Goal: Information Seeking & Learning: Compare options

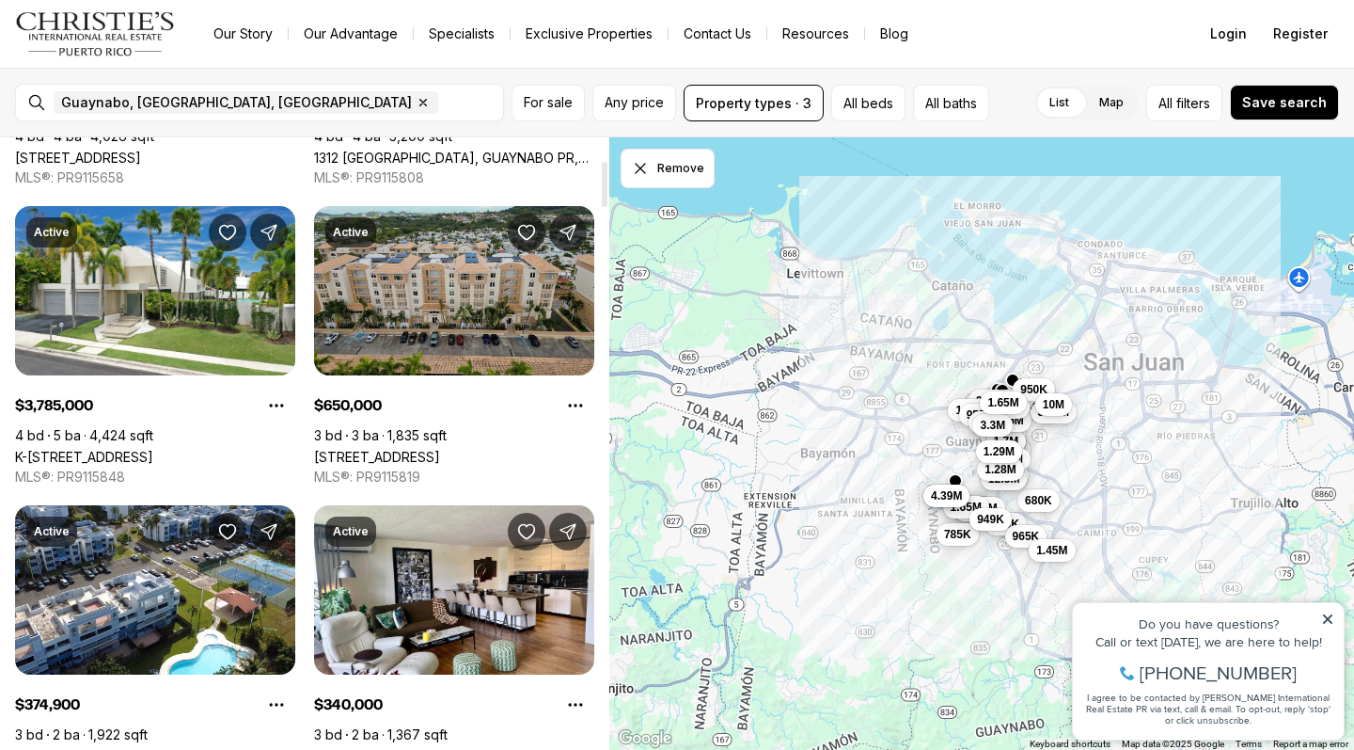
scroll to position [312, 0]
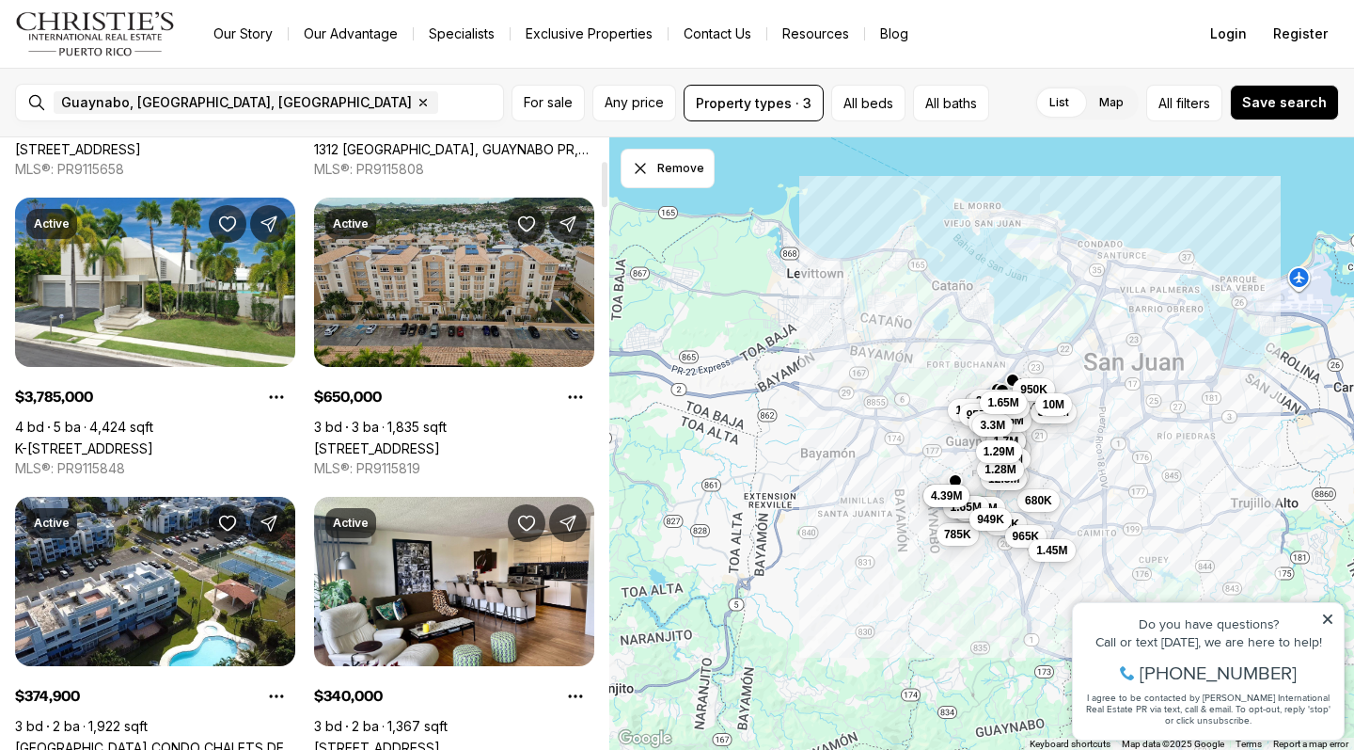
click at [440, 440] on link "[STREET_ADDRESS]" at bounding box center [377, 448] width 126 height 16
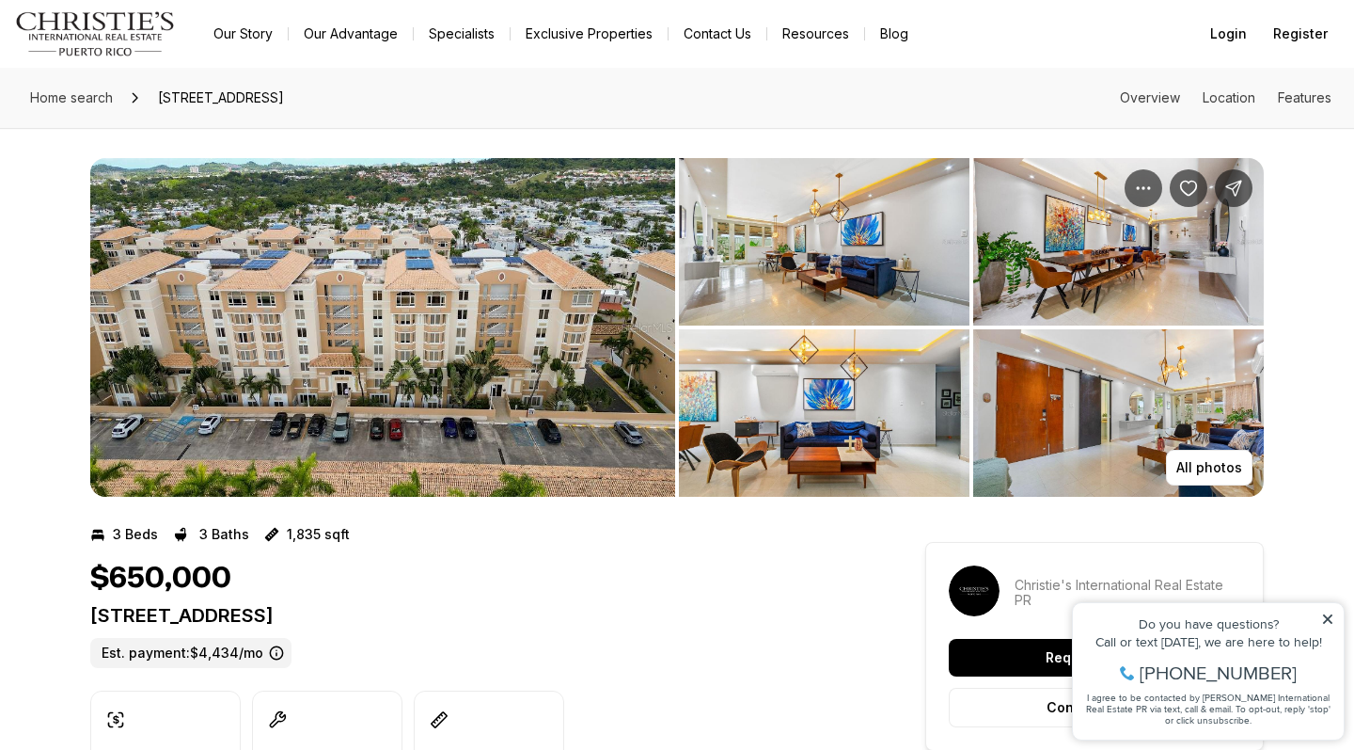
click at [829, 261] on img "View image gallery" at bounding box center [824, 241] width 291 height 167
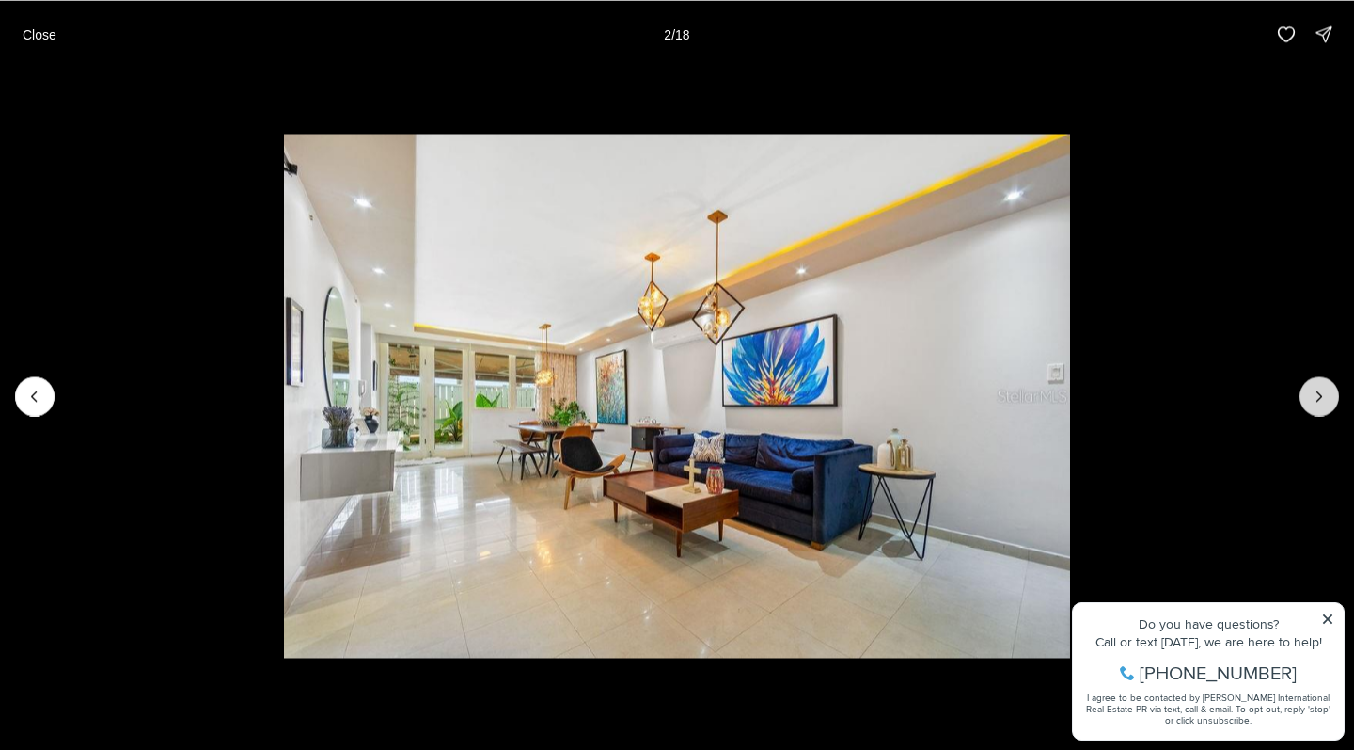
click at [1309, 399] on button "Next slide" at bounding box center [1320, 396] width 40 height 40
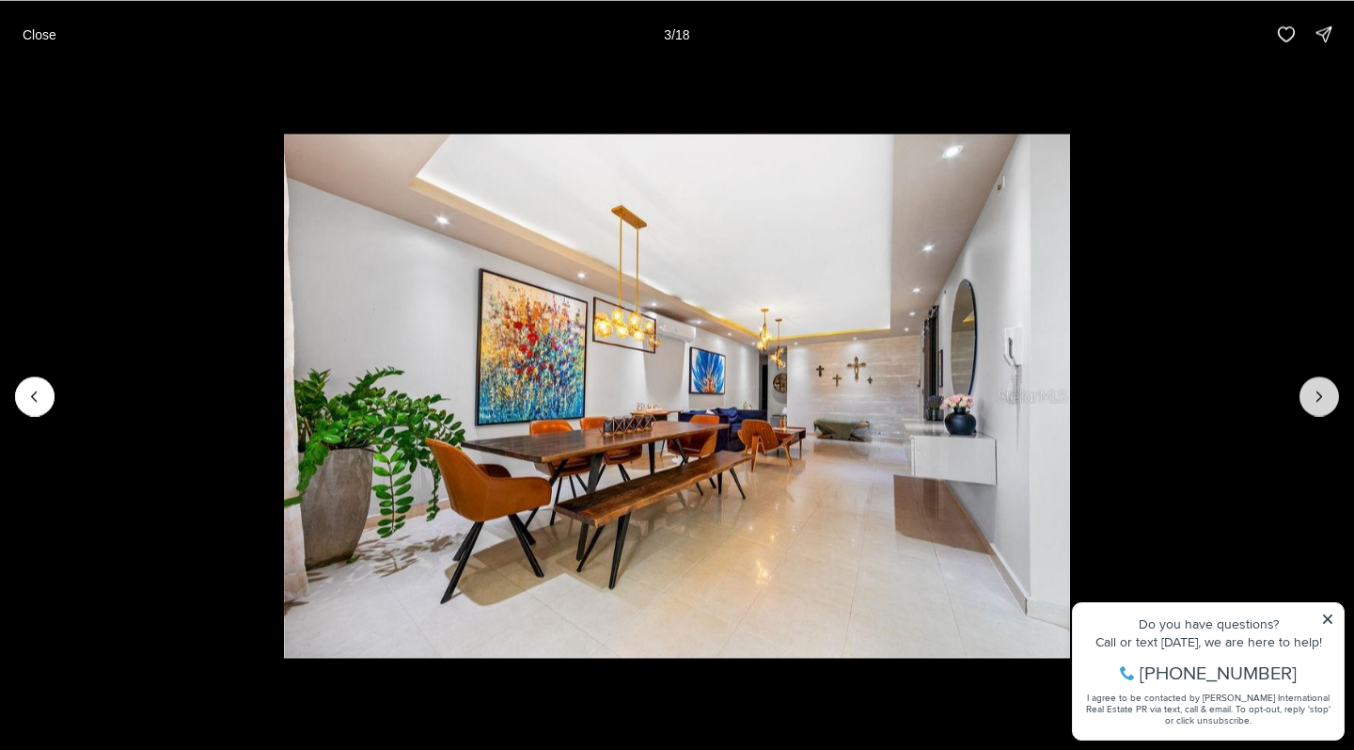
click at [1309, 399] on button "Next slide" at bounding box center [1320, 396] width 40 height 40
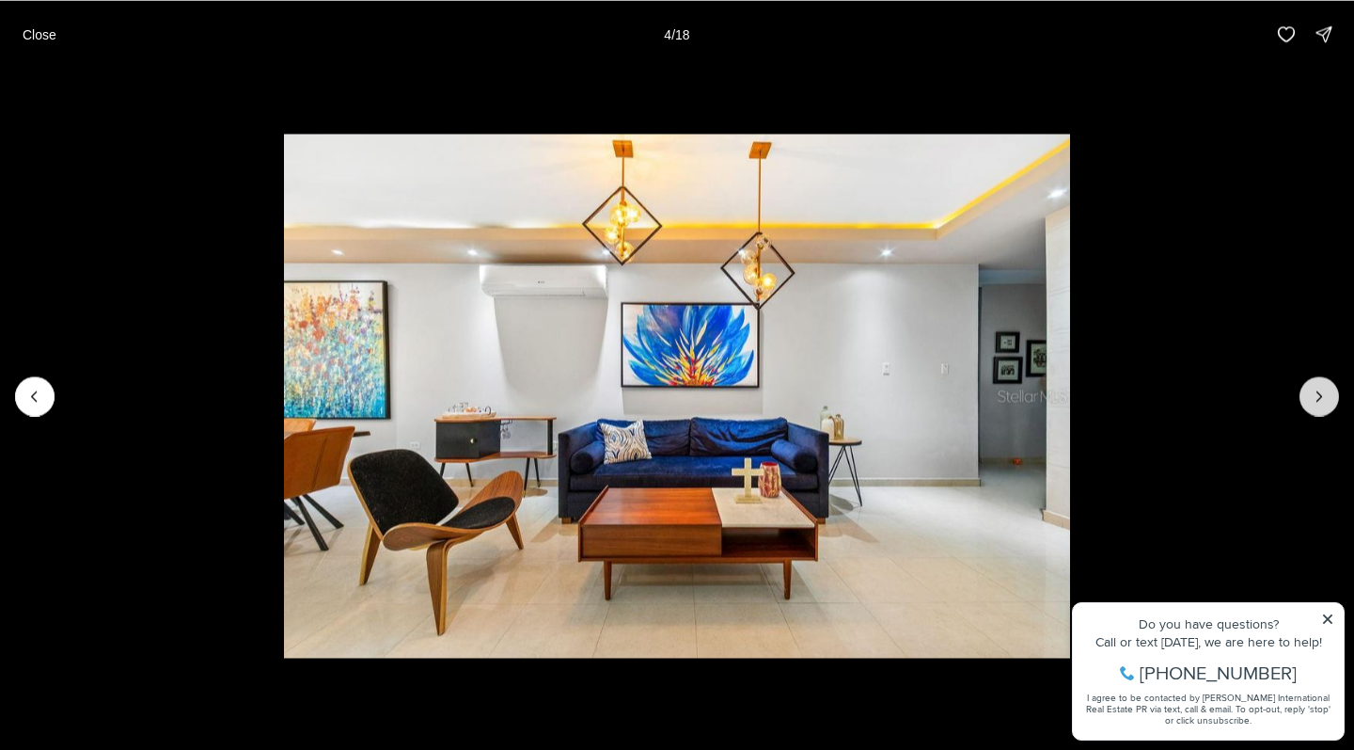
click at [1309, 399] on button "Next slide" at bounding box center [1320, 396] width 40 height 40
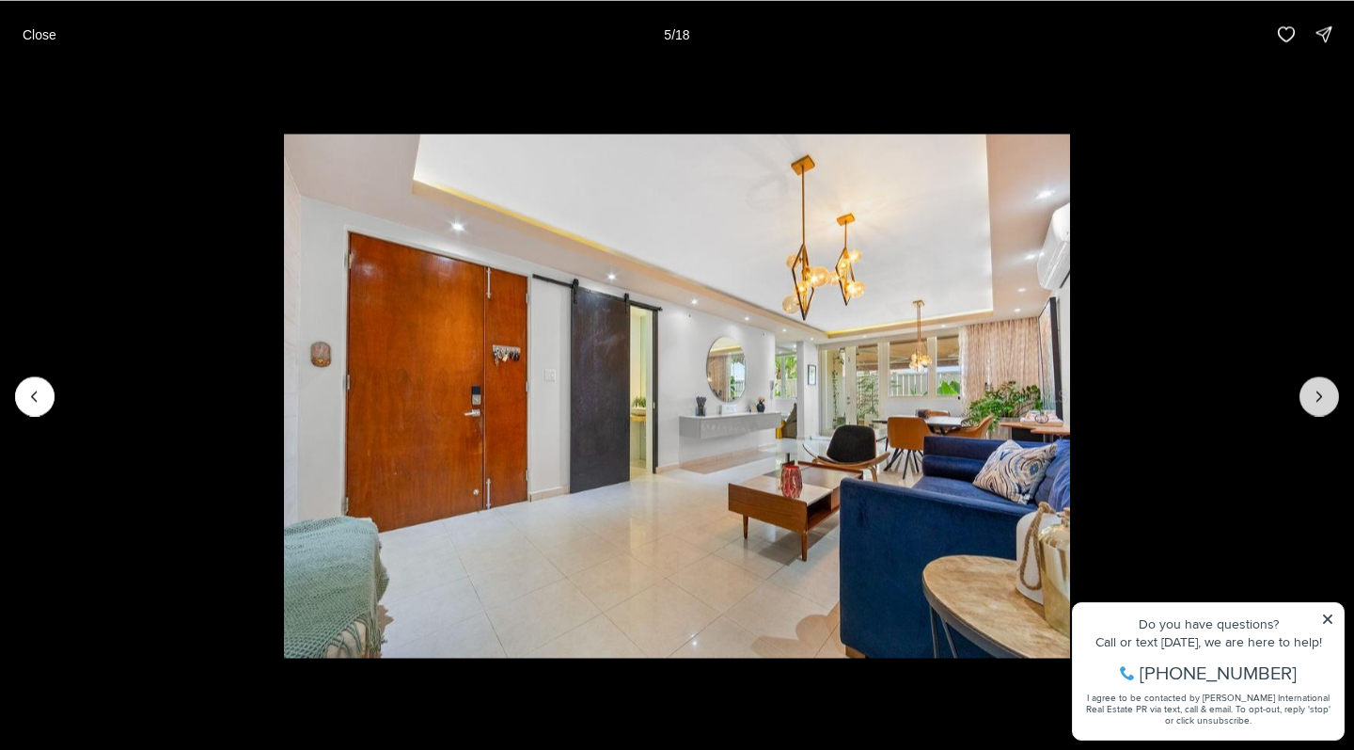
click at [1309, 399] on button "Next slide" at bounding box center [1320, 396] width 40 height 40
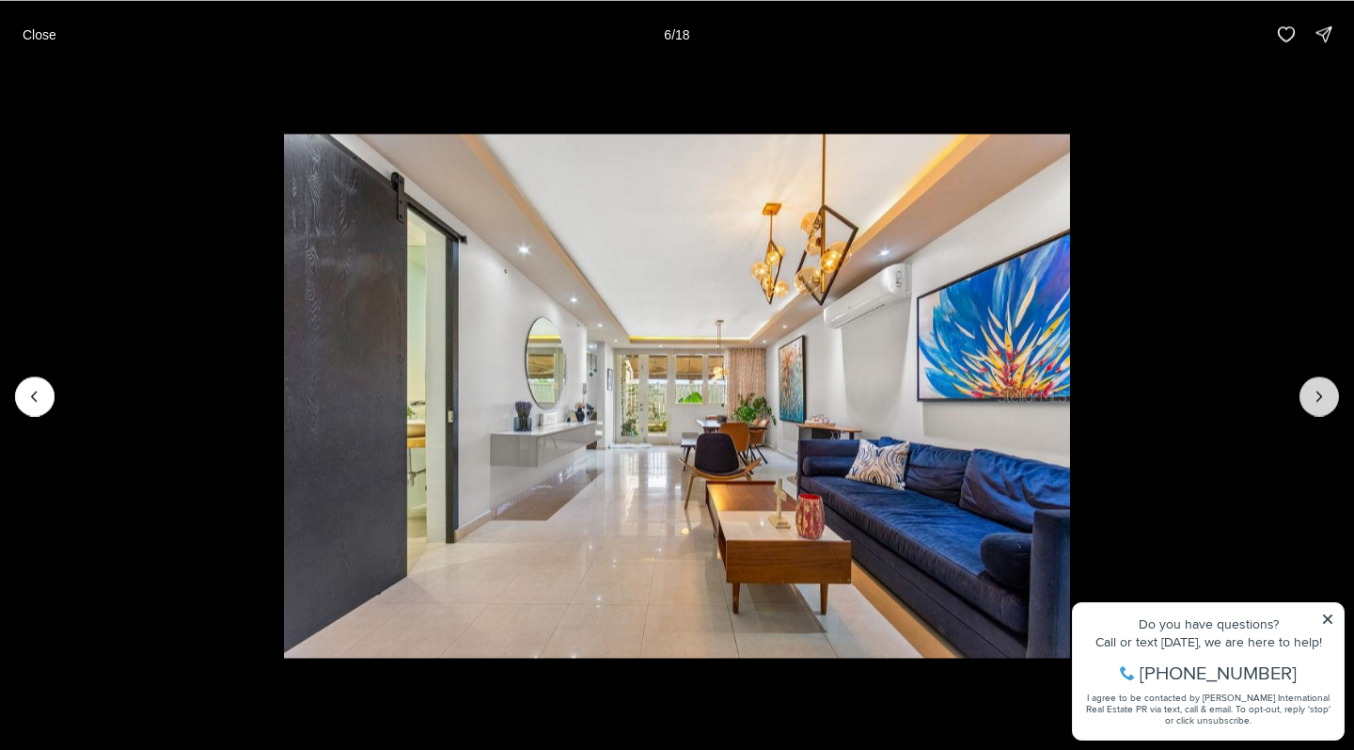
click at [1309, 399] on button "Next slide" at bounding box center [1320, 396] width 40 height 40
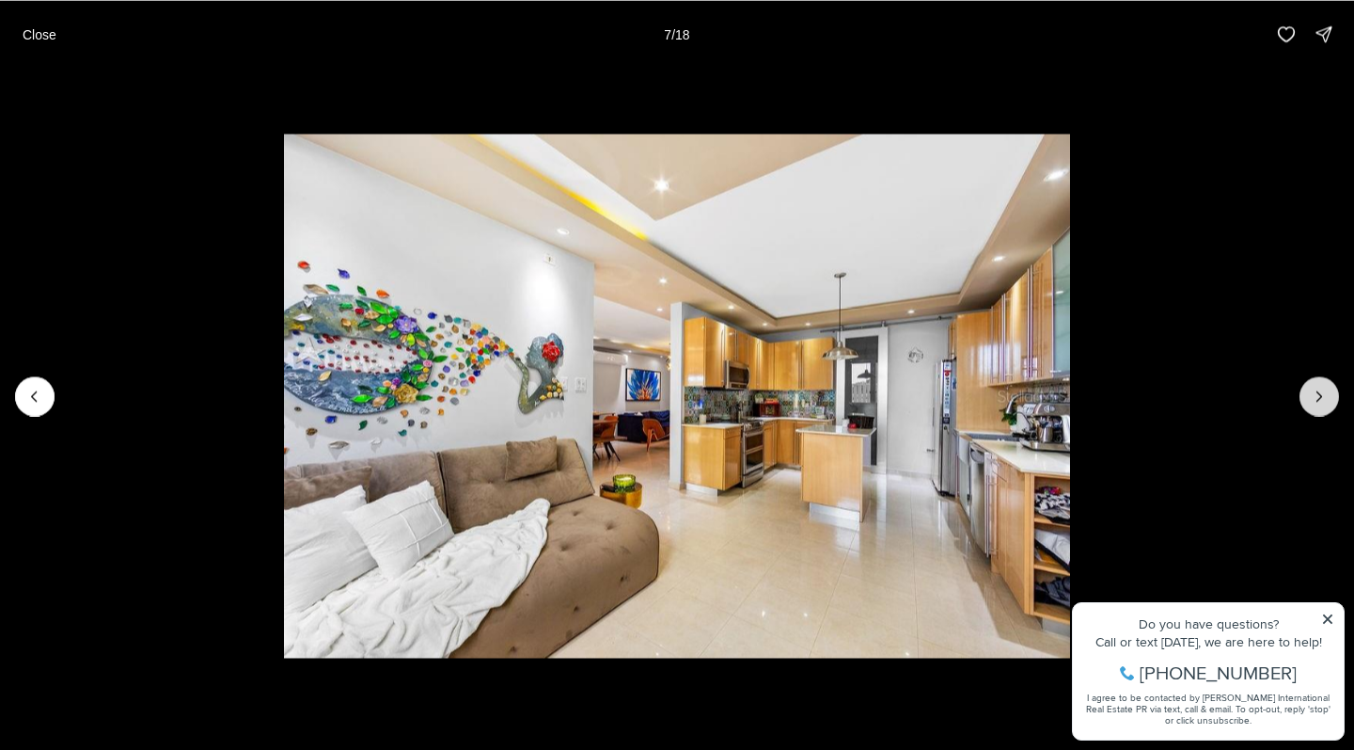
click at [1309, 399] on button "Next slide" at bounding box center [1320, 396] width 40 height 40
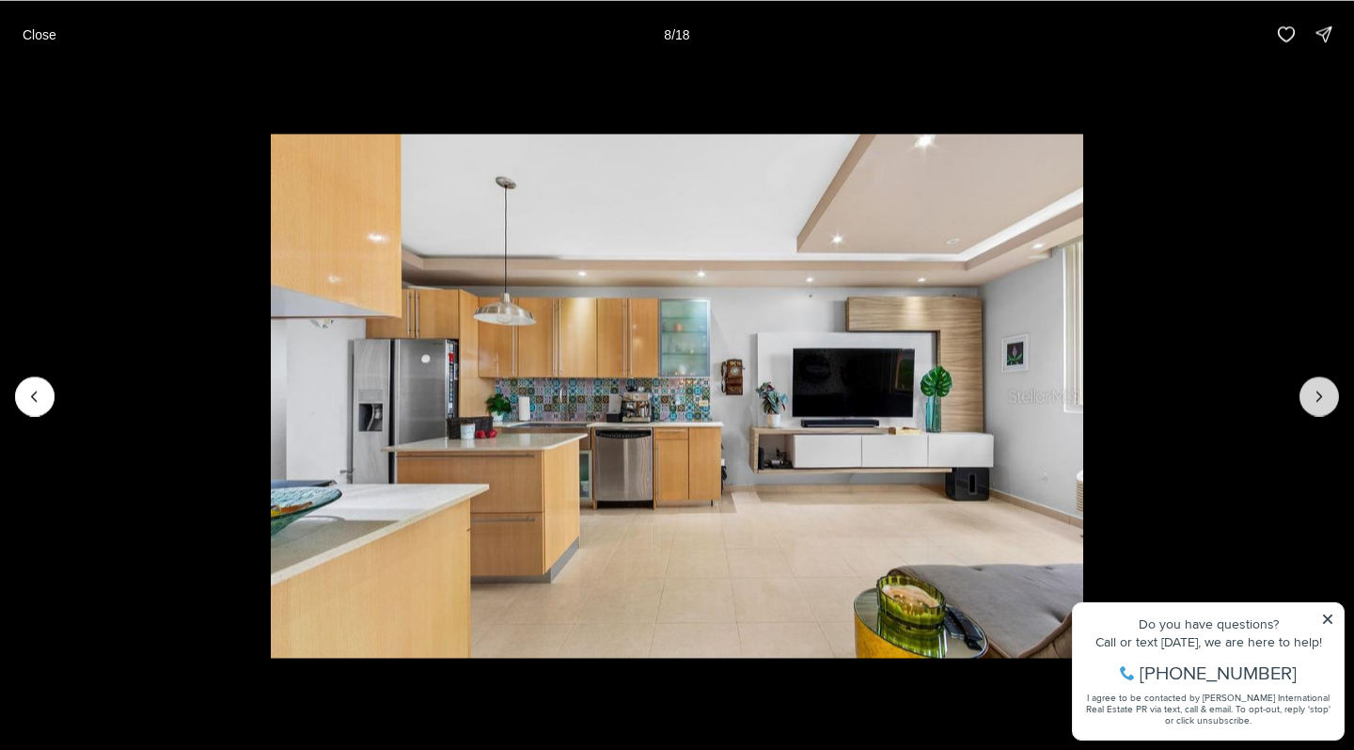
click at [1309, 399] on button "Next slide" at bounding box center [1320, 396] width 40 height 40
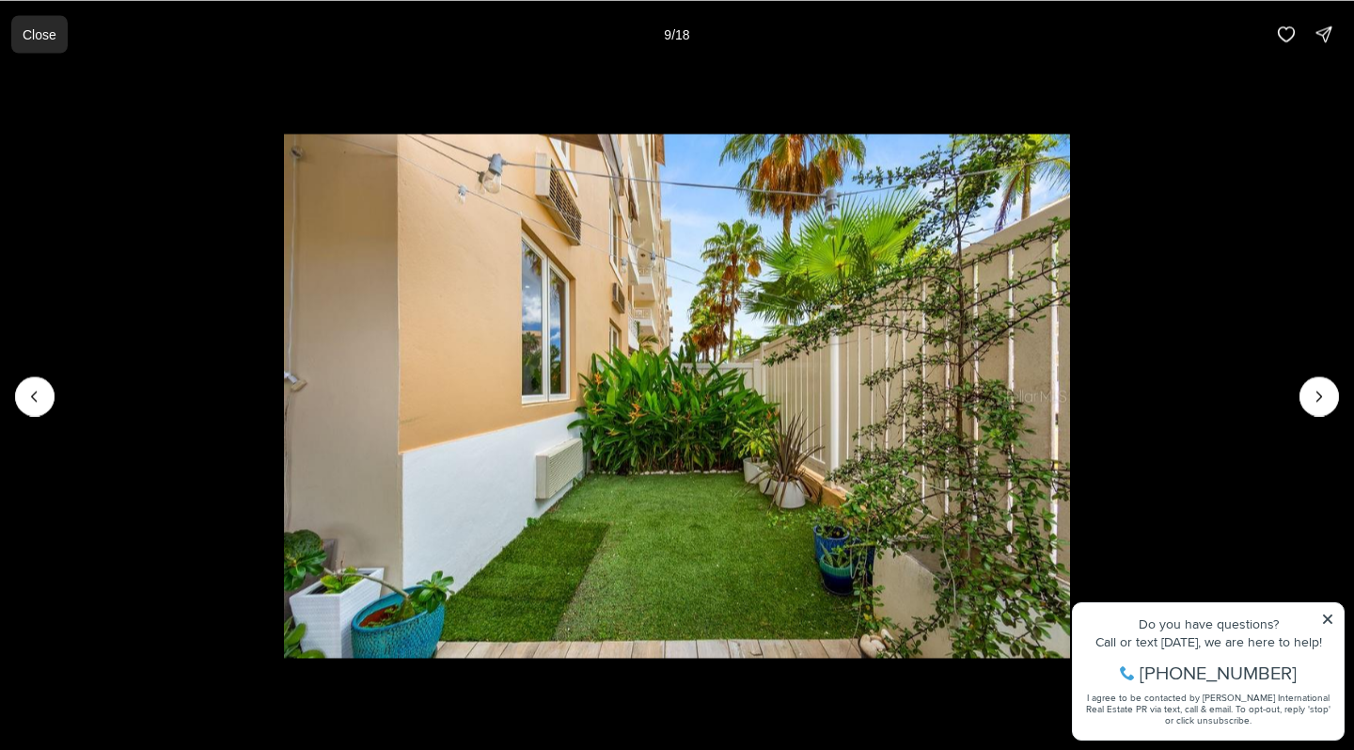
click at [50, 36] on p "Close" at bounding box center [40, 33] width 34 height 15
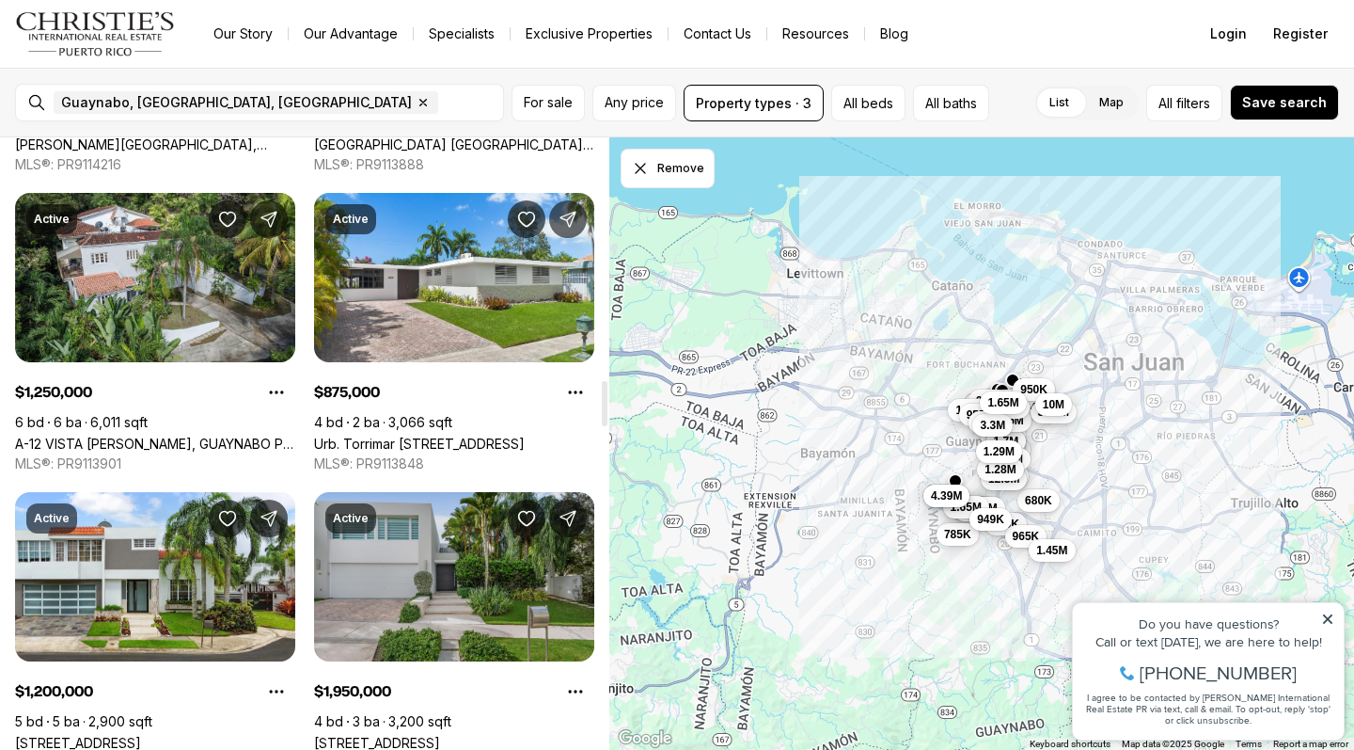
scroll to position [3304, 0]
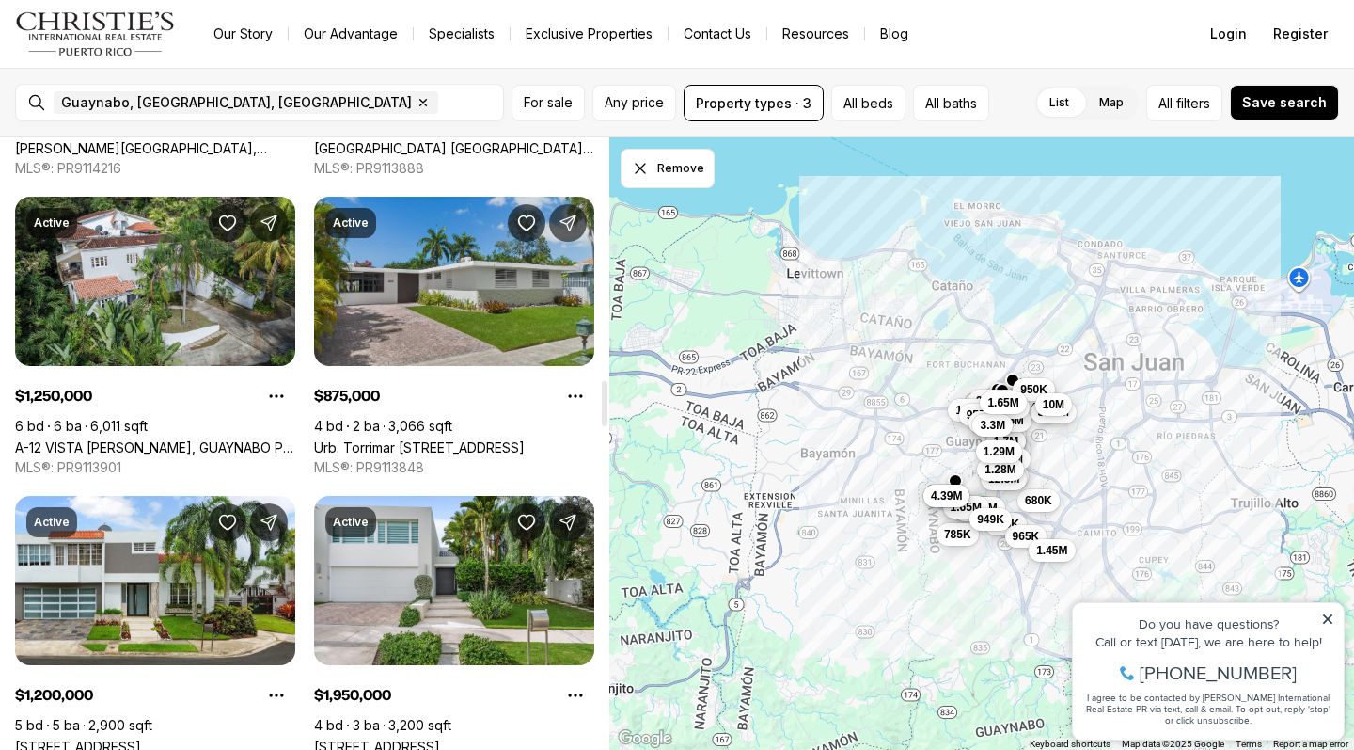
click at [445, 439] on link "Urb. Torrimar PASEO DE LA ALHAMBRA #1-16, GUAYNABO PR, 00966" at bounding box center [419, 447] width 211 height 16
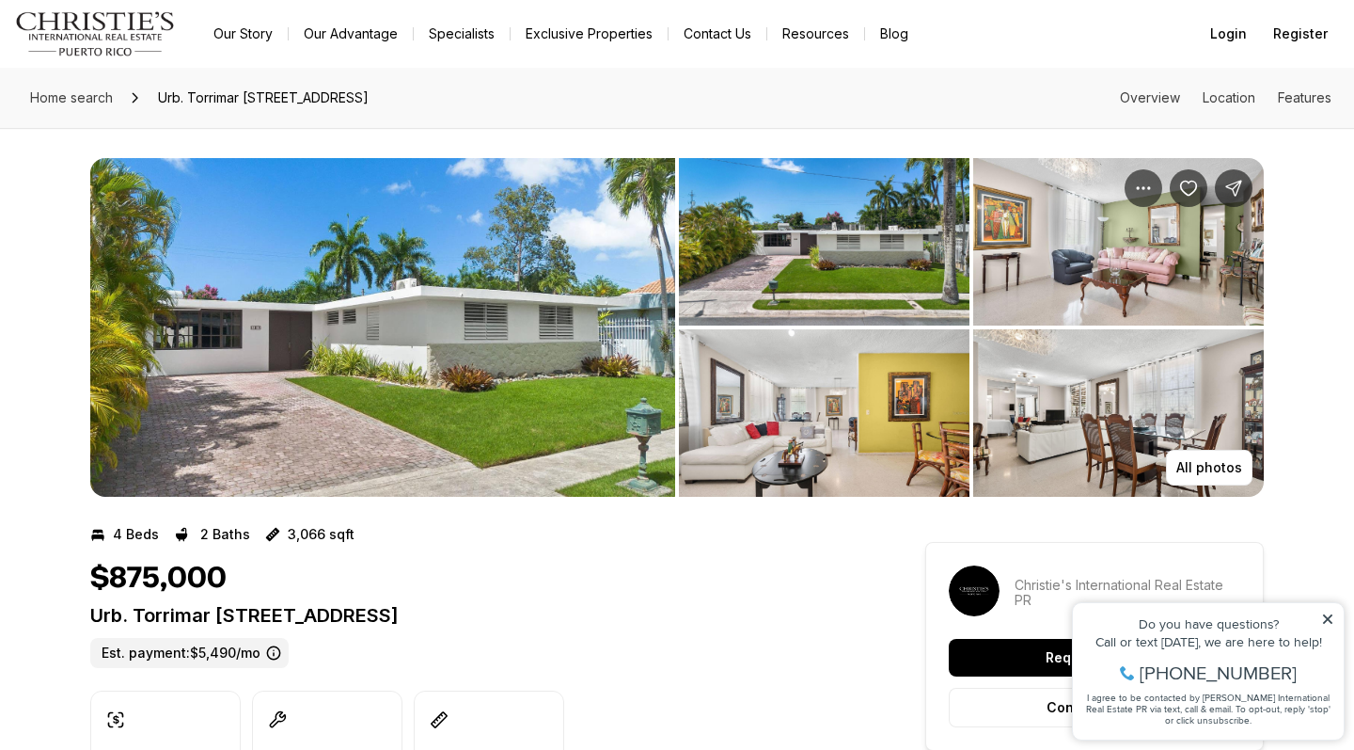
click at [810, 390] on img "View image gallery" at bounding box center [824, 412] width 291 height 167
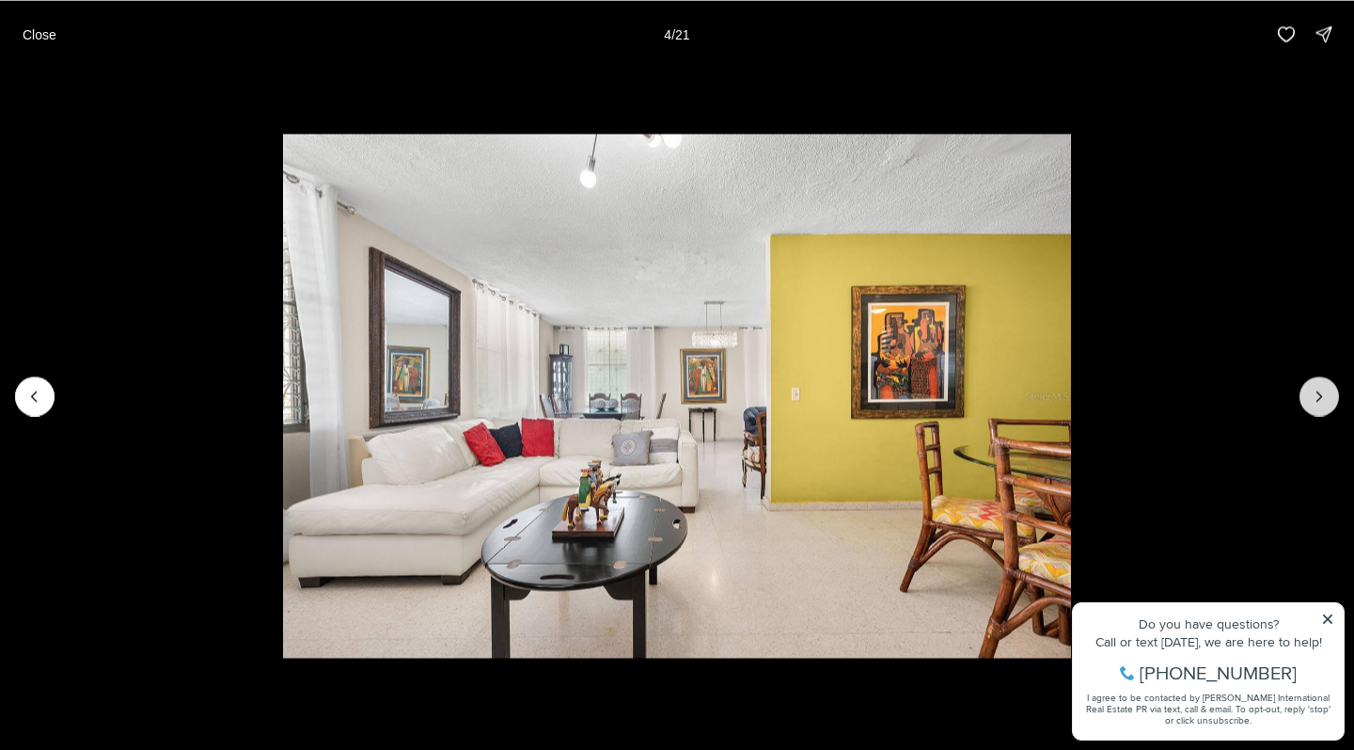
click at [1323, 393] on icon "Next slide" at bounding box center [1319, 396] width 19 height 19
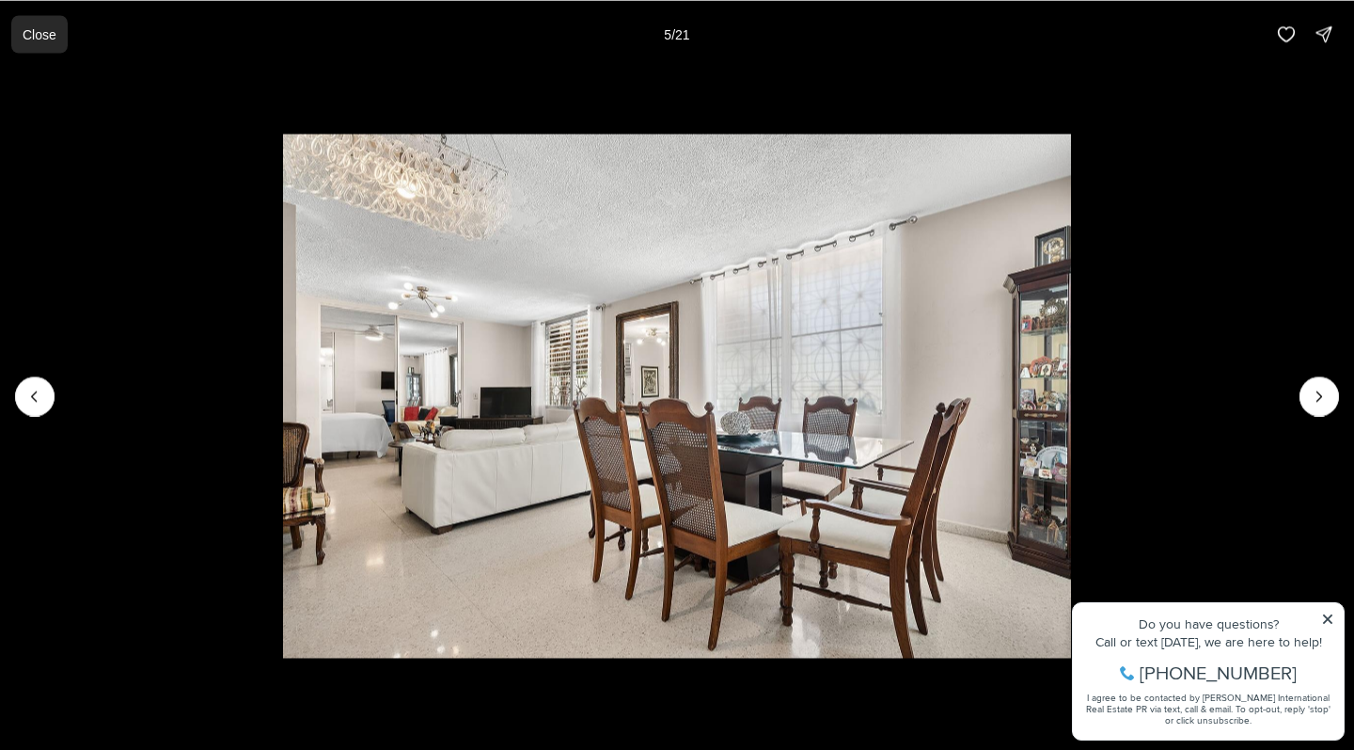
click at [50, 35] on p "Close" at bounding box center [40, 33] width 34 height 15
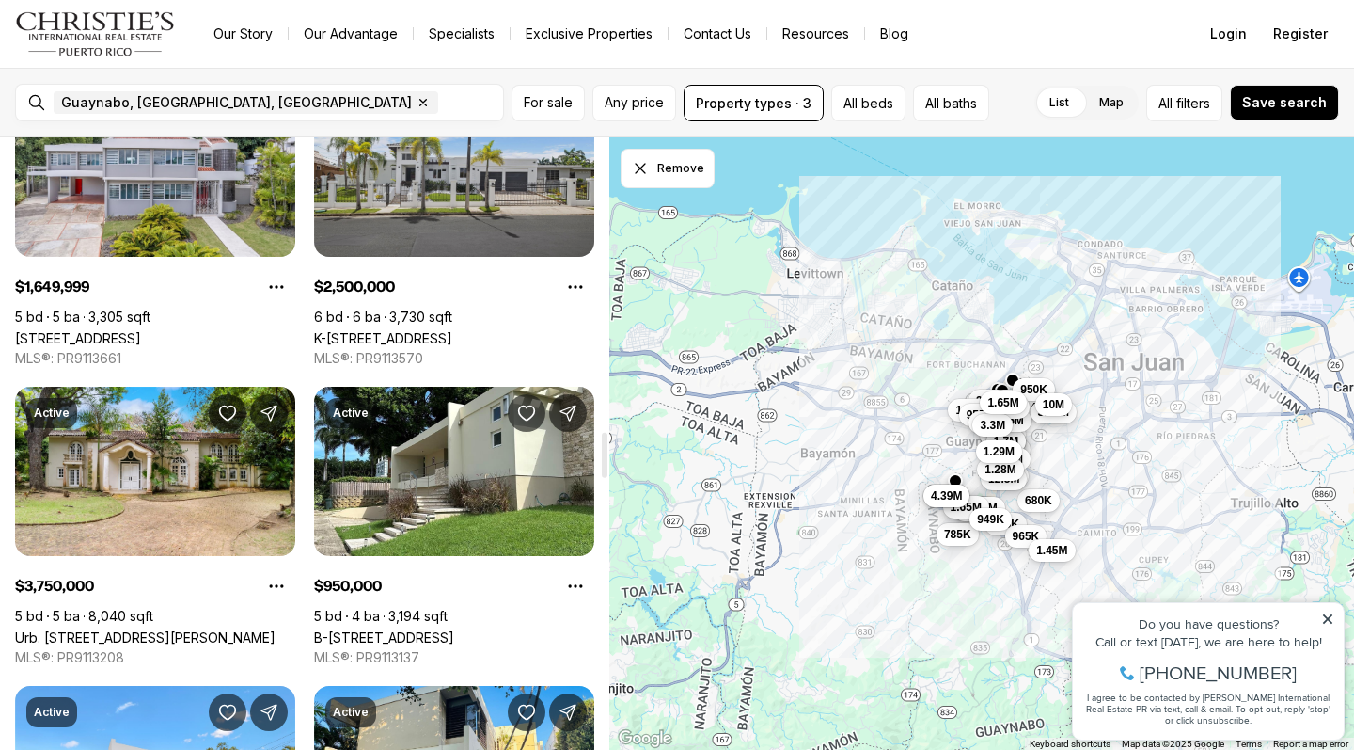
scroll to position [4018, 0]
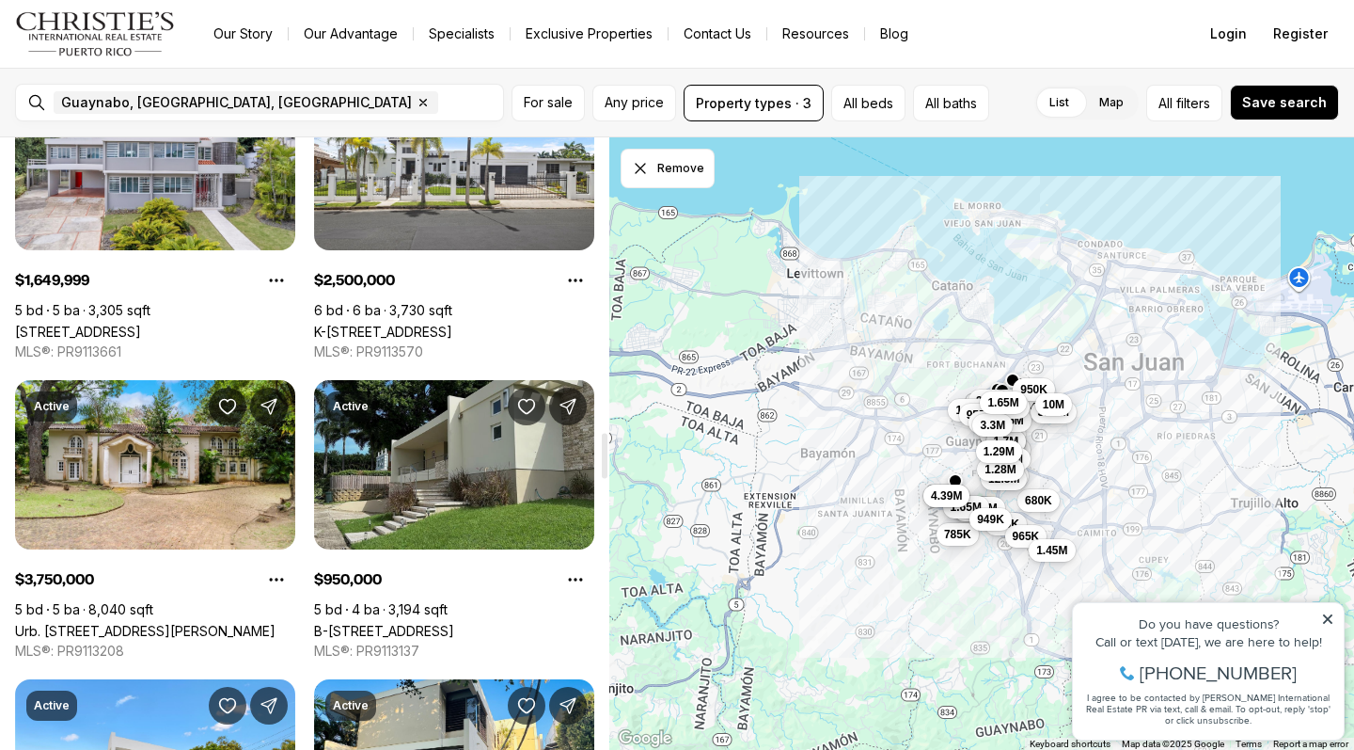
click at [454, 623] on link "B-3 CALLE AMARILLIS, GUAYNABO PR, 00968" at bounding box center [384, 631] width 140 height 16
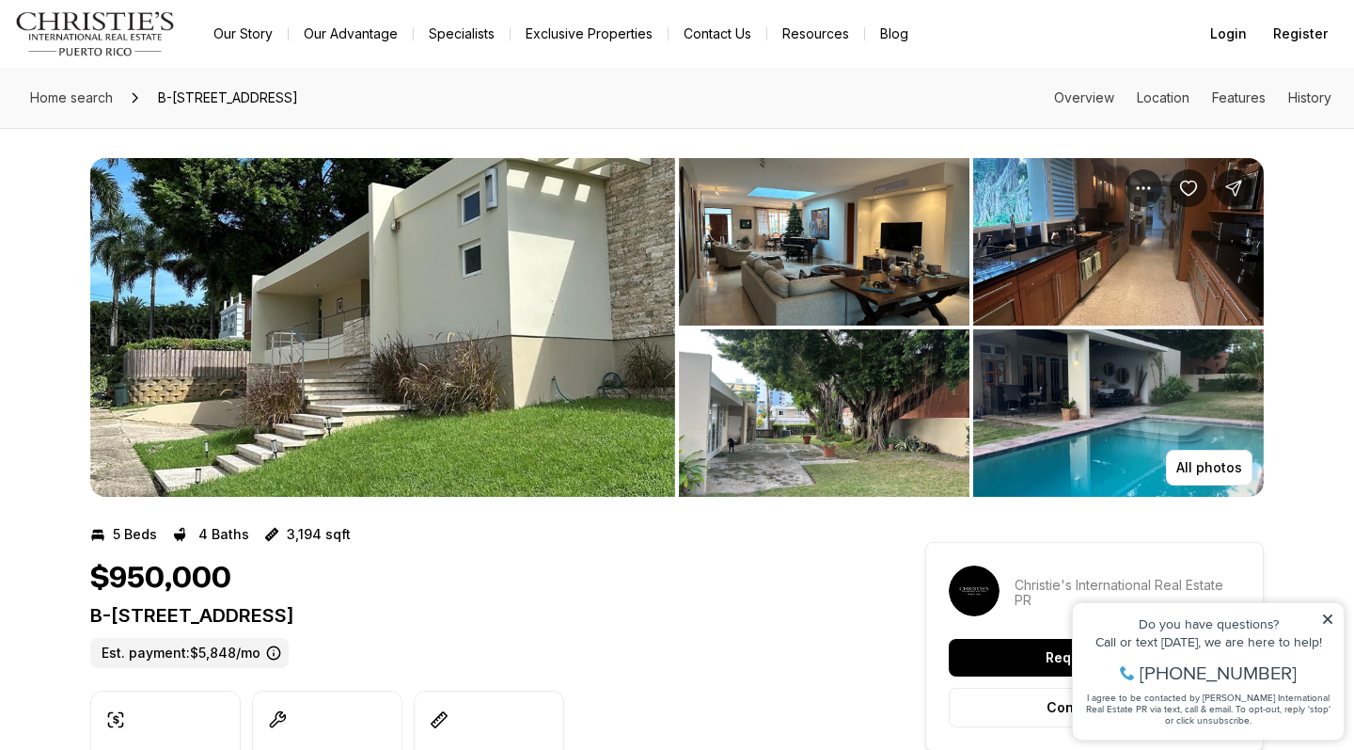
click at [842, 251] on img "View image gallery" at bounding box center [824, 241] width 291 height 167
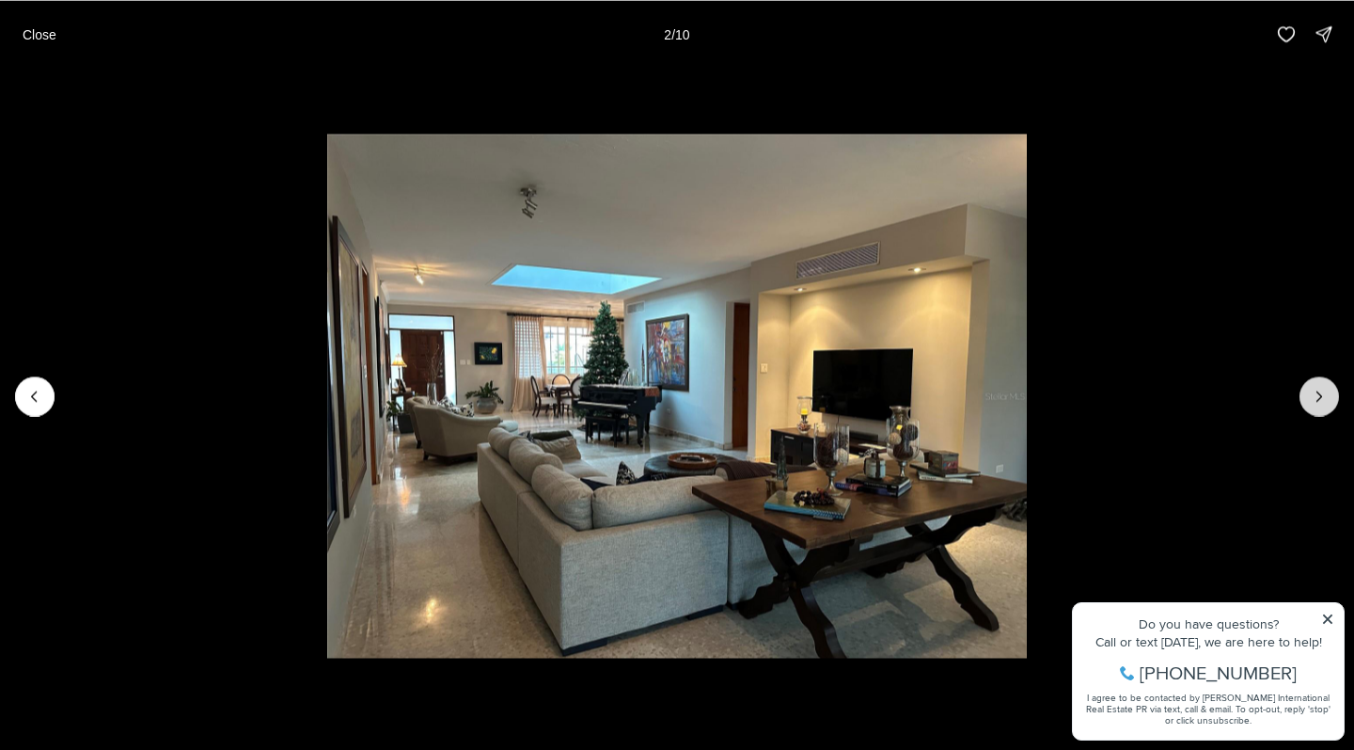
click at [1315, 399] on icon "Next slide" at bounding box center [1319, 396] width 19 height 19
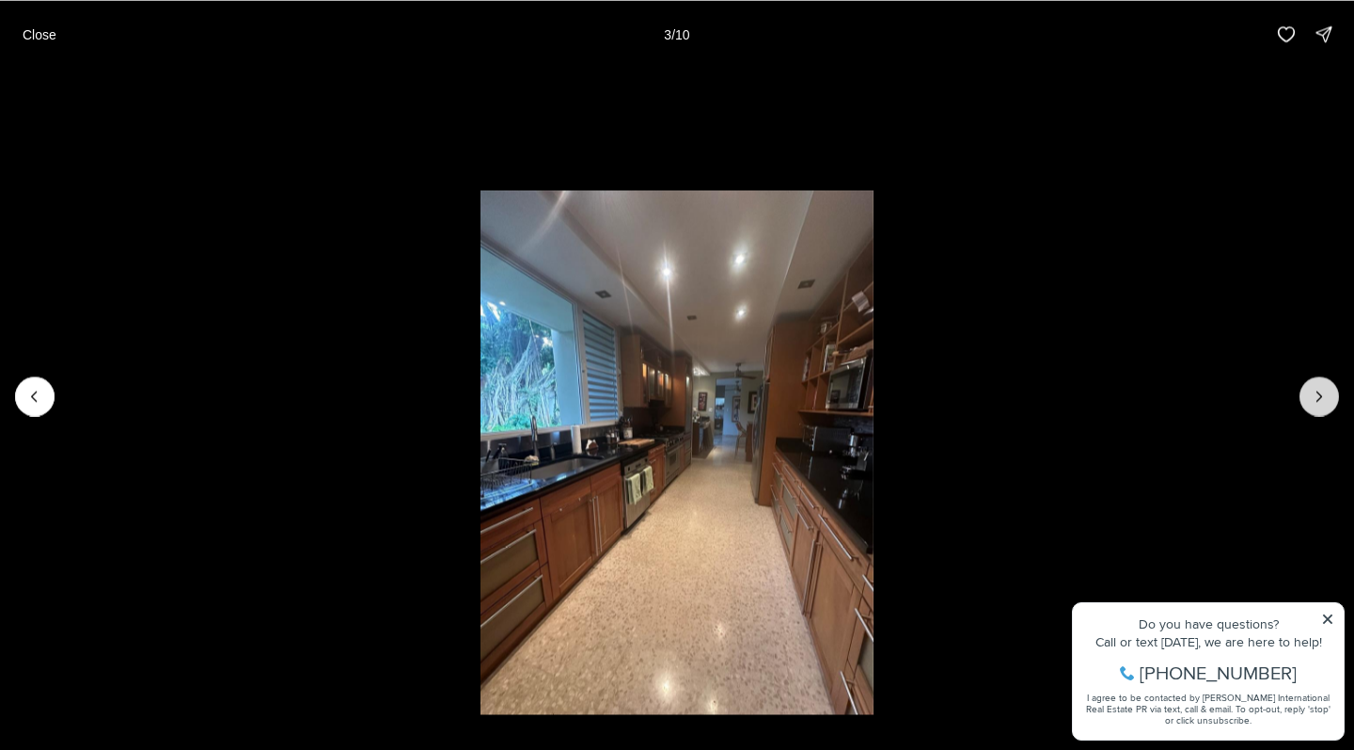
click at [1315, 399] on icon "Next slide" at bounding box center [1319, 396] width 19 height 19
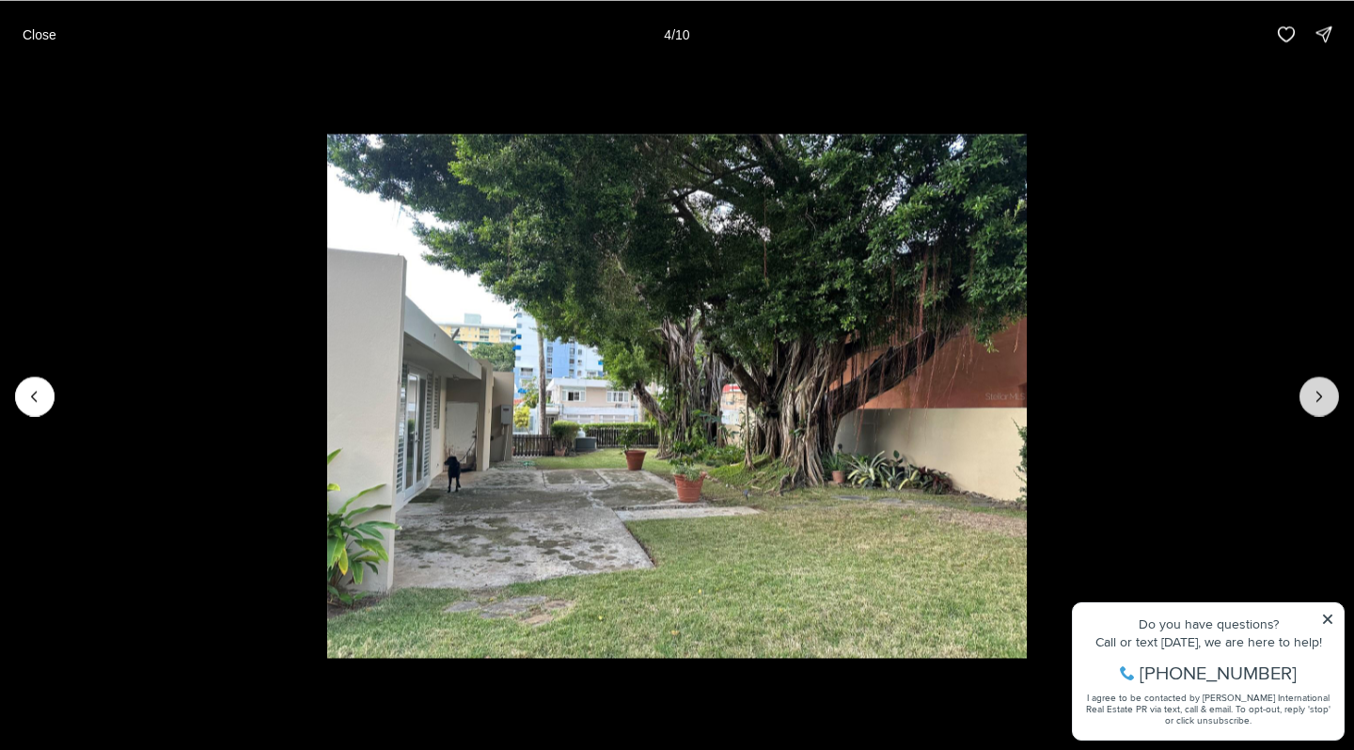
click at [1315, 399] on icon "Next slide" at bounding box center [1319, 396] width 19 height 19
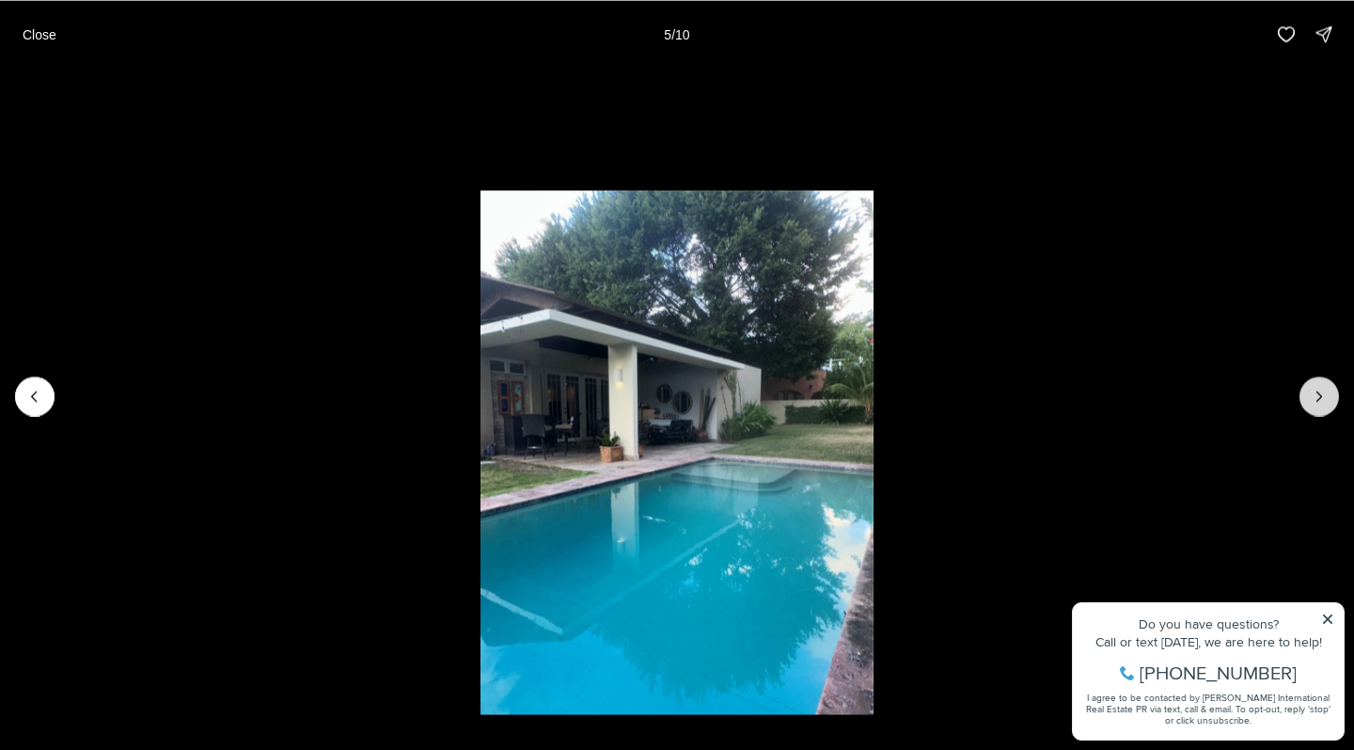
click at [1315, 399] on icon "Next slide" at bounding box center [1319, 396] width 19 height 19
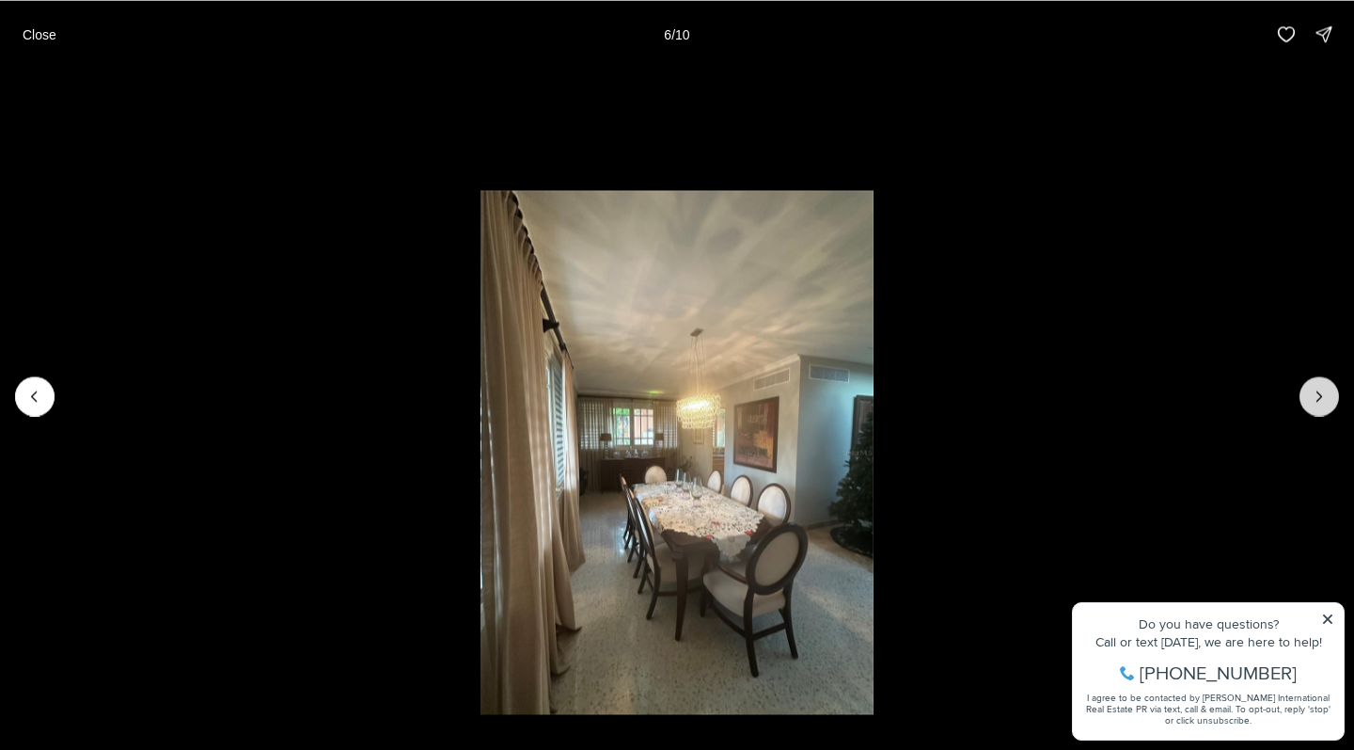
click at [1315, 399] on icon "Next slide" at bounding box center [1319, 396] width 19 height 19
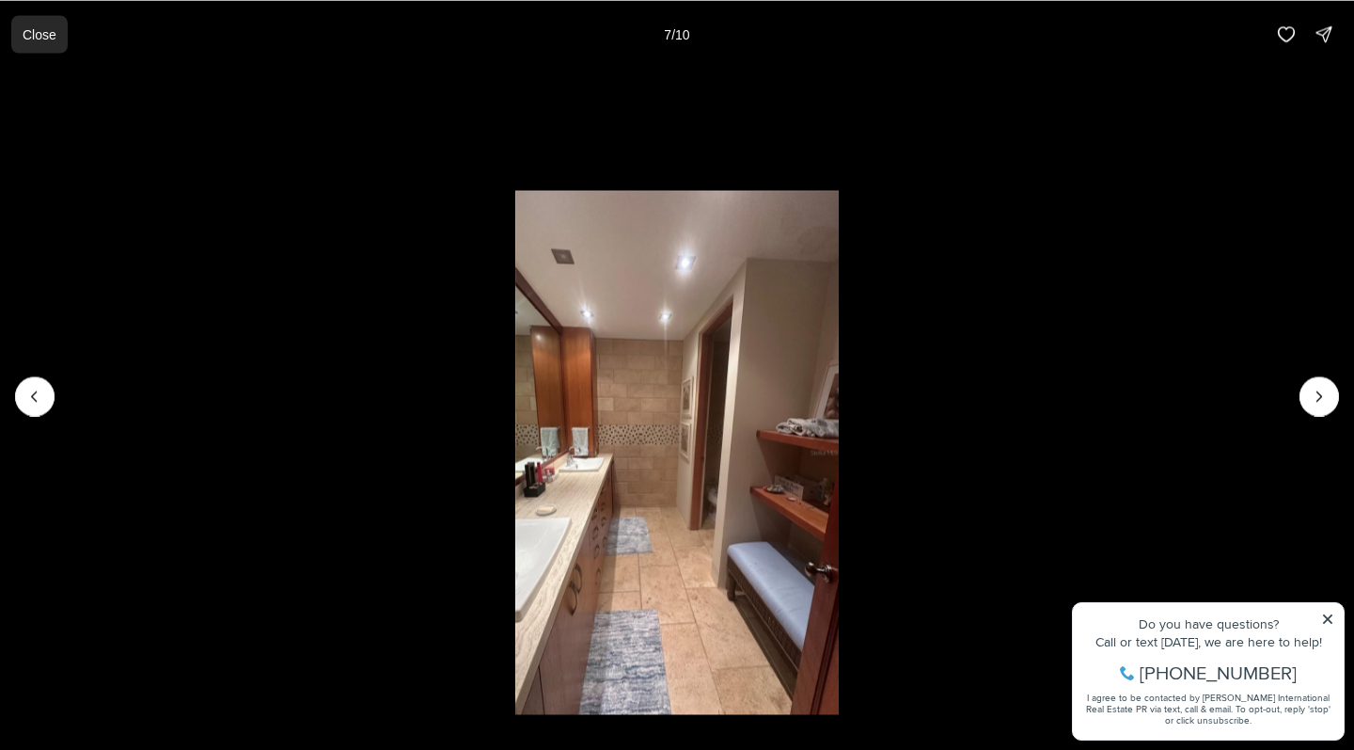
click at [48, 33] on p "Close" at bounding box center [40, 33] width 34 height 15
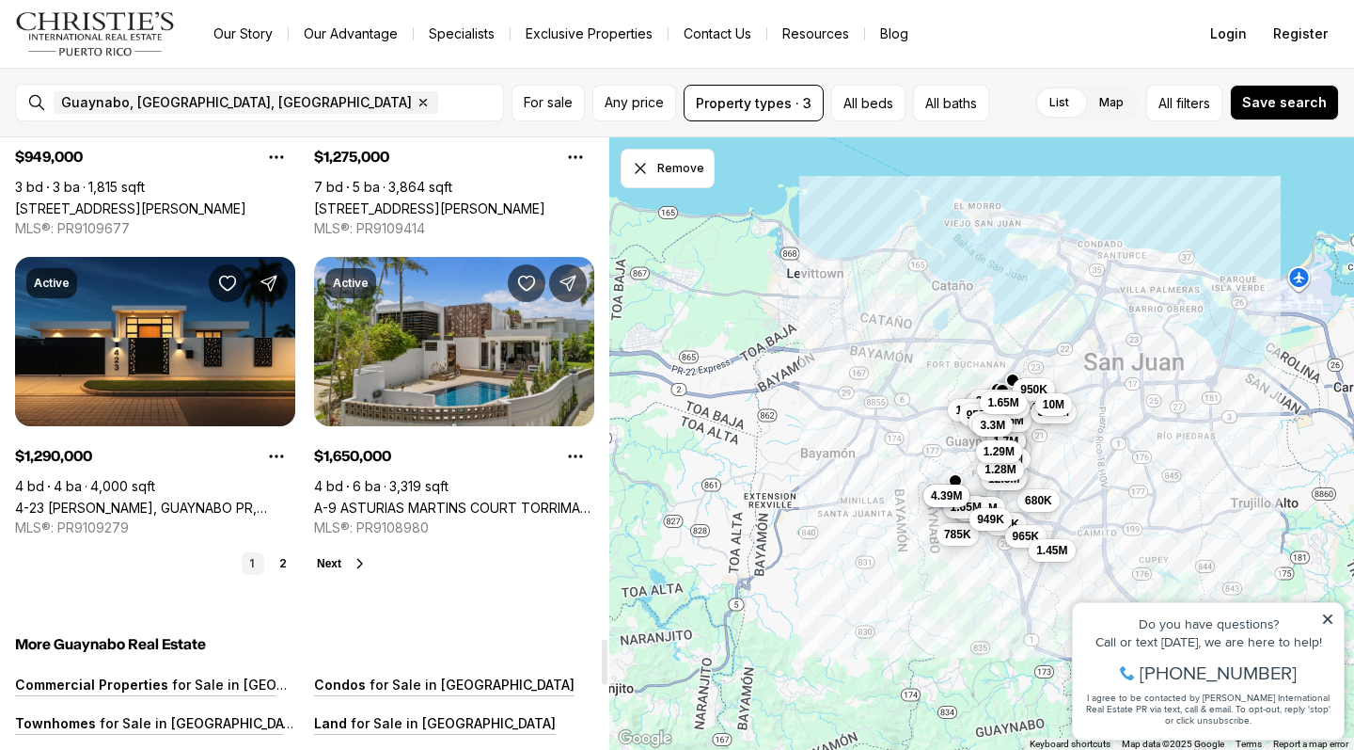
scroll to position [6834, 0]
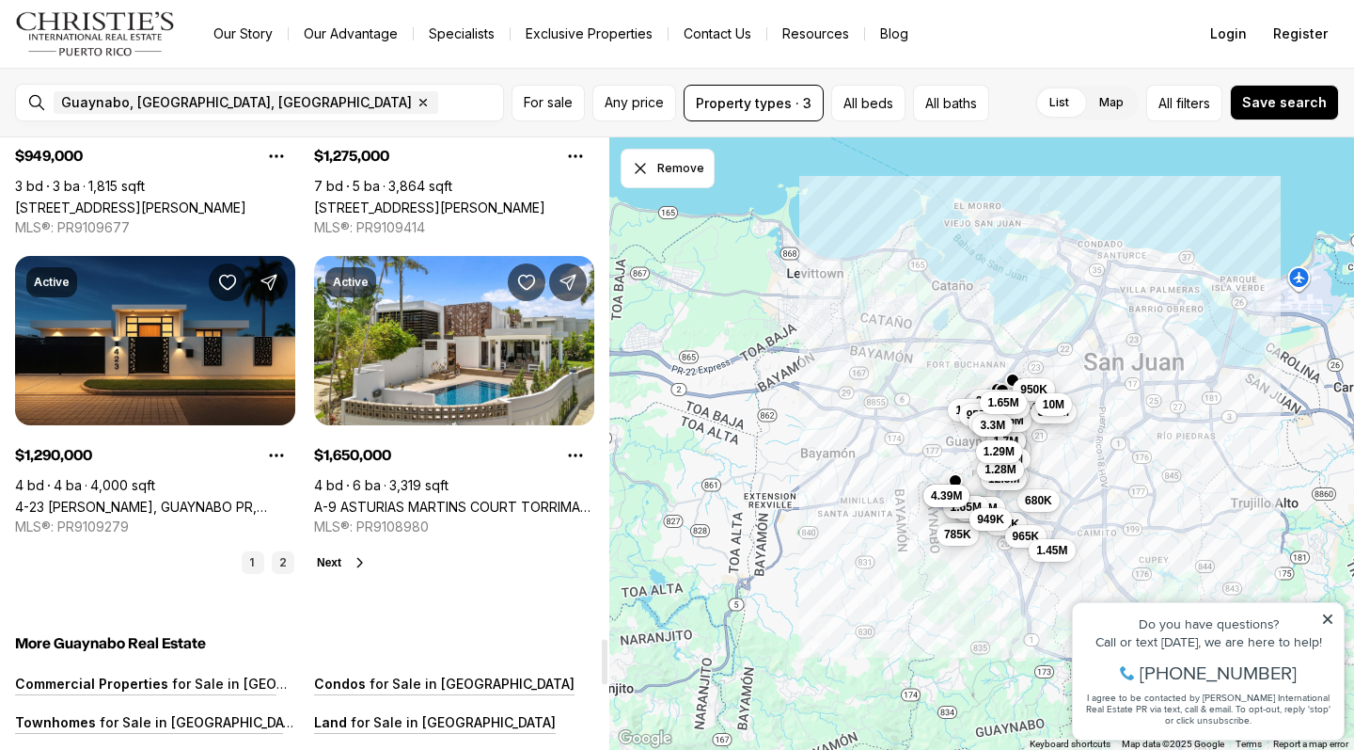
click at [285, 561] on link "2" at bounding box center [283, 562] width 23 height 23
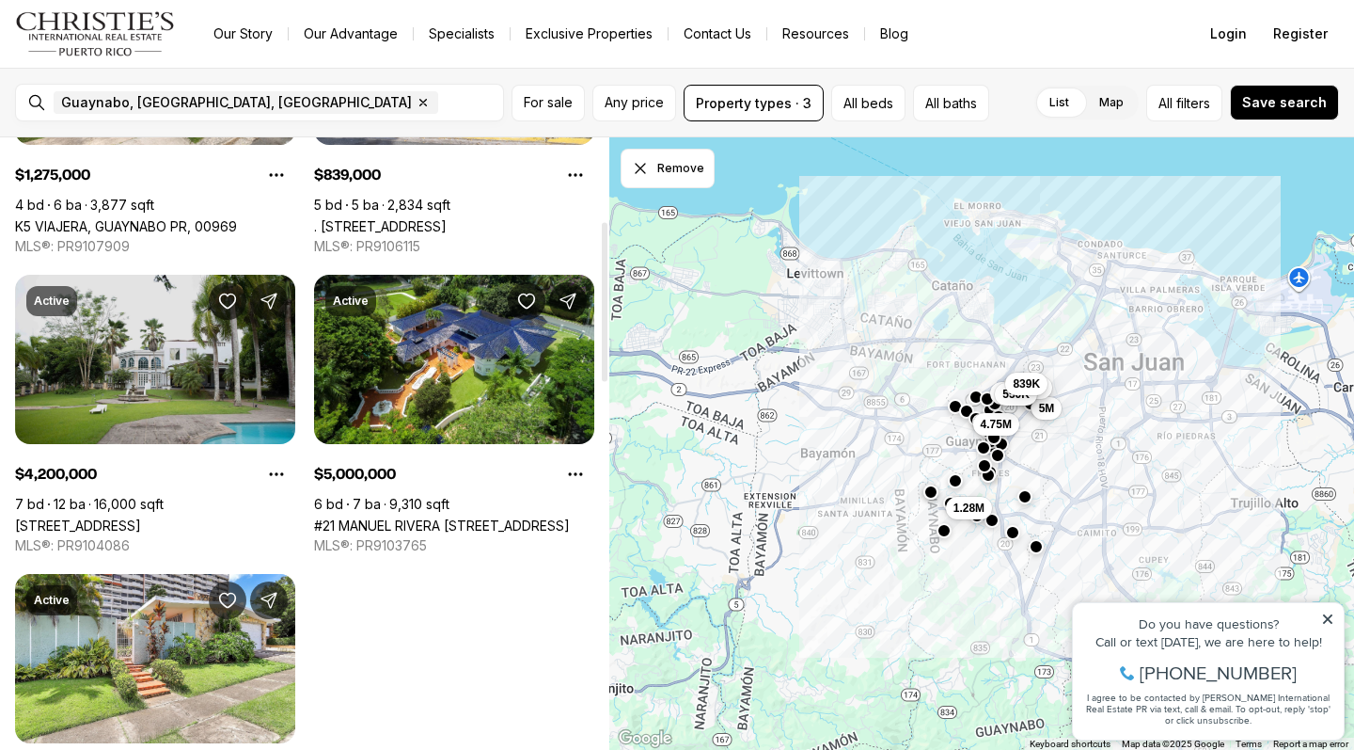
scroll to position [320, 0]
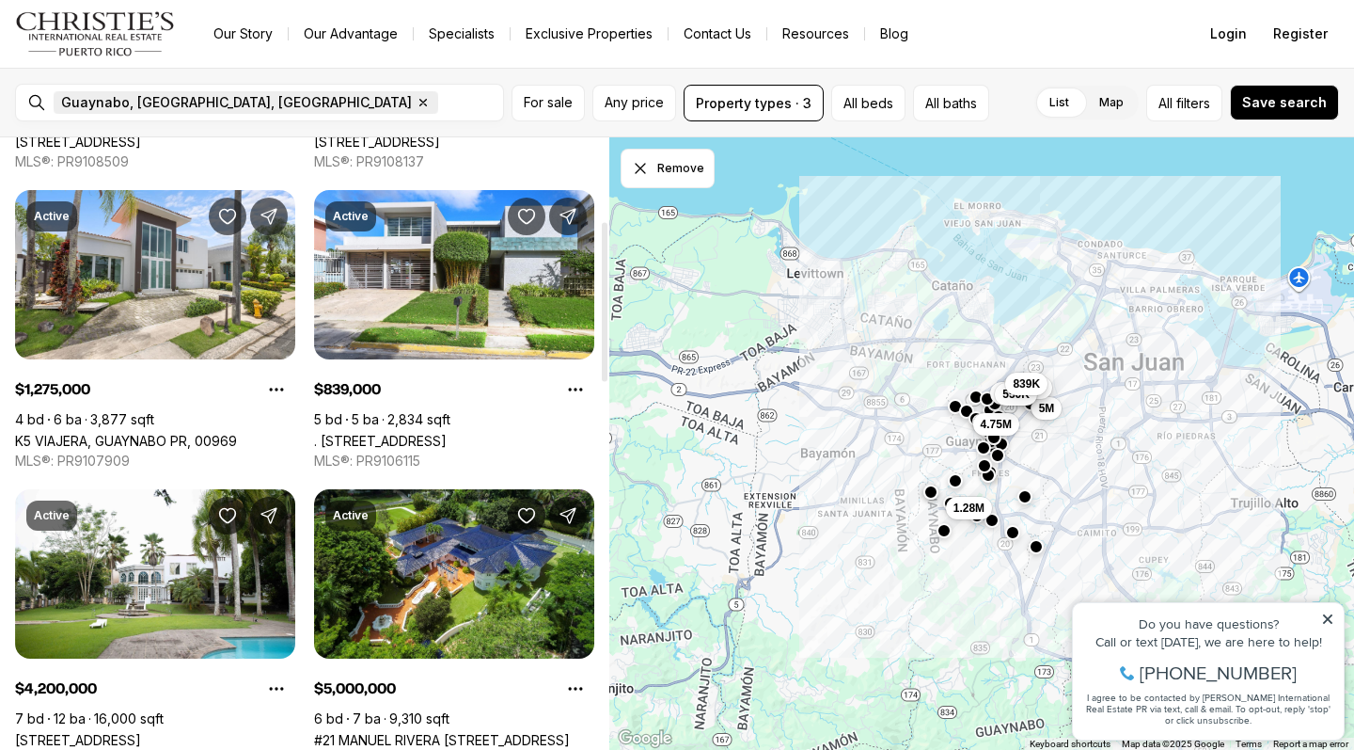
click at [420, 103] on icon "button" at bounding box center [423, 103] width 7 height 7
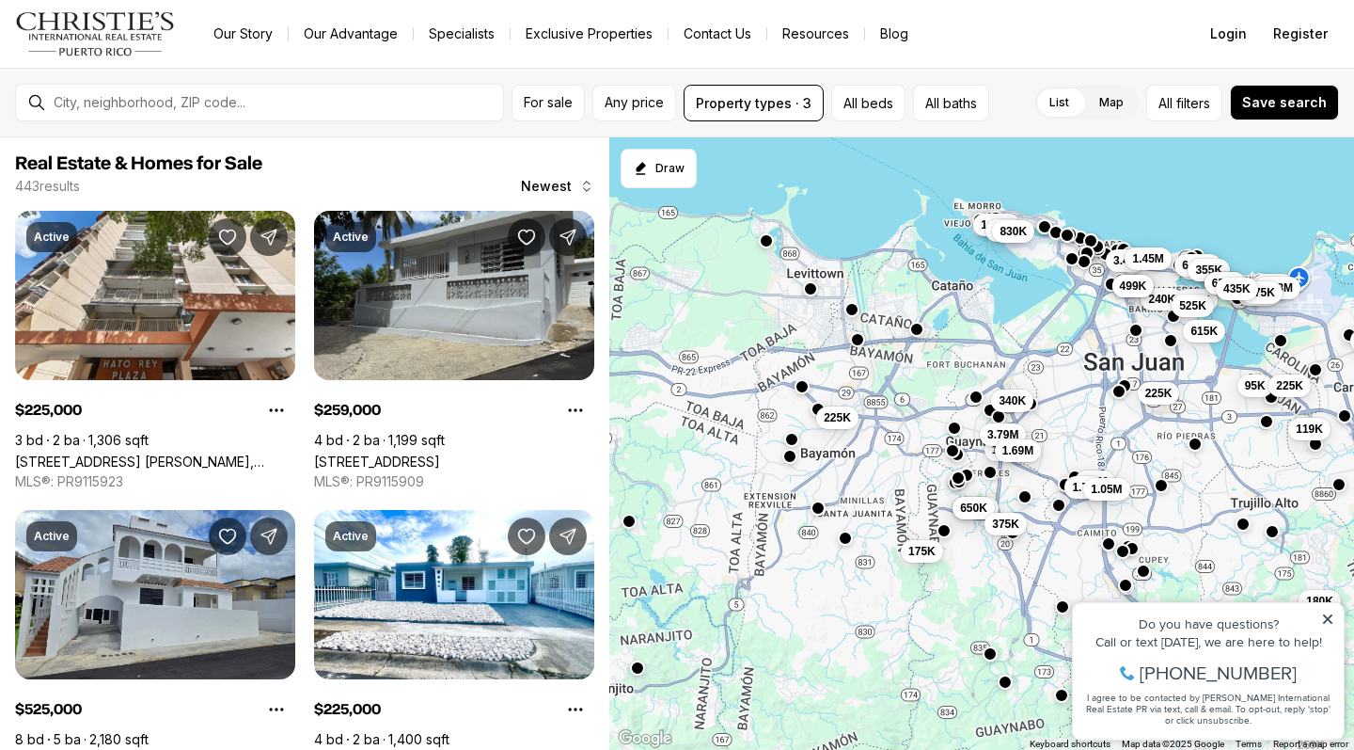
click at [178, 92] on div at bounding box center [274, 103] width 457 height 32
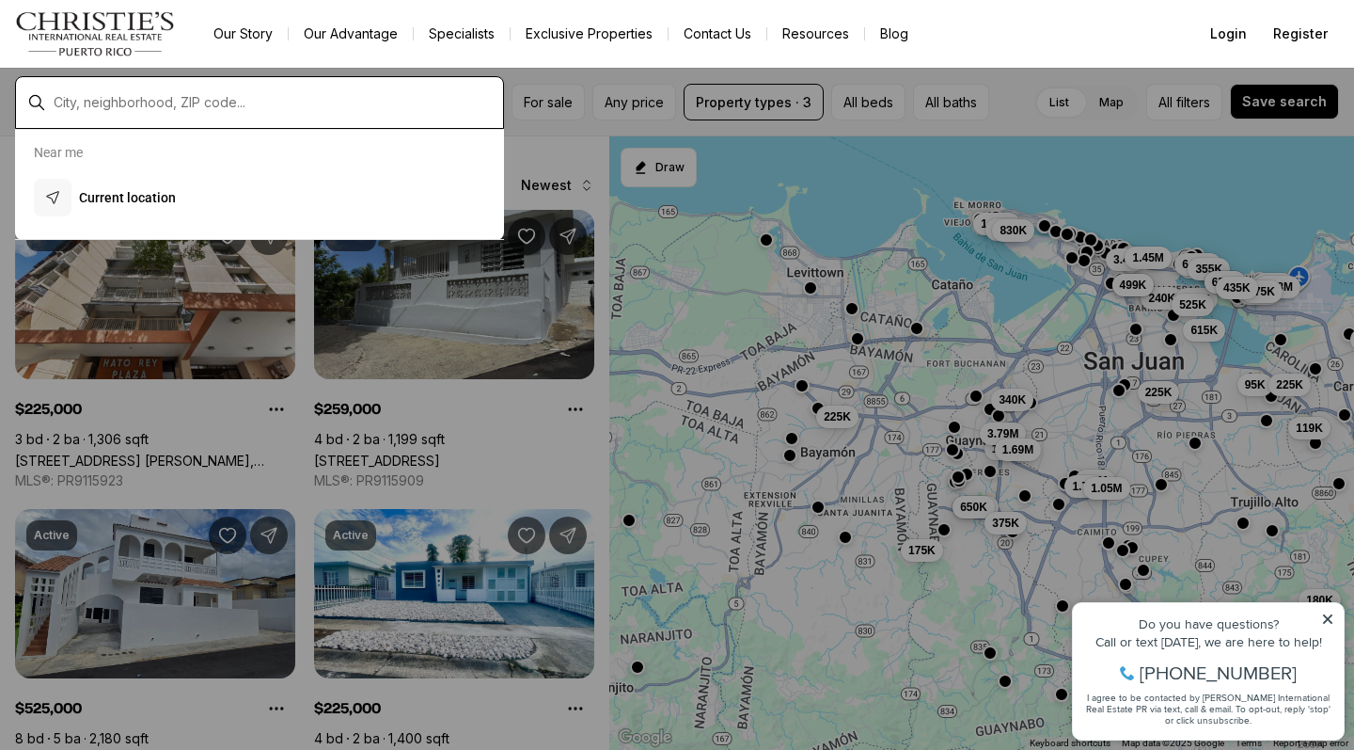
click at [92, 103] on input "text" at bounding box center [275, 102] width 442 height 17
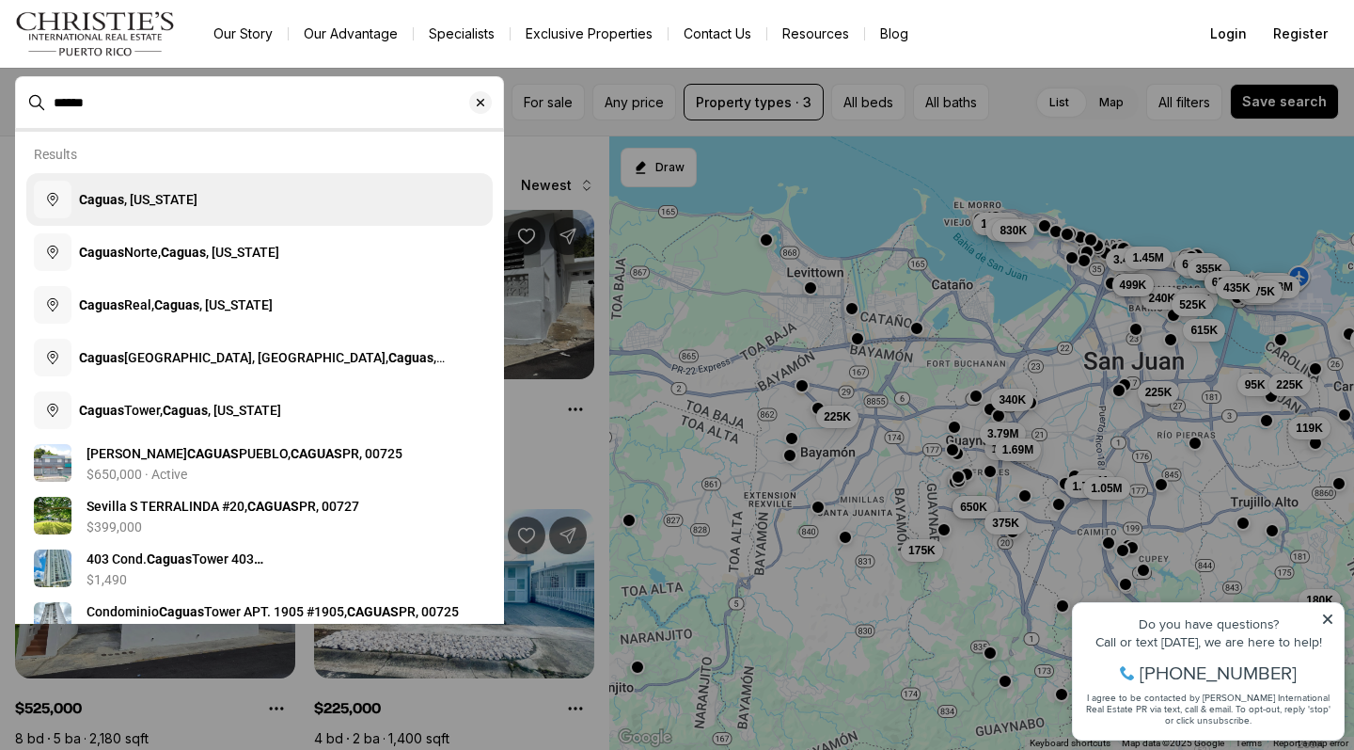
drag, startPoint x: 111, startPoint y: 135, endPoint x: 172, endPoint y: 196, distance: 86.5
click at [172, 196] on span "Caguas , Puerto Rico" at bounding box center [138, 199] width 119 height 15
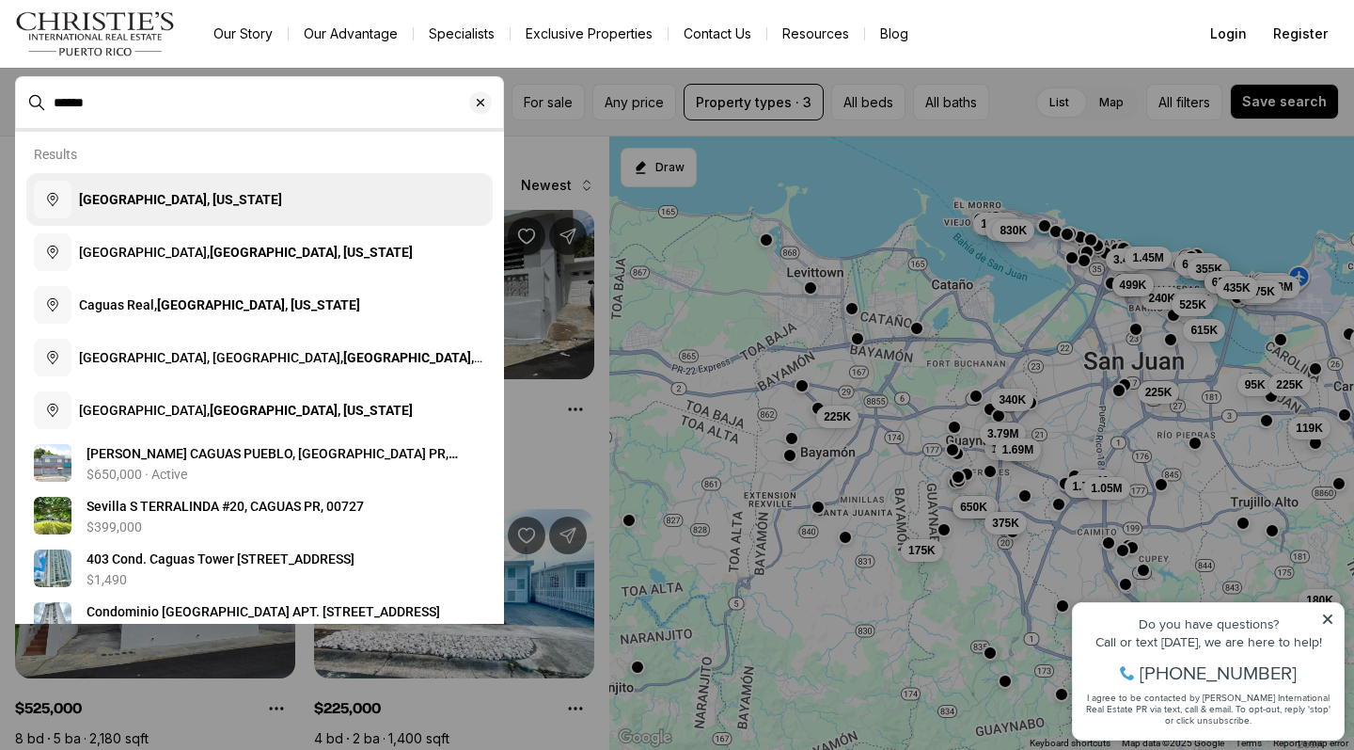
type input "**********"
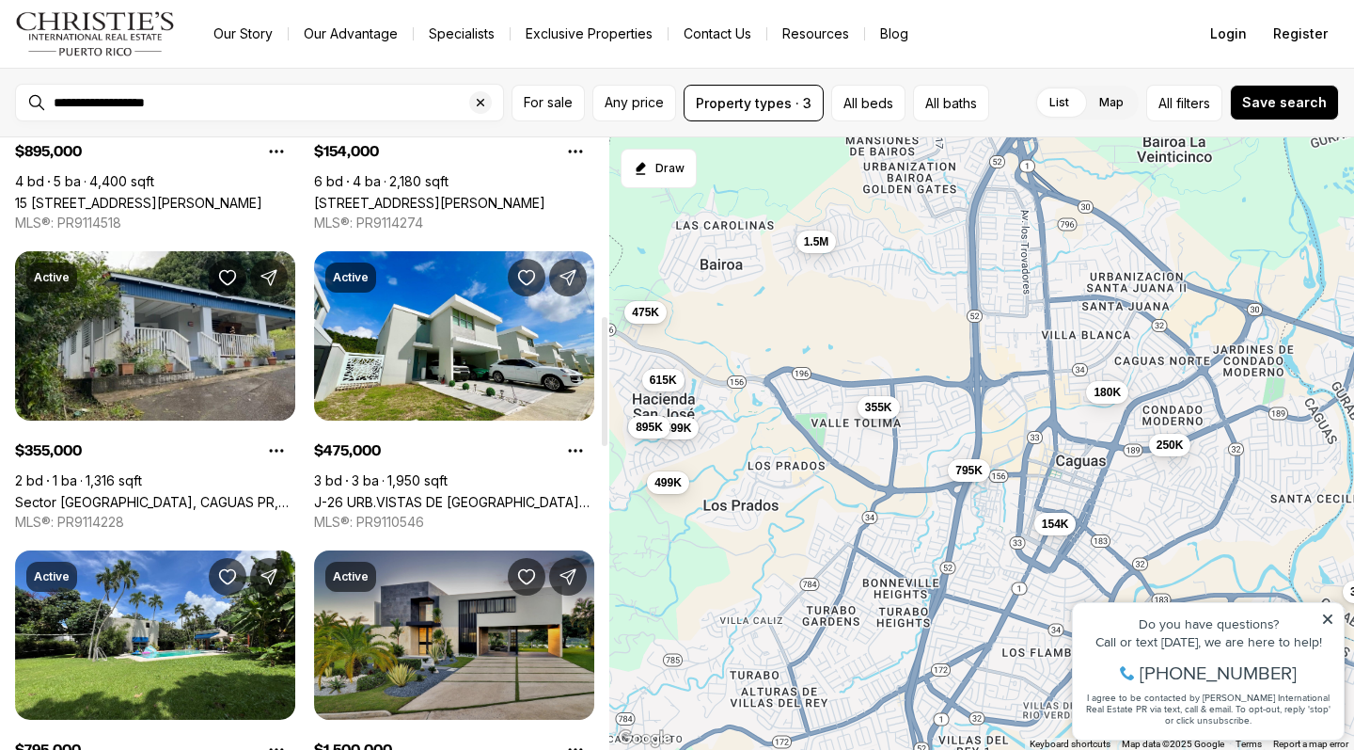
scroll to position [630, 0]
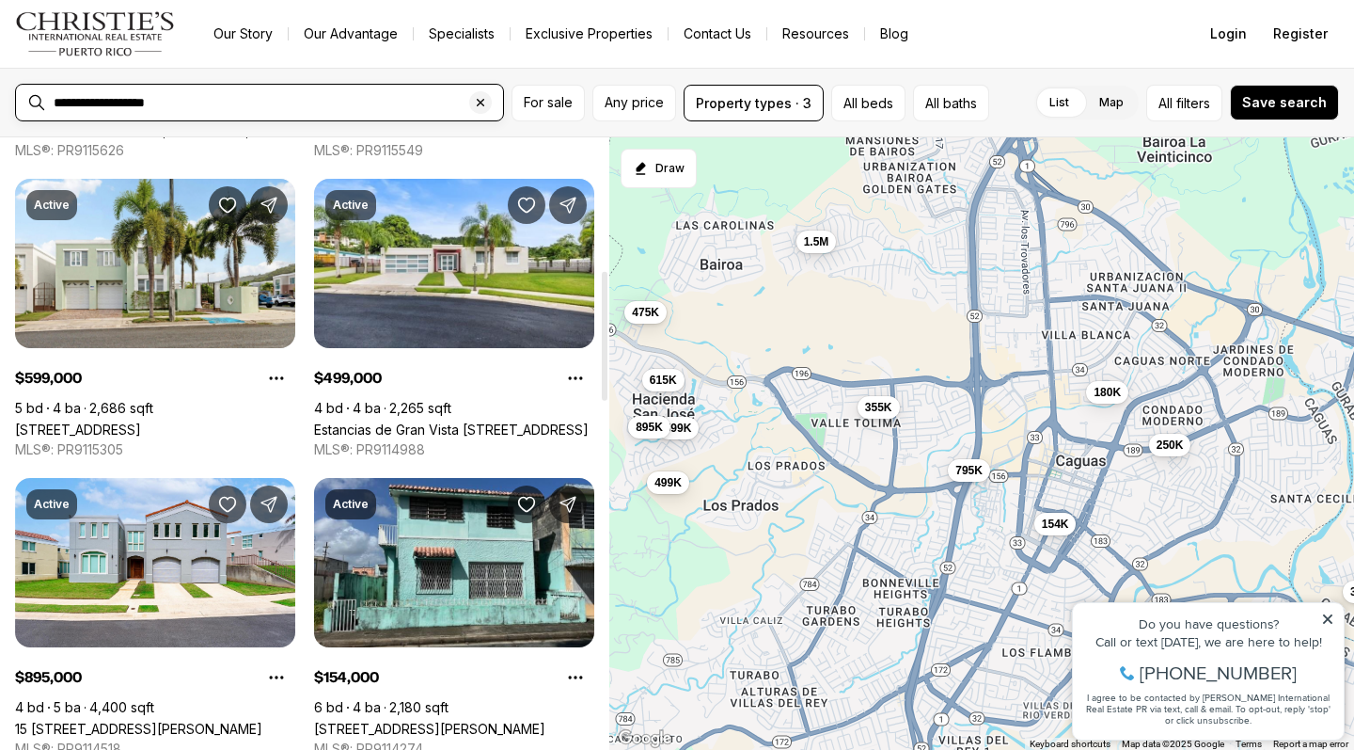
click at [214, 103] on input "**********" at bounding box center [275, 102] width 442 height 17
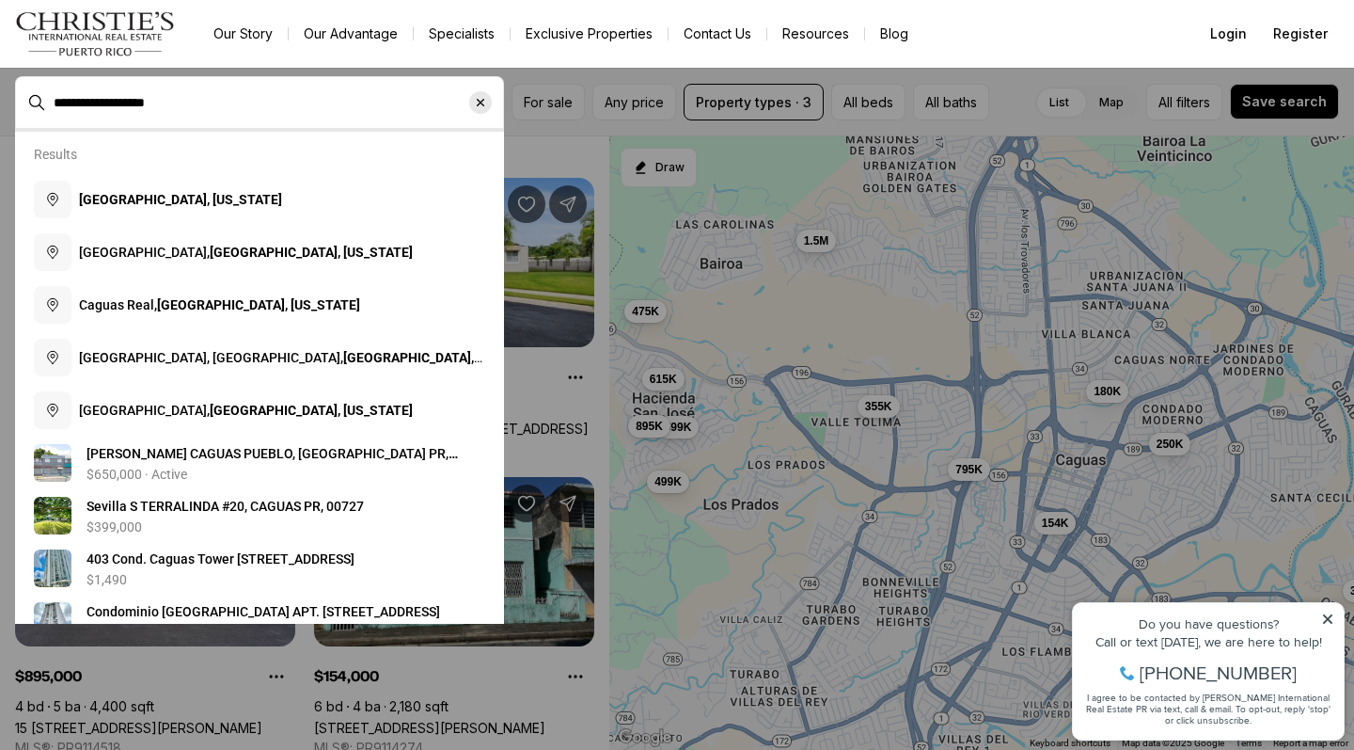
click at [483, 98] on icon "Clear search input" at bounding box center [480, 102] width 15 height 15
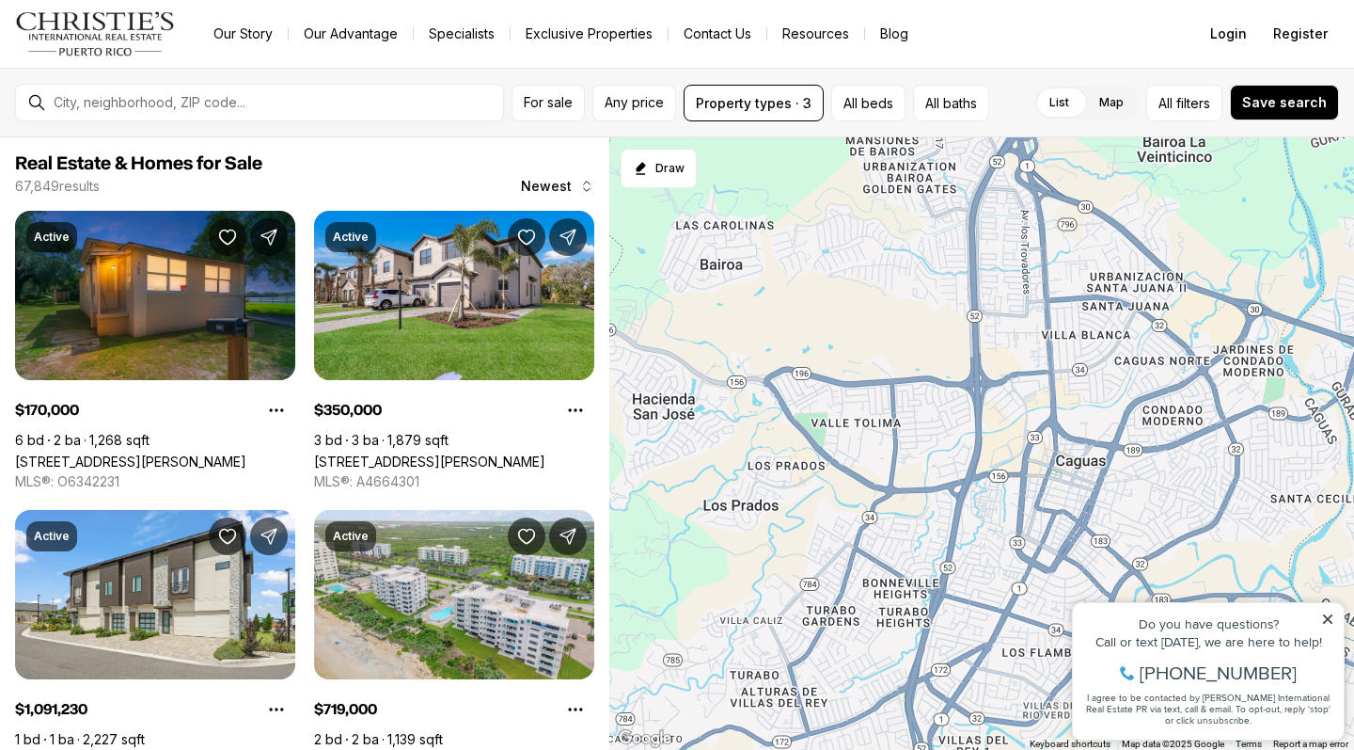
click at [177, 119] on div at bounding box center [259, 103] width 489 height 38
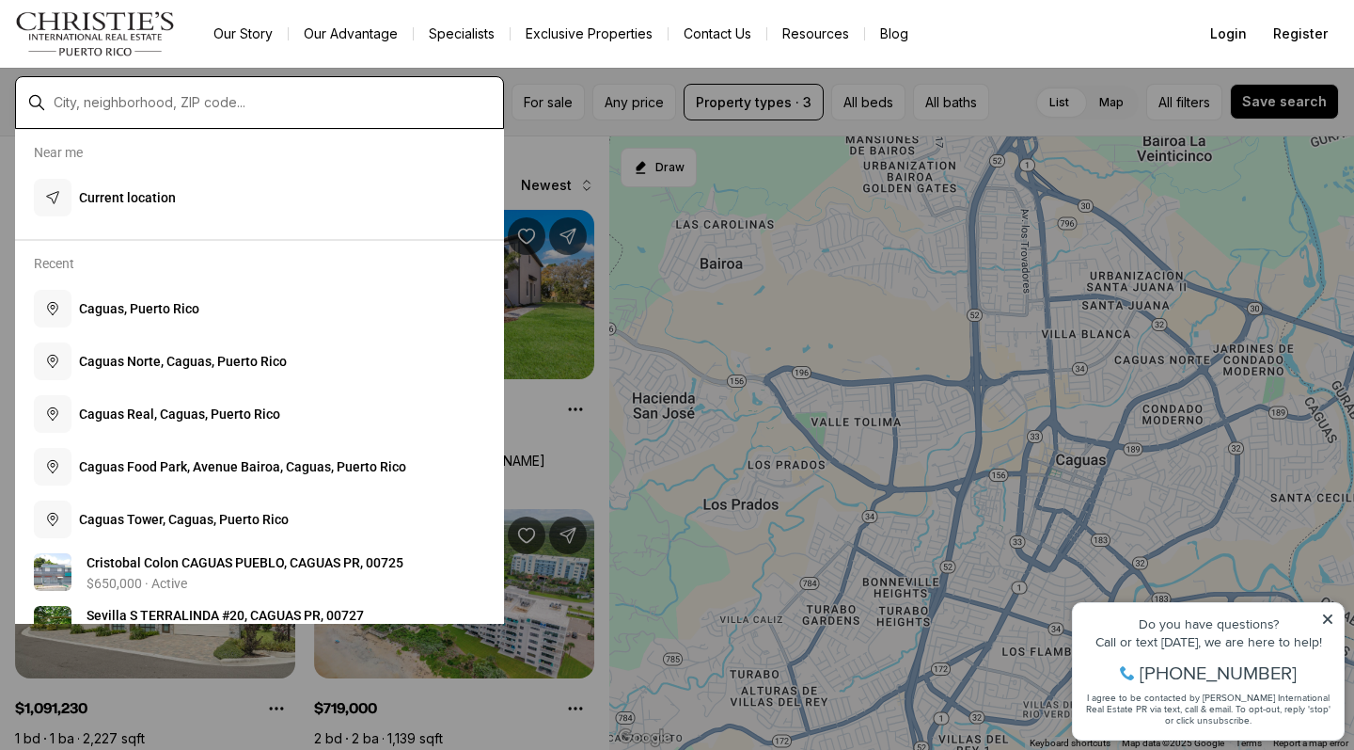
click at [107, 109] on input "text" at bounding box center [275, 102] width 442 height 17
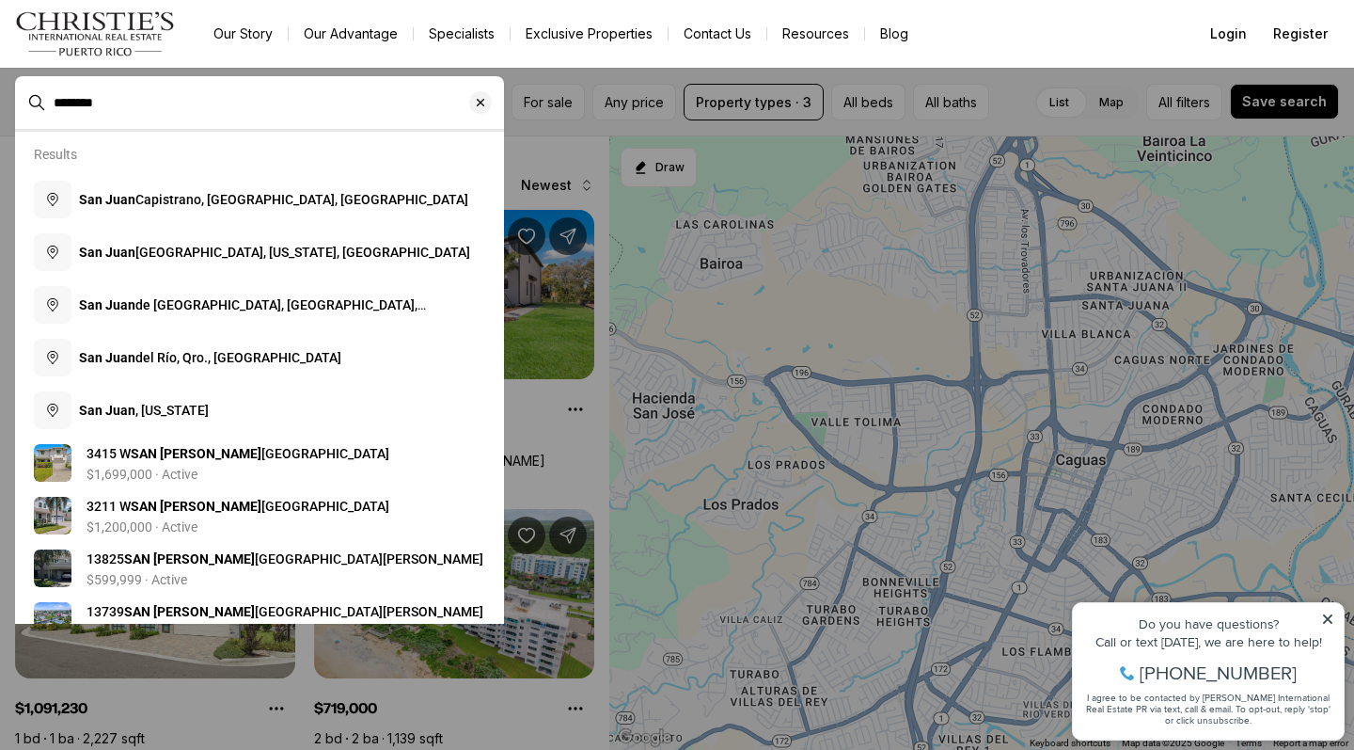
type input "********"
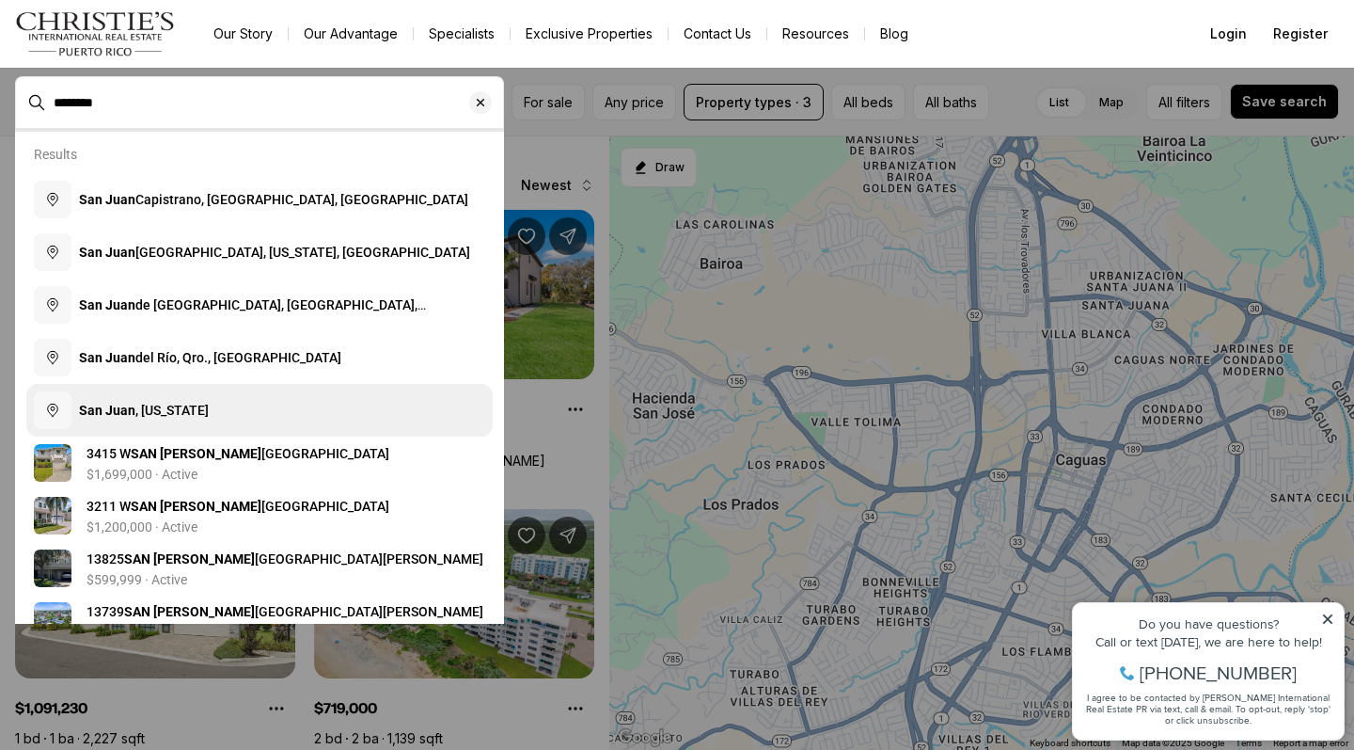
drag, startPoint x: 135, startPoint y: 129, endPoint x: 239, endPoint y: 410, distance: 299.7
click at [239, 410] on button "San Juan , Puerto Rico" at bounding box center [259, 410] width 467 height 53
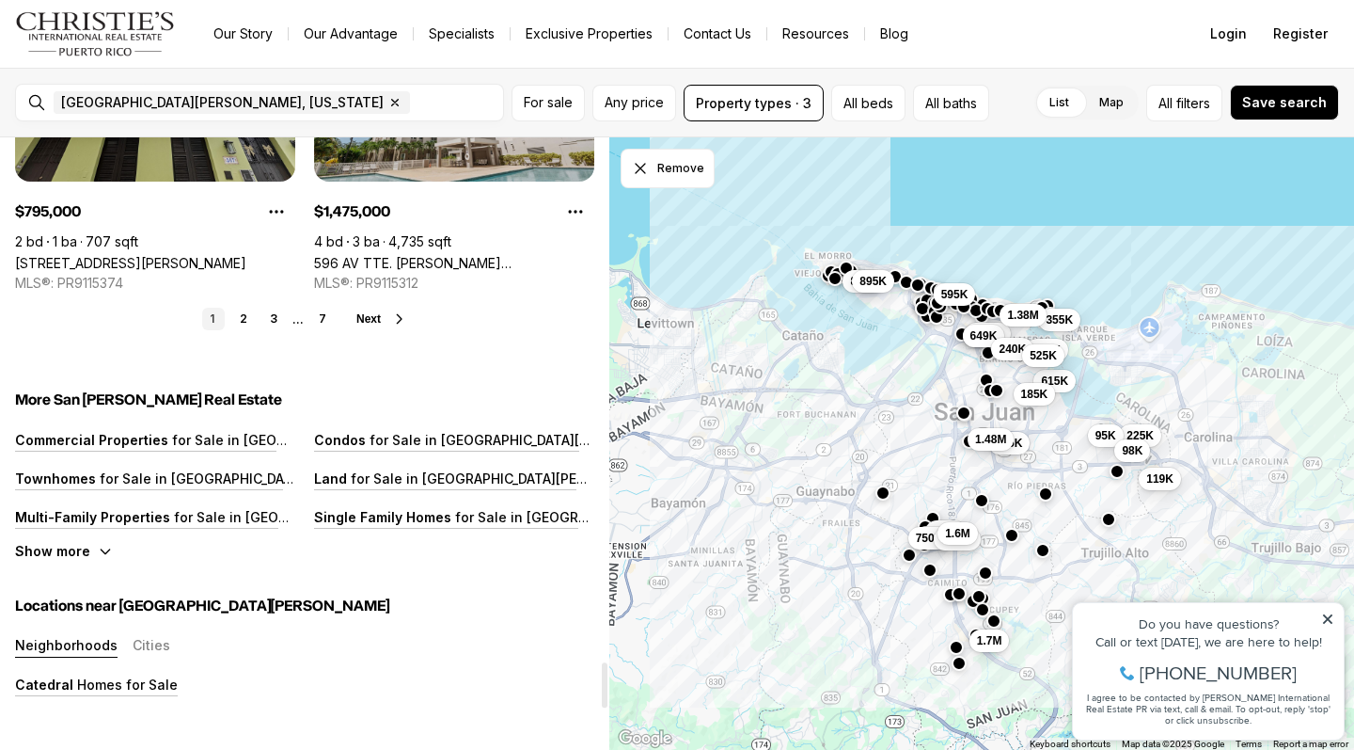
scroll to position [7021, 0]
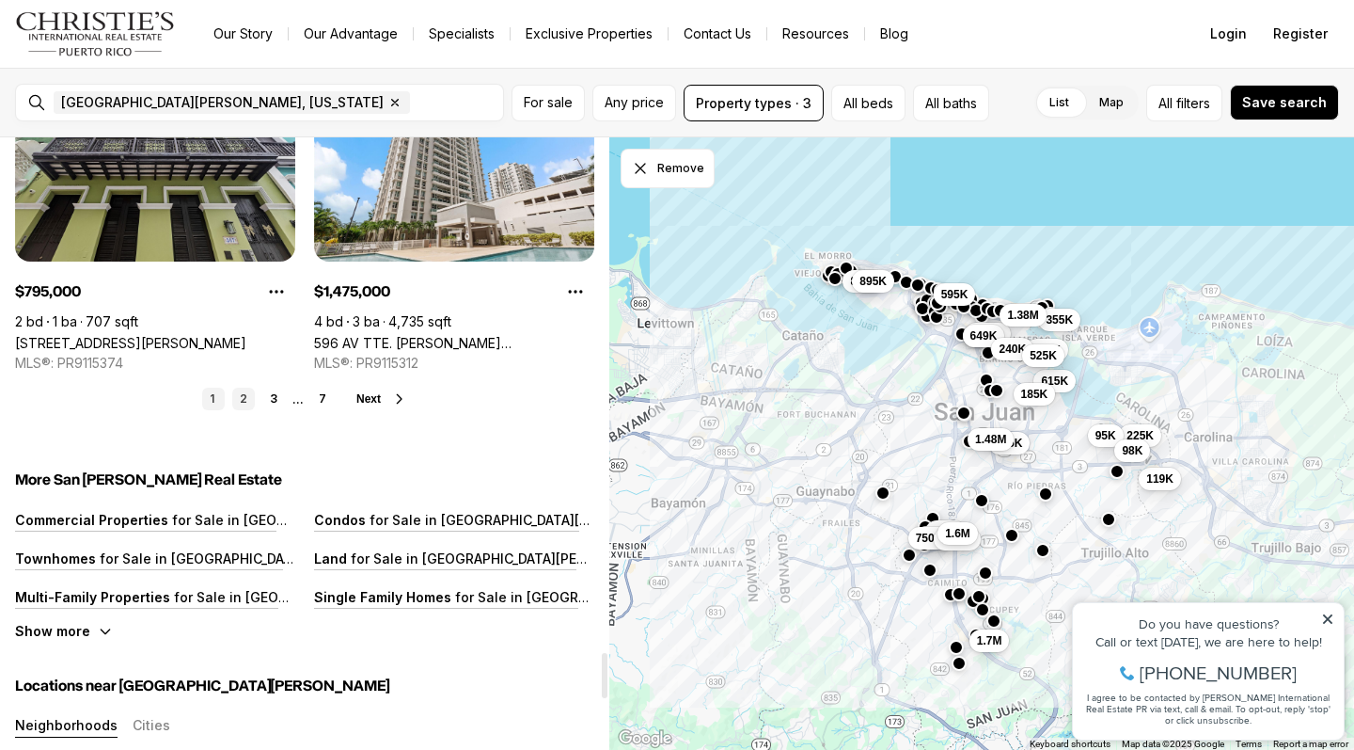
click at [245, 388] on link "2" at bounding box center [243, 399] width 23 height 23
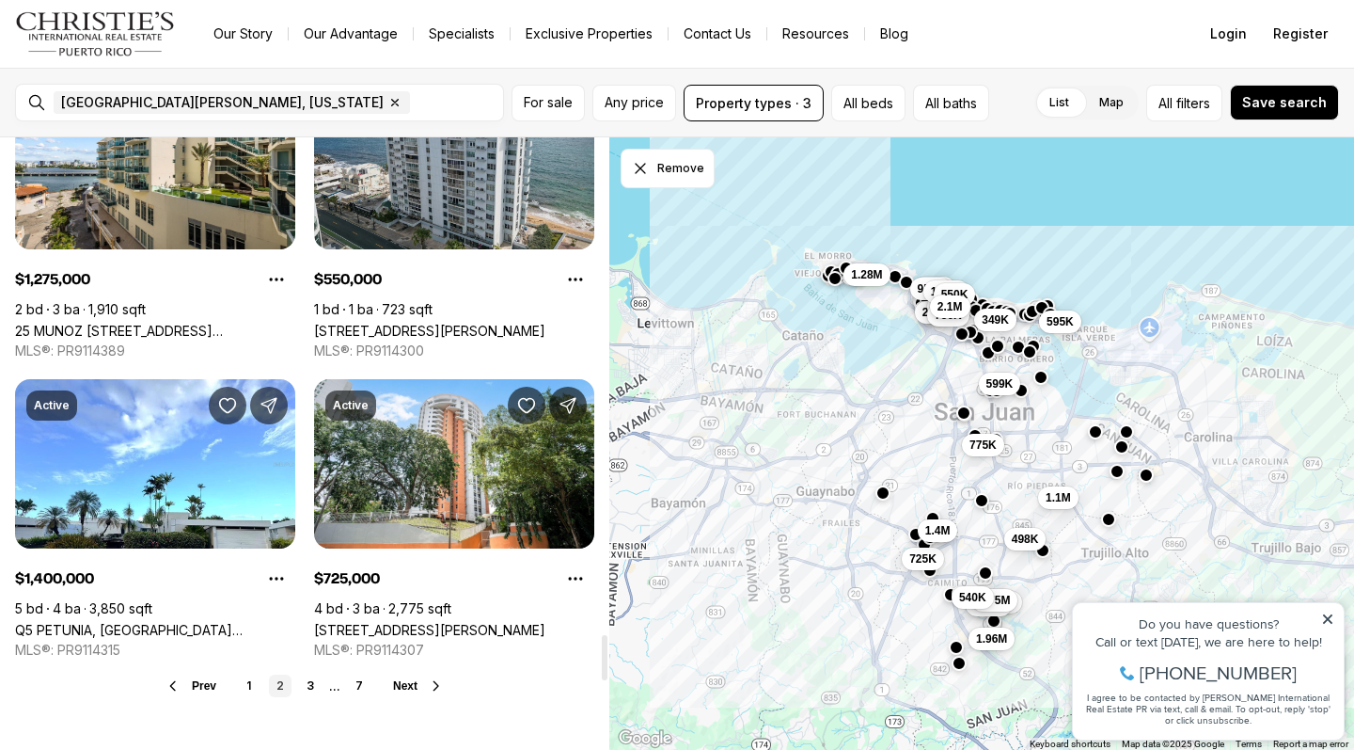
scroll to position [6809, 0]
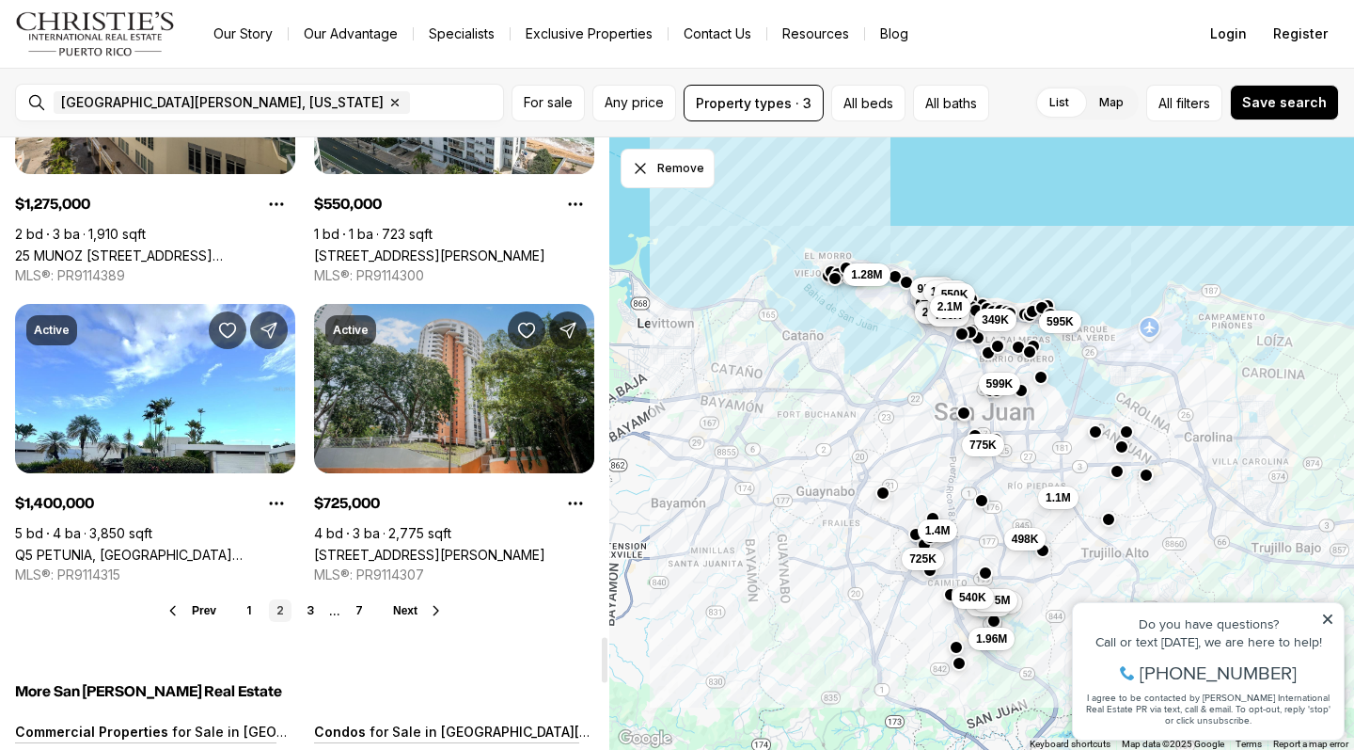
click at [529, 546] on link "3011 ALEJANDRINO AVE #2103, GUAYNABO PR, 00969" at bounding box center [429, 554] width 231 height 16
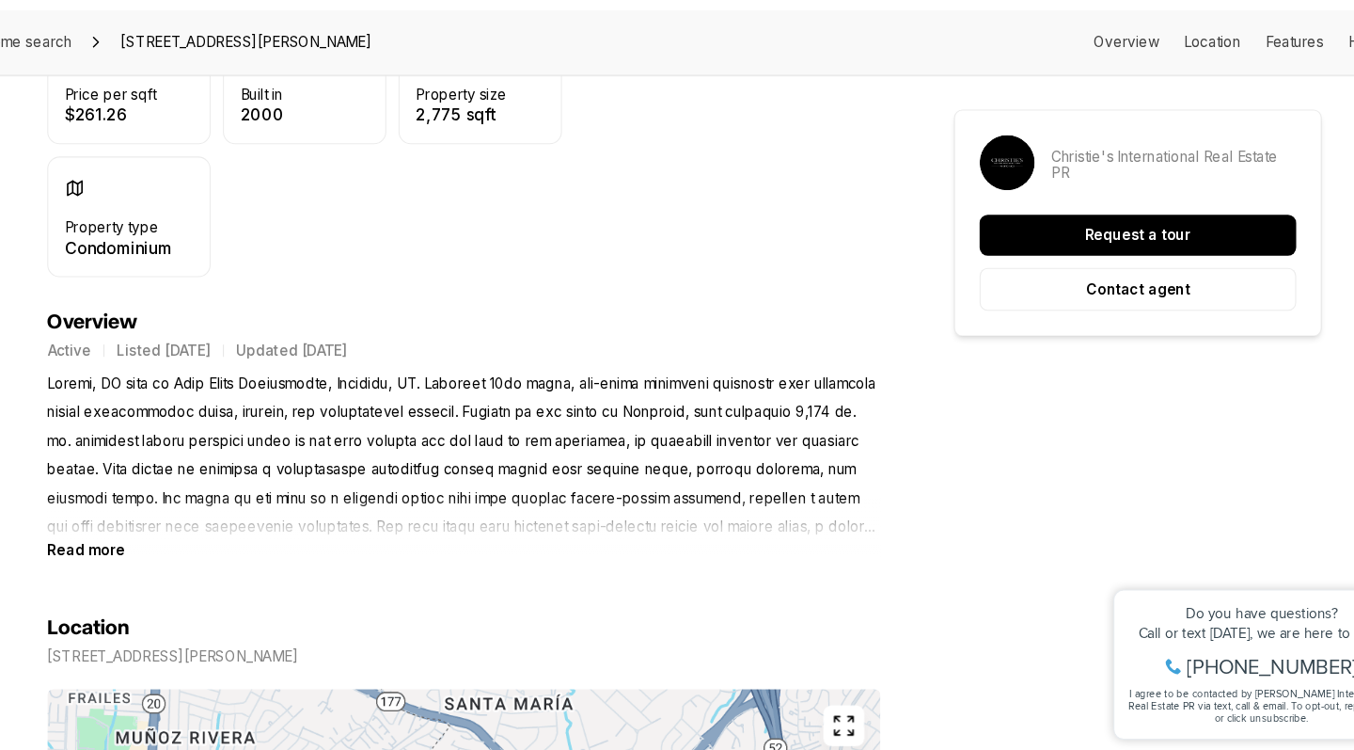
scroll to position [623, 0]
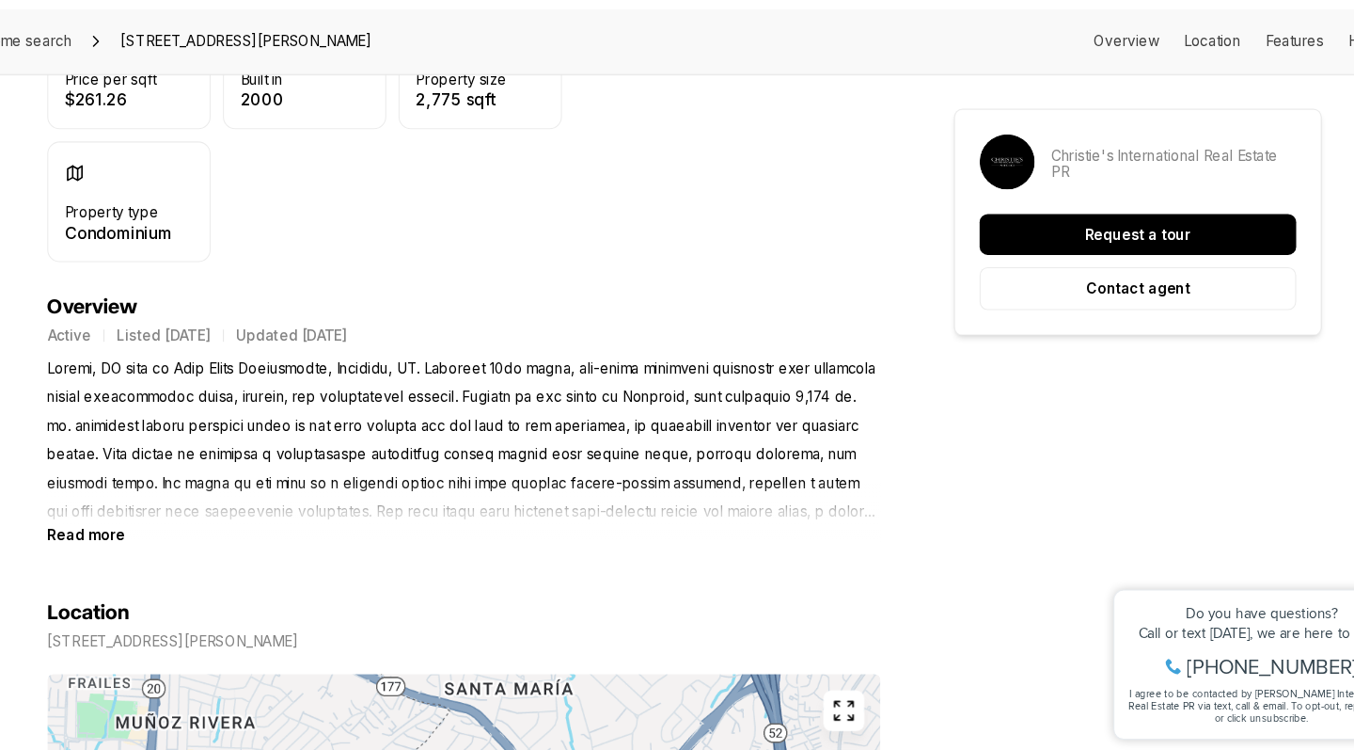
click at [100, 544] on b "Read more" at bounding box center [125, 552] width 71 height 16
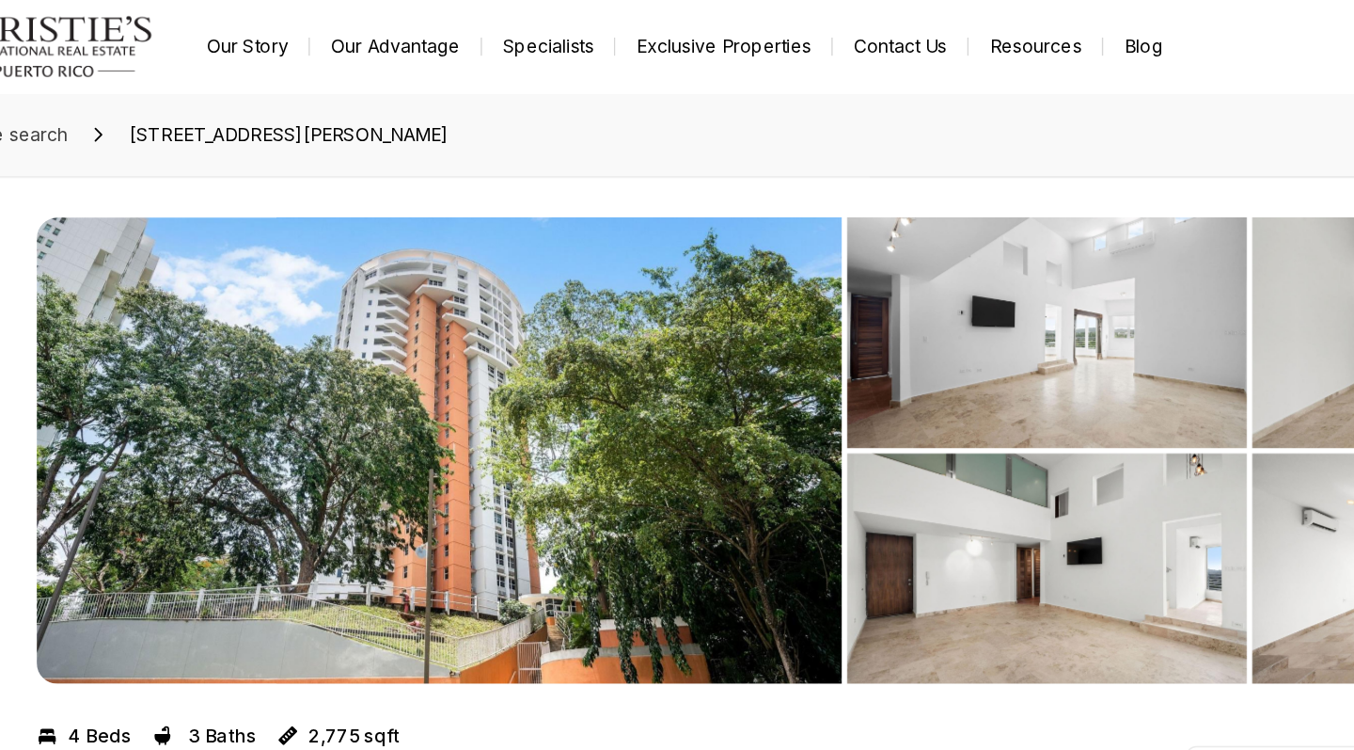
scroll to position [0, 0]
click at [350, 389] on img "View image gallery" at bounding box center [382, 327] width 585 height 339
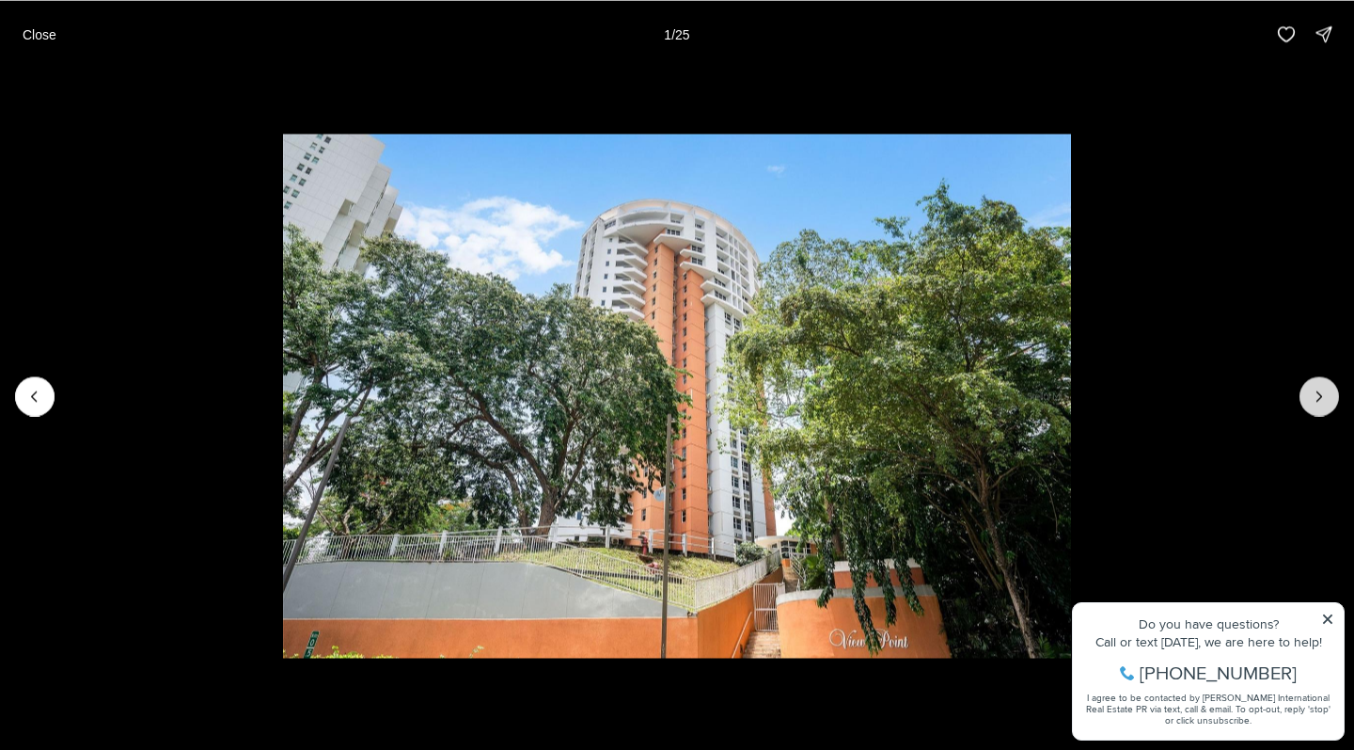
click at [1312, 393] on icon "Next slide" at bounding box center [1319, 396] width 19 height 19
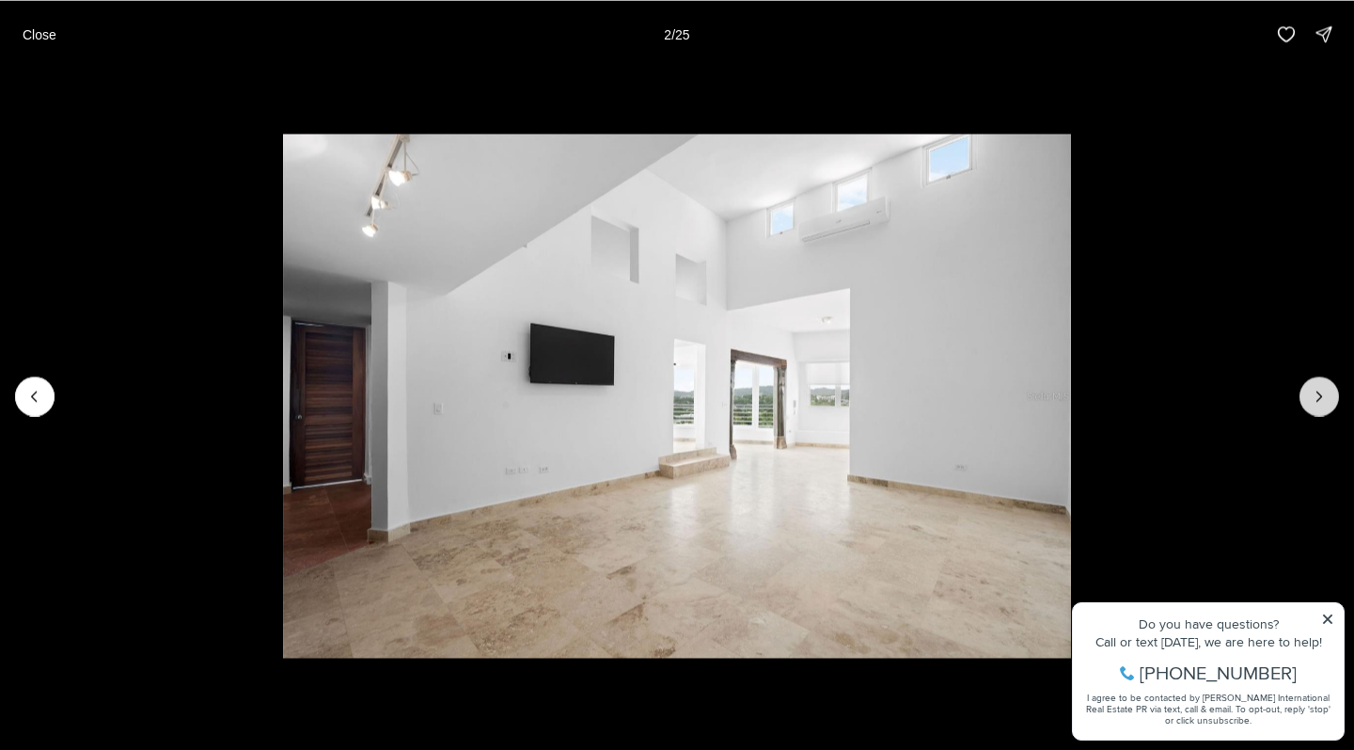
click at [1312, 393] on icon "Next slide" at bounding box center [1319, 396] width 19 height 19
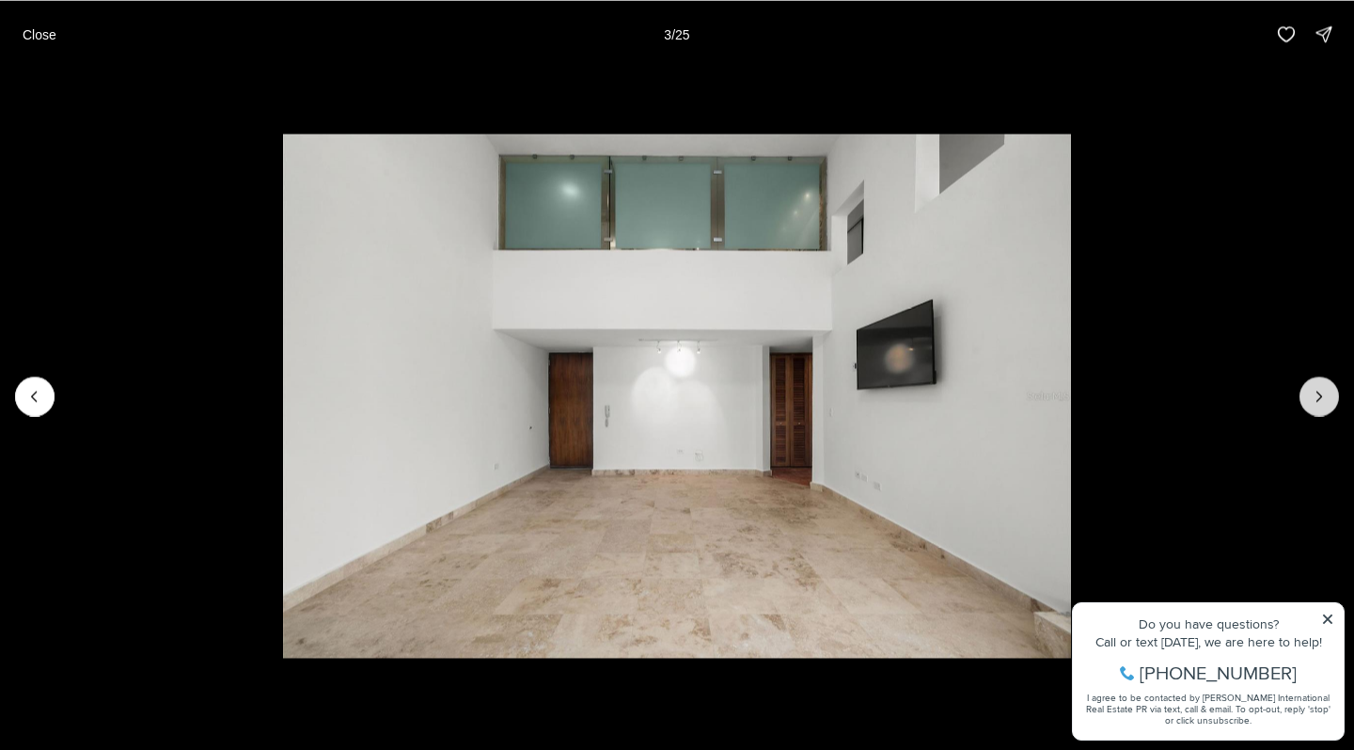
click at [1312, 393] on icon "Next slide" at bounding box center [1319, 396] width 19 height 19
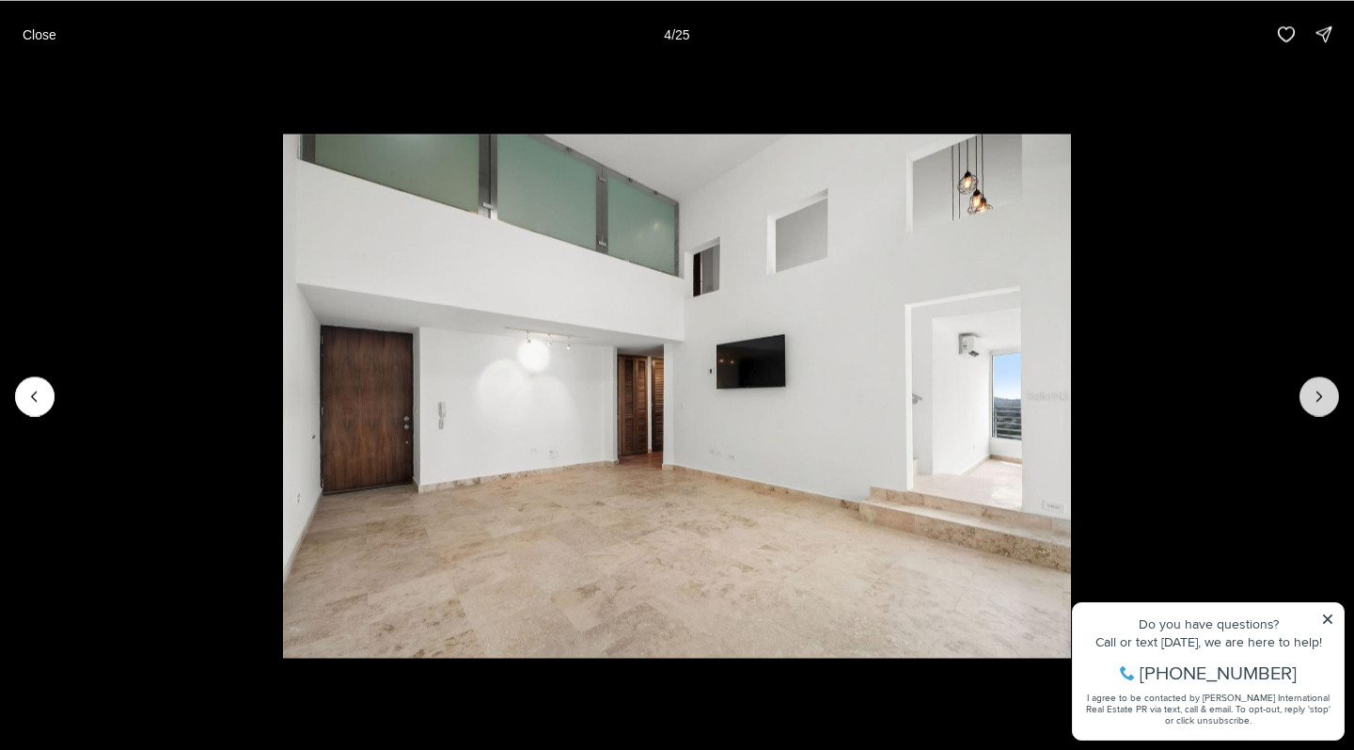
click at [1312, 393] on icon "Next slide" at bounding box center [1319, 396] width 19 height 19
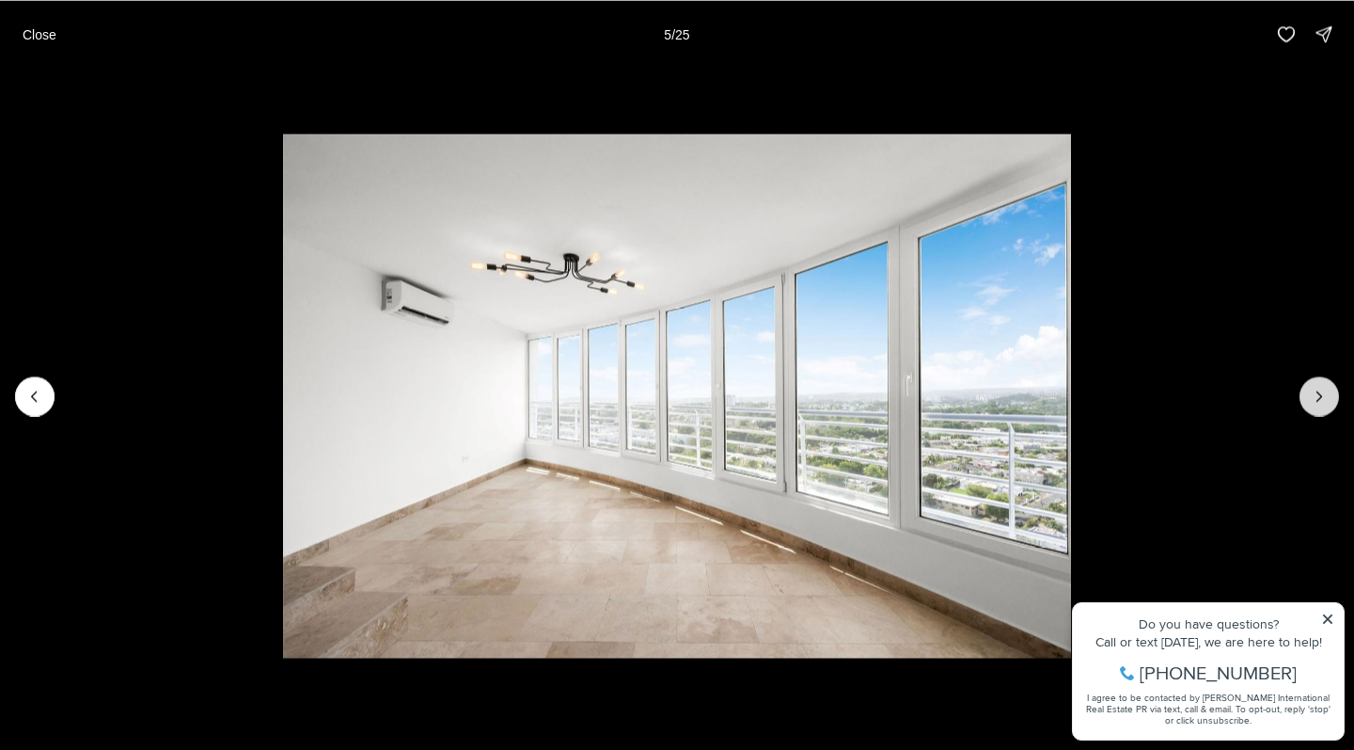
click at [1312, 393] on icon "Next slide" at bounding box center [1319, 396] width 19 height 19
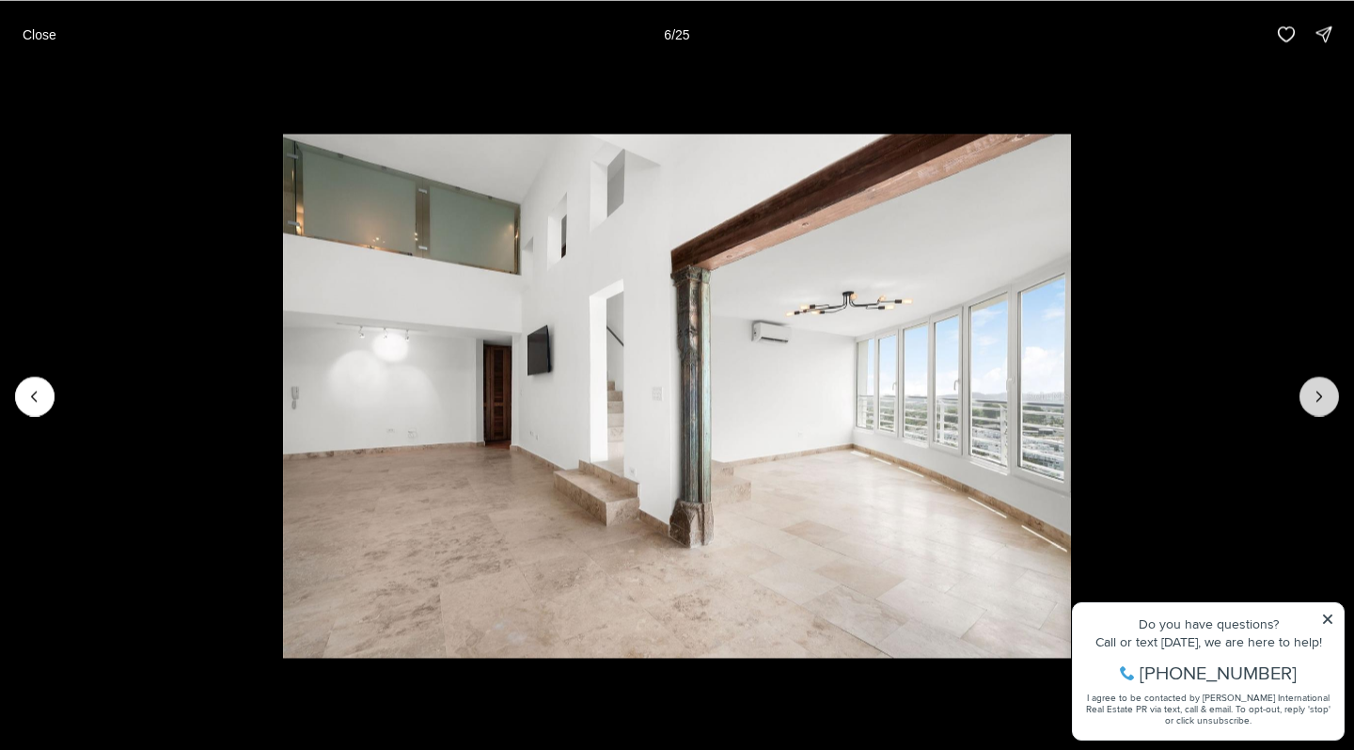
click at [1312, 393] on icon "Next slide" at bounding box center [1319, 396] width 19 height 19
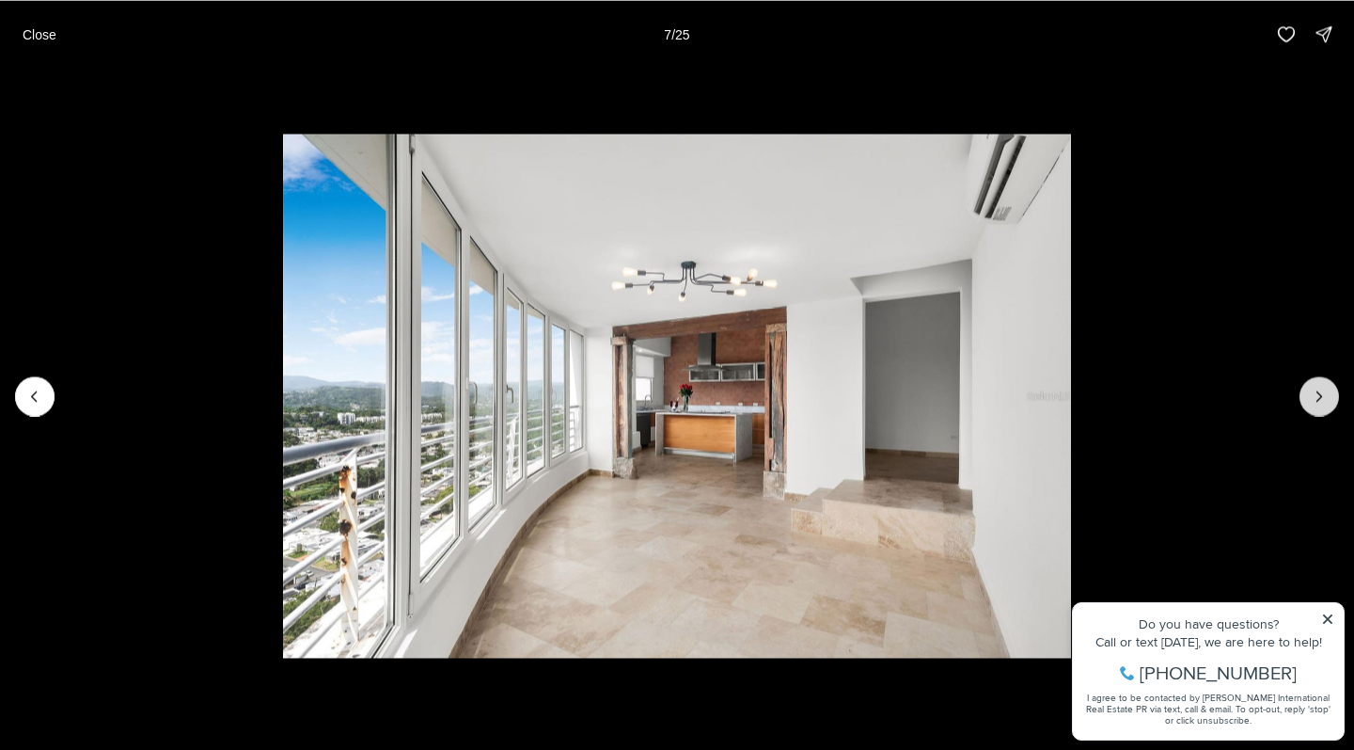
click at [1312, 393] on icon "Next slide" at bounding box center [1319, 396] width 19 height 19
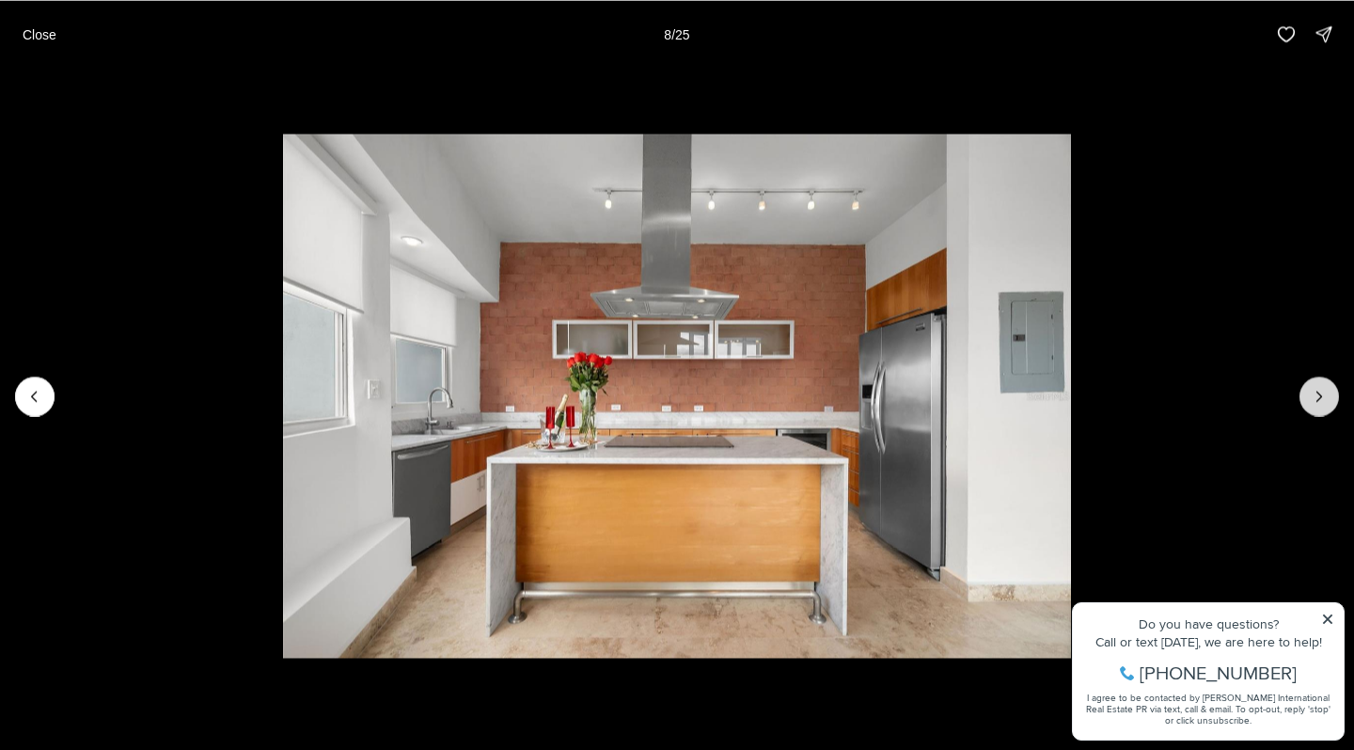
click at [1312, 393] on icon "Next slide" at bounding box center [1319, 396] width 19 height 19
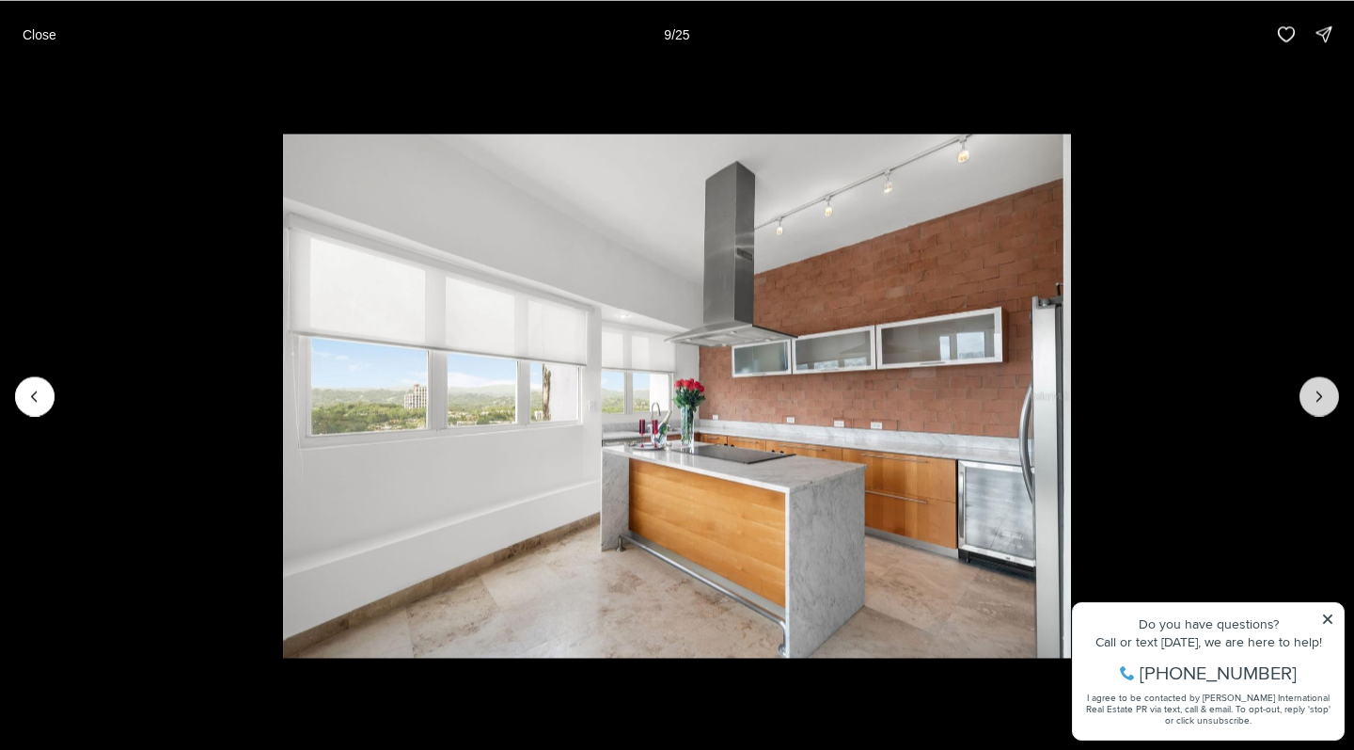
click at [1312, 393] on icon "Next slide" at bounding box center [1319, 396] width 19 height 19
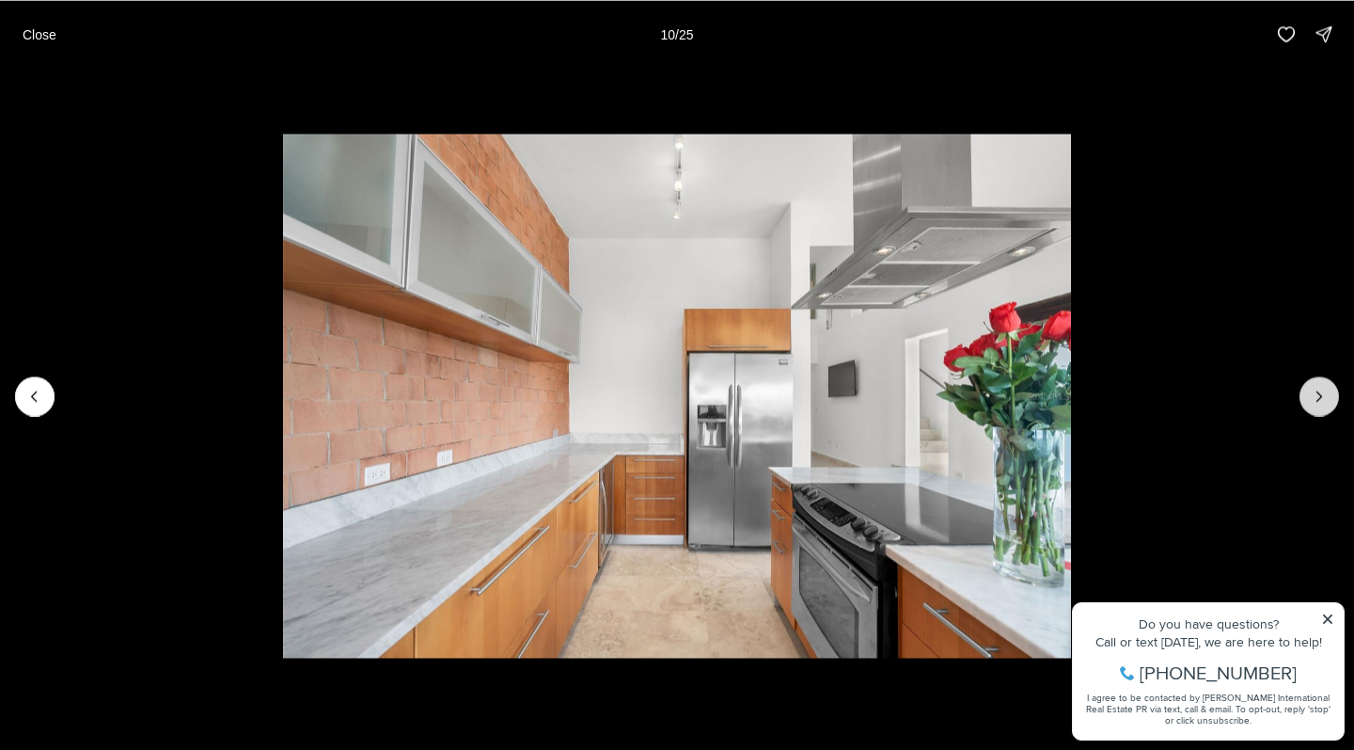
click at [1312, 393] on icon "Next slide" at bounding box center [1319, 396] width 19 height 19
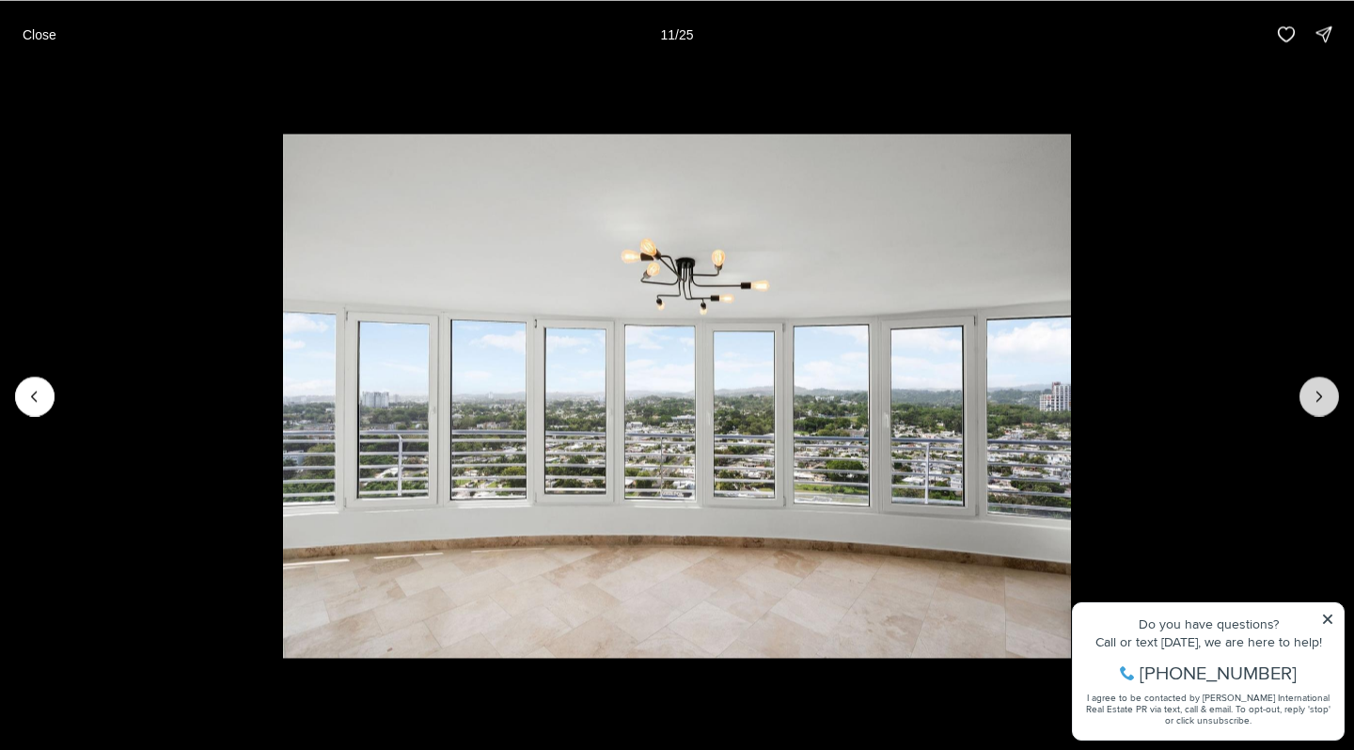
click at [1312, 393] on icon "Next slide" at bounding box center [1319, 396] width 19 height 19
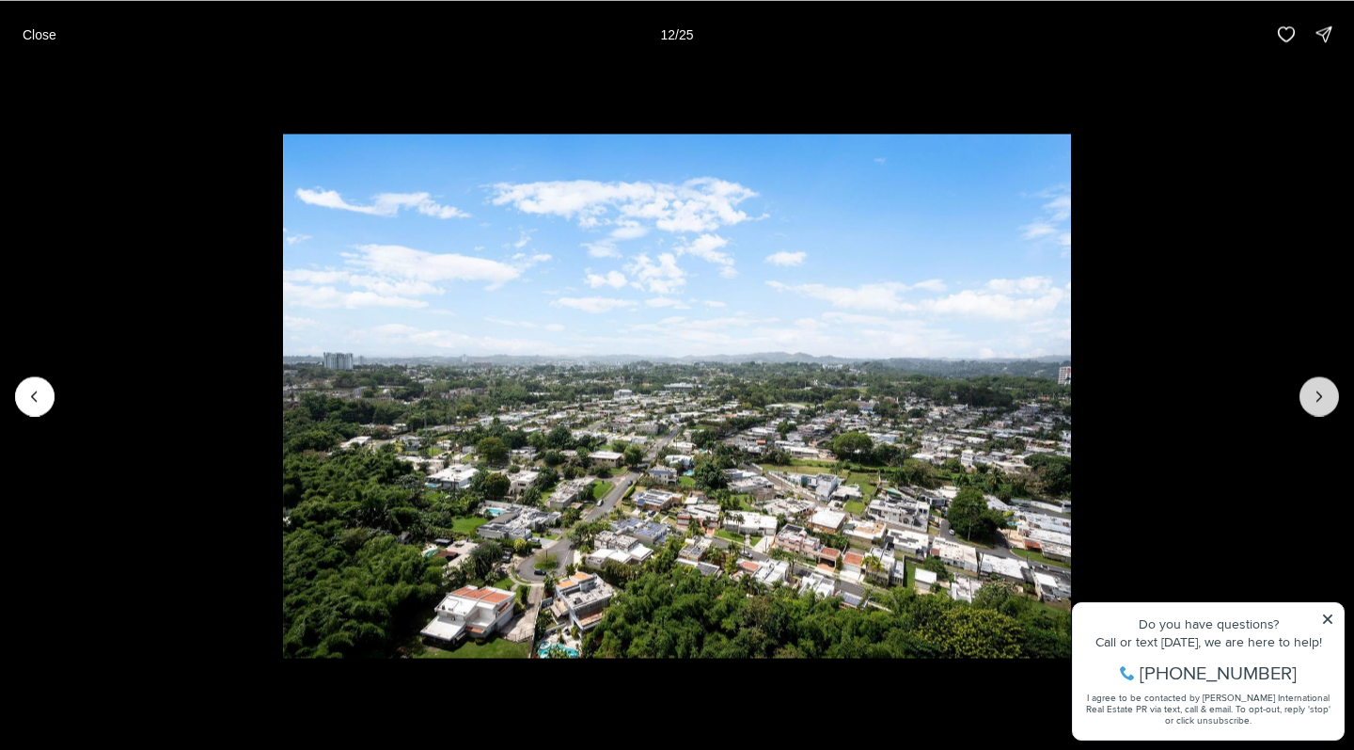
click at [1312, 393] on icon "Next slide" at bounding box center [1319, 396] width 19 height 19
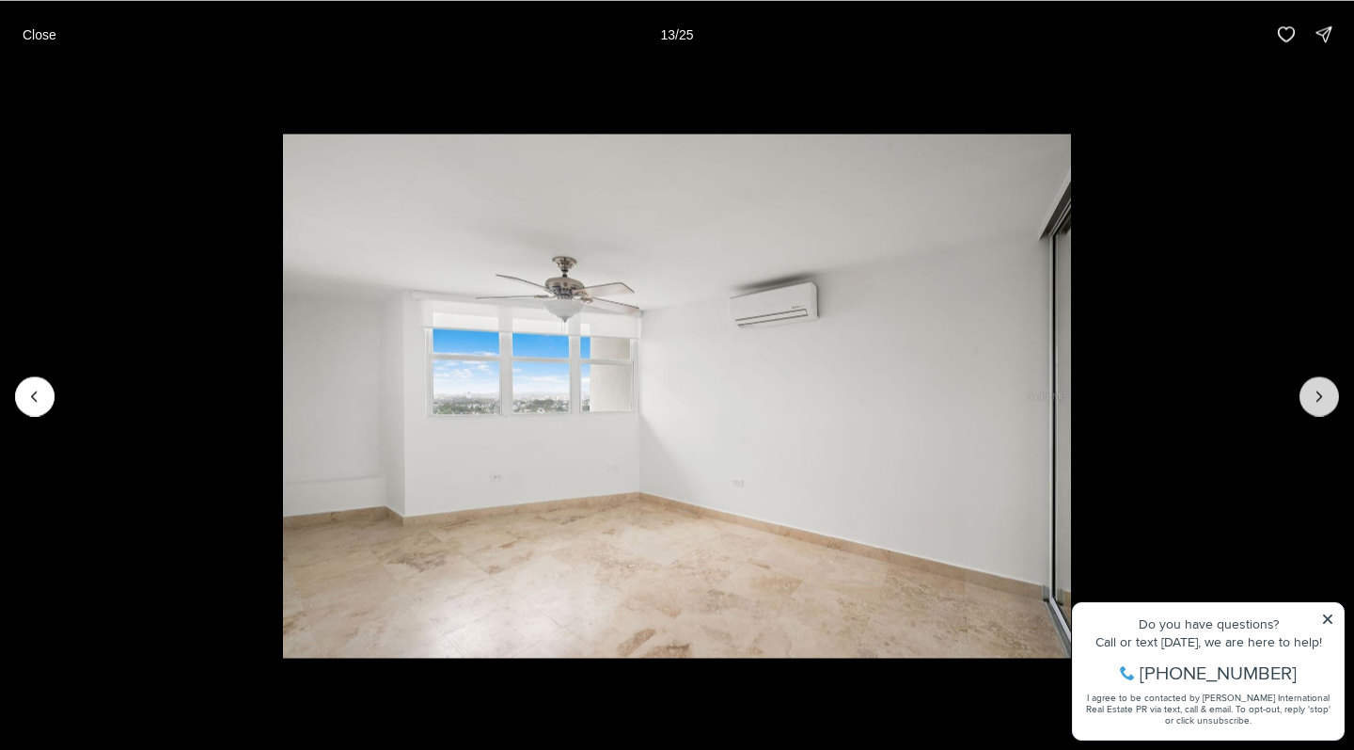
click at [1312, 393] on icon "Next slide" at bounding box center [1319, 396] width 19 height 19
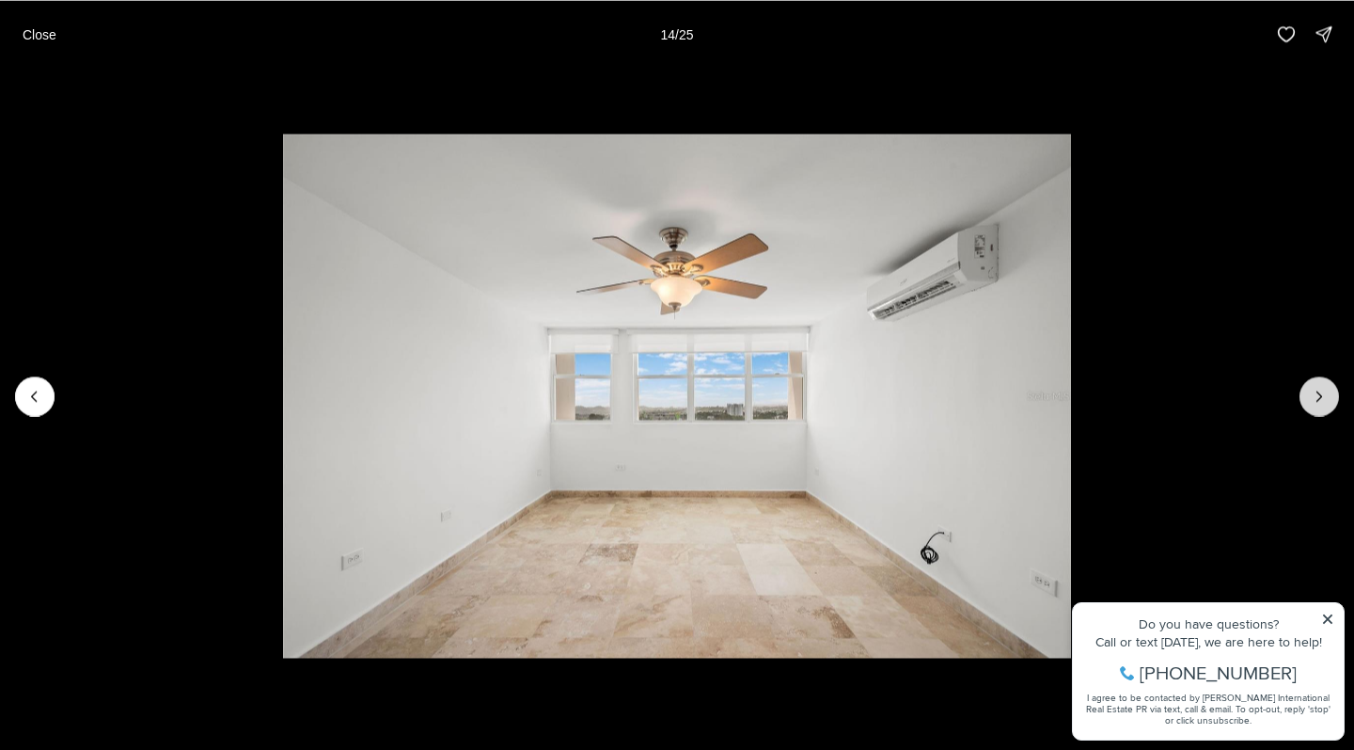
click at [1312, 393] on icon "Next slide" at bounding box center [1319, 396] width 19 height 19
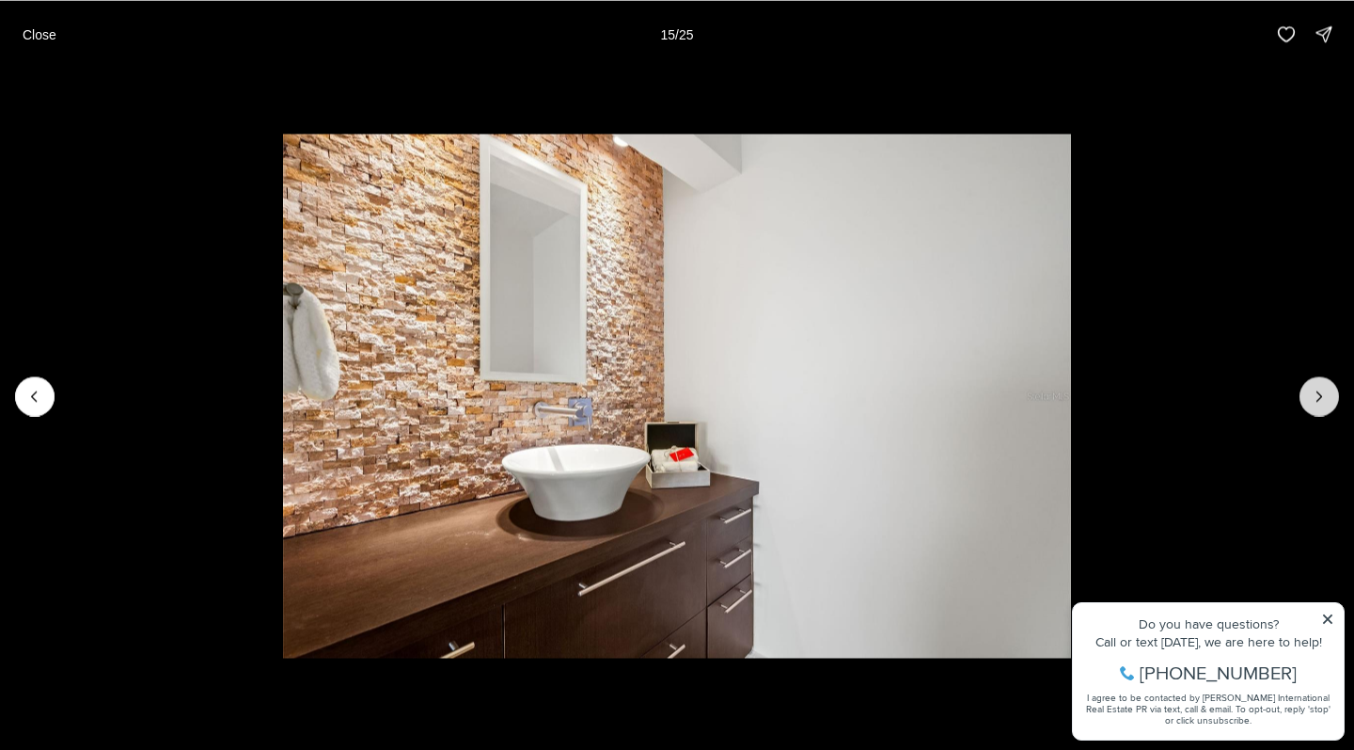
click at [1312, 393] on icon "Next slide" at bounding box center [1319, 396] width 19 height 19
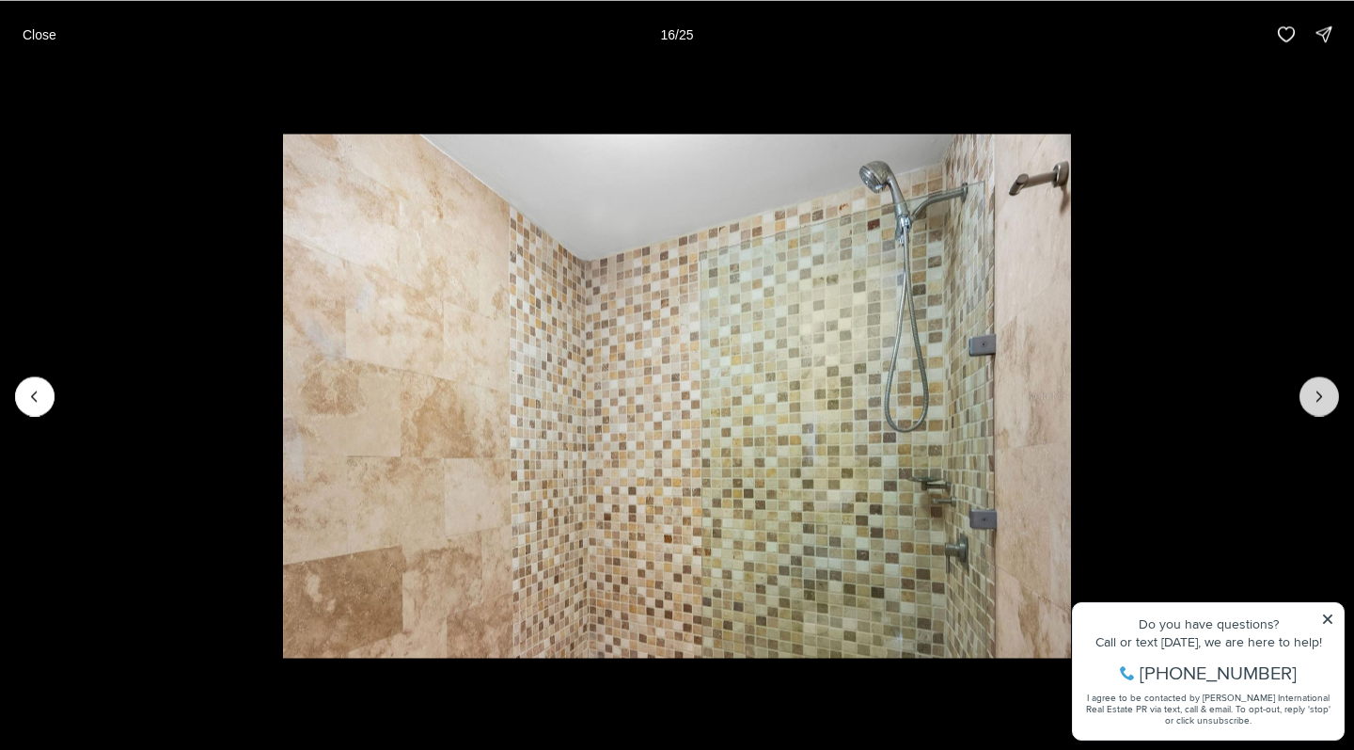
click at [1312, 393] on icon "Next slide" at bounding box center [1319, 396] width 19 height 19
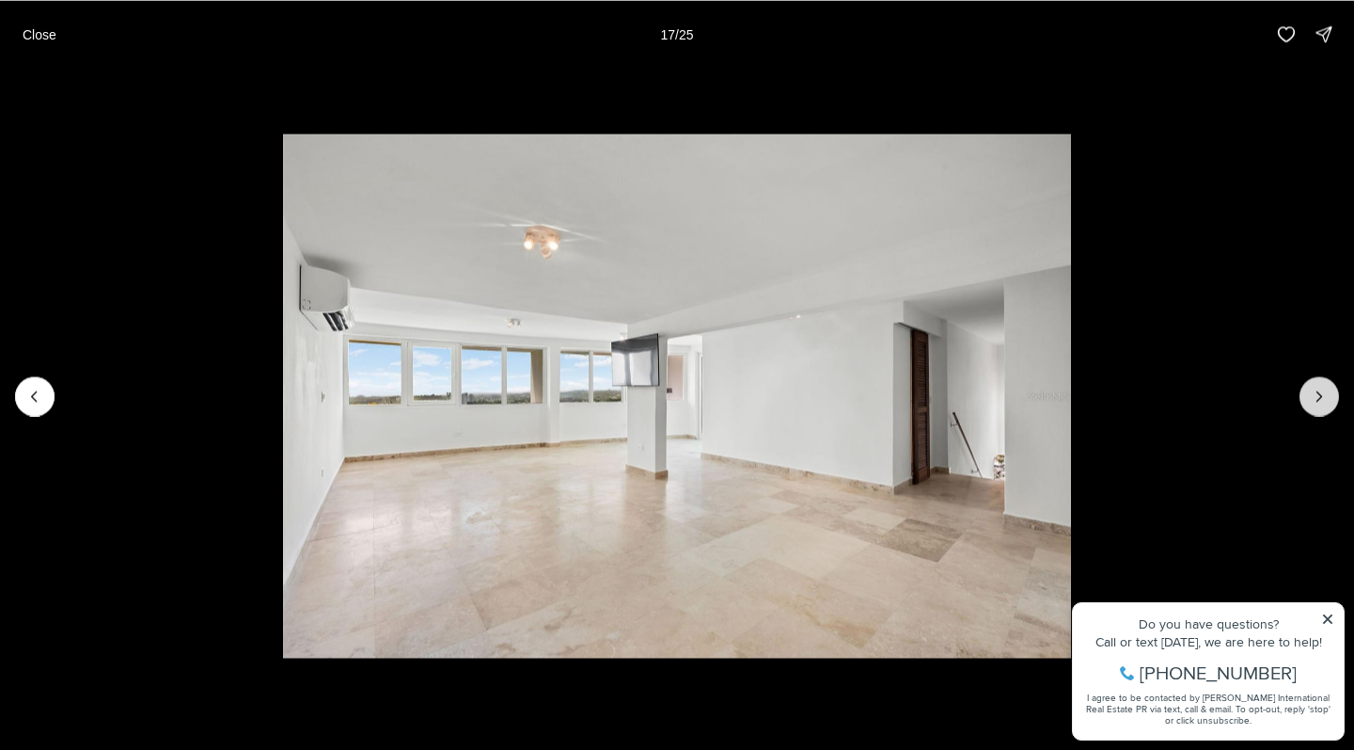
click at [1312, 393] on icon "Next slide" at bounding box center [1319, 396] width 19 height 19
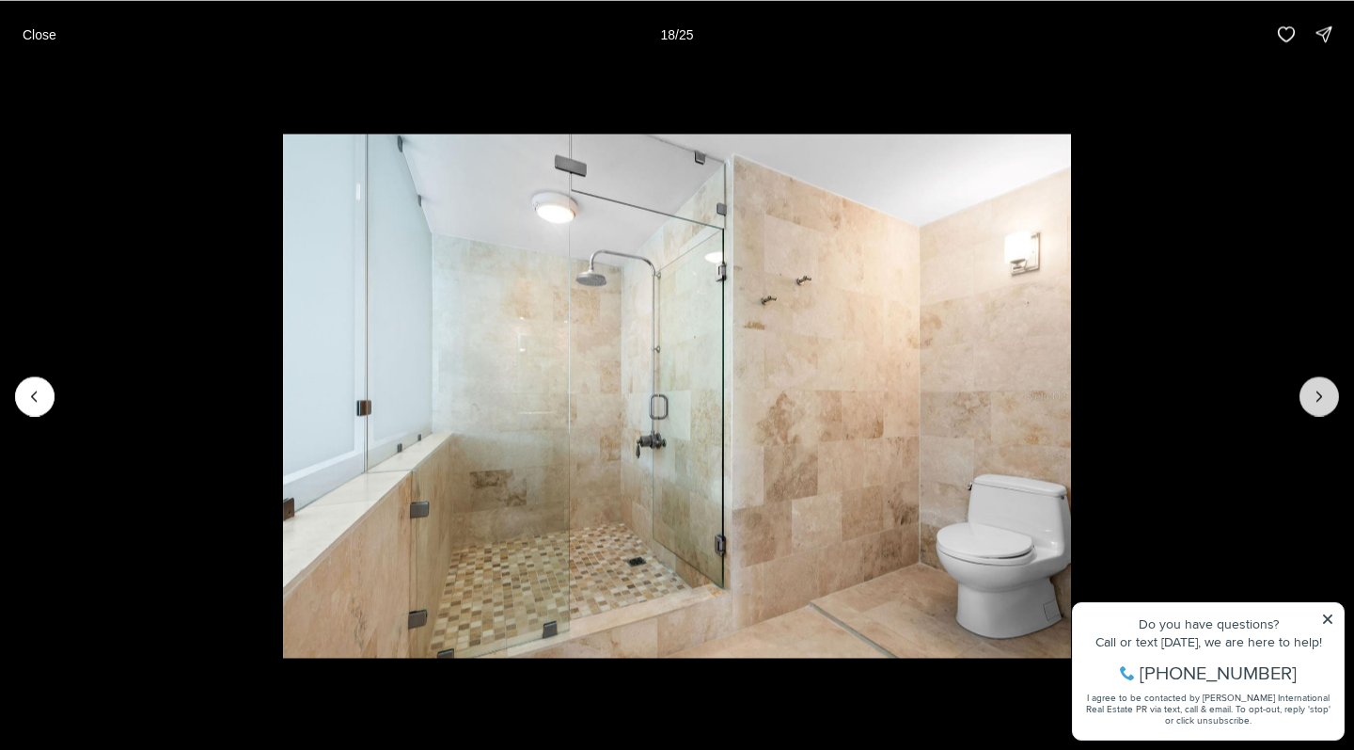
click at [1312, 393] on icon "Next slide" at bounding box center [1319, 396] width 19 height 19
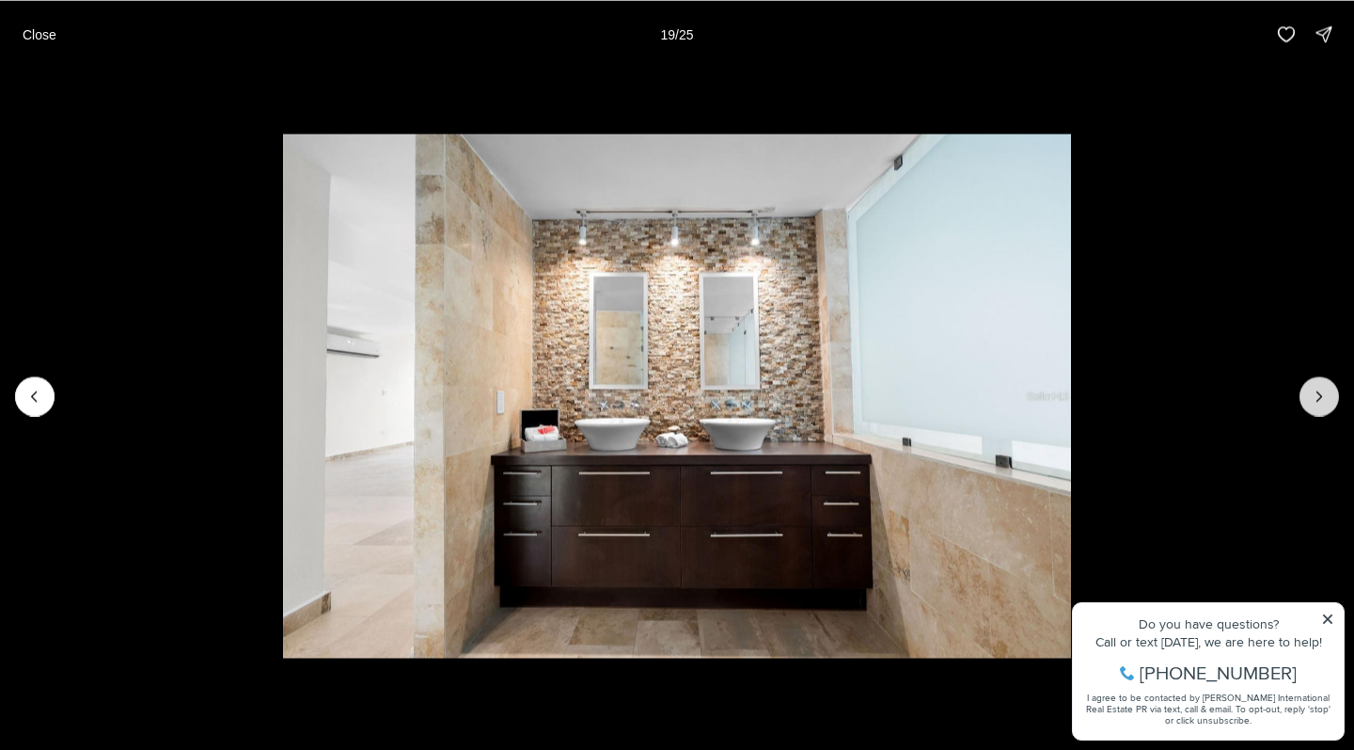
click at [1312, 393] on icon "Next slide" at bounding box center [1319, 396] width 19 height 19
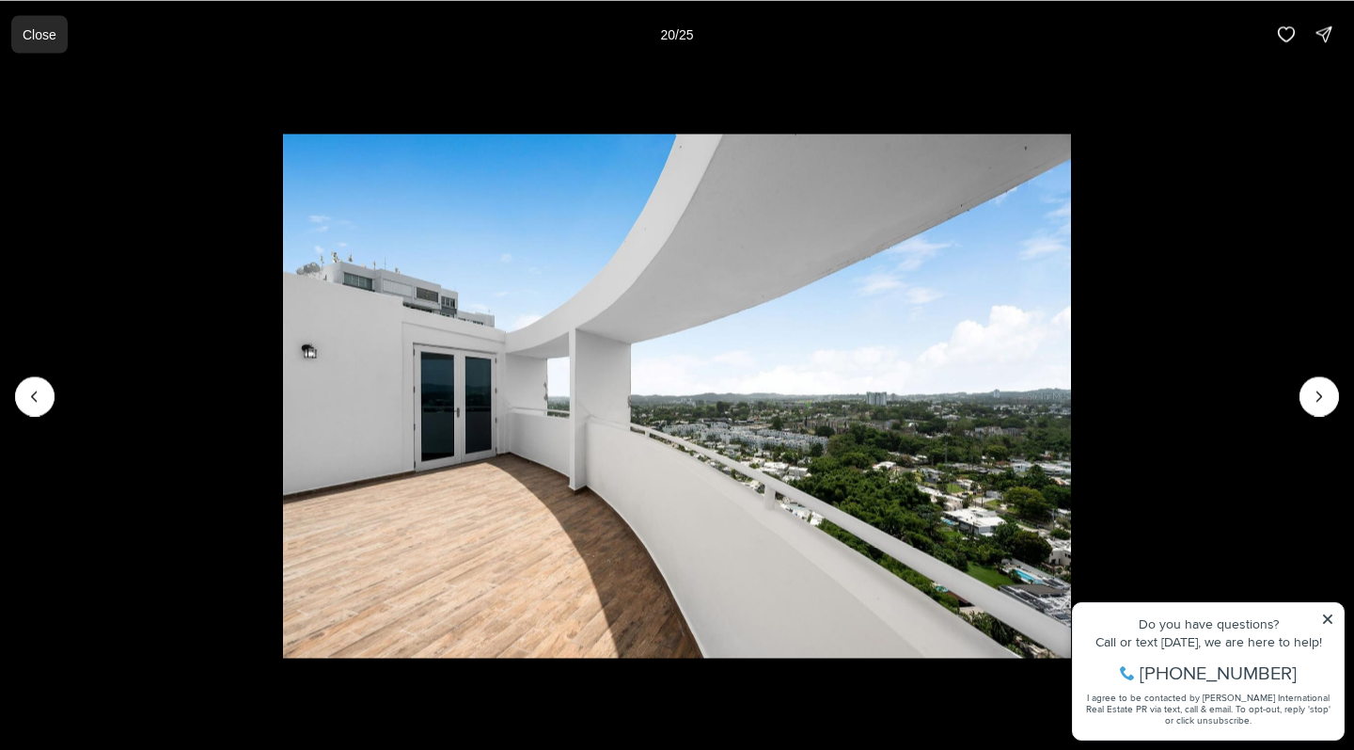
click at [40, 37] on p "Close" at bounding box center [40, 33] width 34 height 15
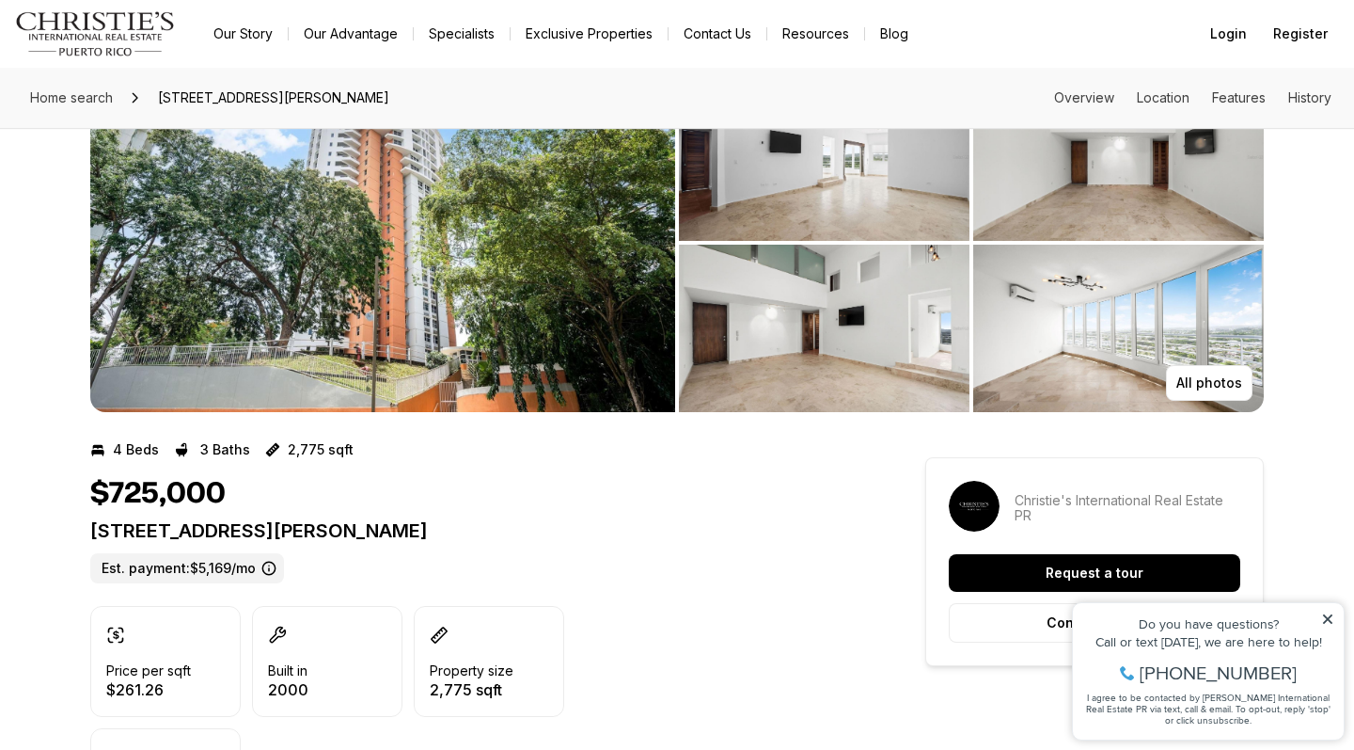
scroll to position [85, 0]
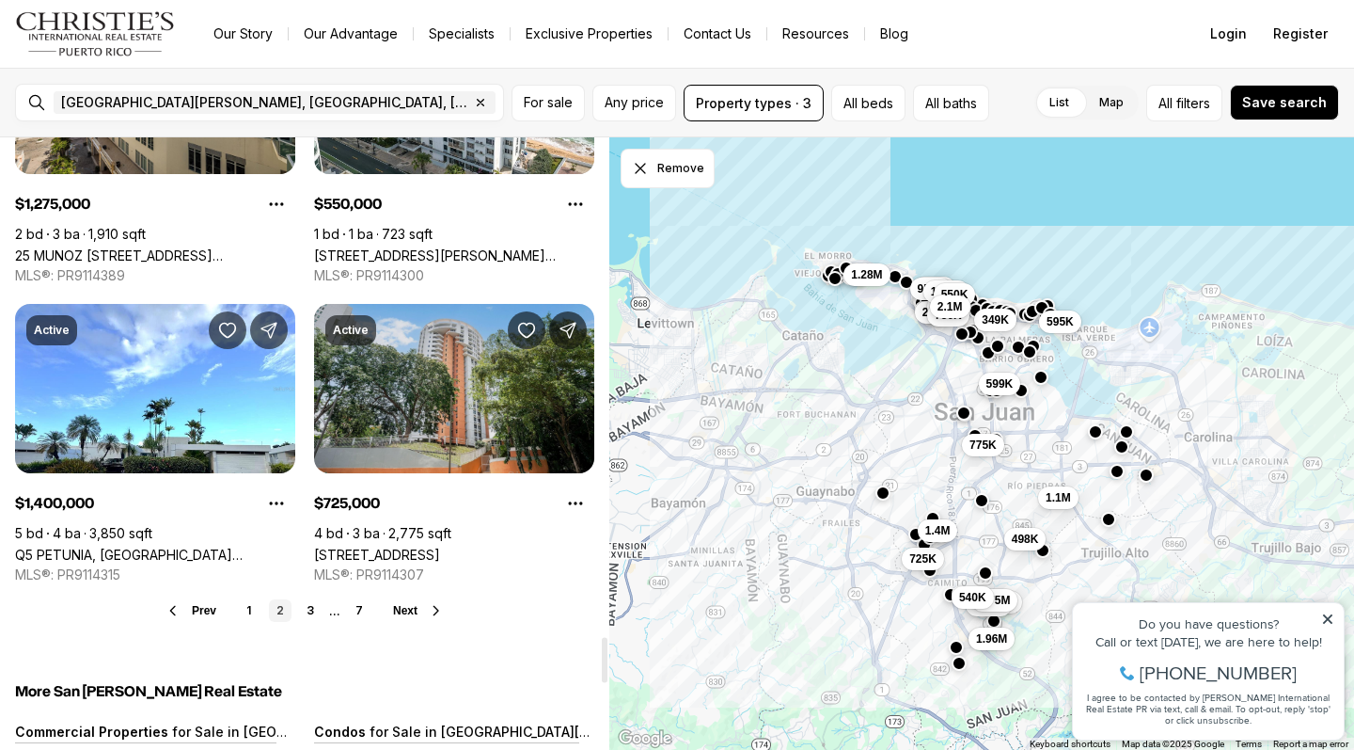
scroll to position [6832, 0]
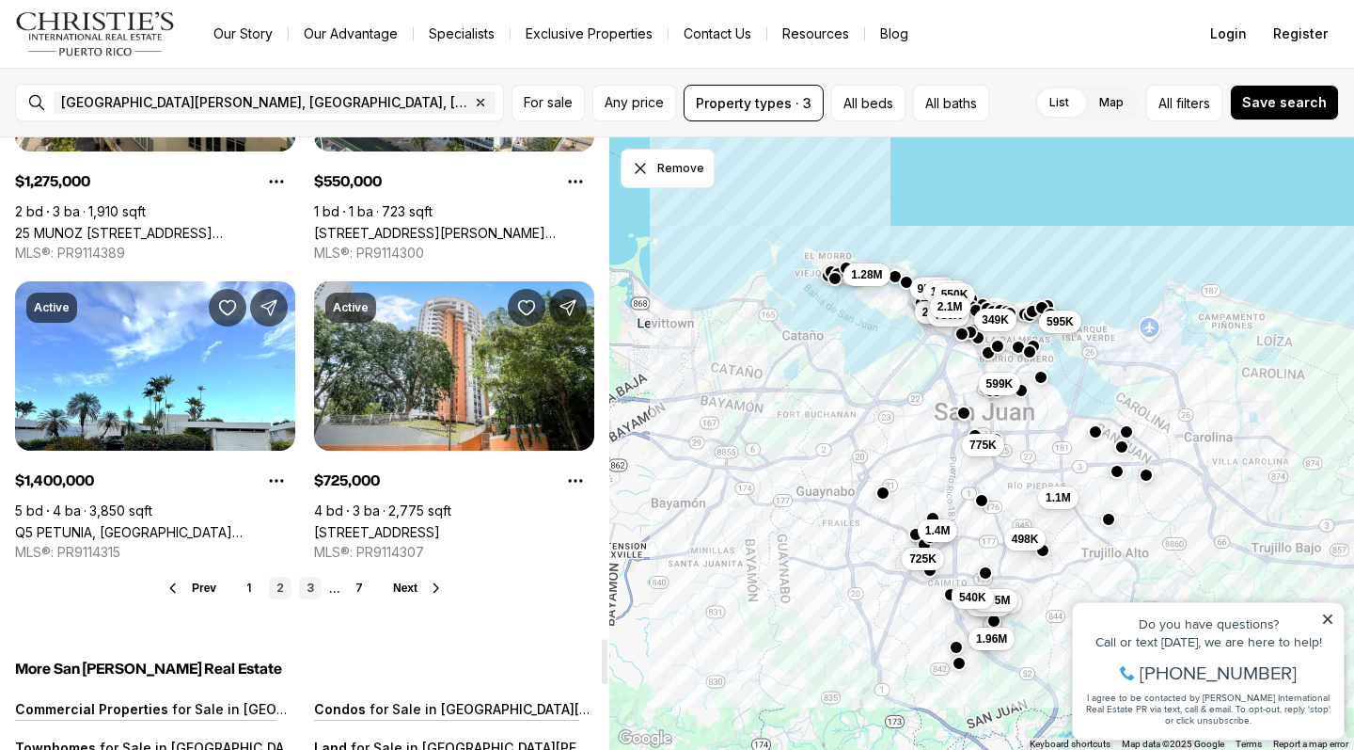
click at [308, 577] on link "3" at bounding box center [310, 588] width 23 height 23
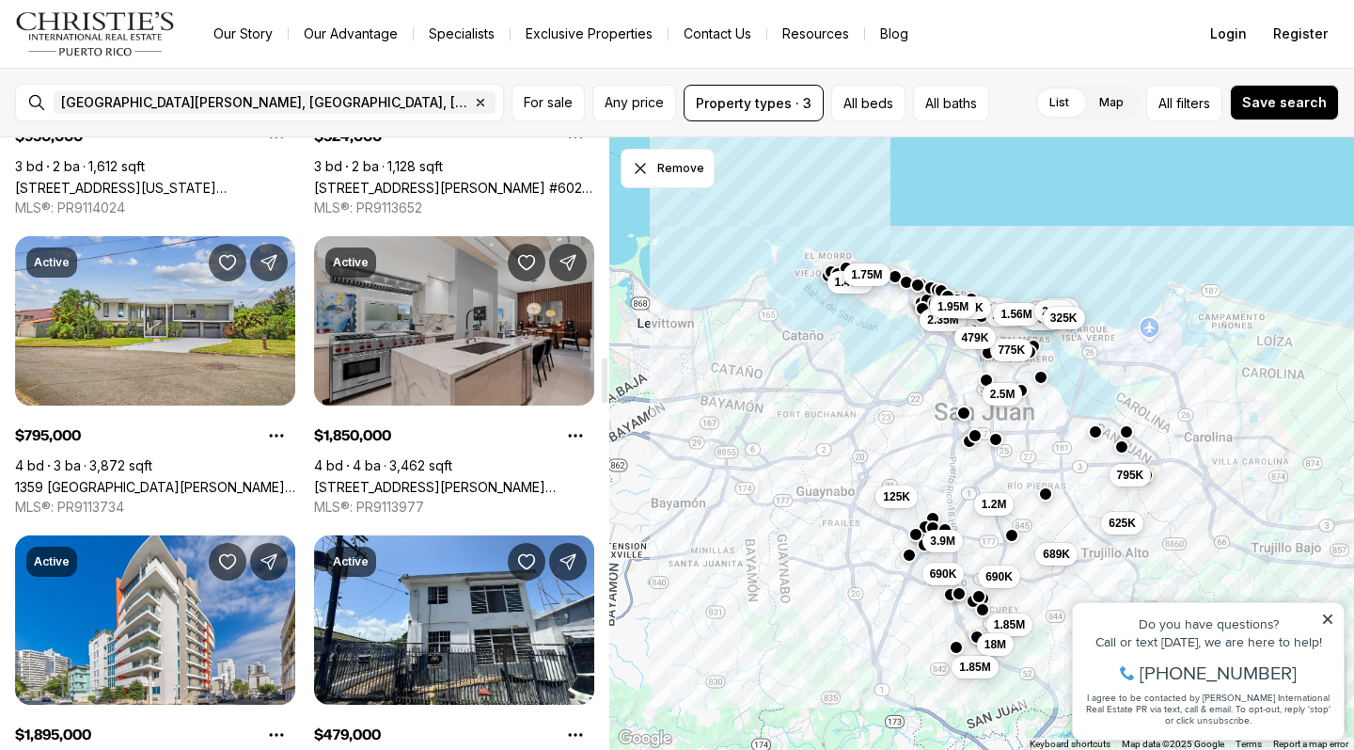
scroll to position [2995, 0]
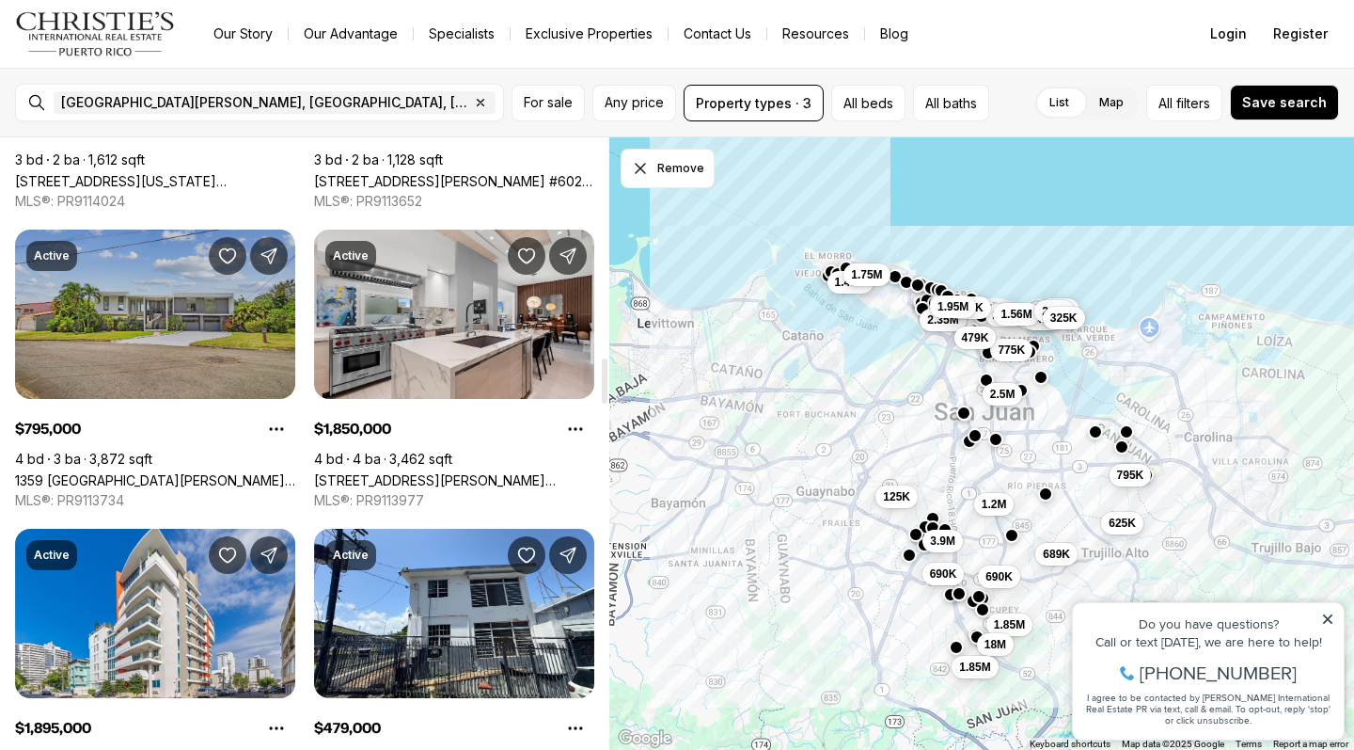
click at [198, 472] on link "1359 [GEOGRAPHIC_DATA][PERSON_NAME], [GEOGRAPHIC_DATA][PERSON_NAME], 00924" at bounding box center [155, 480] width 280 height 16
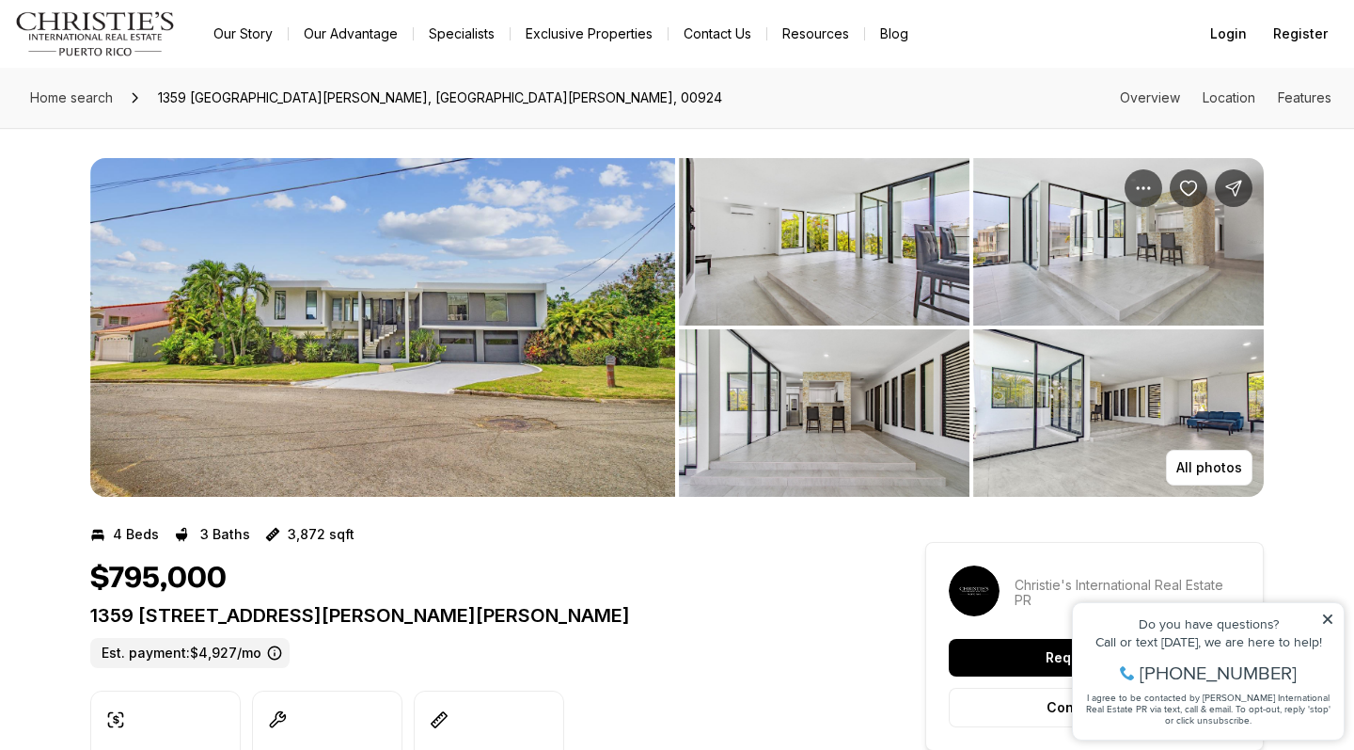
click at [335, 408] on img "View image gallery" at bounding box center [382, 327] width 585 height 339
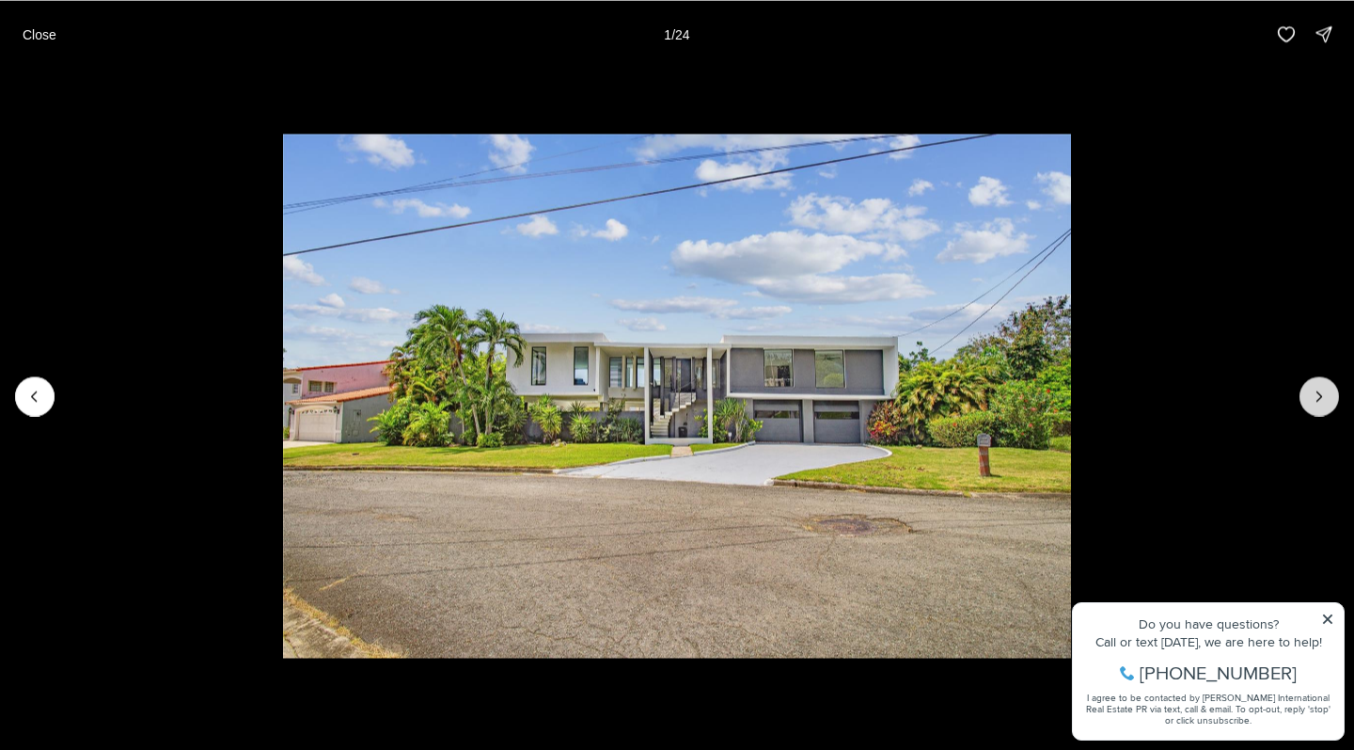
click at [1318, 392] on icon "Next slide" at bounding box center [1319, 396] width 19 height 19
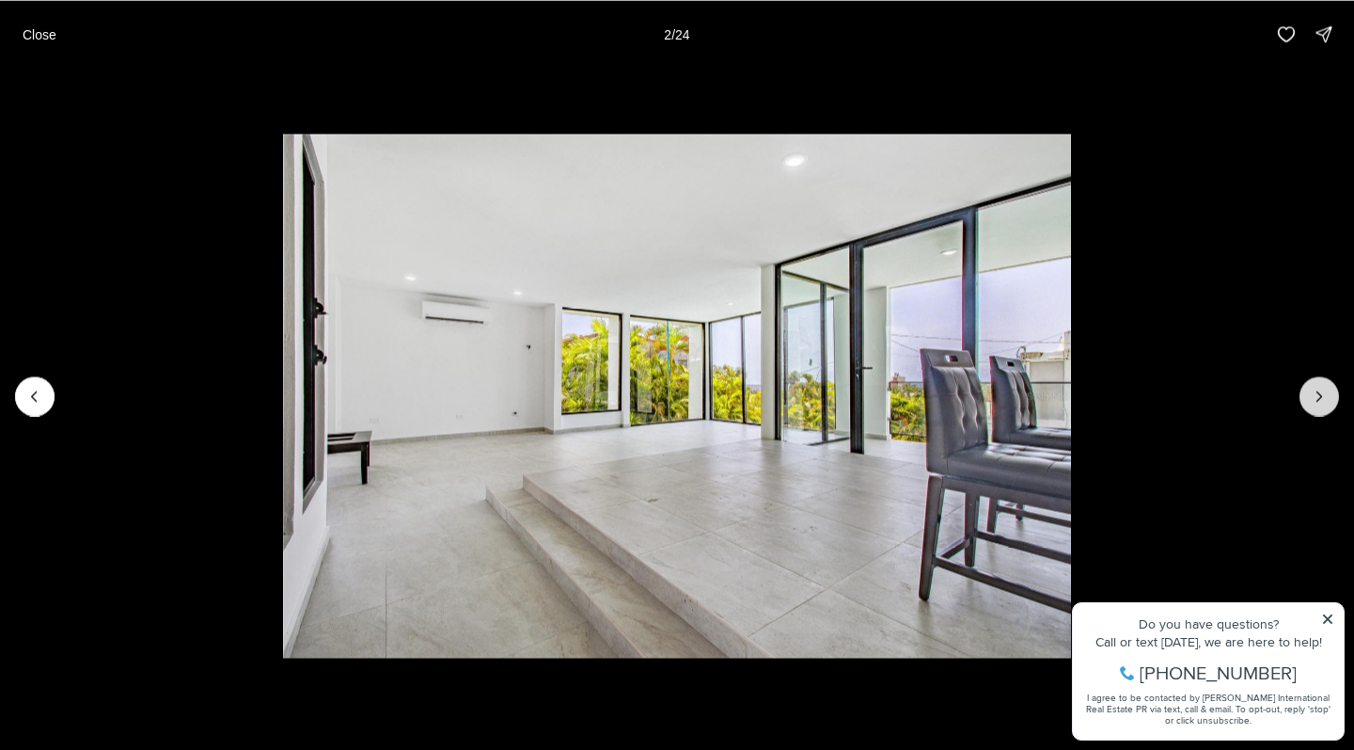
click at [1318, 392] on icon "Next slide" at bounding box center [1319, 396] width 19 height 19
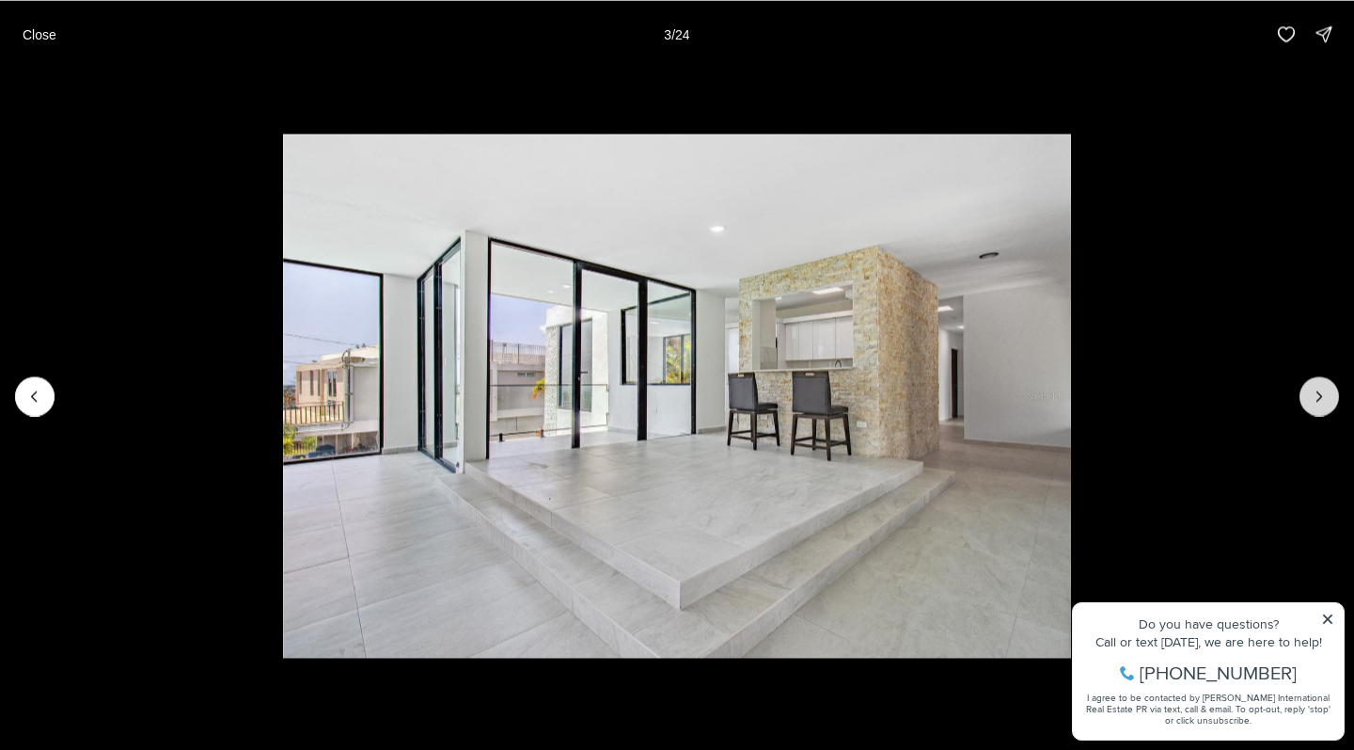
click at [1318, 392] on icon "Next slide" at bounding box center [1319, 396] width 19 height 19
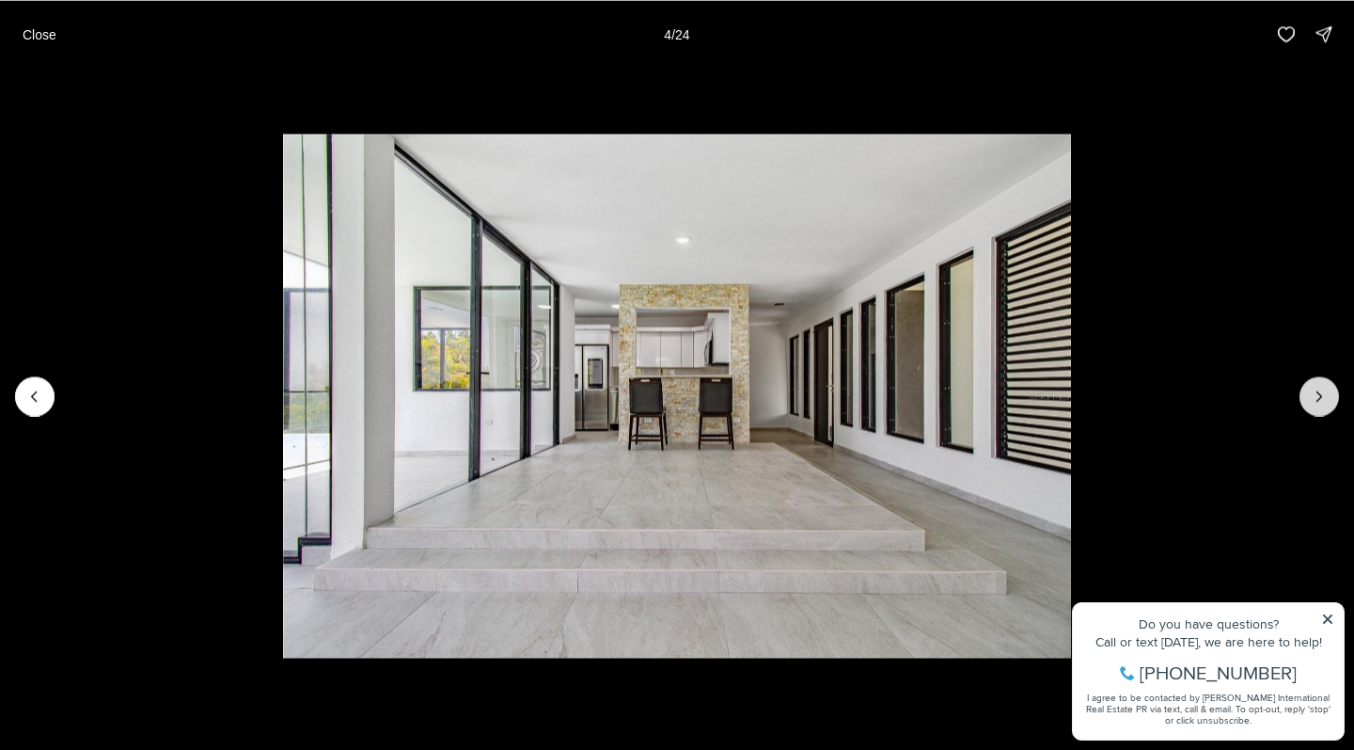
click at [1318, 392] on icon "Next slide" at bounding box center [1319, 396] width 19 height 19
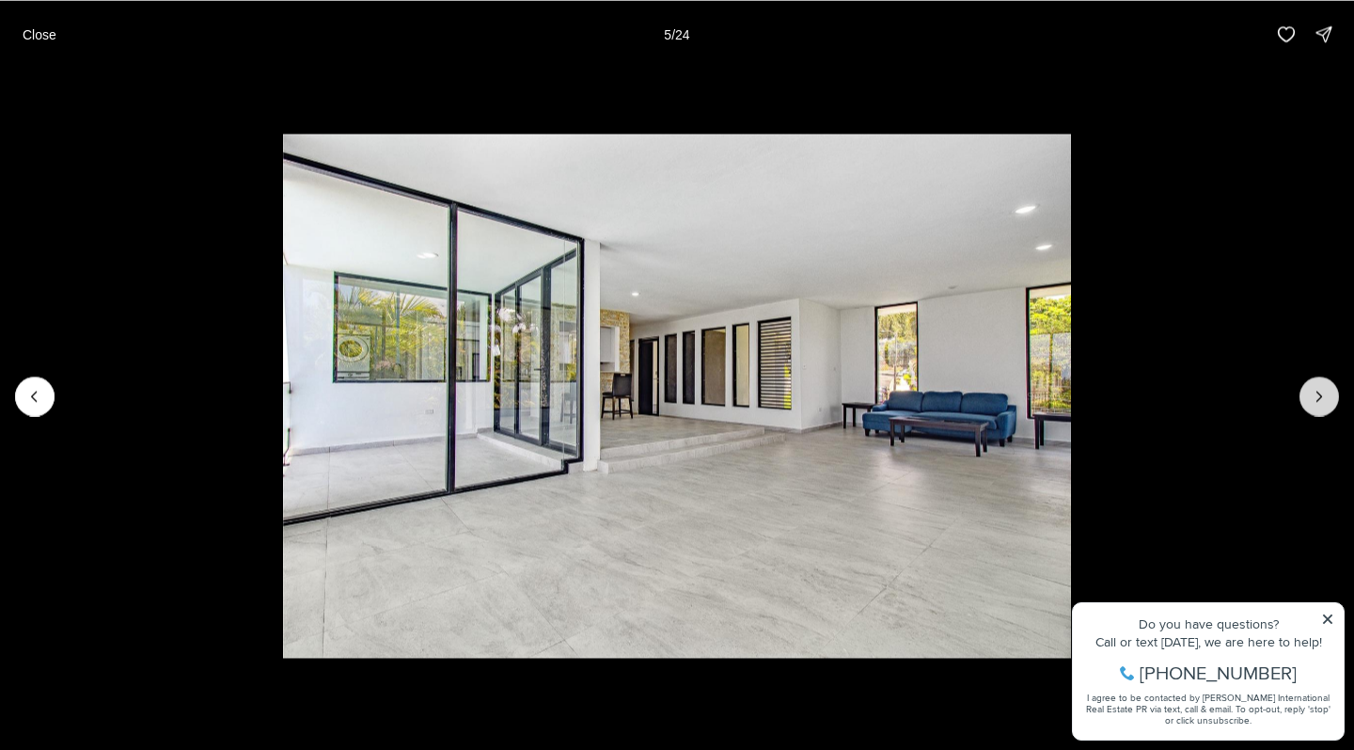
click at [1318, 392] on icon "Next slide" at bounding box center [1319, 396] width 19 height 19
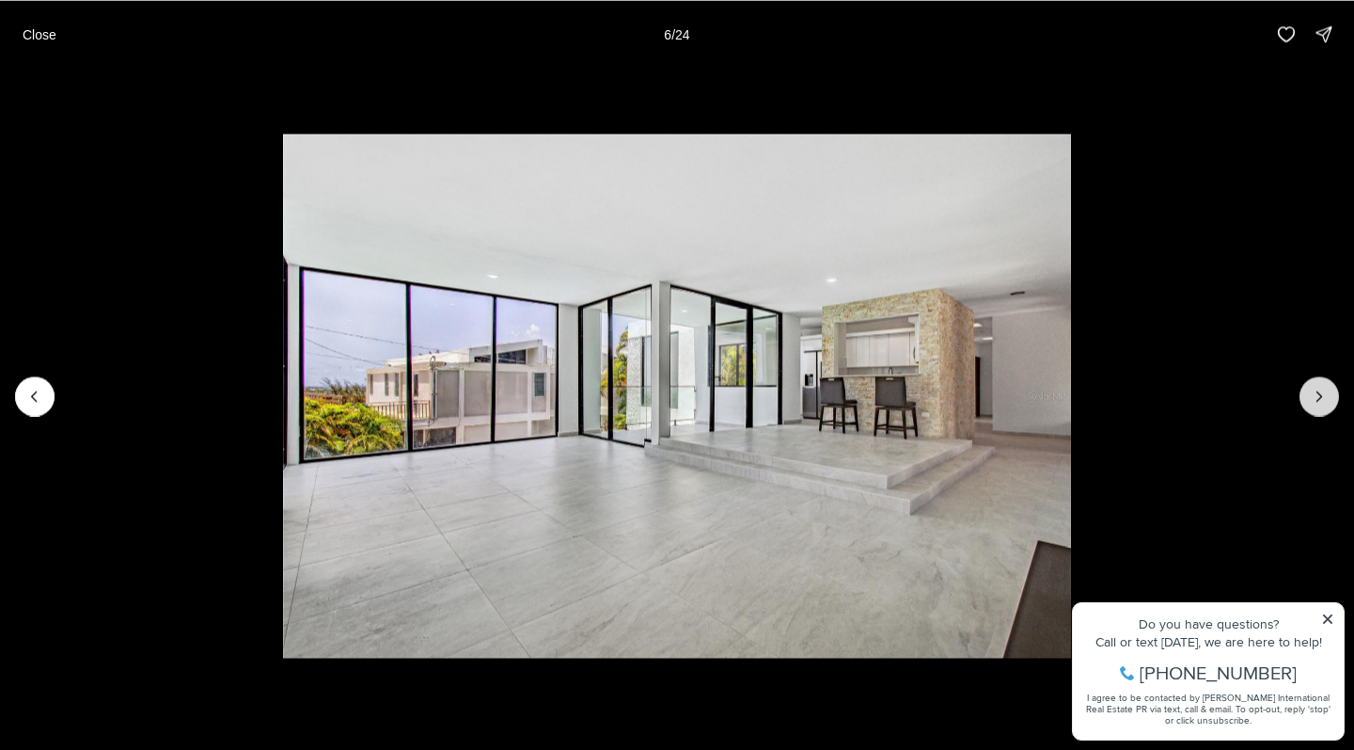
click at [1318, 392] on icon "Next slide" at bounding box center [1319, 396] width 19 height 19
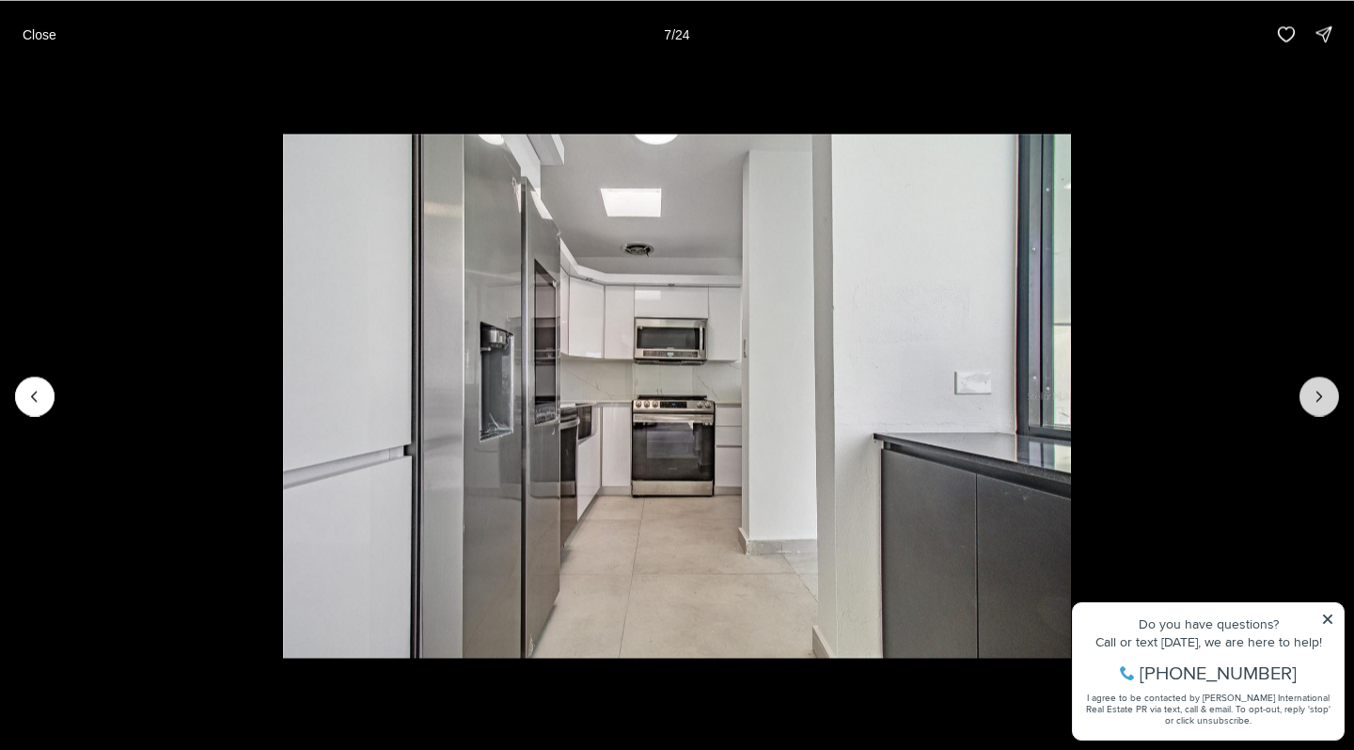
click at [1318, 392] on icon "Next slide" at bounding box center [1319, 396] width 19 height 19
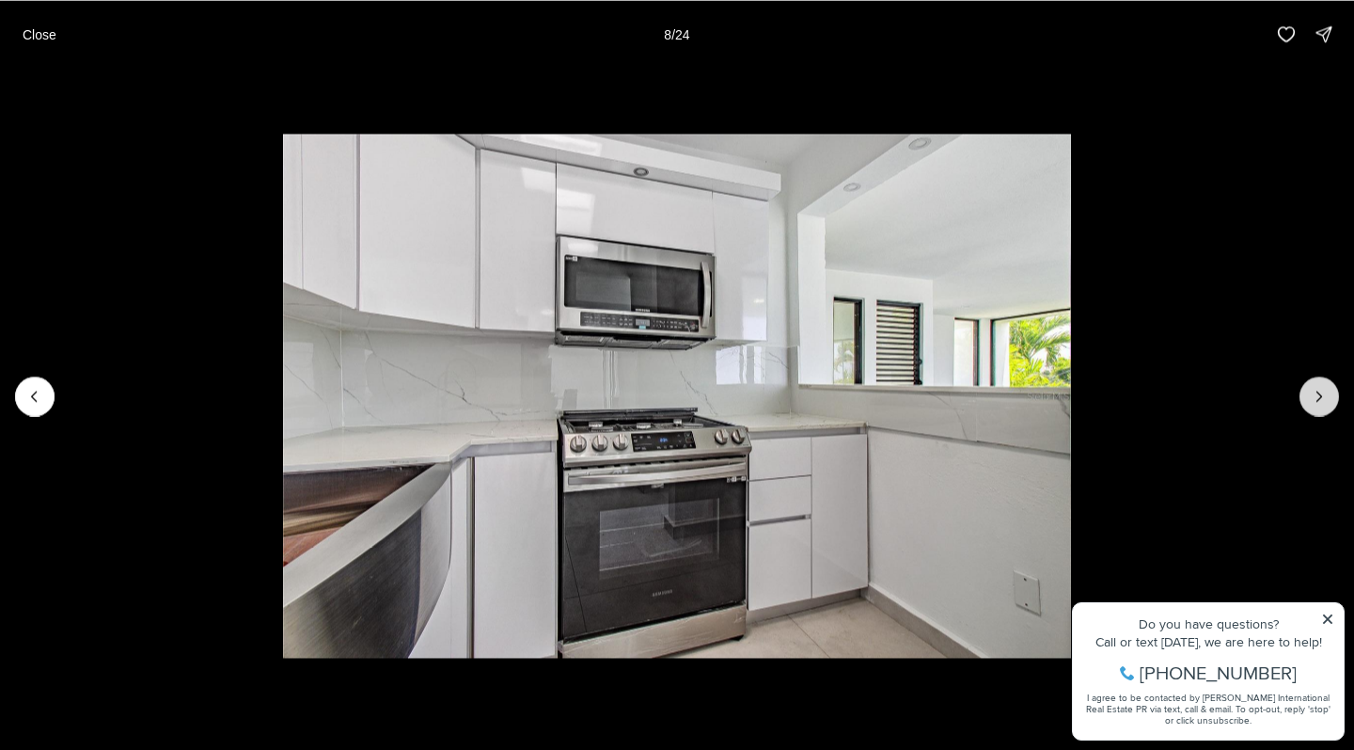
click at [1318, 392] on icon "Next slide" at bounding box center [1319, 396] width 19 height 19
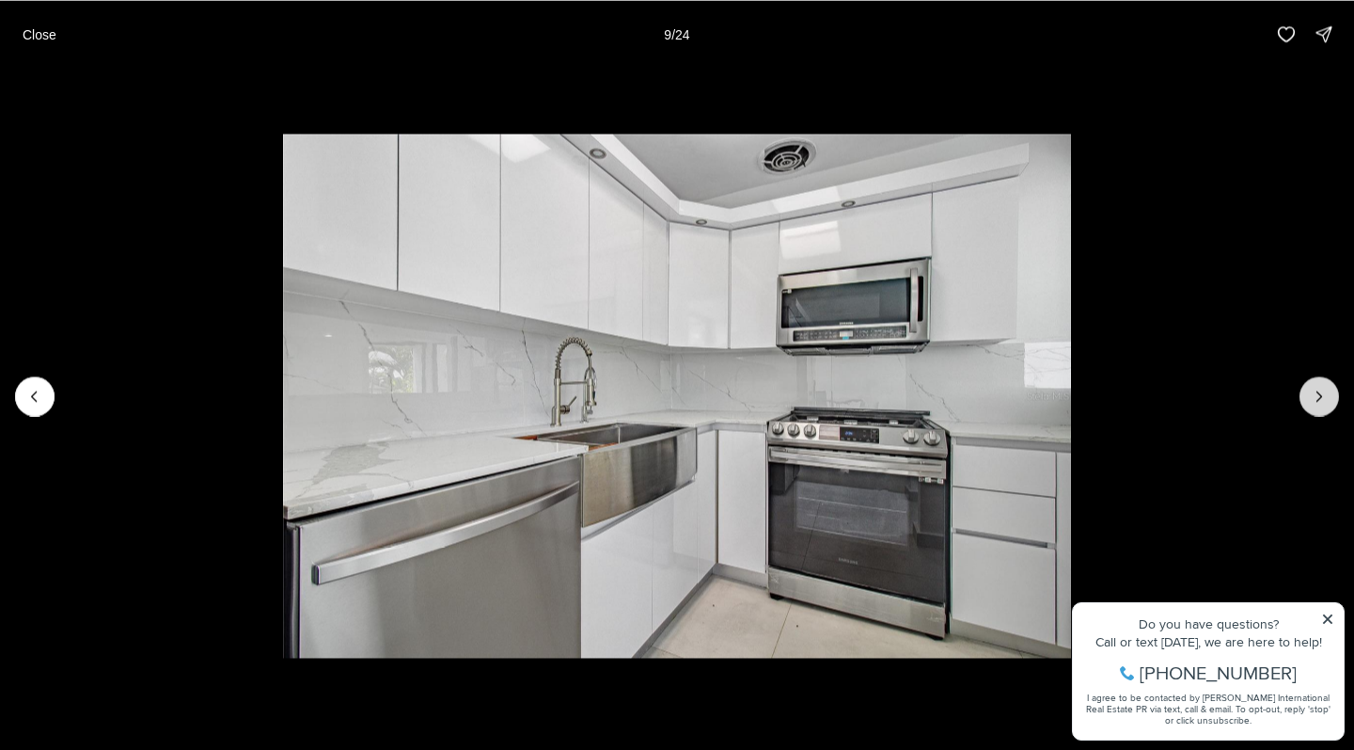
click at [1318, 392] on icon "Next slide" at bounding box center [1319, 396] width 19 height 19
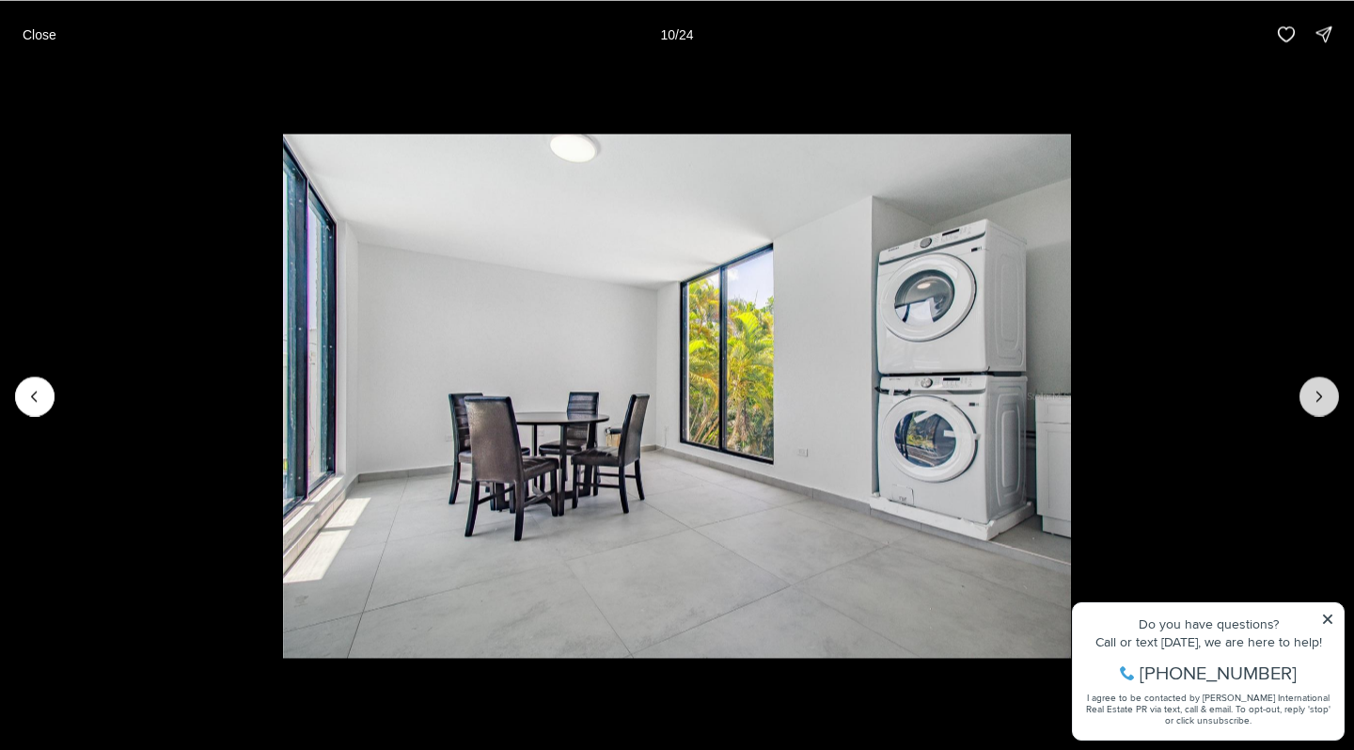
click at [1318, 392] on icon "Next slide" at bounding box center [1319, 396] width 19 height 19
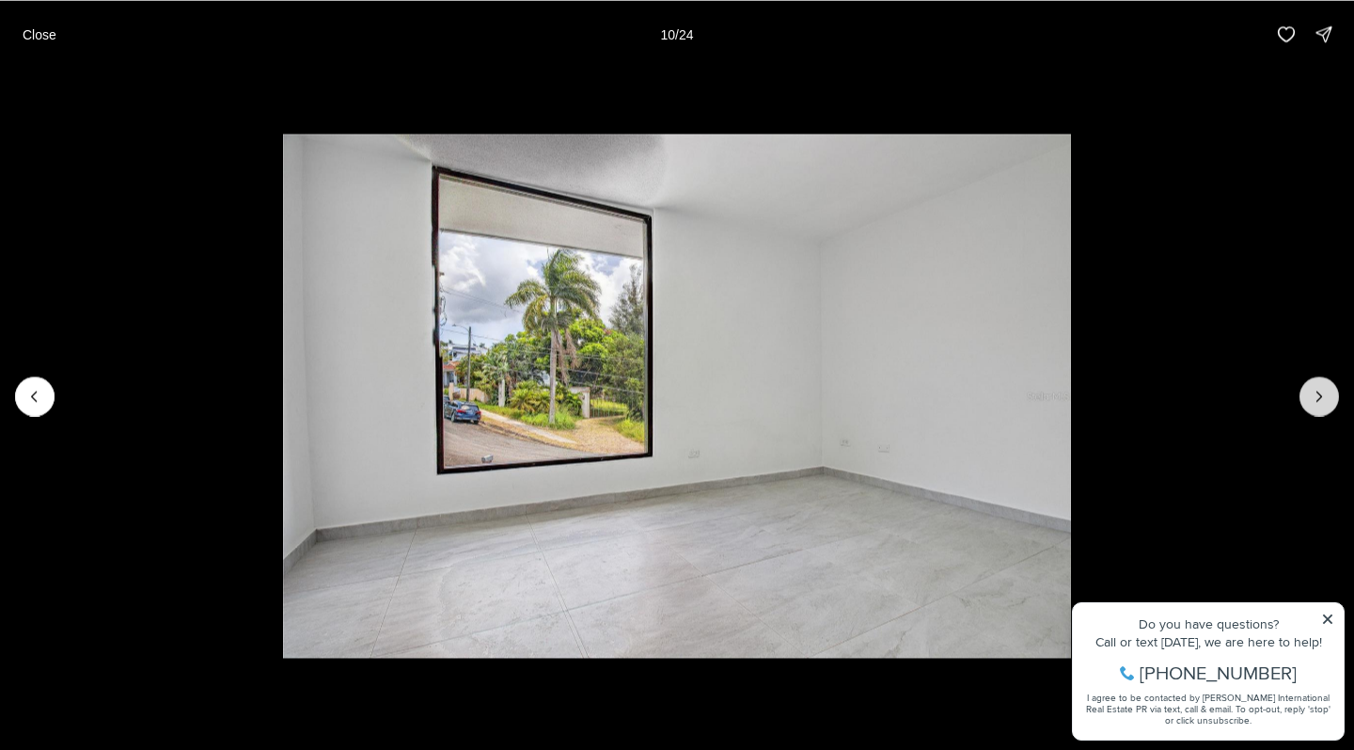
click at [1318, 392] on icon "Next slide" at bounding box center [1319, 396] width 19 height 19
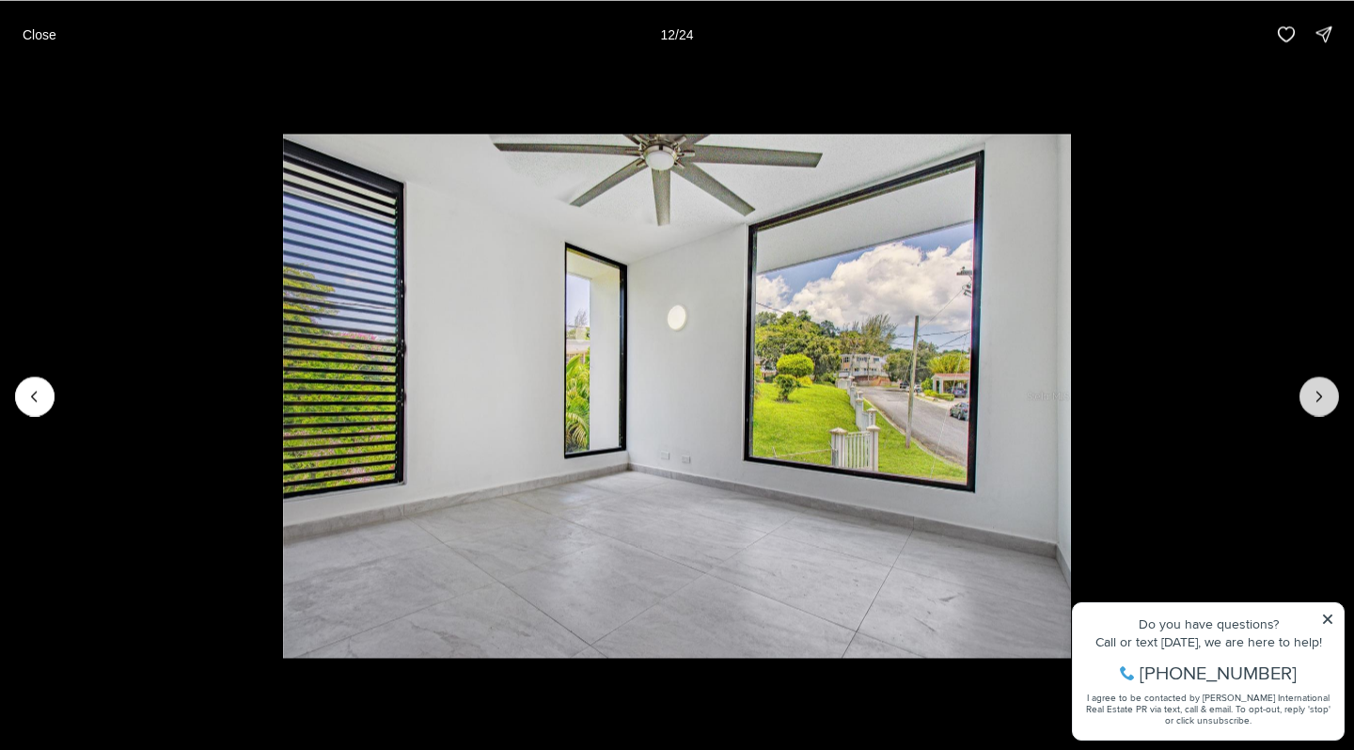
click at [1318, 392] on icon "Next slide" at bounding box center [1319, 396] width 19 height 19
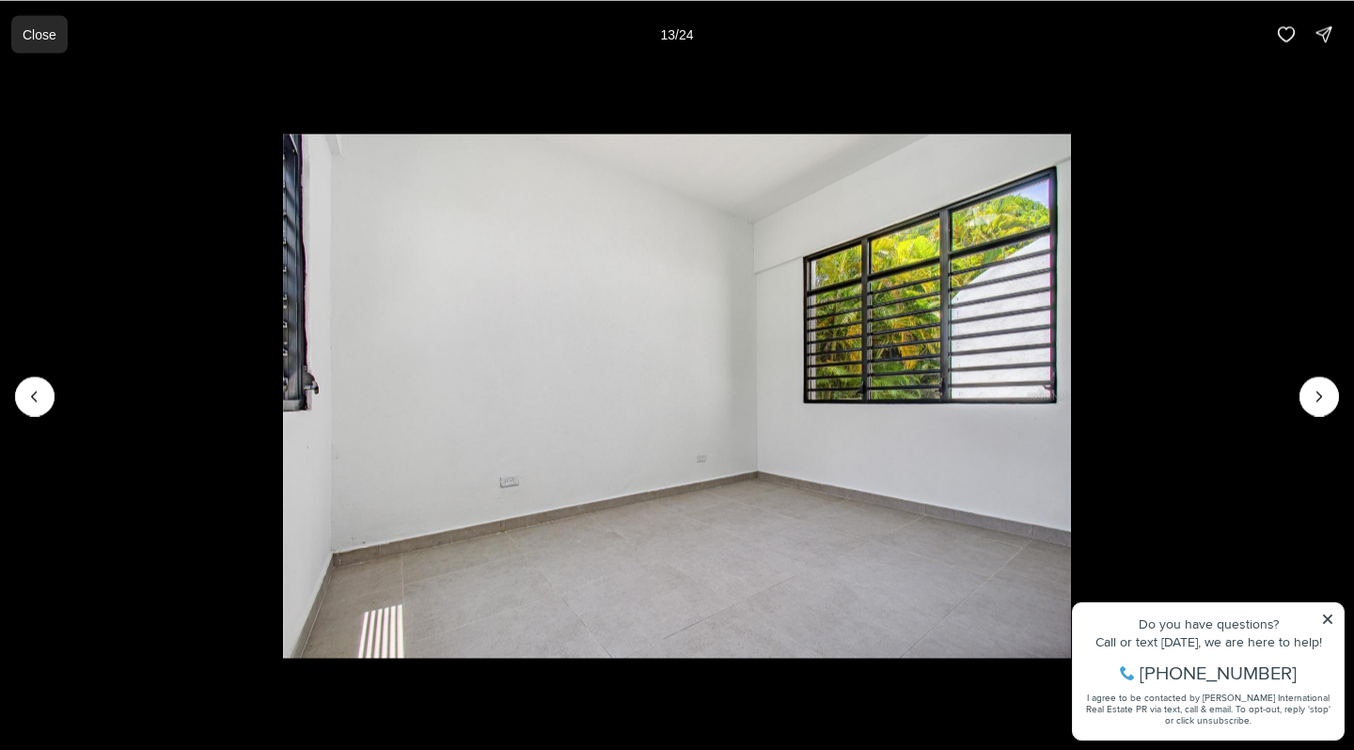
click at [44, 40] on p "Close" at bounding box center [40, 33] width 34 height 15
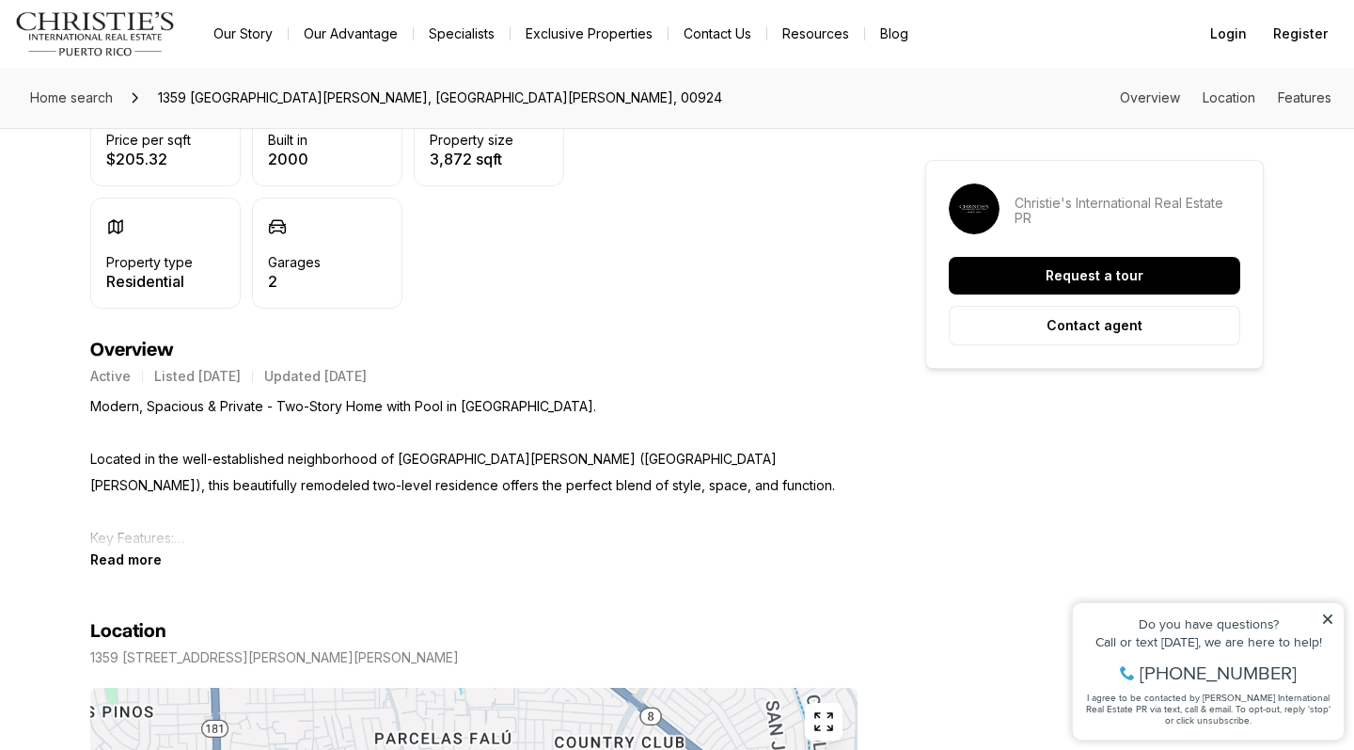
scroll to position [615, 0]
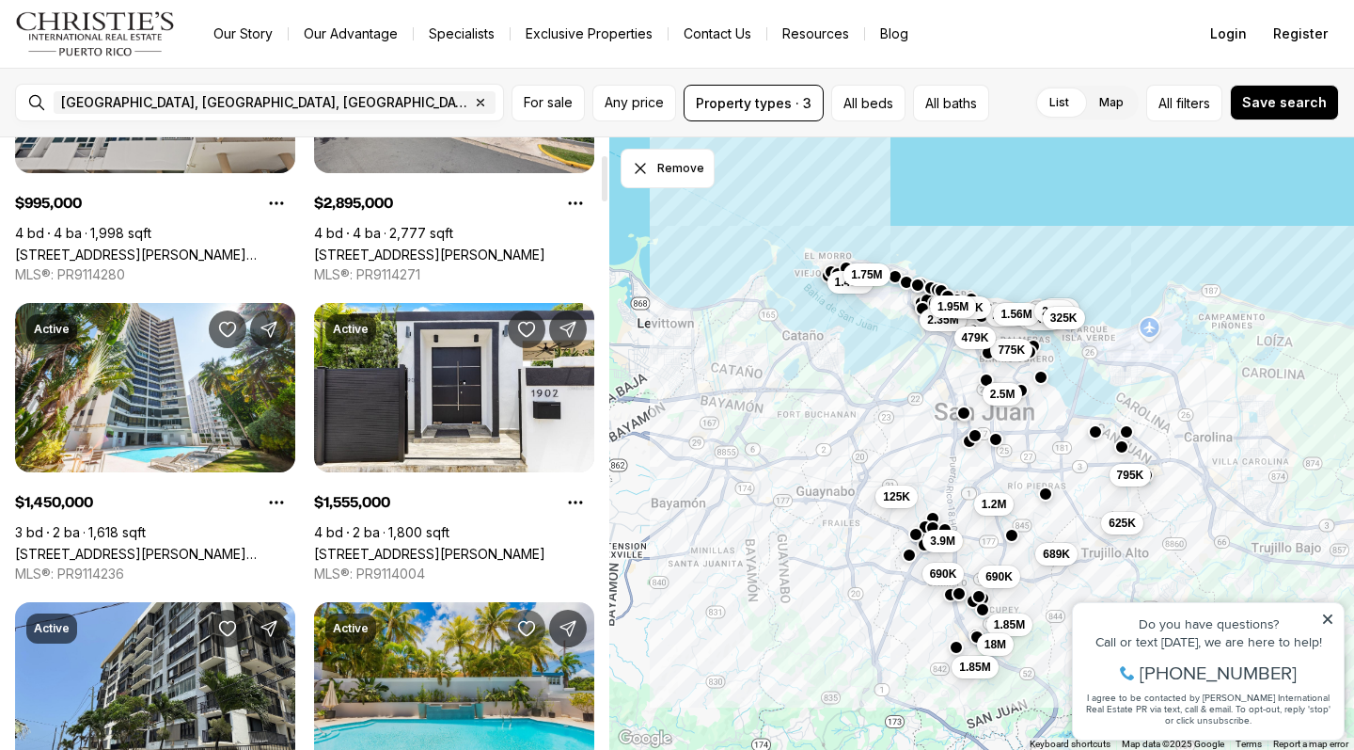
scroll to position [232, 0]
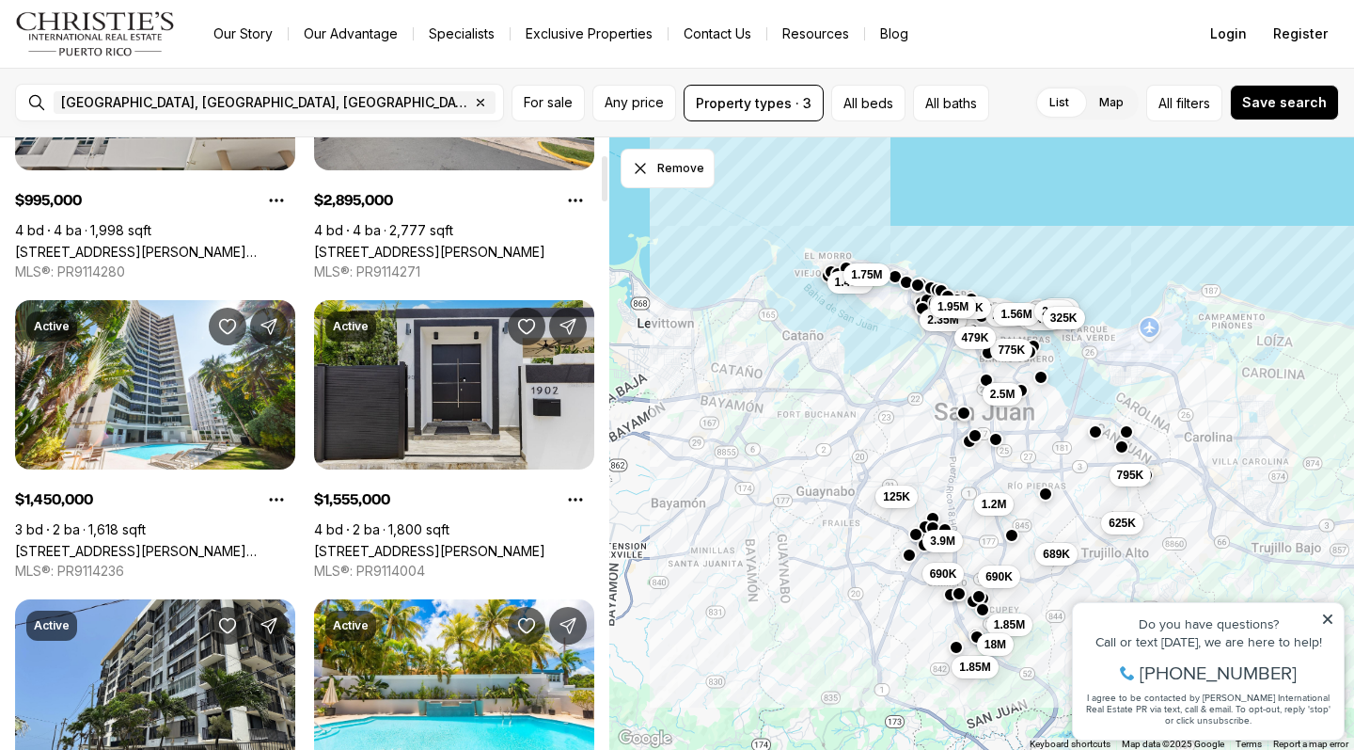
click at [493, 543] on link "[STREET_ADDRESS][PERSON_NAME]" at bounding box center [429, 551] width 231 height 16
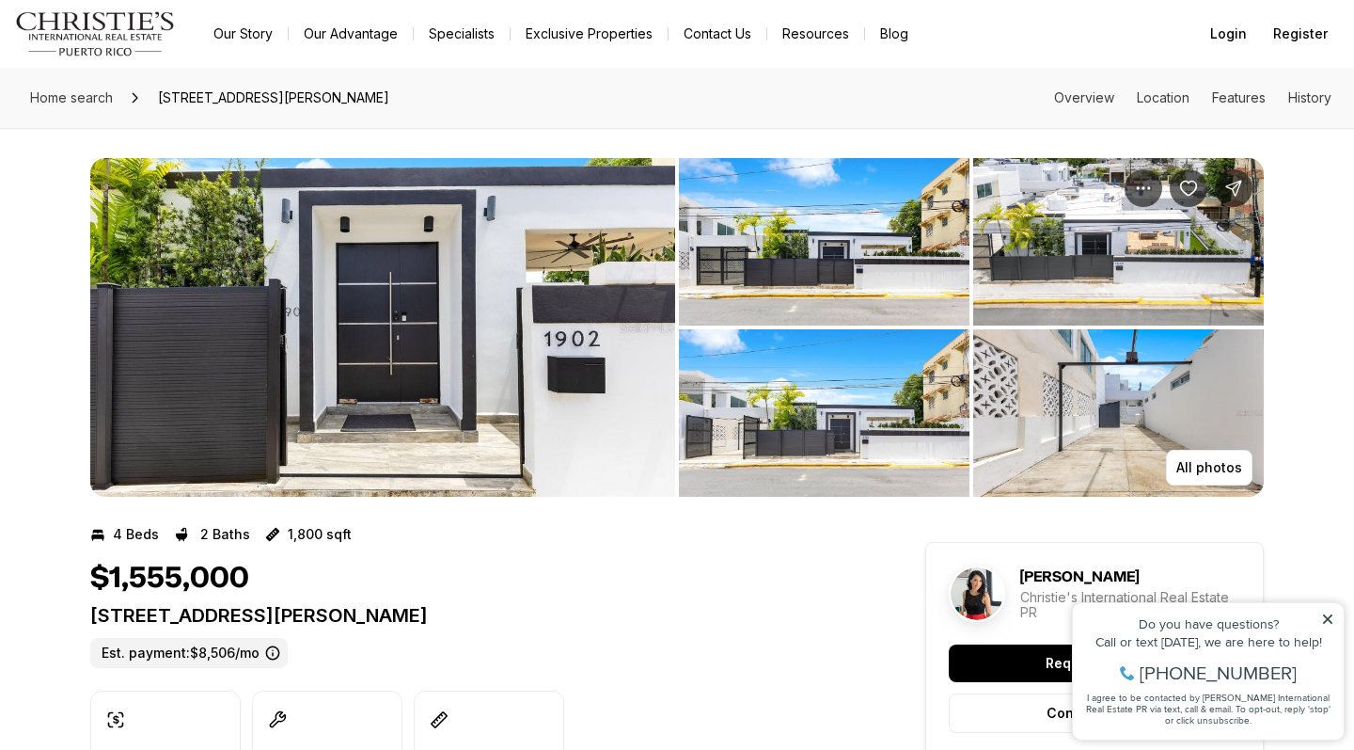
click at [859, 256] on img "View image gallery" at bounding box center [824, 241] width 291 height 167
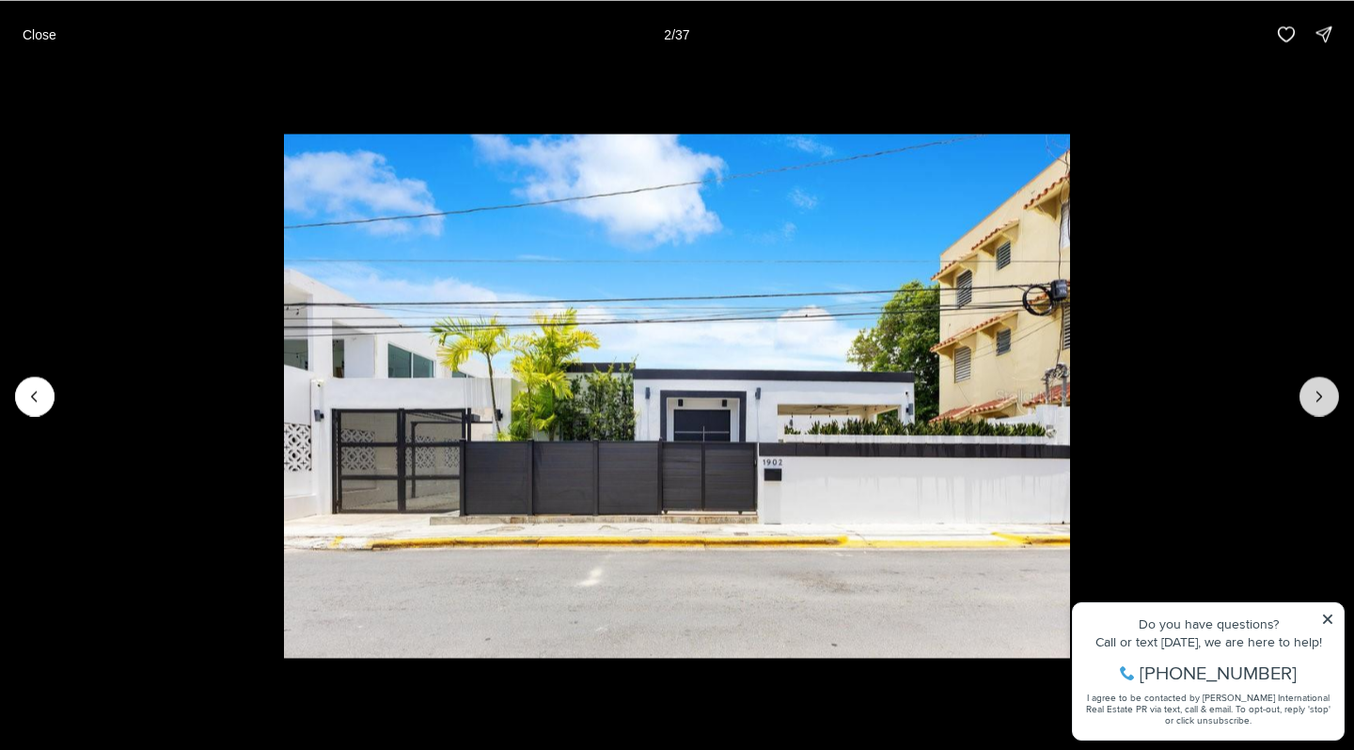
click at [1310, 399] on icon "Next slide" at bounding box center [1319, 396] width 19 height 19
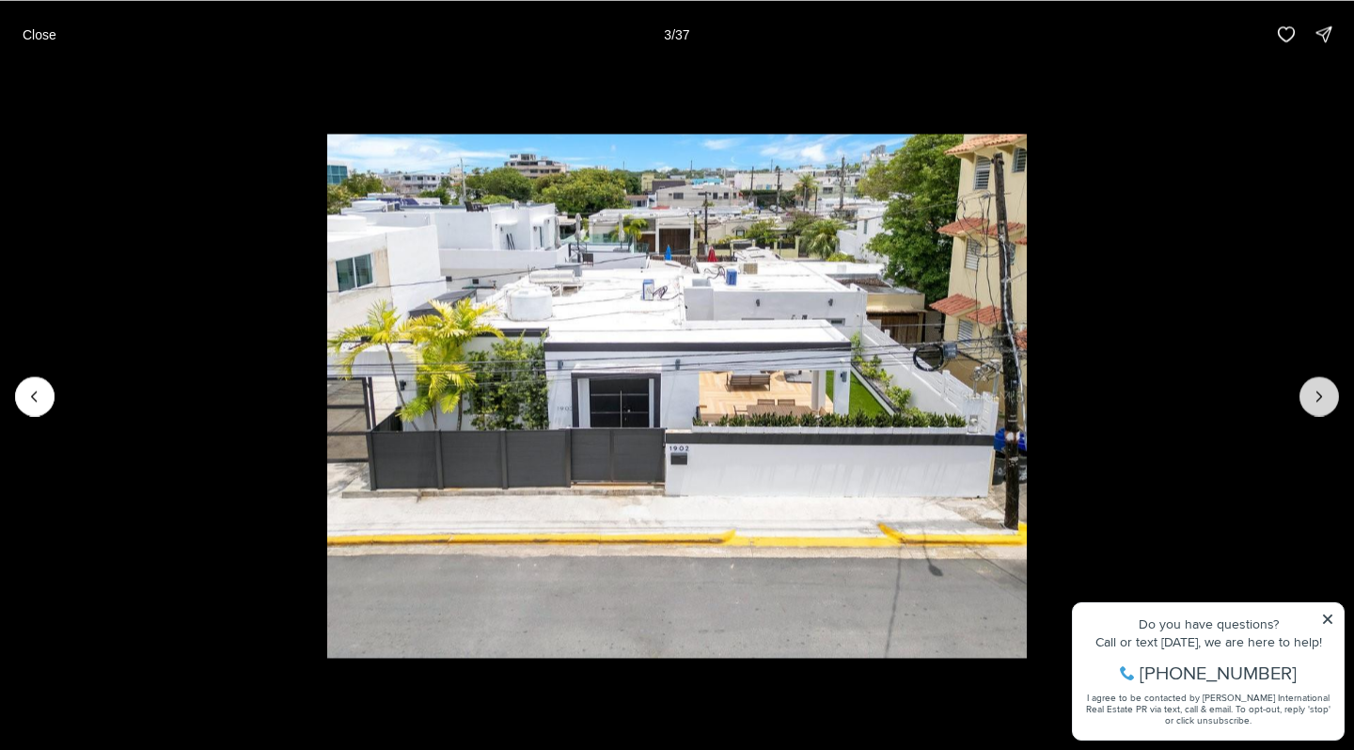
click at [1310, 399] on icon "Next slide" at bounding box center [1319, 396] width 19 height 19
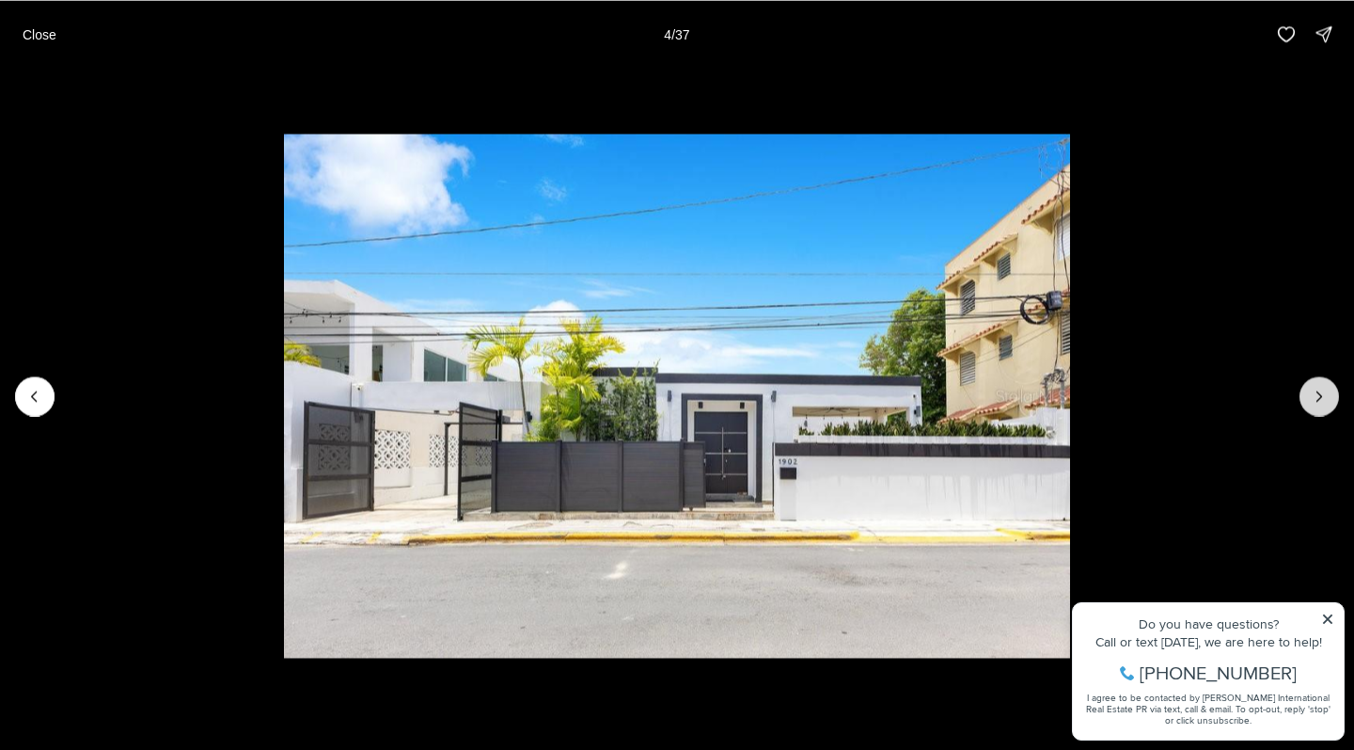
click at [1310, 399] on icon "Next slide" at bounding box center [1319, 396] width 19 height 19
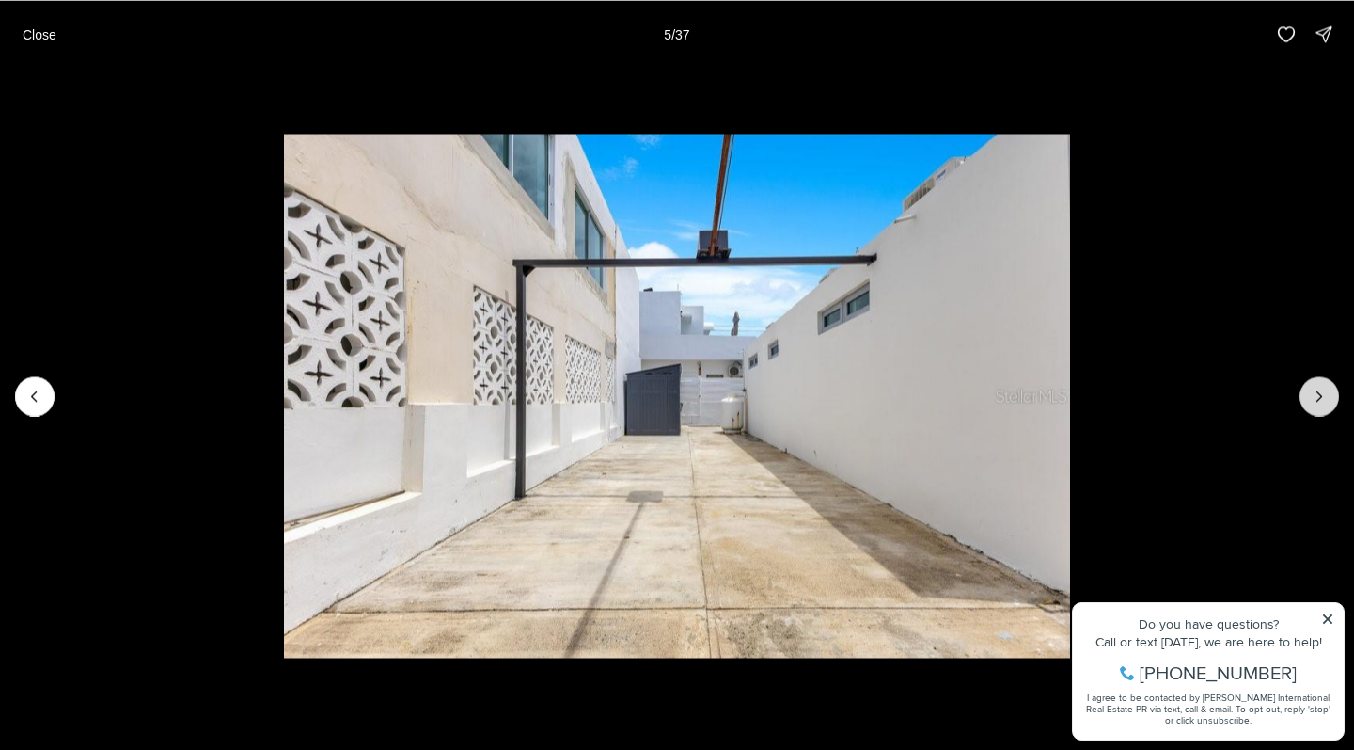
click at [1310, 399] on icon "Next slide" at bounding box center [1319, 396] width 19 height 19
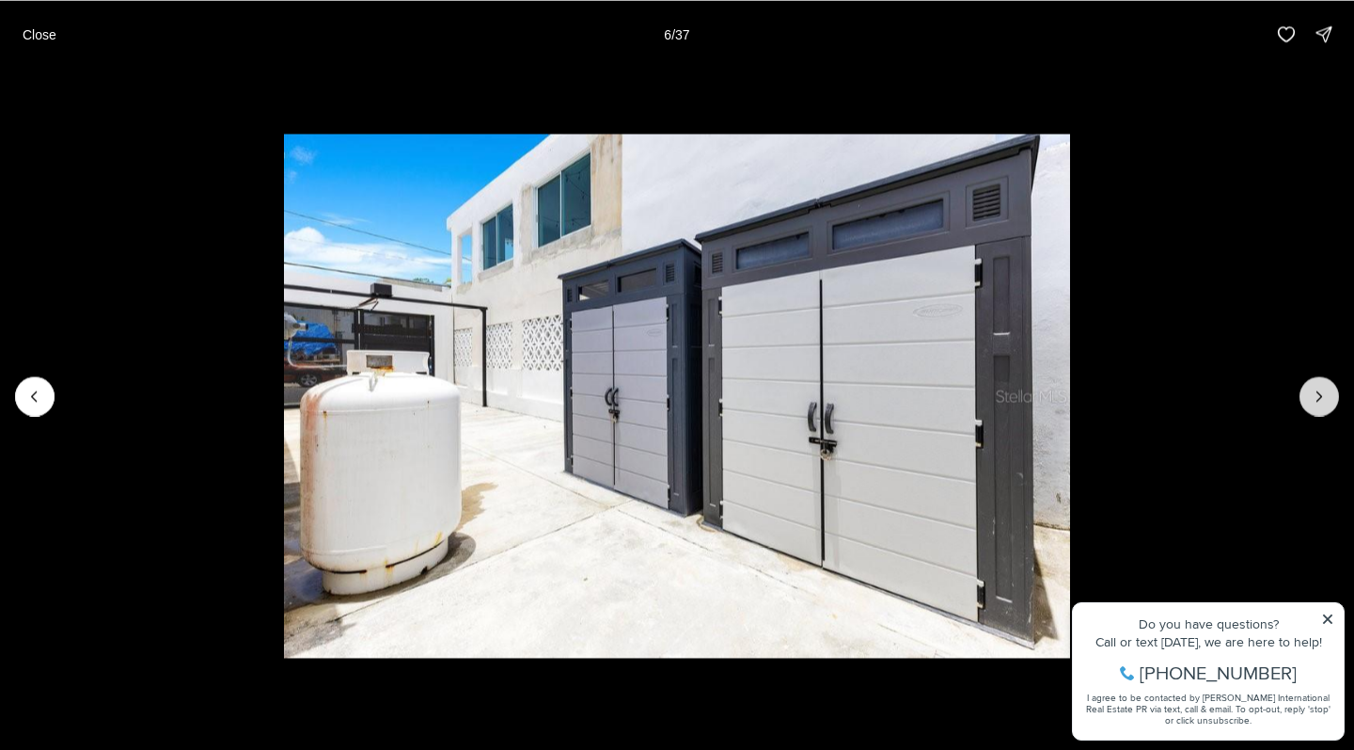
click at [1310, 399] on icon "Next slide" at bounding box center [1319, 396] width 19 height 19
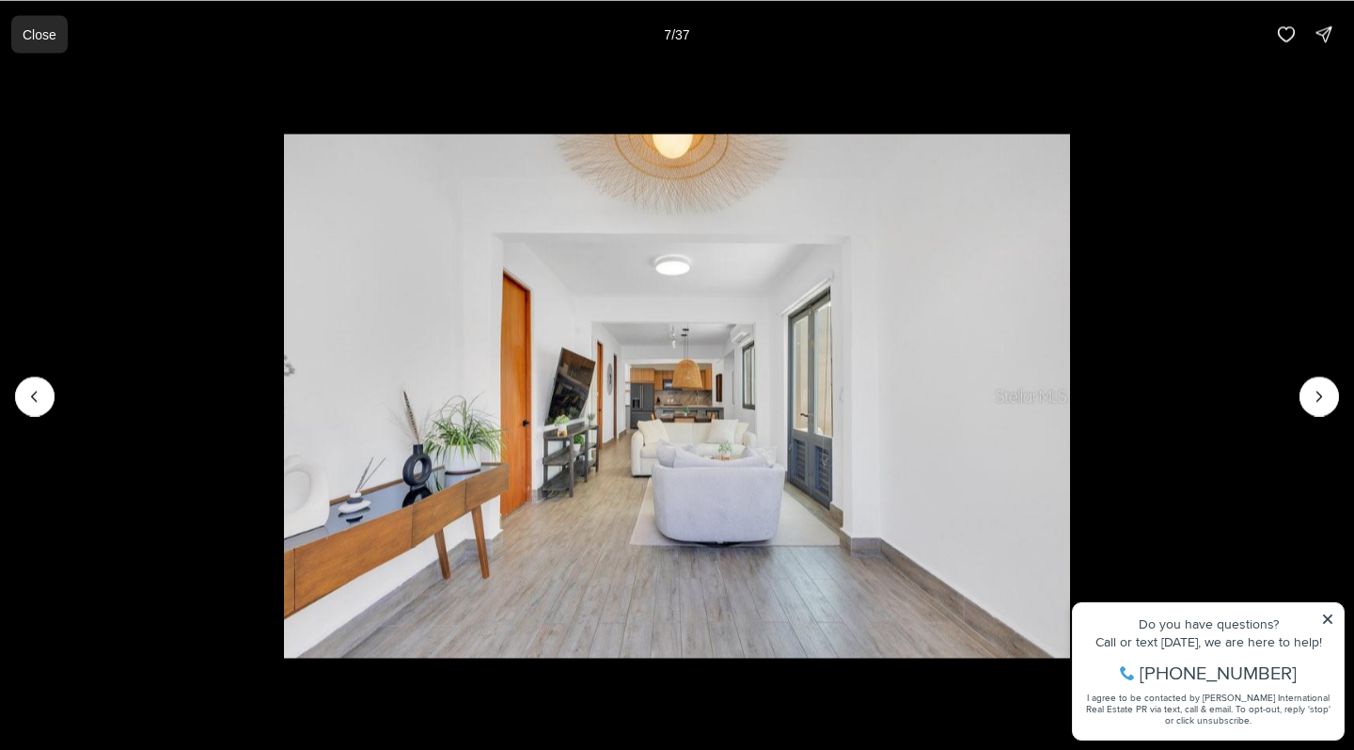
click at [45, 32] on p "Close" at bounding box center [40, 33] width 34 height 15
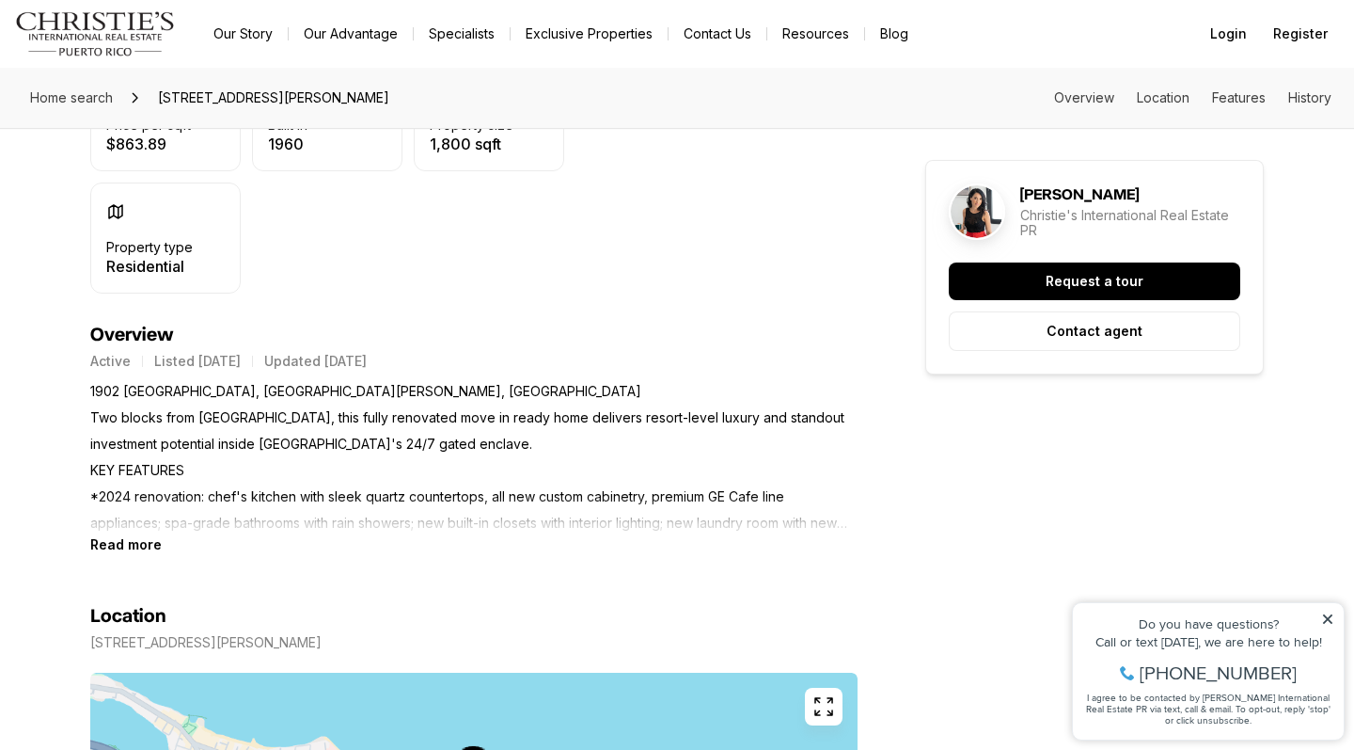
scroll to position [671, 0]
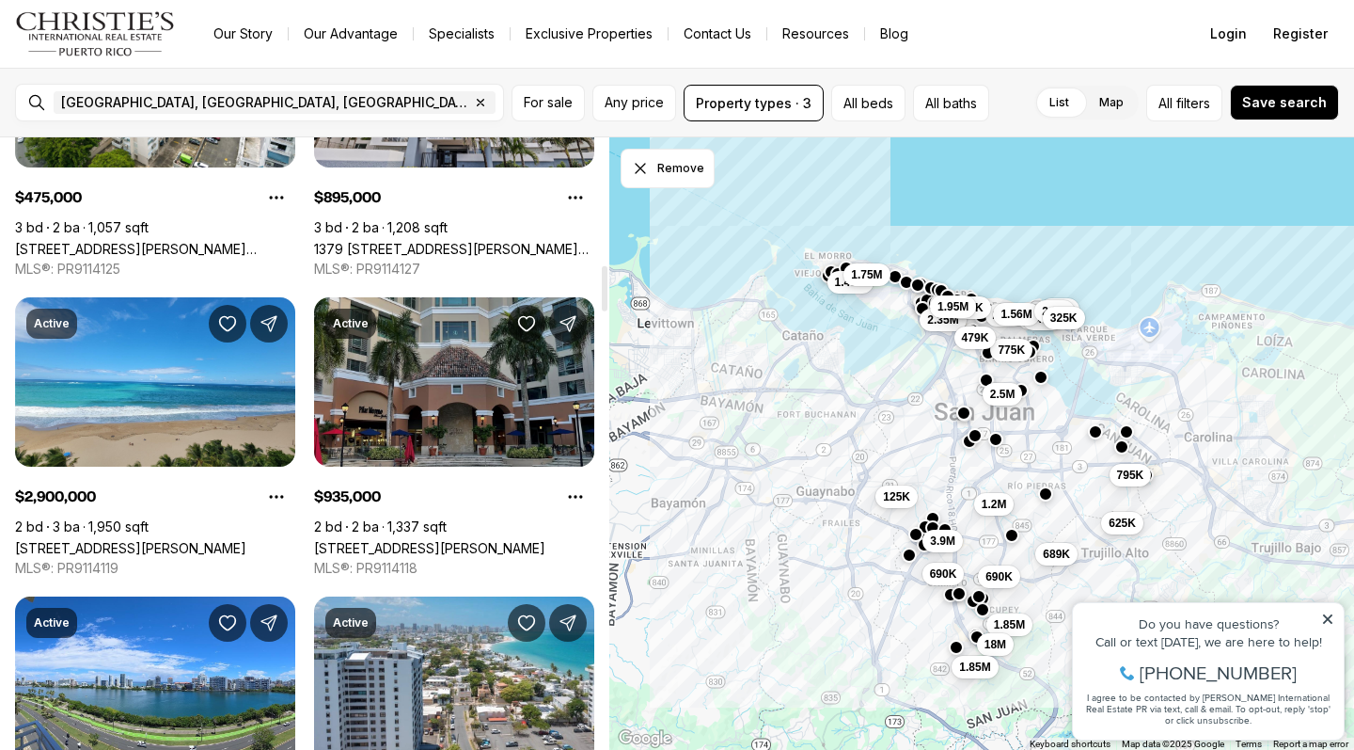
scroll to position [1732, 0]
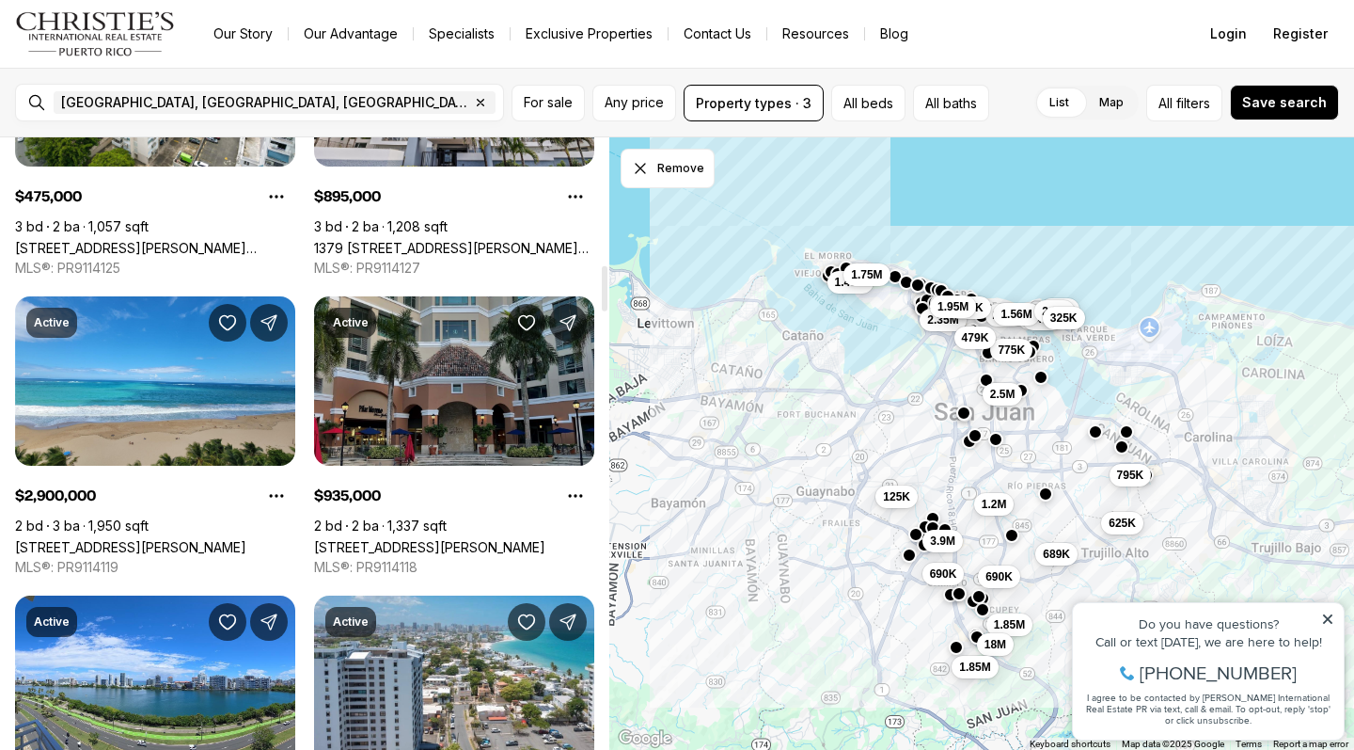
click at [482, 539] on link "[STREET_ADDRESS][PERSON_NAME]" at bounding box center [429, 547] width 231 height 16
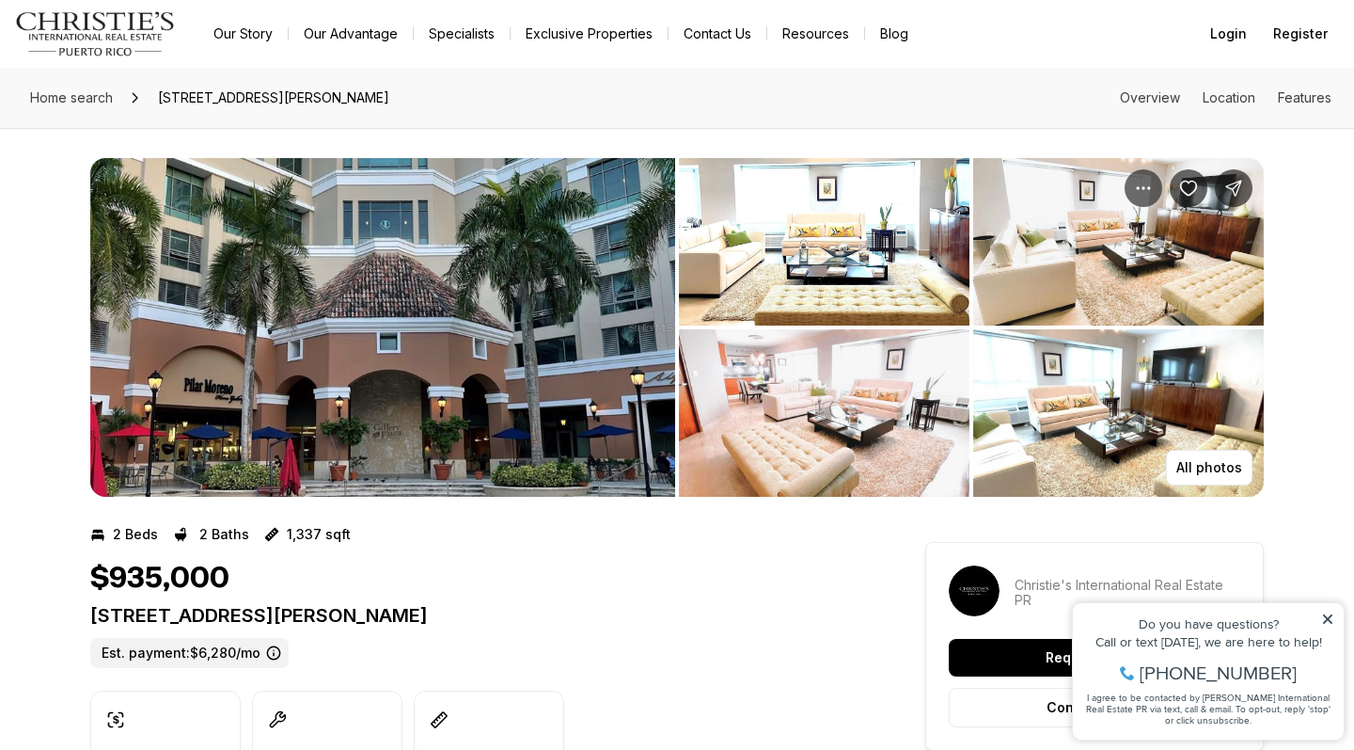
click at [868, 245] on img "View image gallery" at bounding box center [824, 241] width 291 height 167
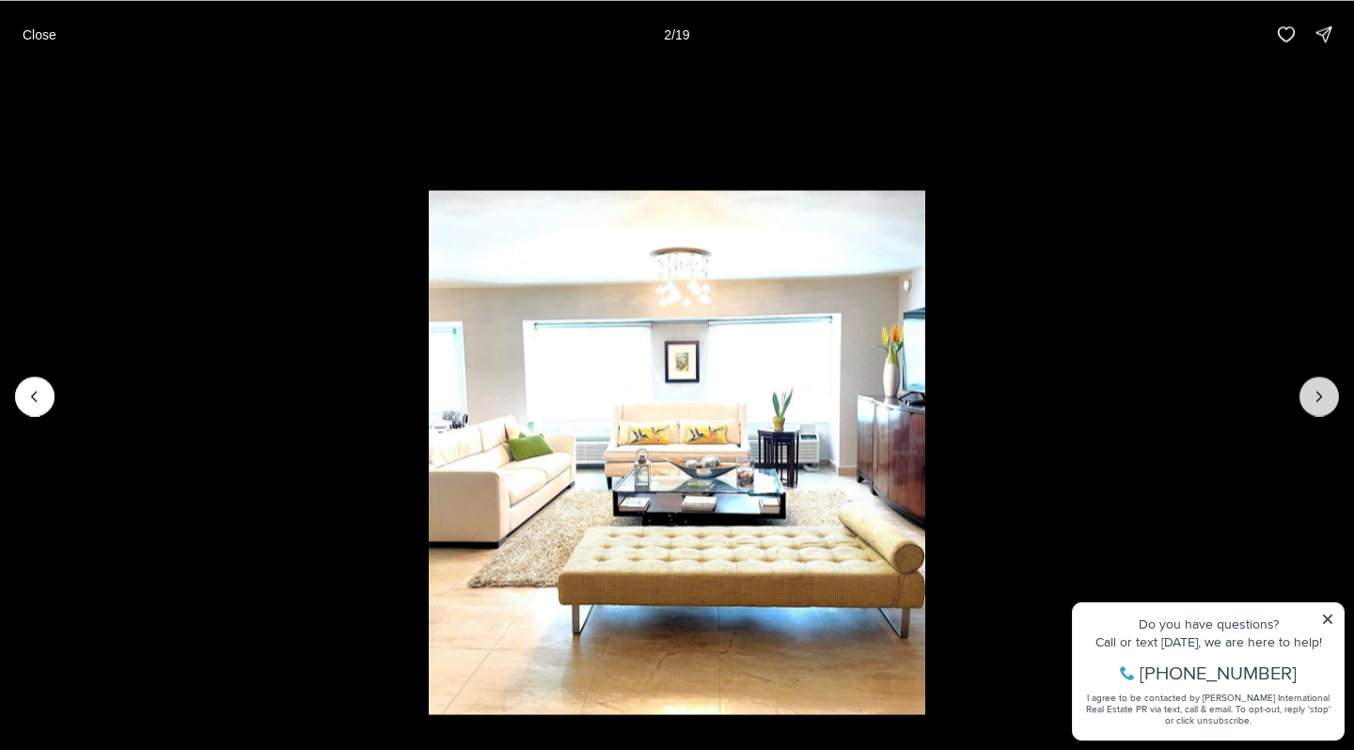
click at [1329, 404] on button "Next slide" at bounding box center [1320, 396] width 40 height 40
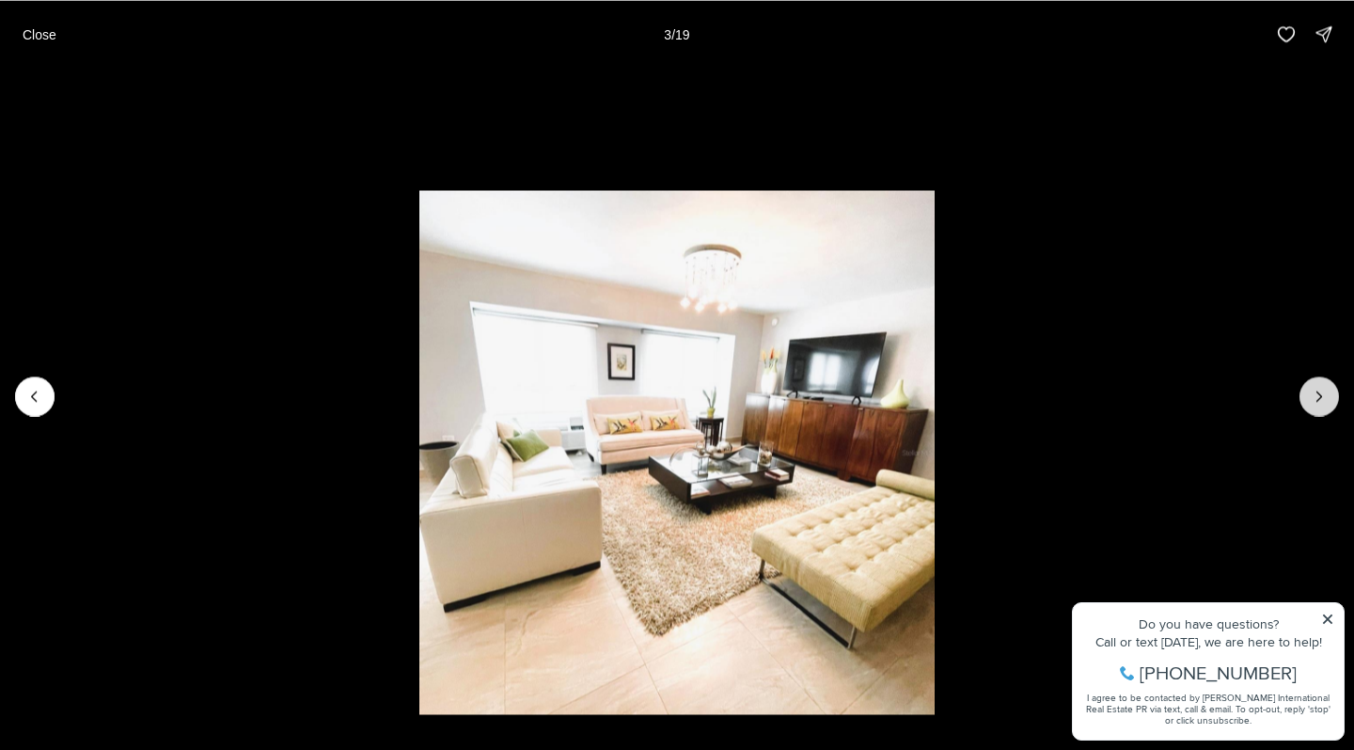
click at [1329, 404] on button "Next slide" at bounding box center [1320, 396] width 40 height 40
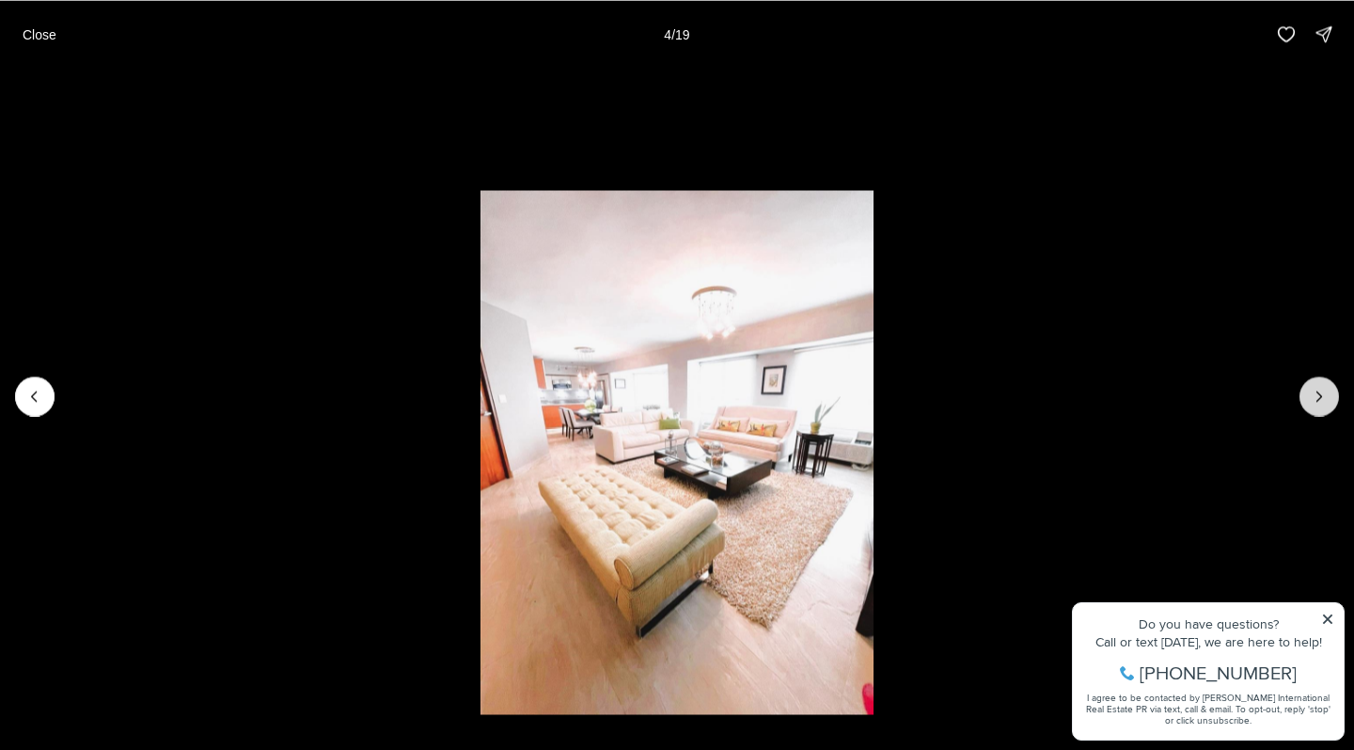
click at [1329, 404] on button "Next slide" at bounding box center [1320, 396] width 40 height 40
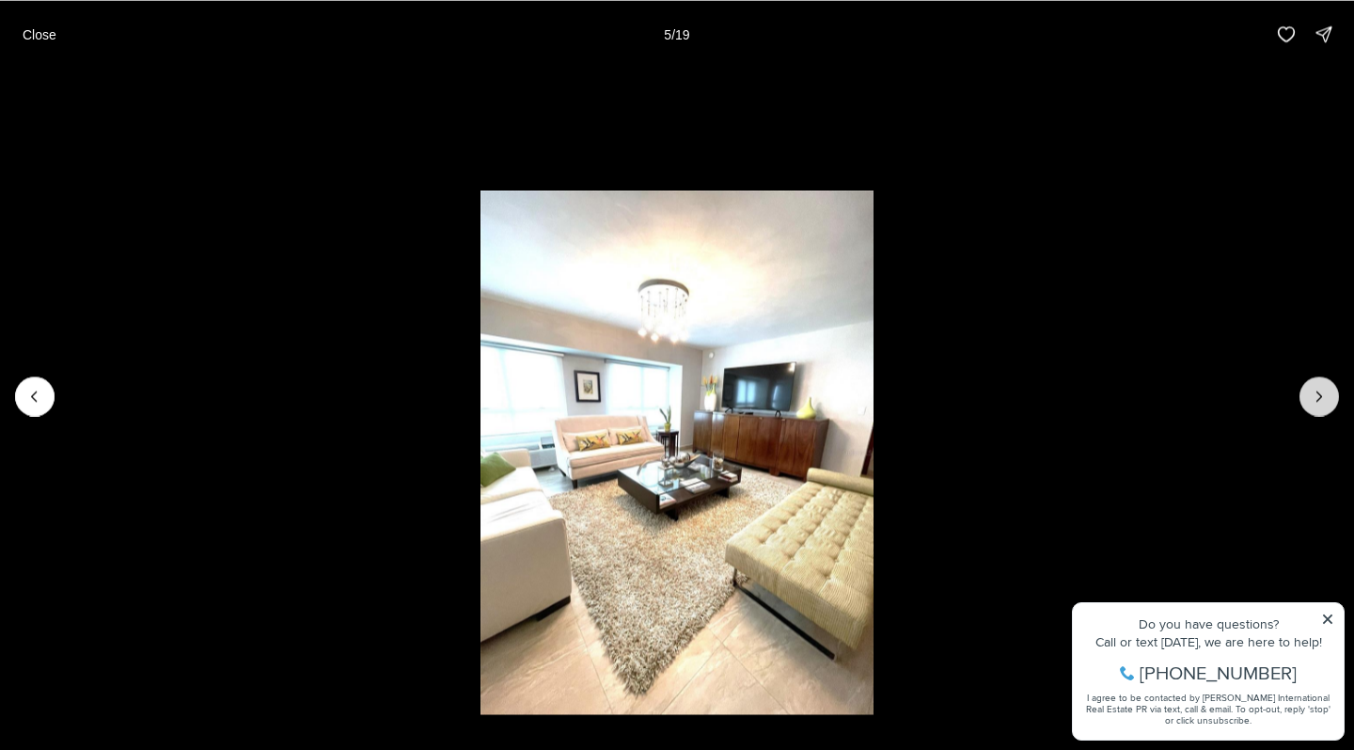
click at [1329, 404] on button "Next slide" at bounding box center [1320, 396] width 40 height 40
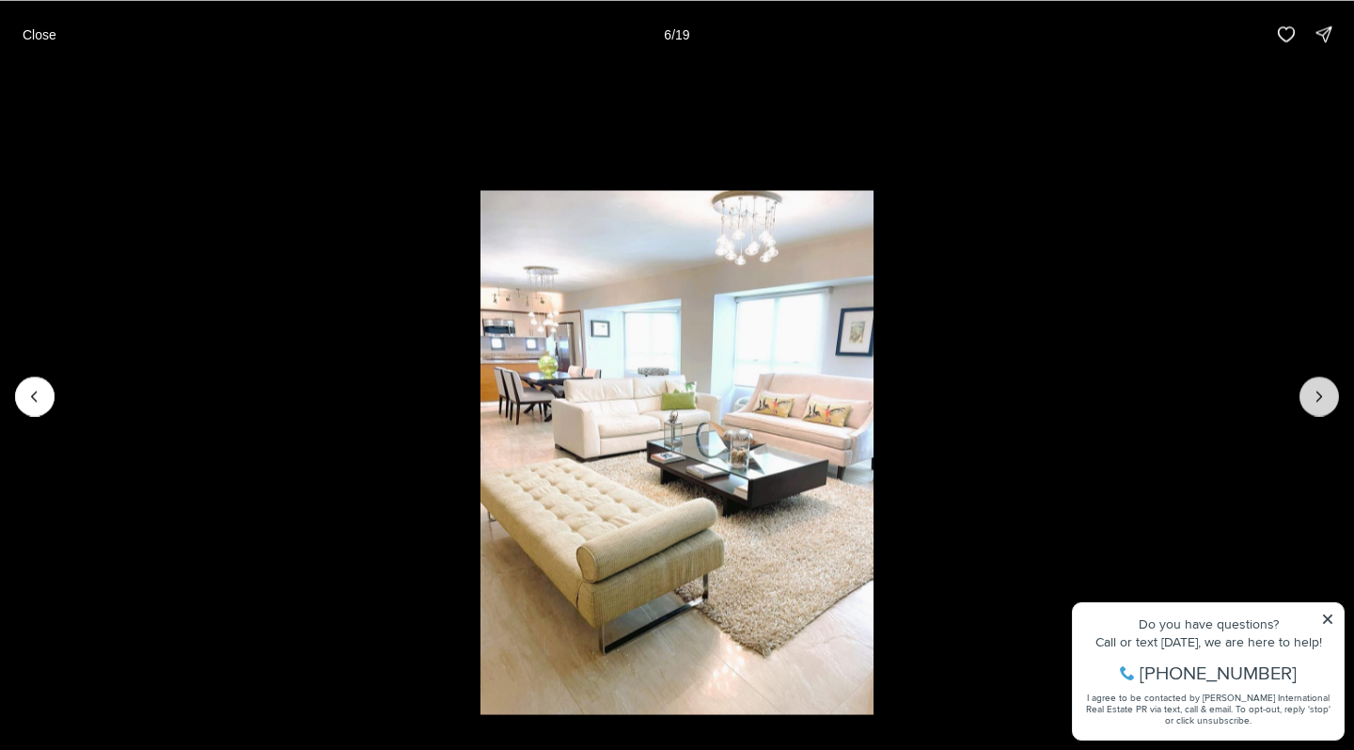
click at [1329, 404] on button "Next slide" at bounding box center [1320, 396] width 40 height 40
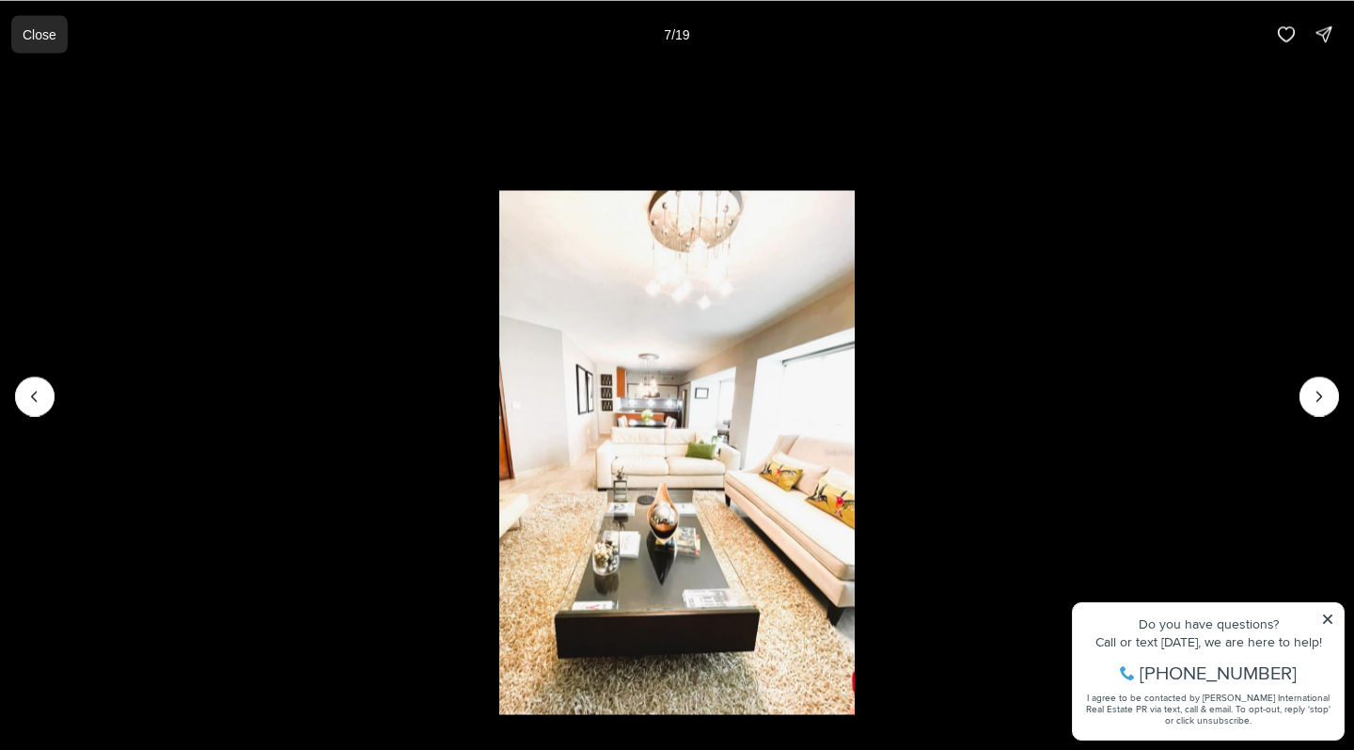
click at [41, 33] on p "Close" at bounding box center [40, 33] width 34 height 15
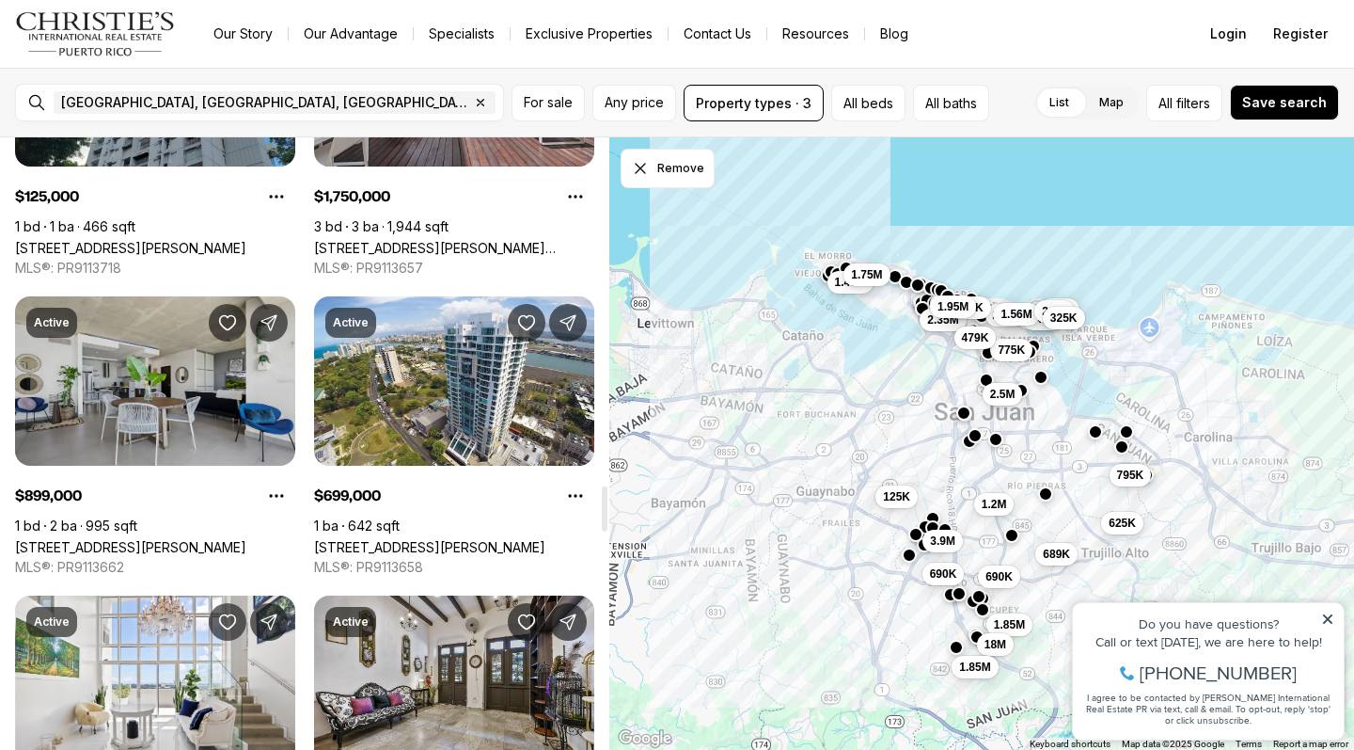
scroll to position [4743, 0]
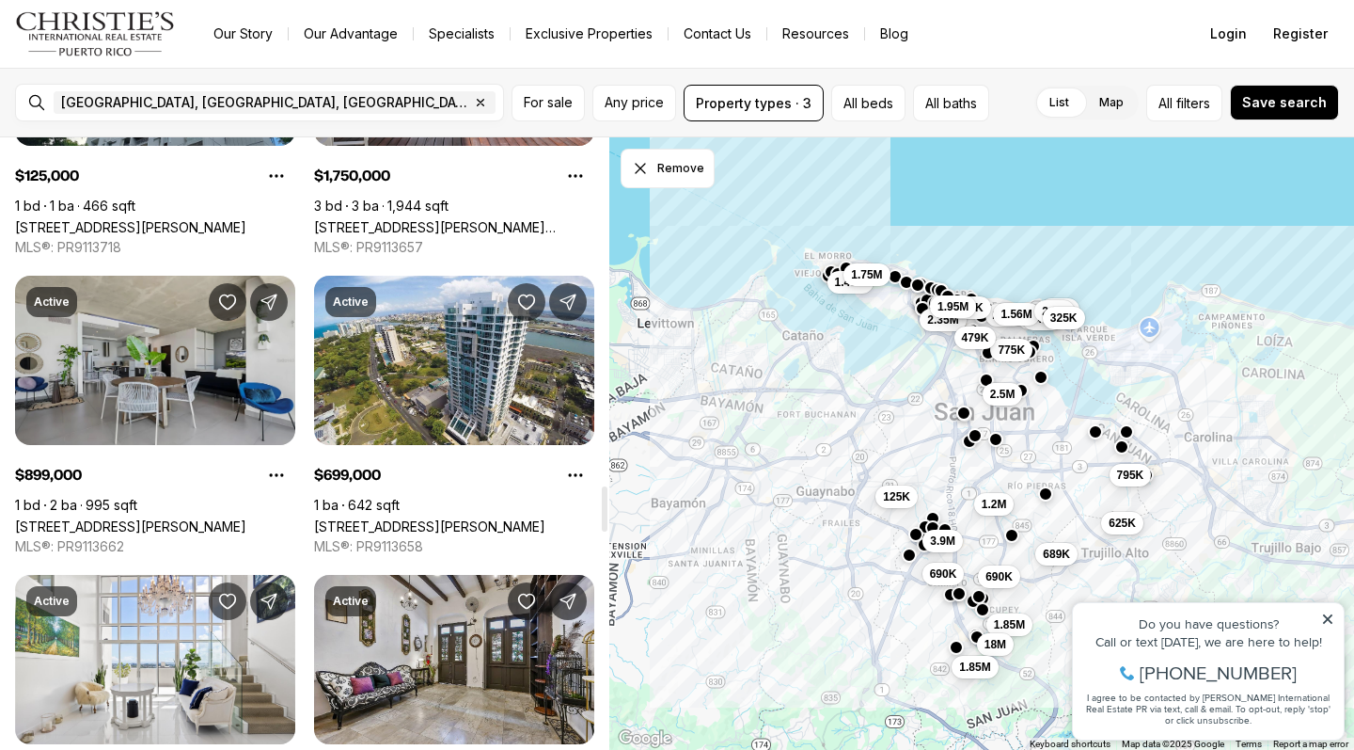
click at [189, 518] on link "[STREET_ADDRESS][PERSON_NAME]" at bounding box center [130, 526] width 231 height 16
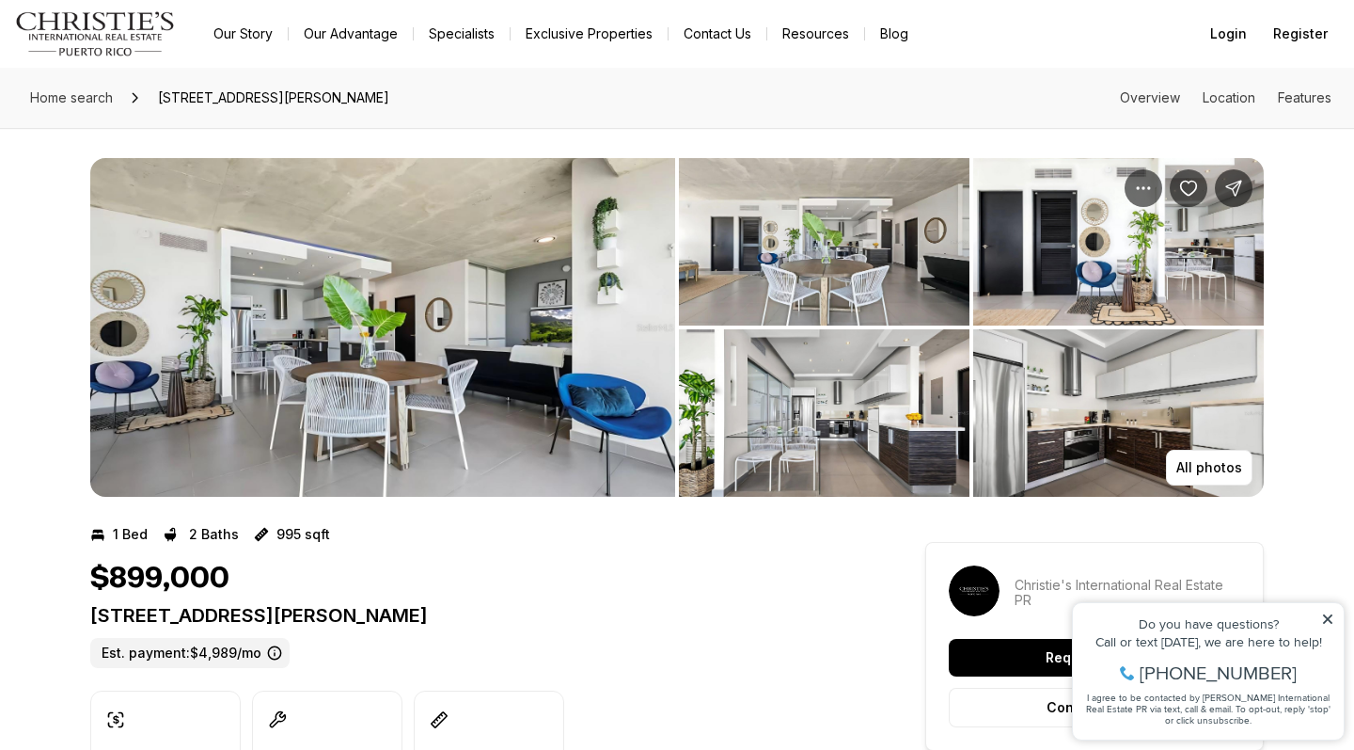
click at [417, 380] on img "View image gallery" at bounding box center [382, 327] width 585 height 339
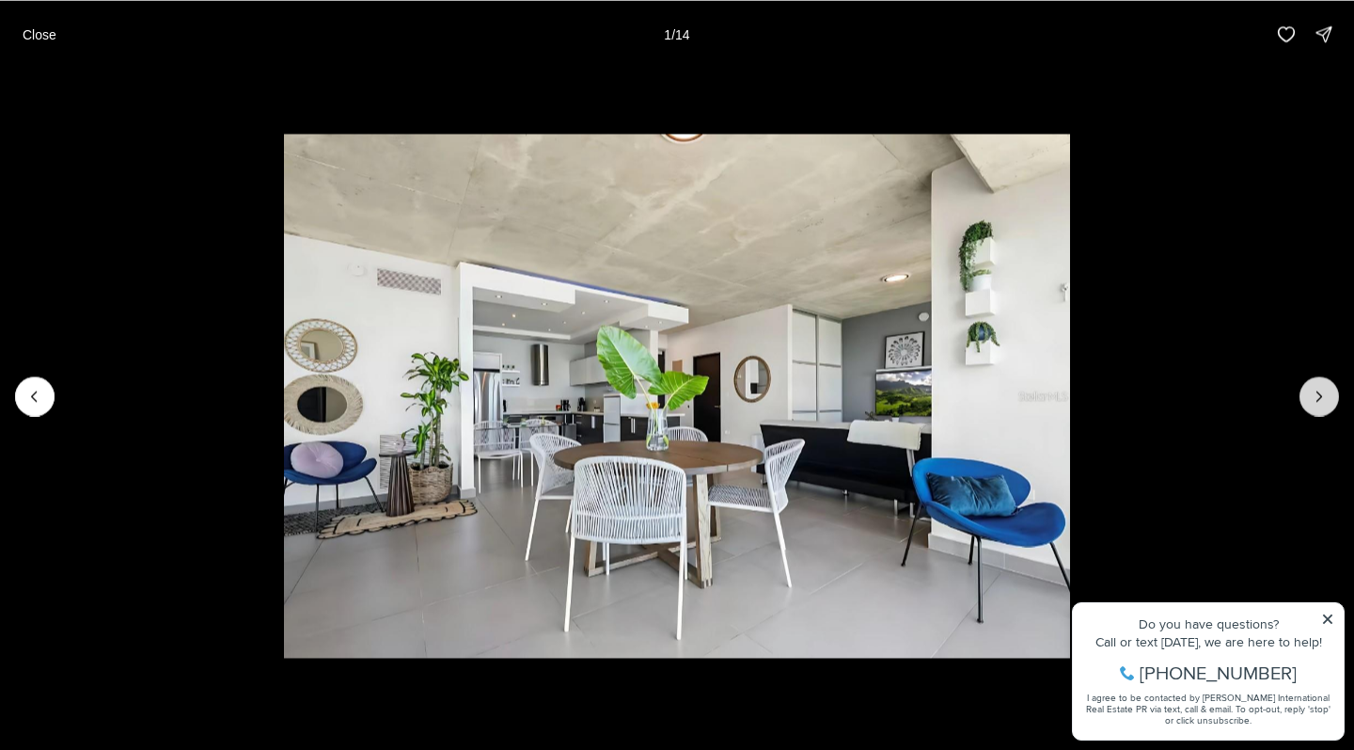
click at [1320, 397] on icon "Next slide" at bounding box center [1319, 396] width 19 height 19
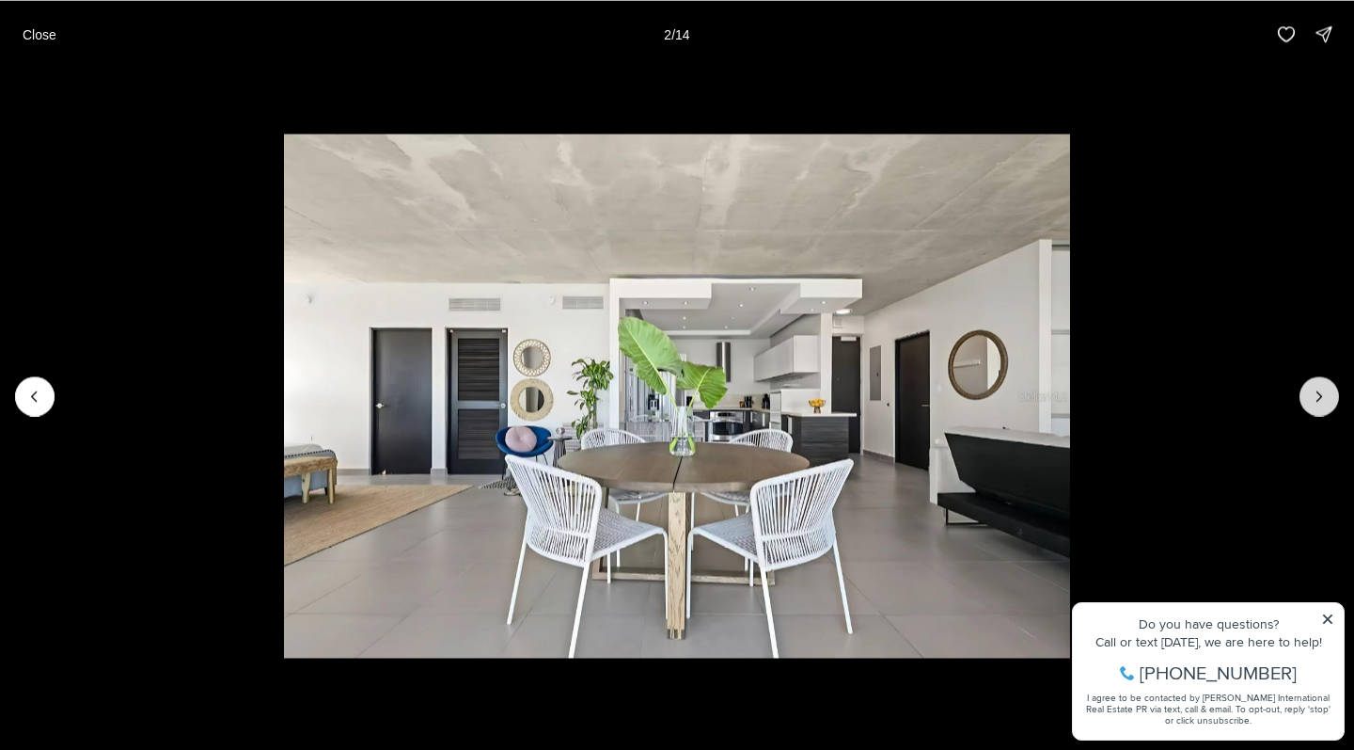
click at [1320, 397] on icon "Next slide" at bounding box center [1319, 396] width 19 height 19
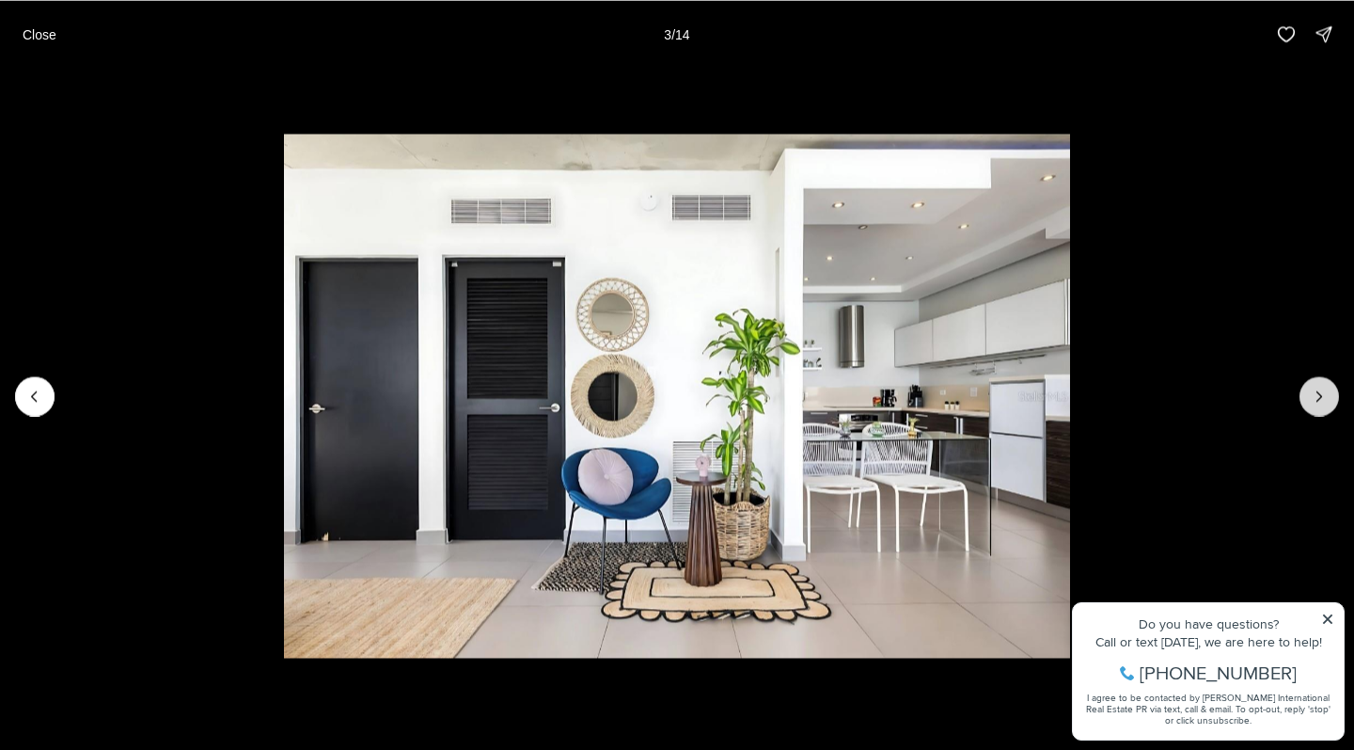
click at [1320, 397] on icon "Next slide" at bounding box center [1319, 396] width 19 height 19
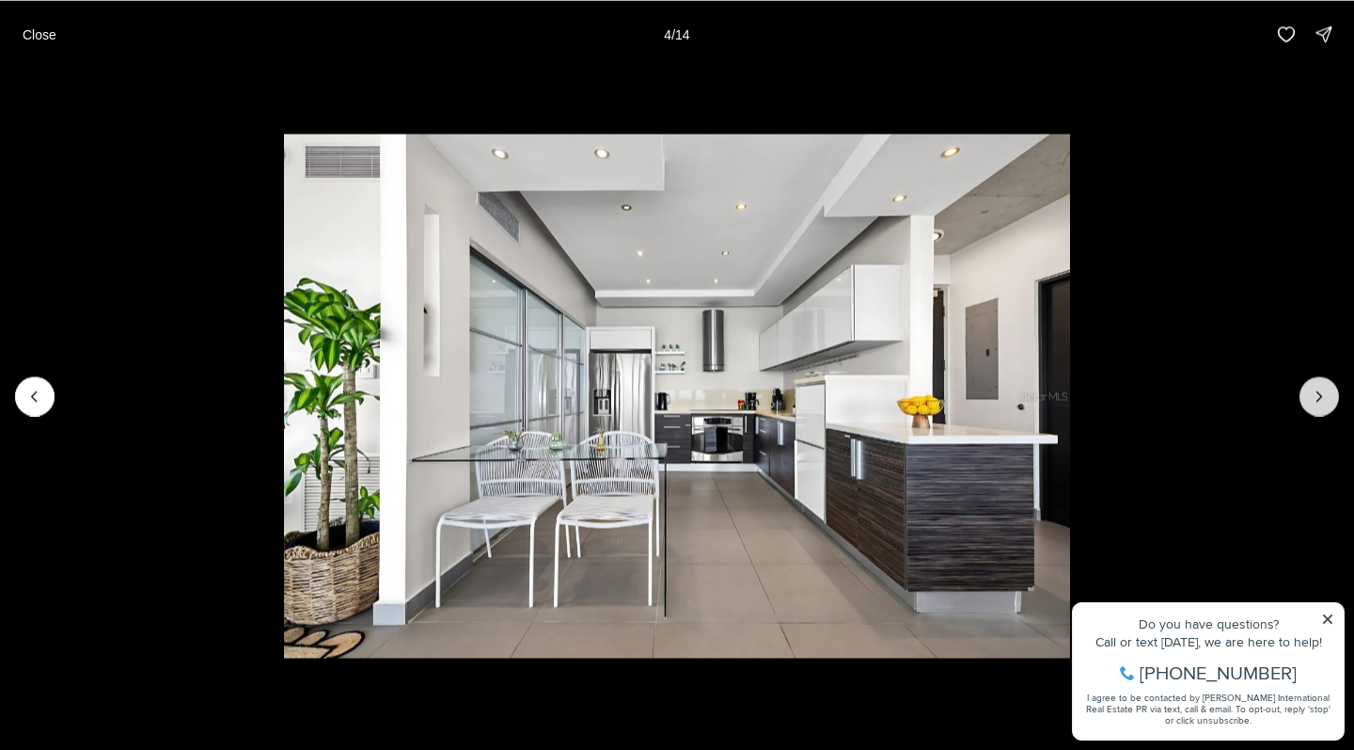
click at [1320, 397] on icon "Next slide" at bounding box center [1319, 396] width 19 height 19
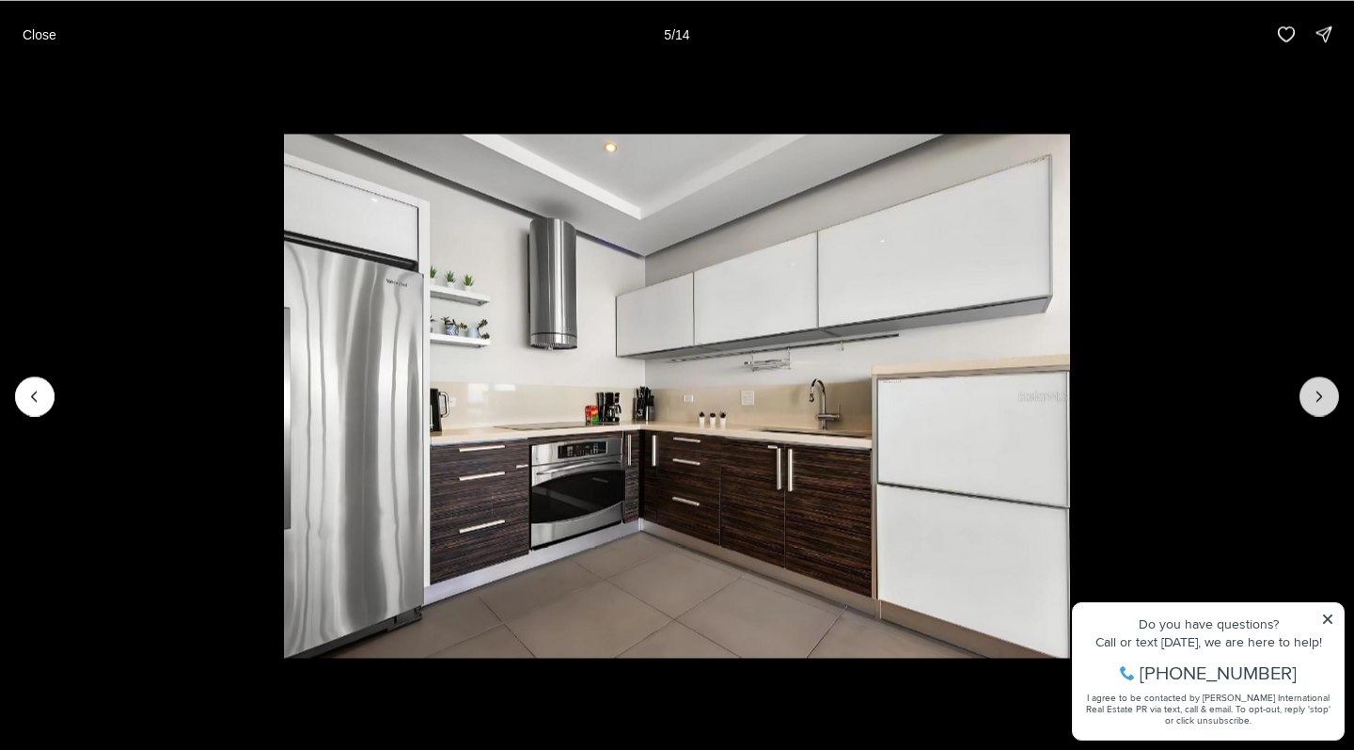
click at [1320, 397] on icon "Next slide" at bounding box center [1319, 396] width 19 height 19
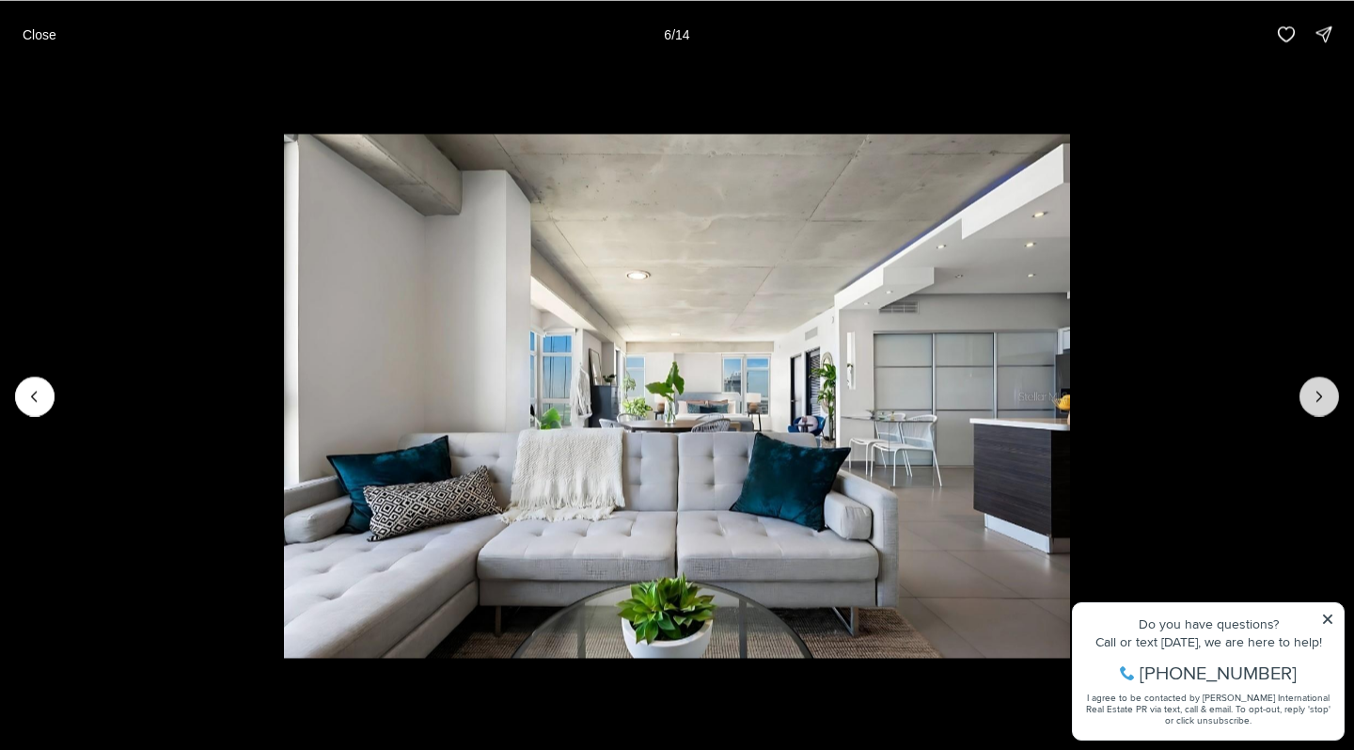
click at [1326, 396] on icon "Next slide" at bounding box center [1319, 396] width 19 height 19
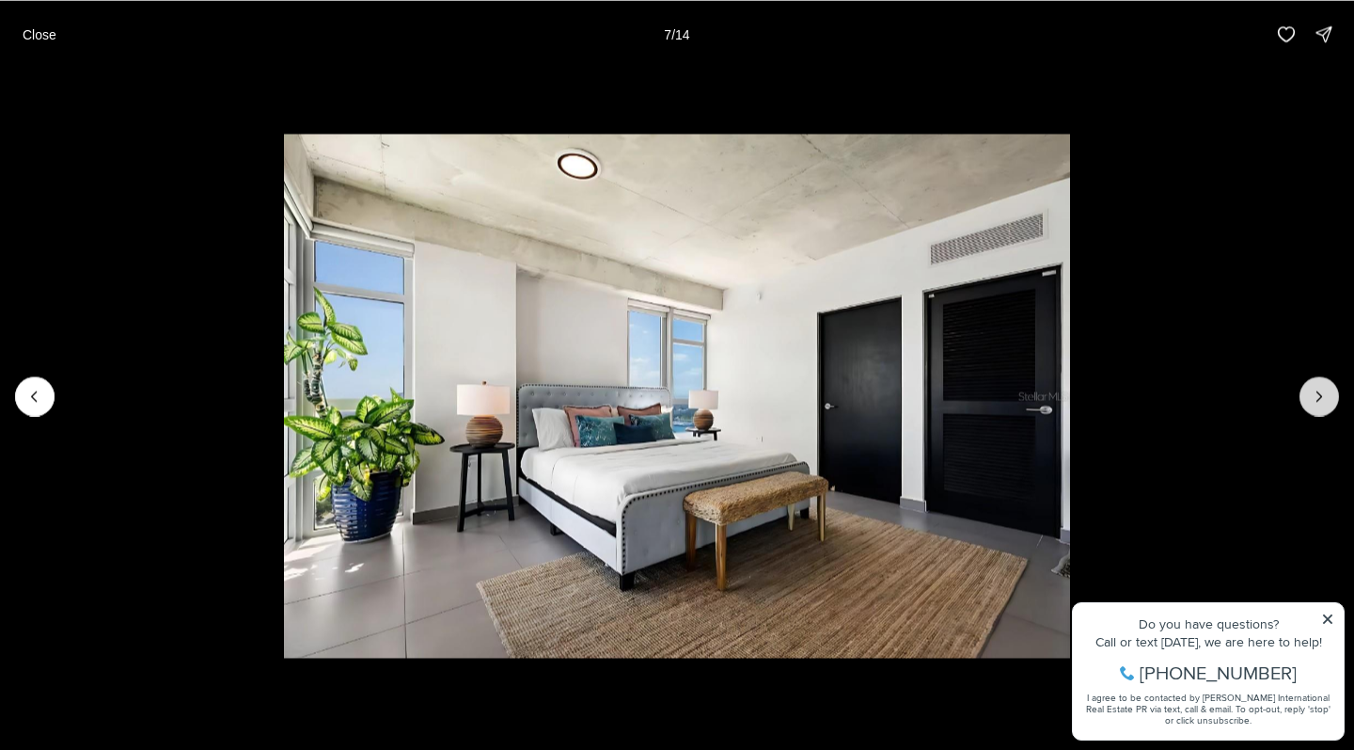
click at [1326, 396] on icon "Next slide" at bounding box center [1319, 396] width 19 height 19
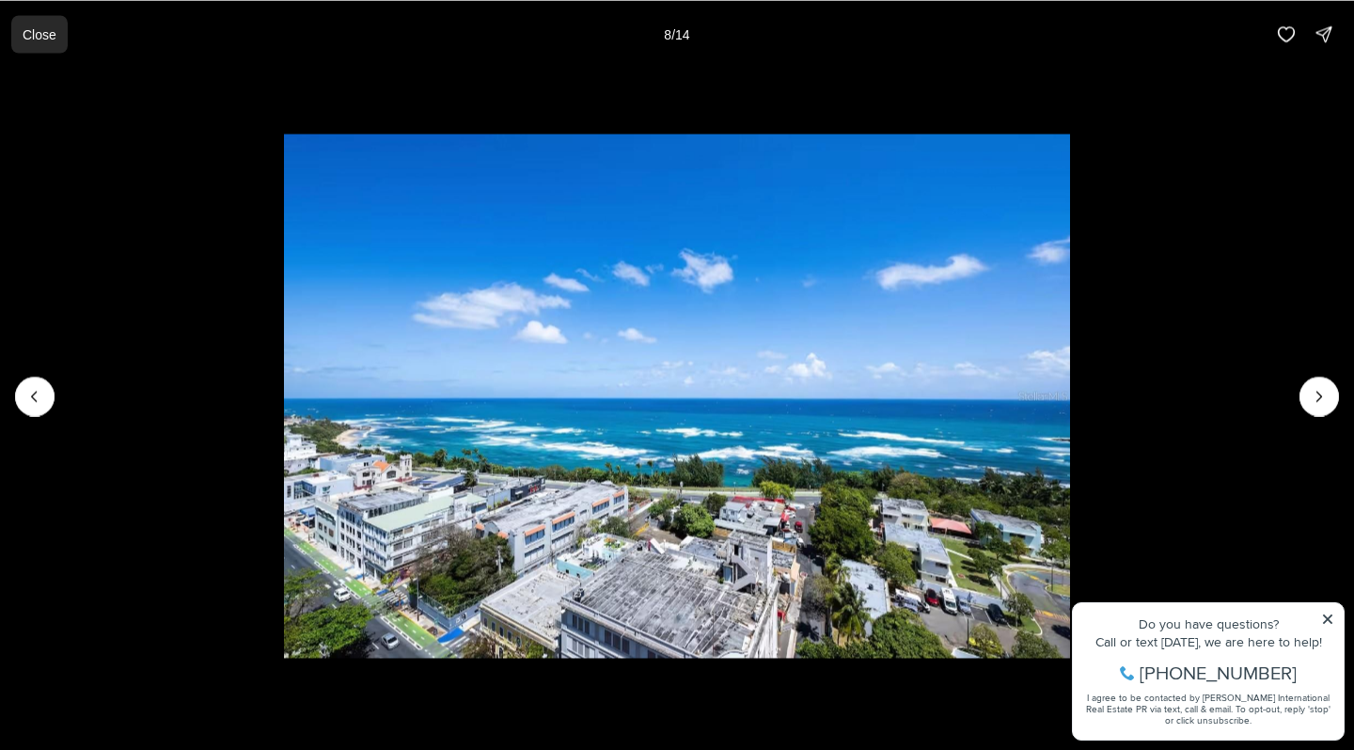
click at [31, 32] on p "Close" at bounding box center [40, 33] width 34 height 15
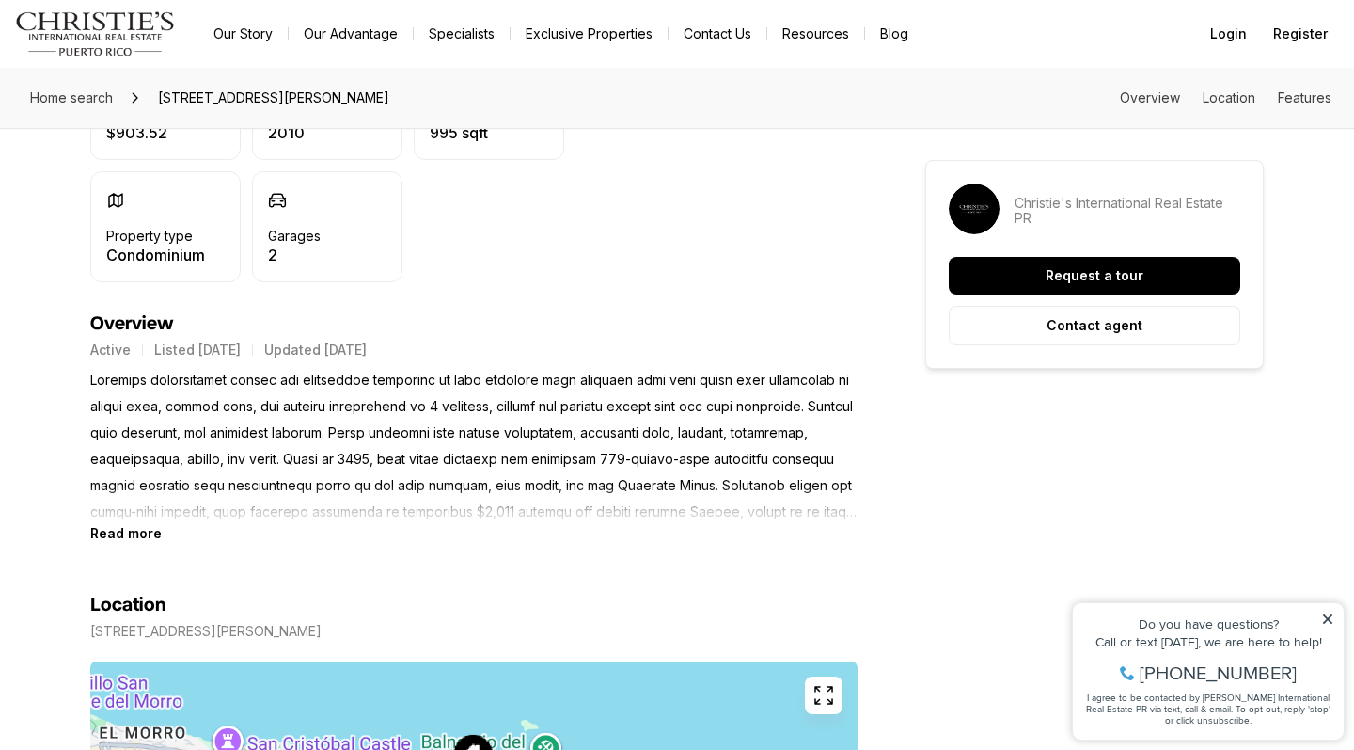
scroll to position [647, 0]
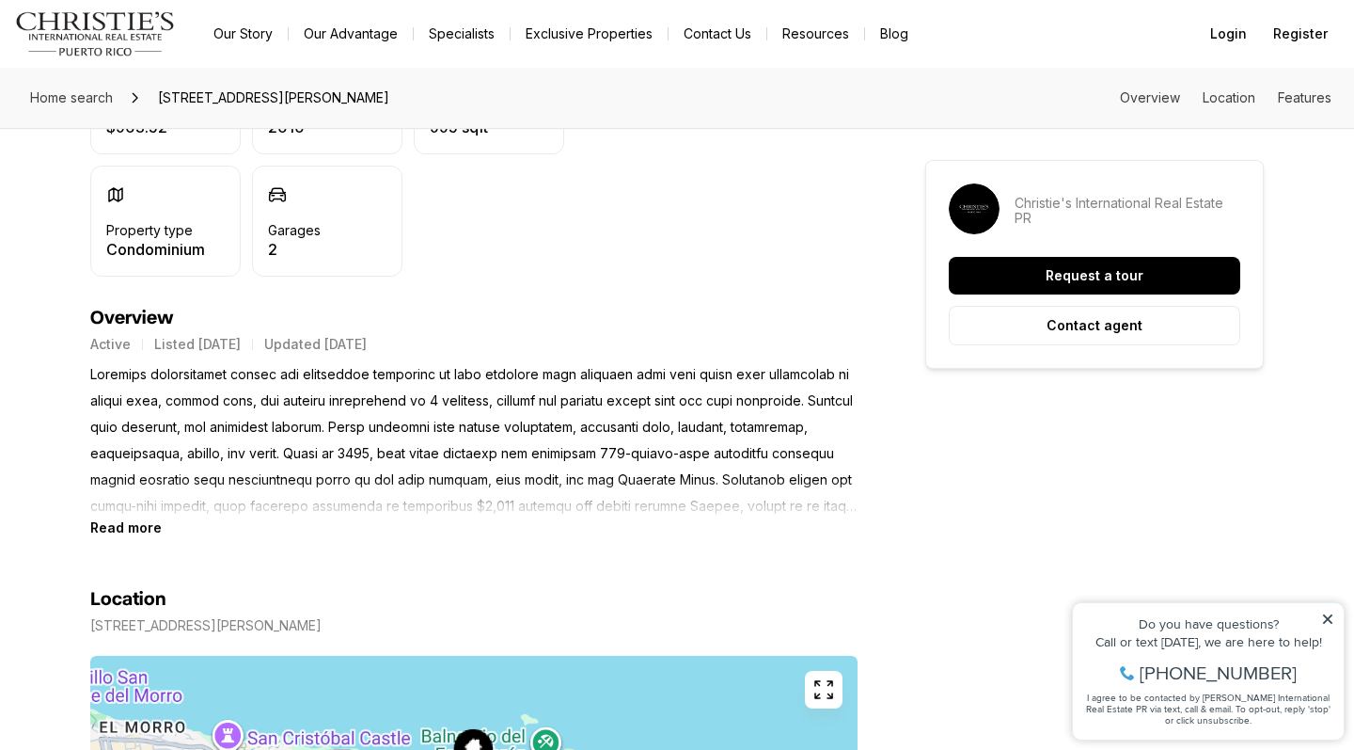
click at [141, 533] on b "Read more" at bounding box center [125, 527] width 71 height 16
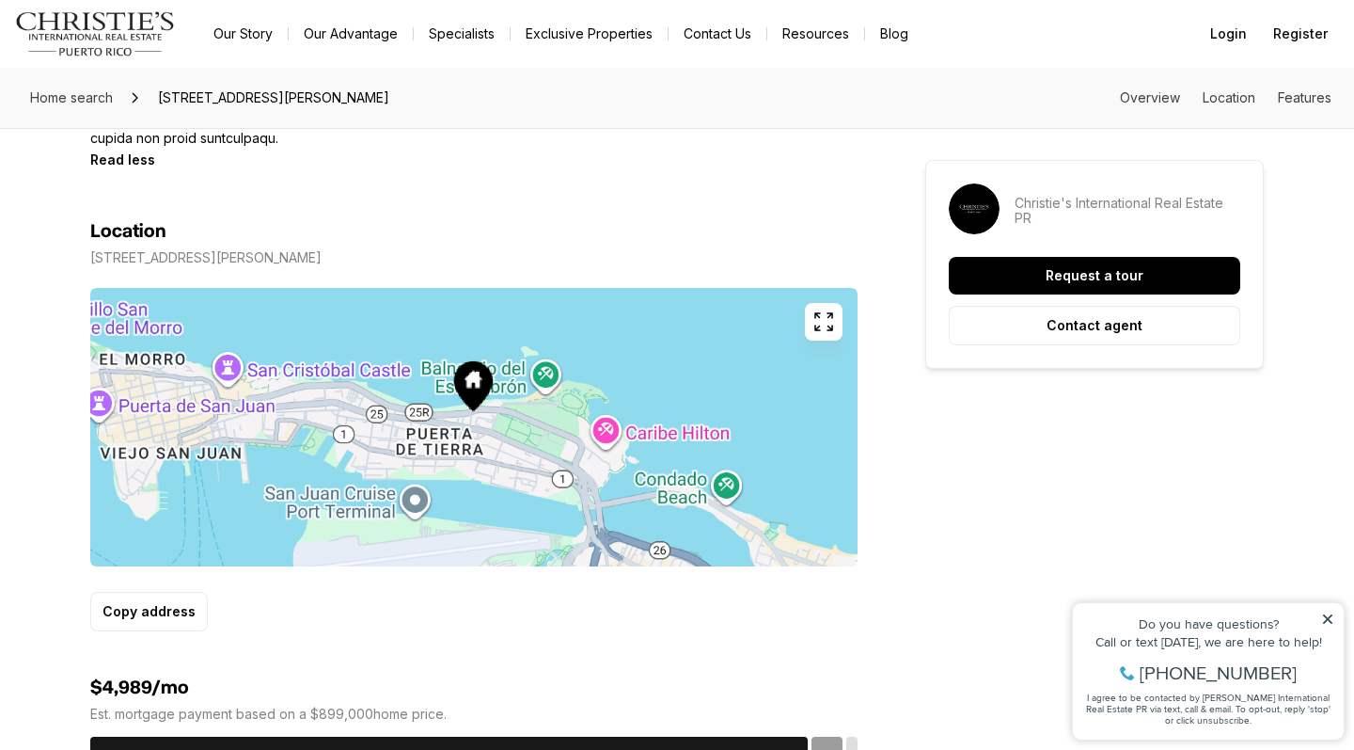
scroll to position [937, 0]
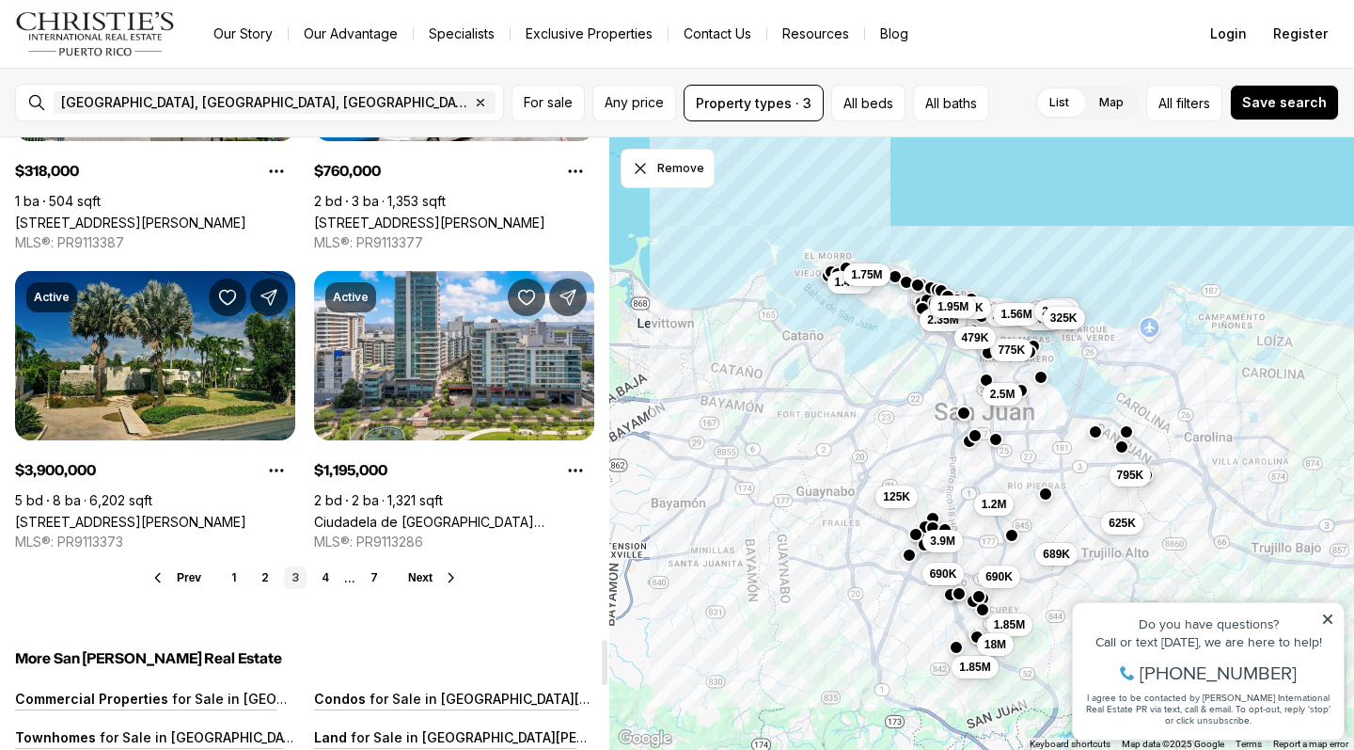
scroll to position [6844, 0]
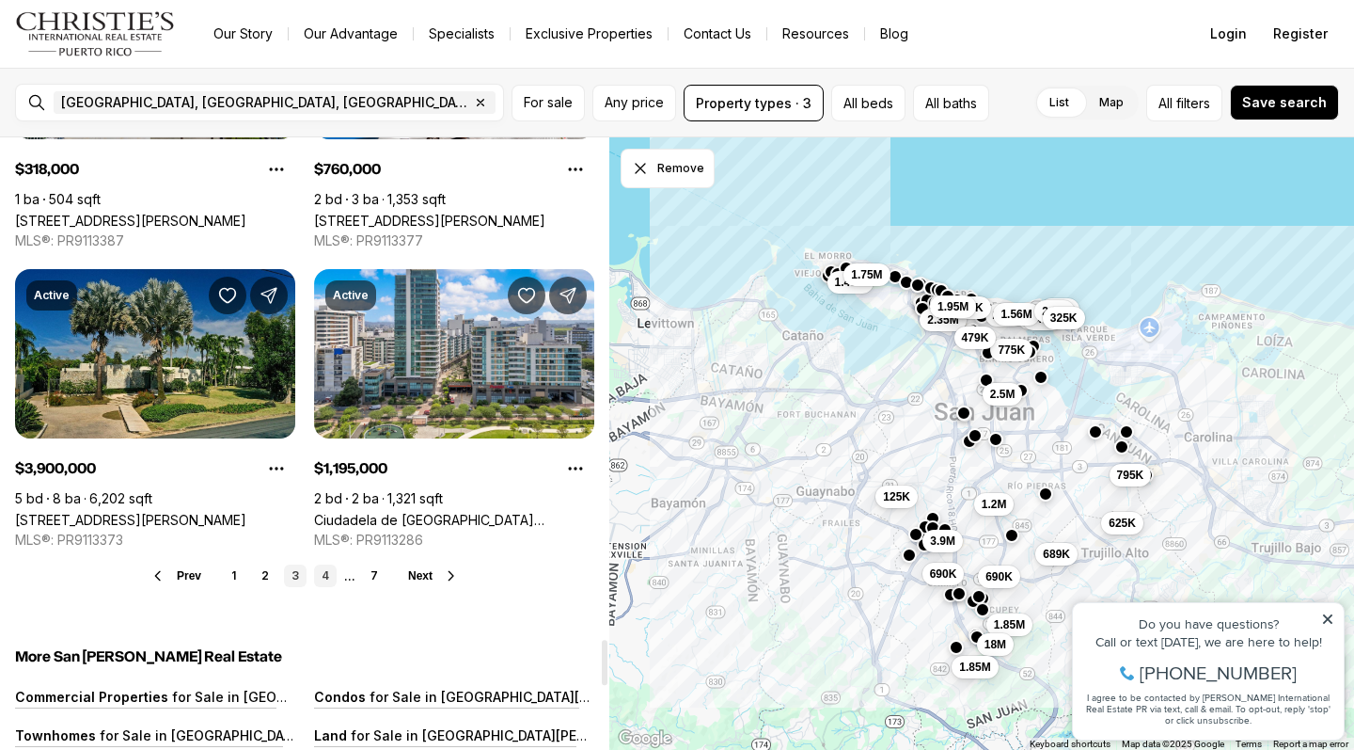
click at [319, 564] on link "4" at bounding box center [325, 575] width 23 height 23
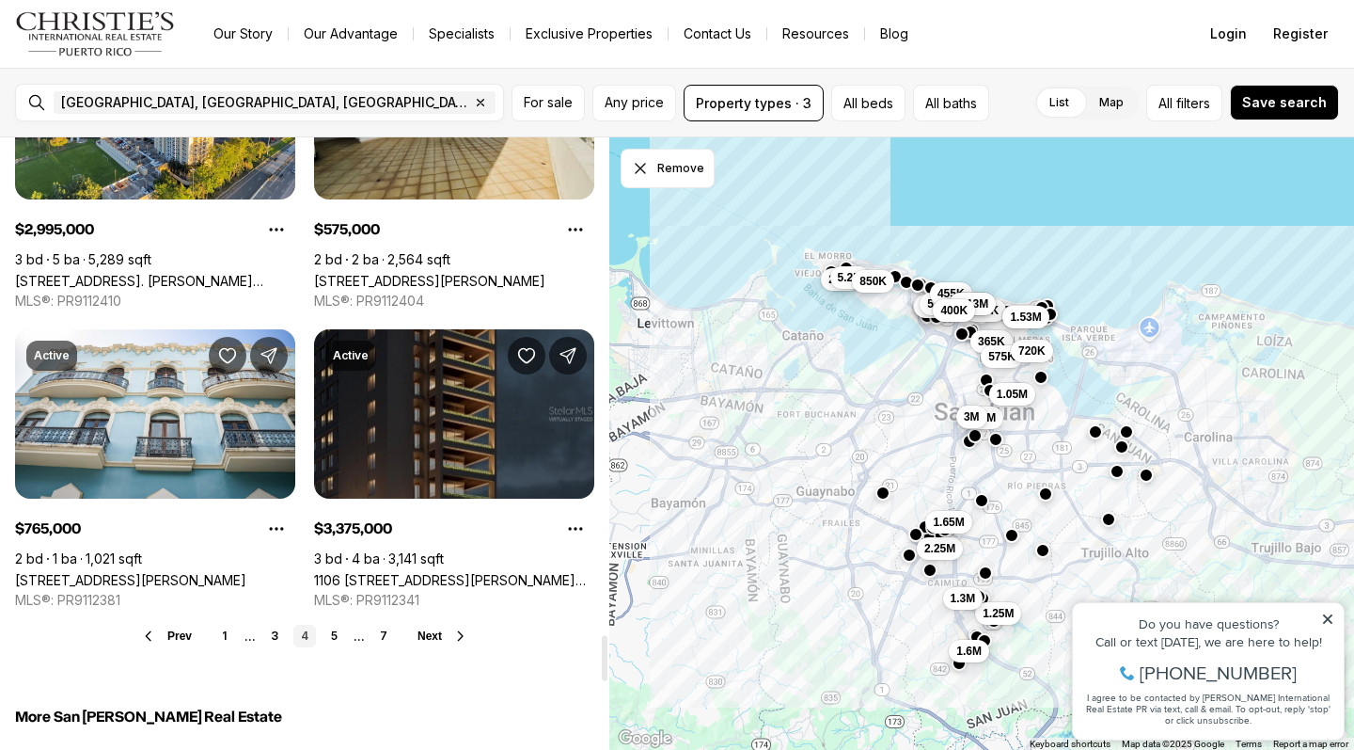
scroll to position [6785, 0]
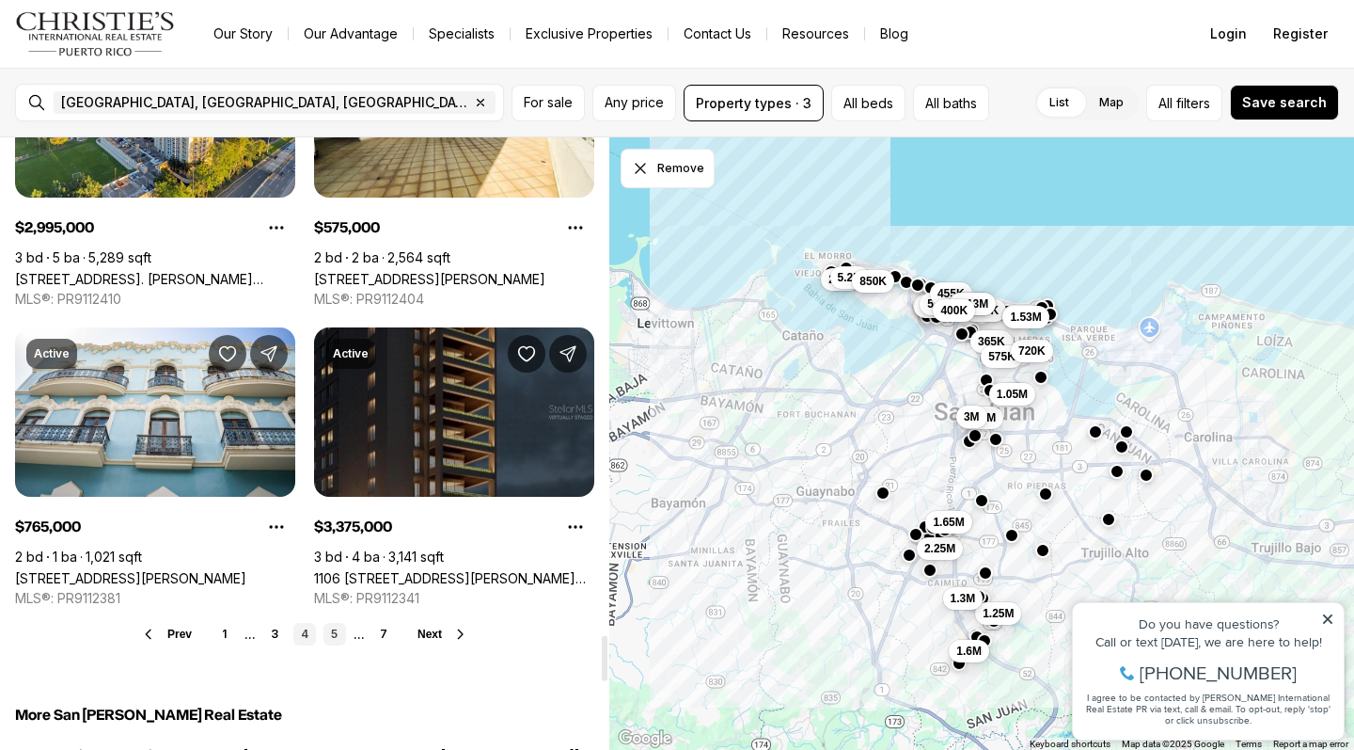
click at [331, 623] on link "5" at bounding box center [335, 634] width 23 height 23
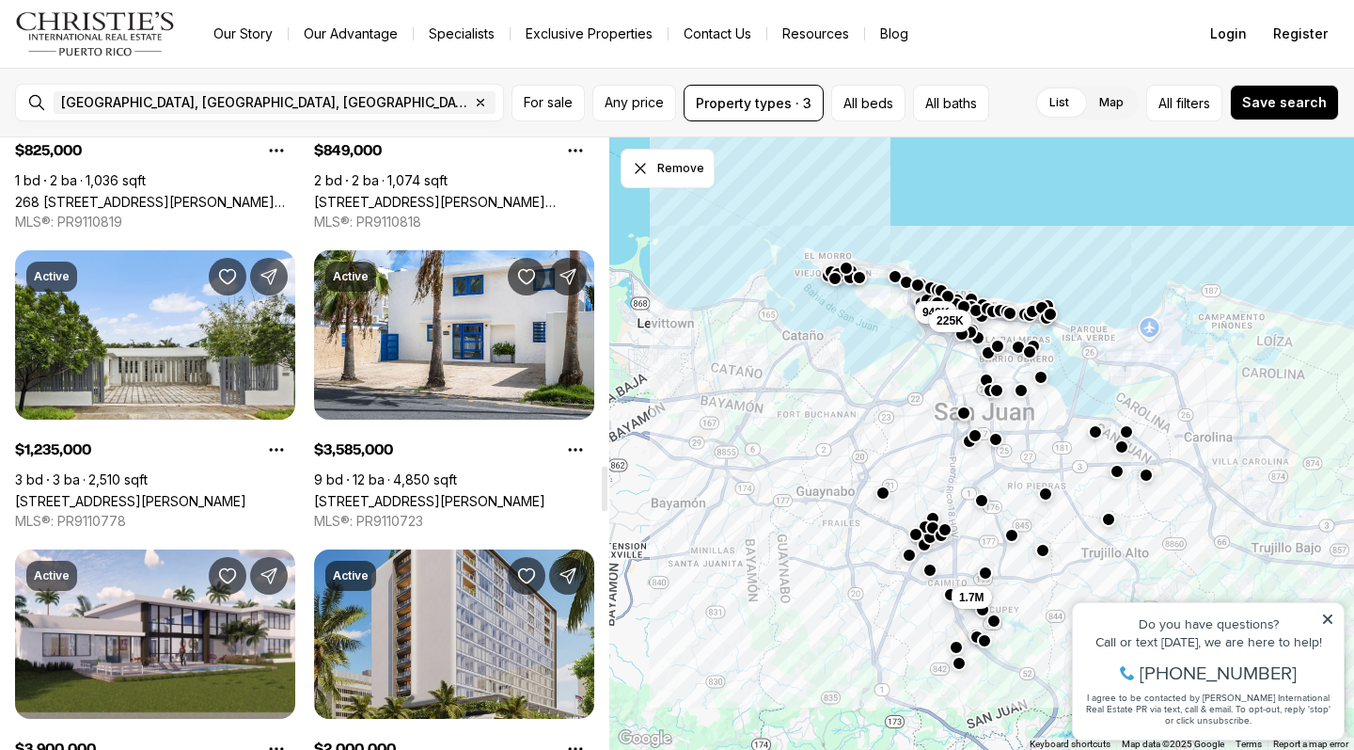
scroll to position [4467, 0]
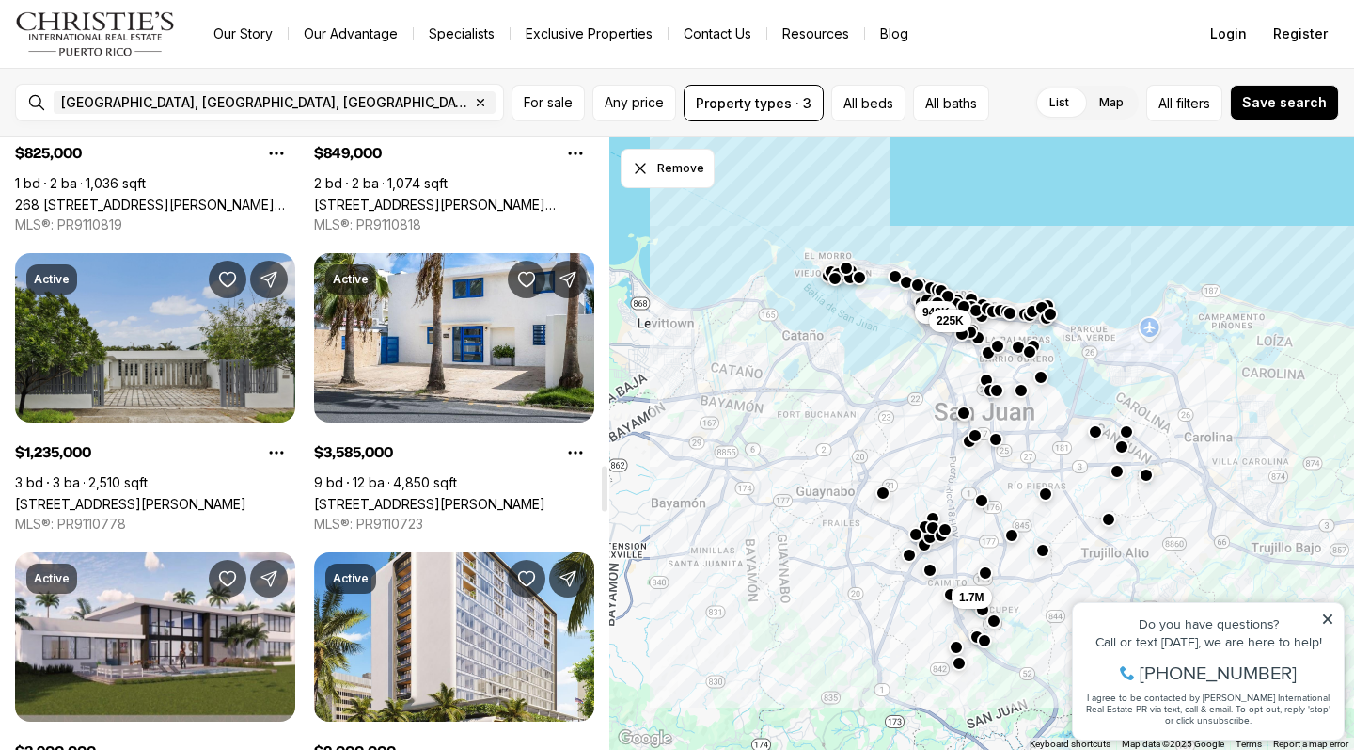
click at [221, 496] on link "[STREET_ADDRESS][PERSON_NAME]" at bounding box center [130, 504] width 231 height 16
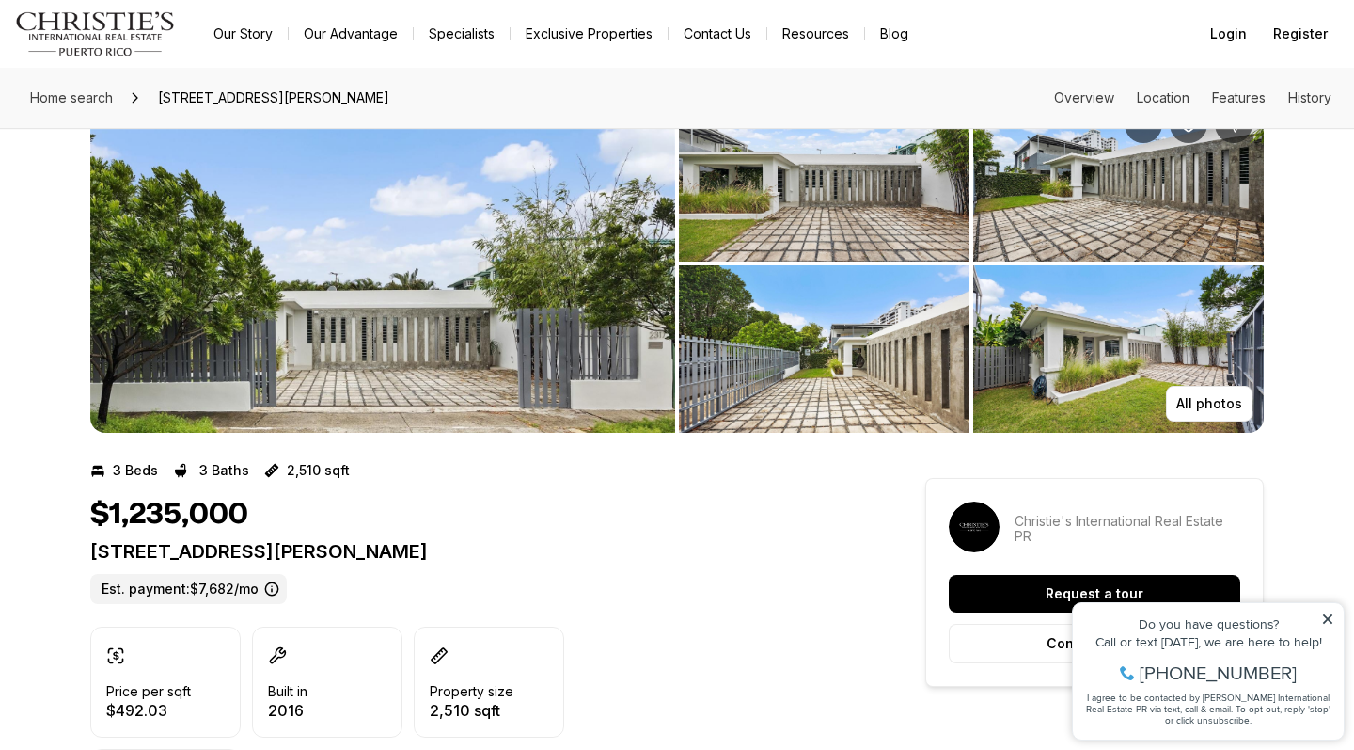
scroll to position [69, 0]
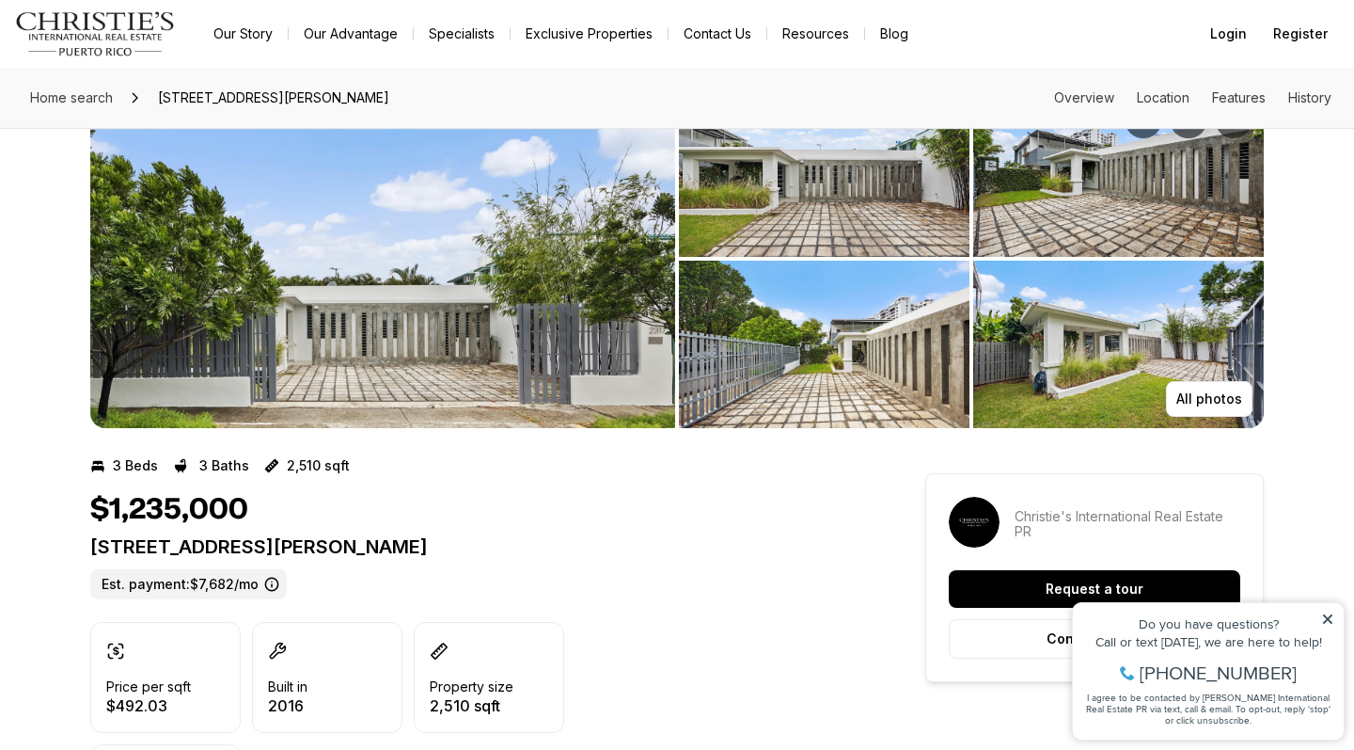
click at [392, 258] on img "View image gallery" at bounding box center [382, 258] width 585 height 339
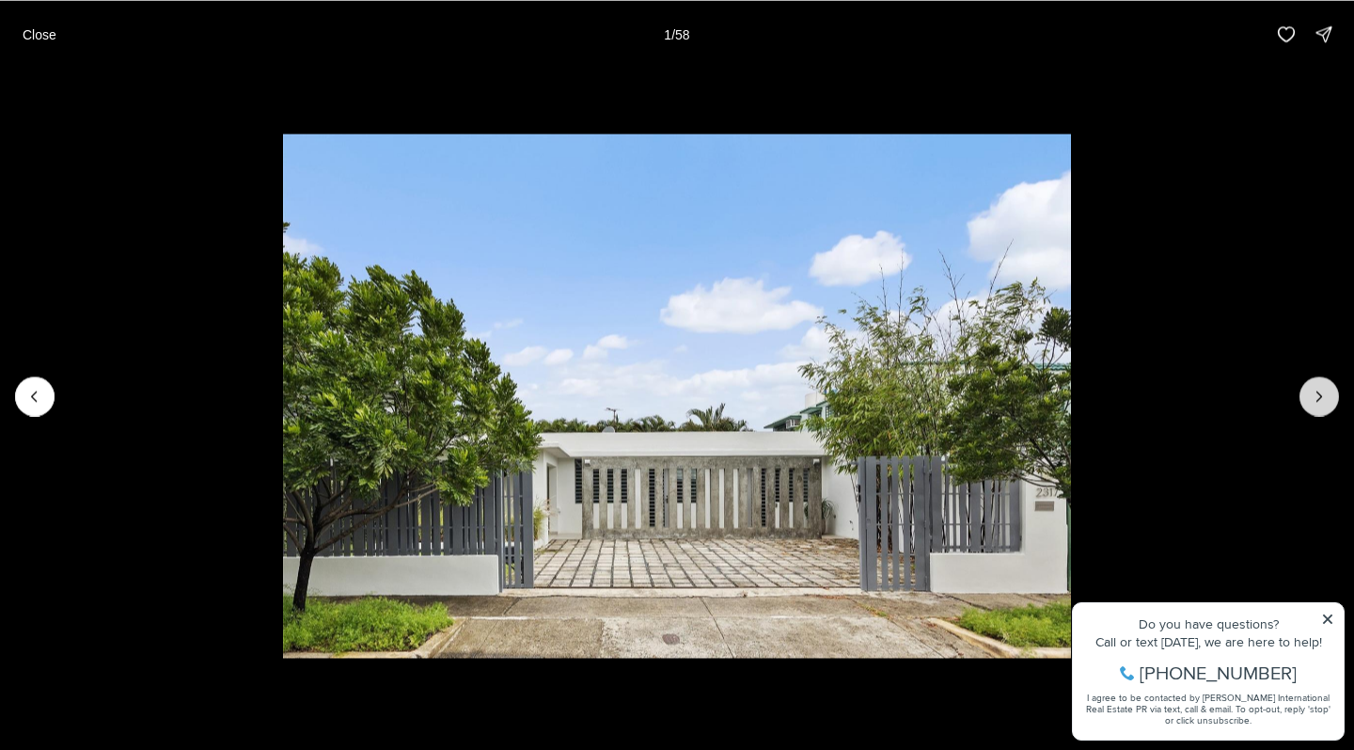
click at [1320, 401] on icon "Next slide" at bounding box center [1319, 396] width 19 height 19
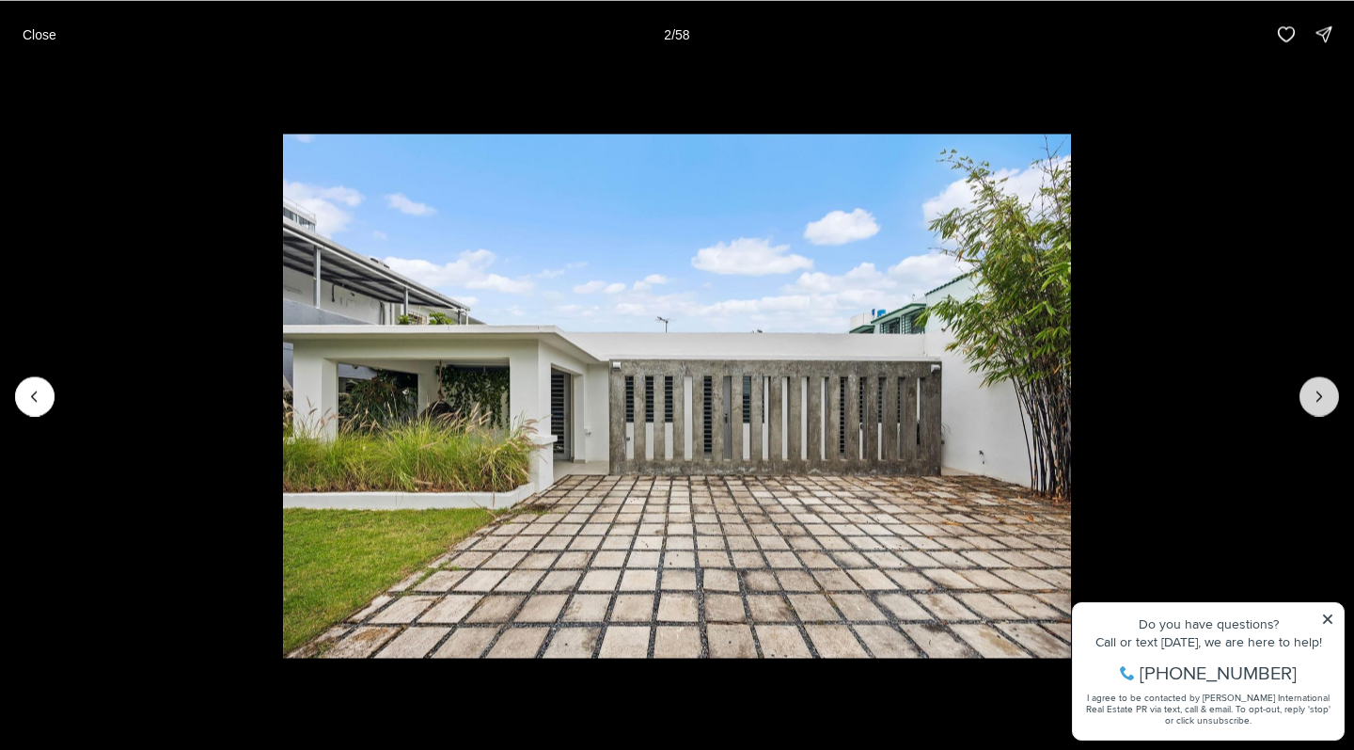
click at [1320, 401] on icon "Next slide" at bounding box center [1319, 396] width 19 height 19
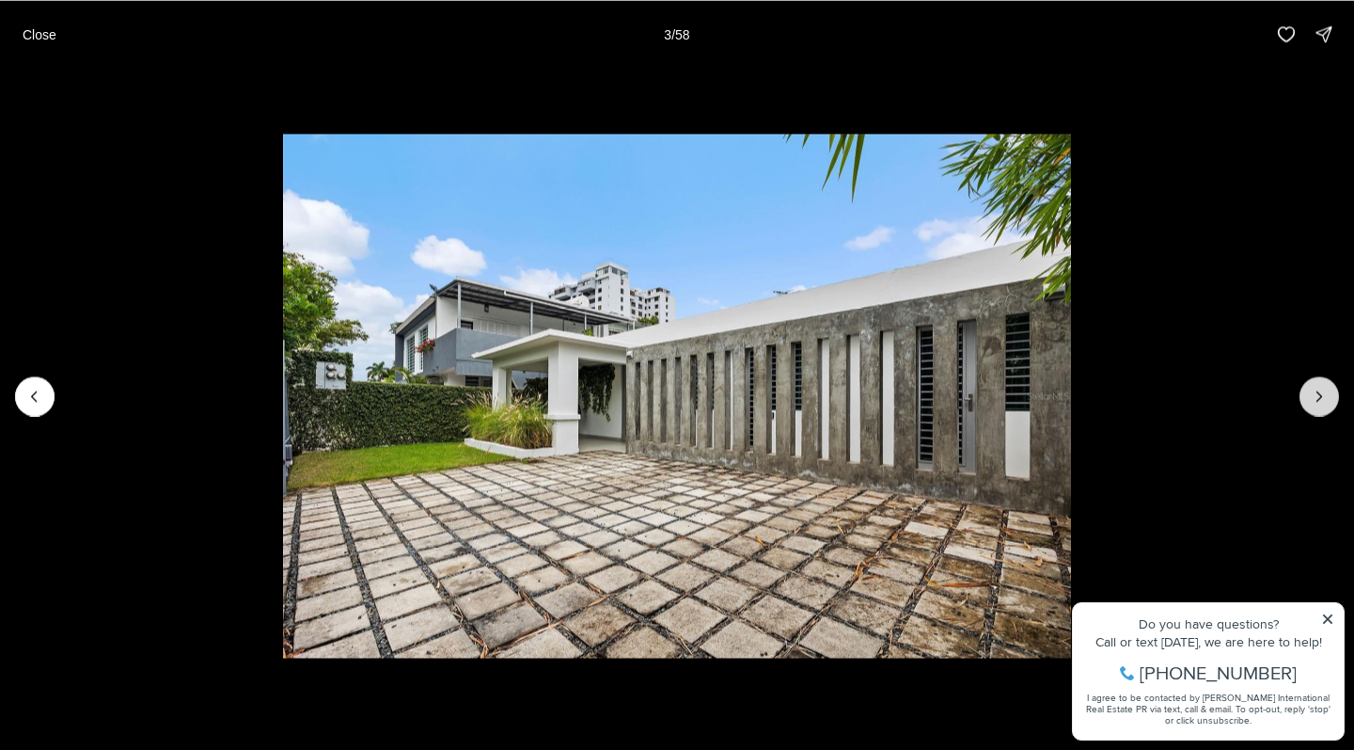
click at [1320, 401] on icon "Next slide" at bounding box center [1319, 396] width 19 height 19
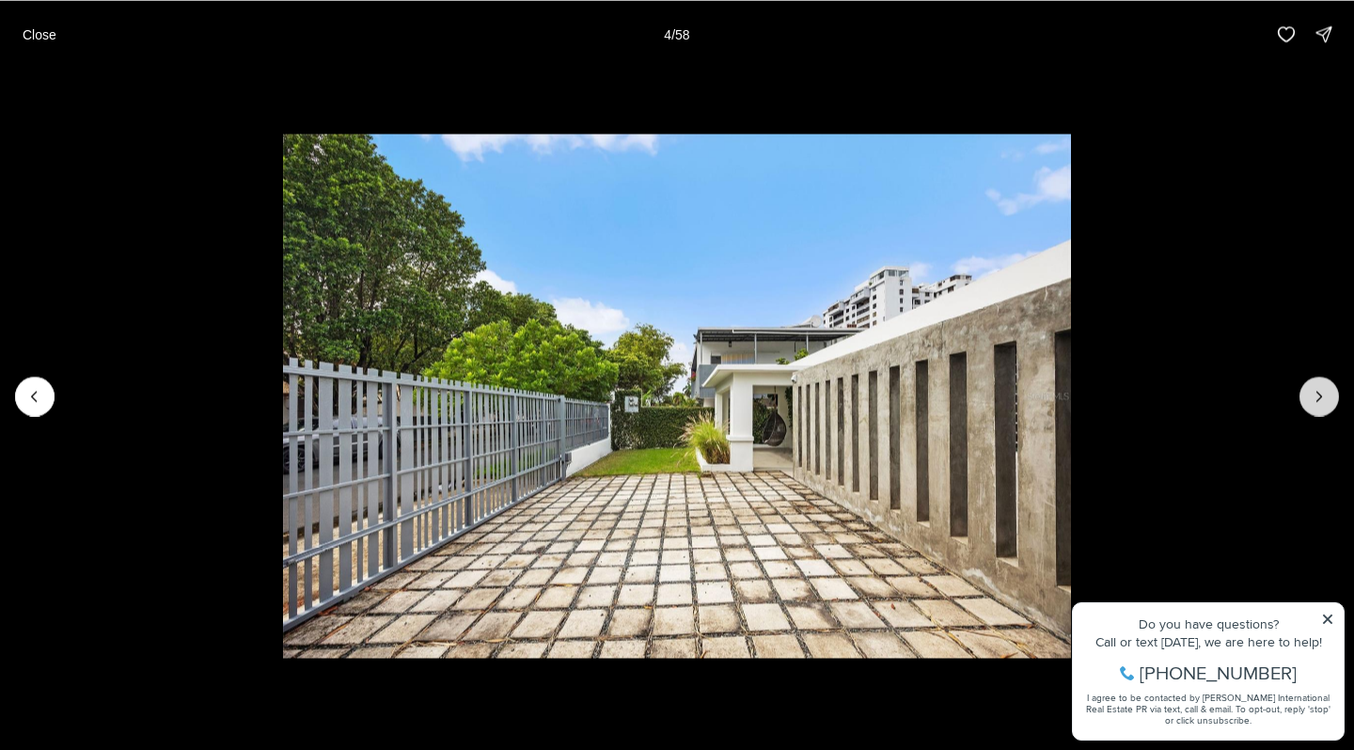
click at [1320, 401] on icon "Next slide" at bounding box center [1319, 396] width 19 height 19
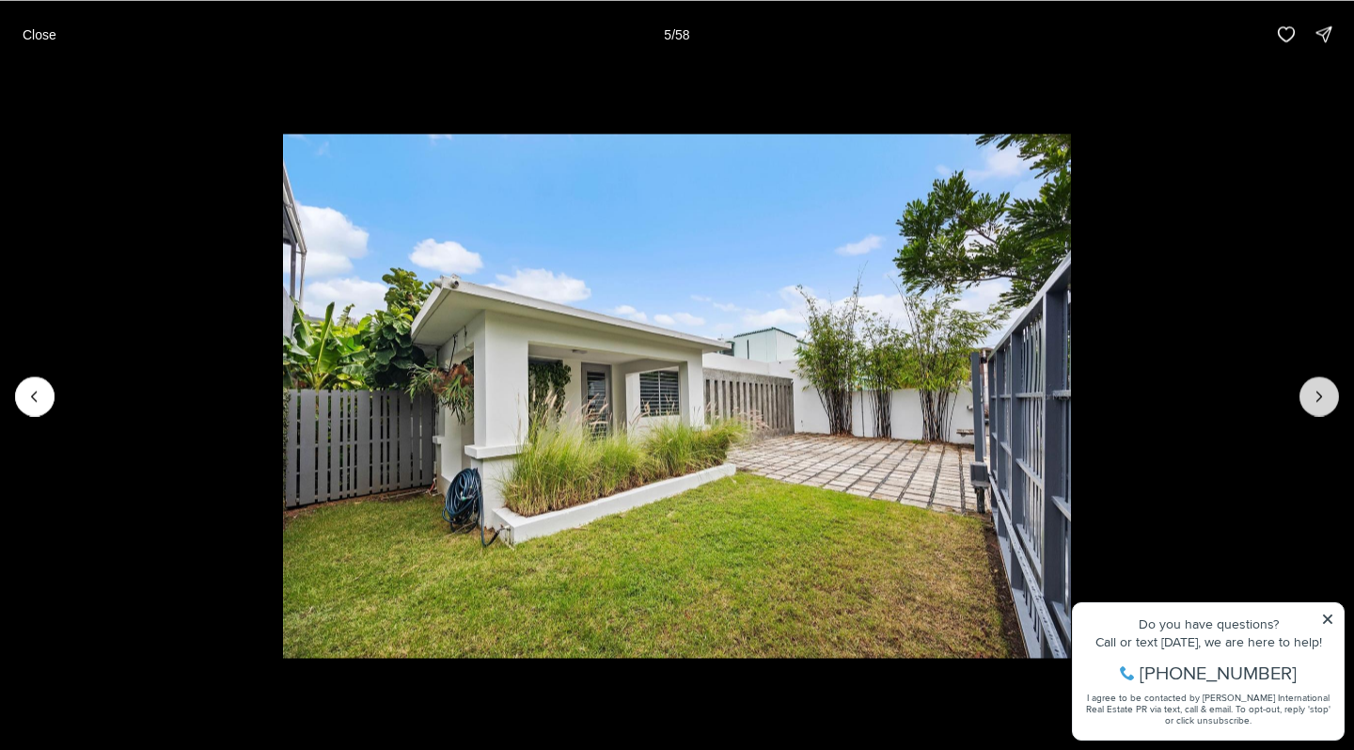
click at [1320, 401] on icon "Next slide" at bounding box center [1319, 396] width 19 height 19
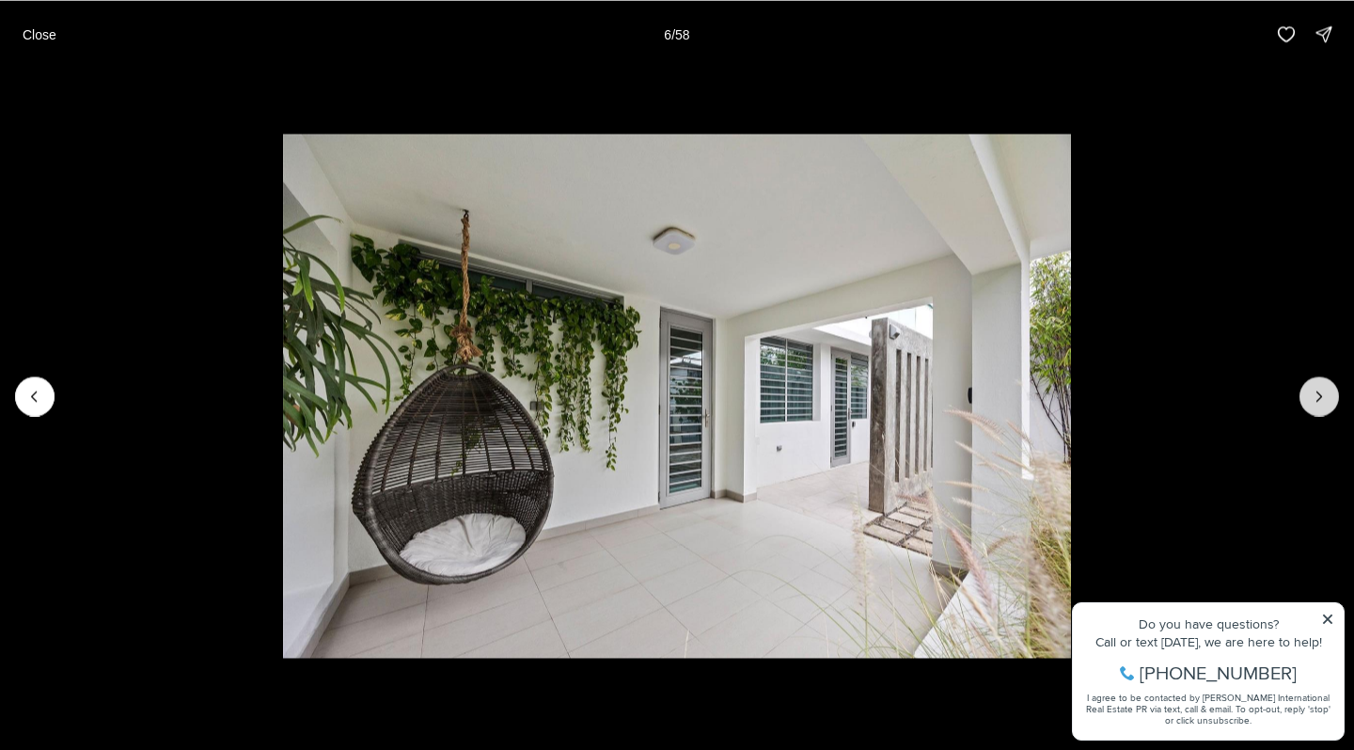
click at [1320, 401] on icon "Next slide" at bounding box center [1319, 396] width 19 height 19
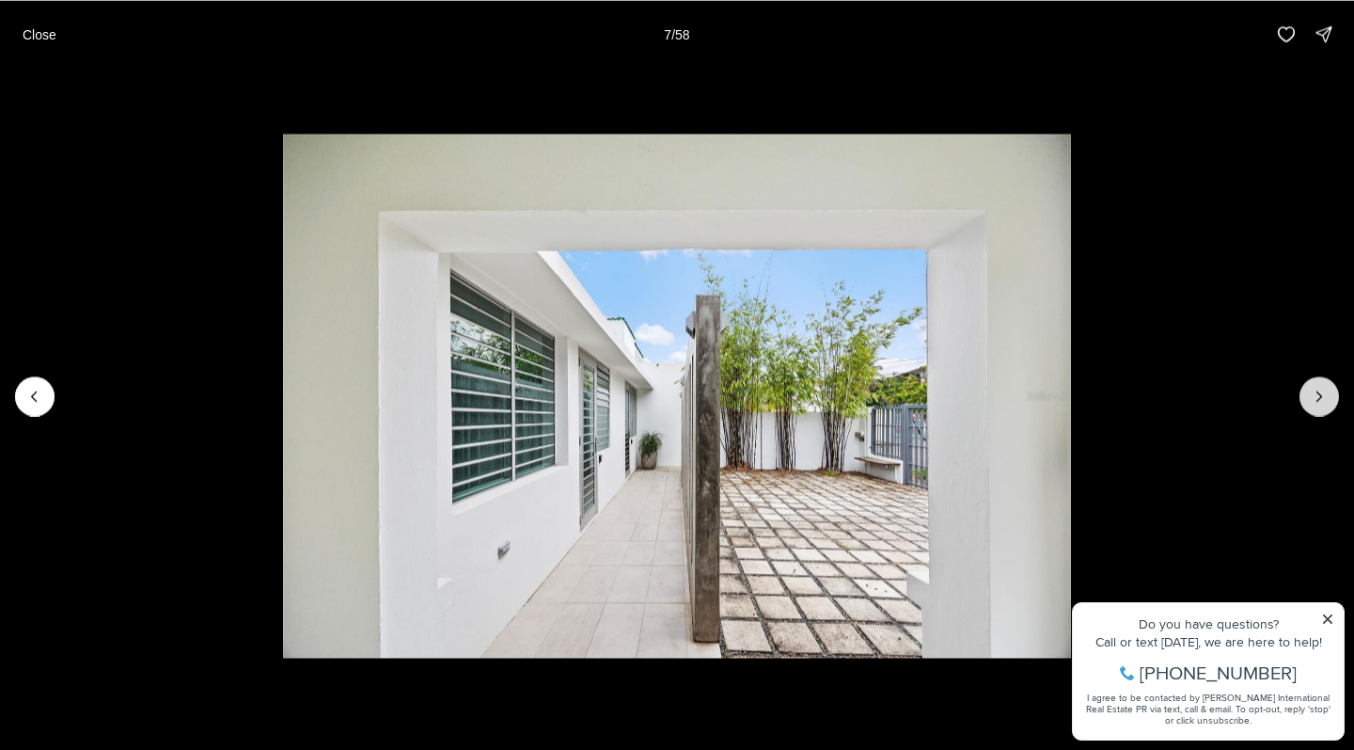
click at [1320, 401] on icon "Next slide" at bounding box center [1319, 396] width 19 height 19
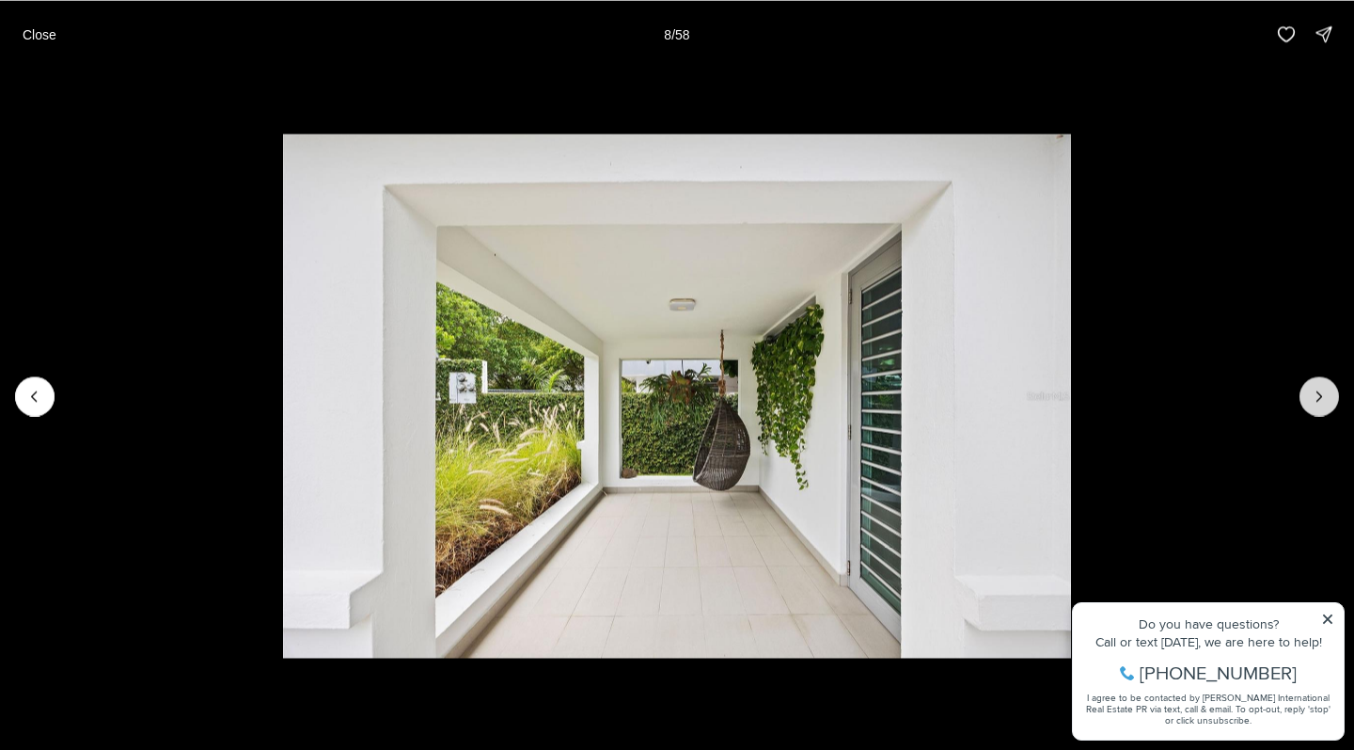
click at [1320, 401] on icon "Next slide" at bounding box center [1319, 396] width 19 height 19
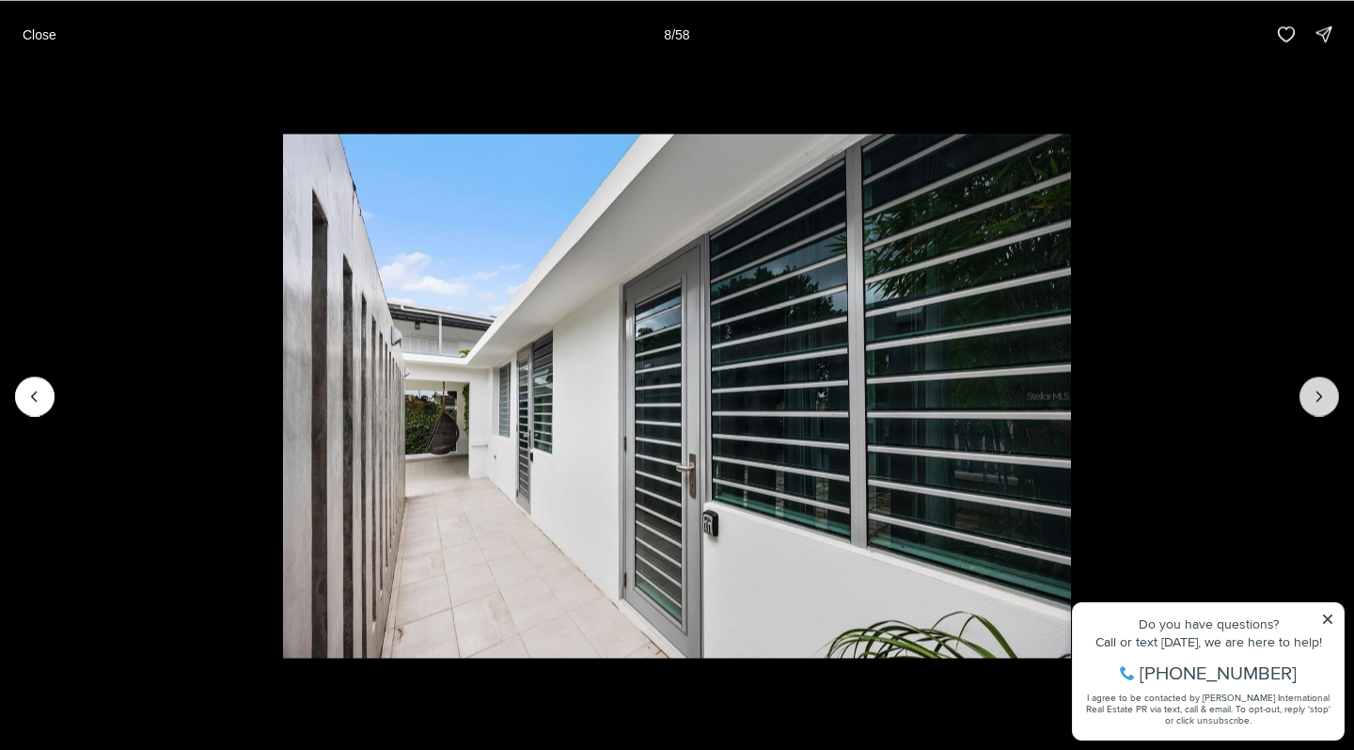
click at [1320, 401] on icon "Next slide" at bounding box center [1319, 396] width 19 height 19
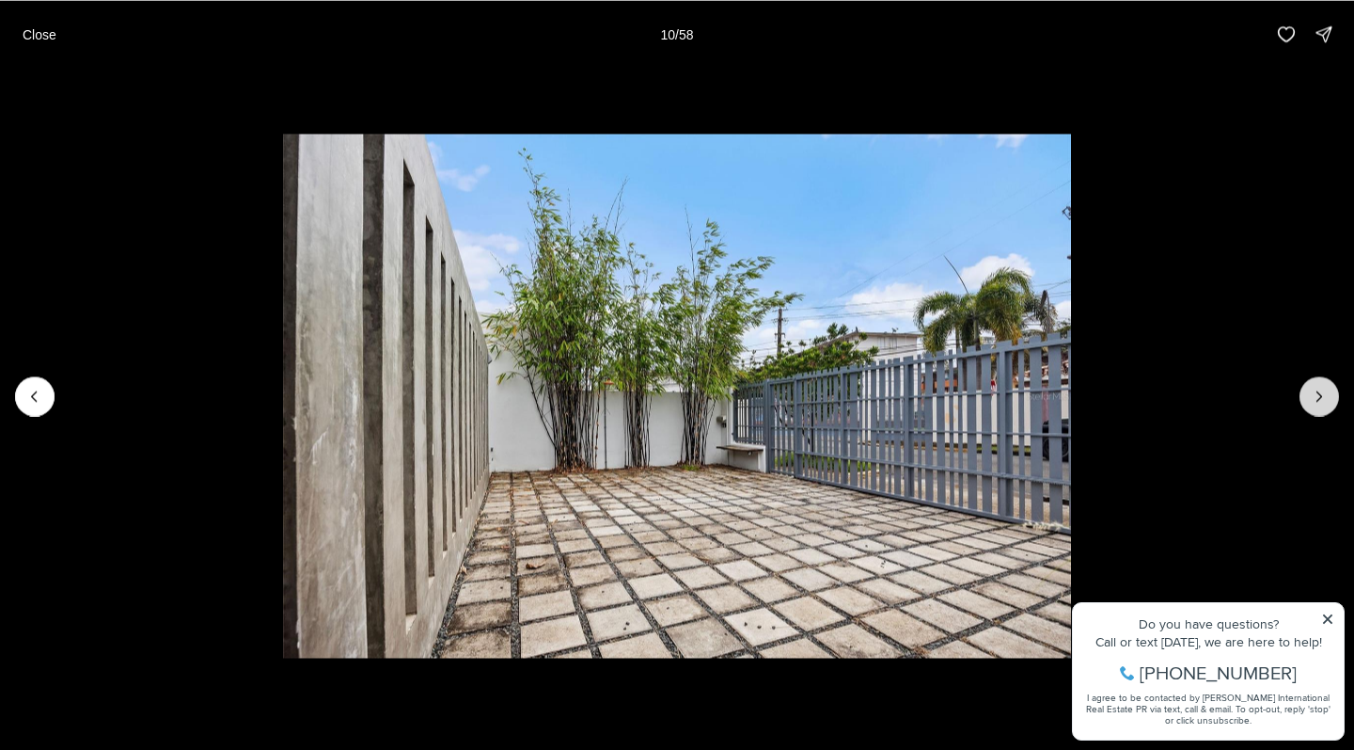
click at [1320, 401] on icon "Next slide" at bounding box center [1319, 396] width 19 height 19
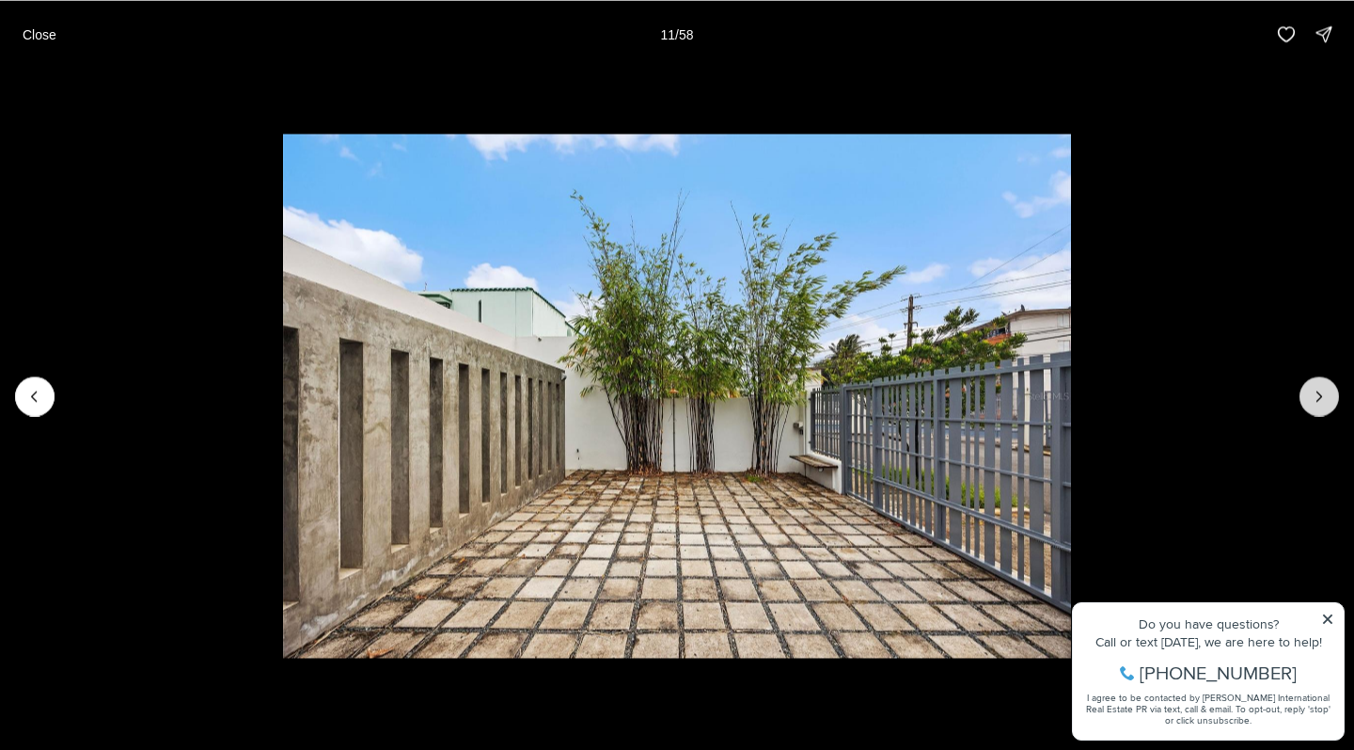
click at [1320, 401] on icon "Next slide" at bounding box center [1319, 396] width 19 height 19
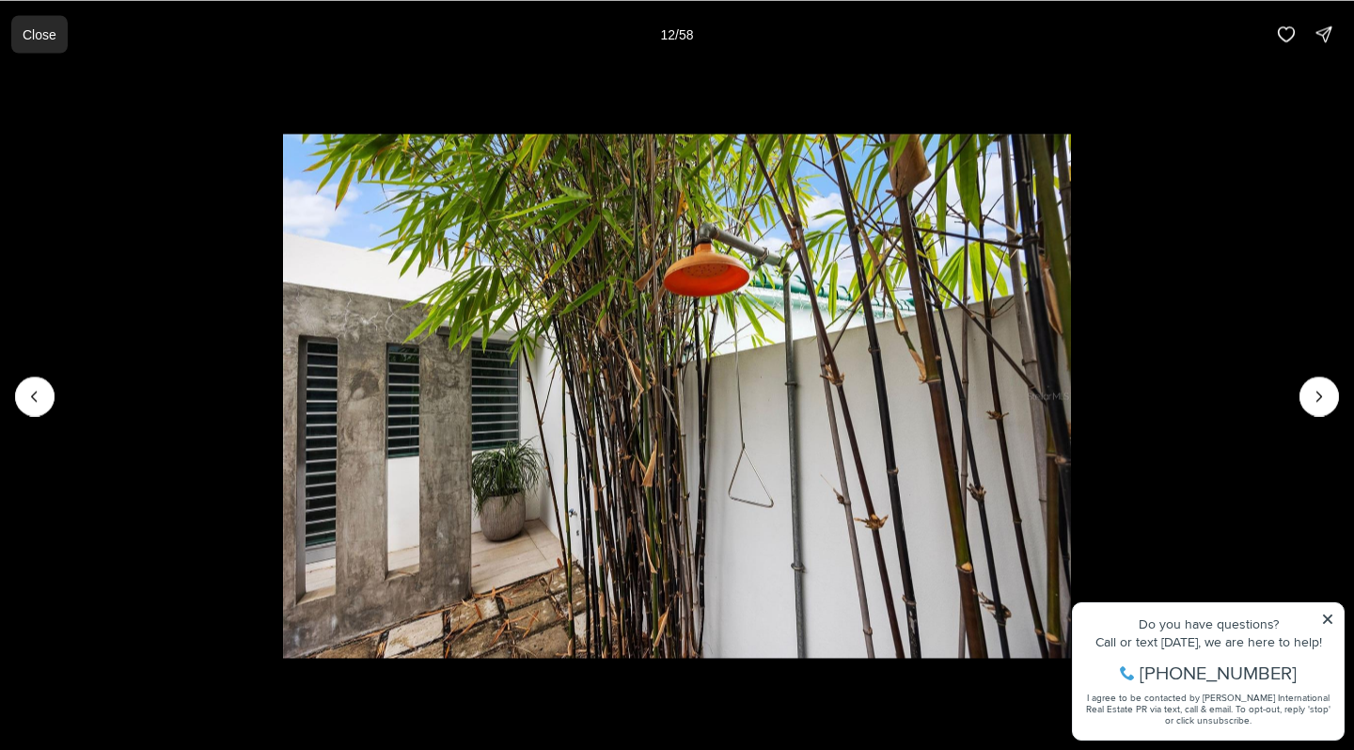
click at [27, 29] on p "Close" at bounding box center [40, 33] width 34 height 15
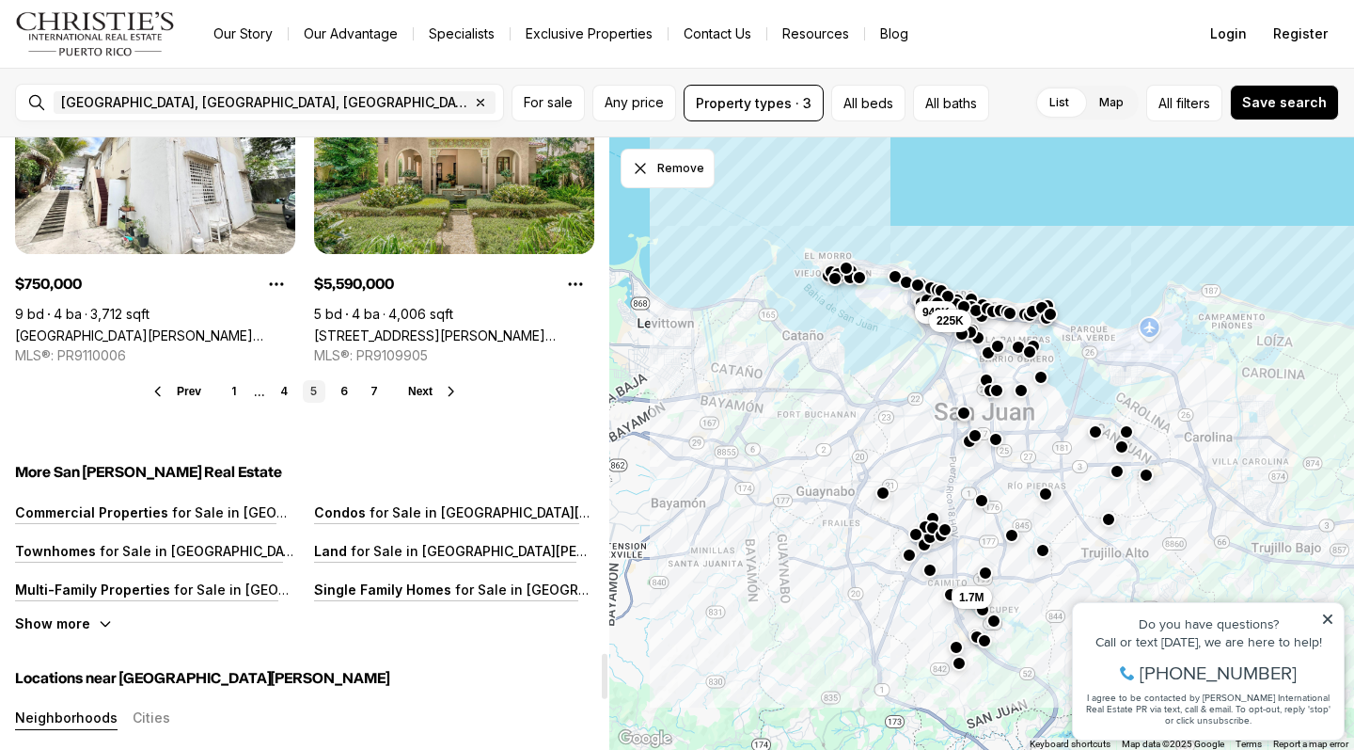
scroll to position [7031, 0]
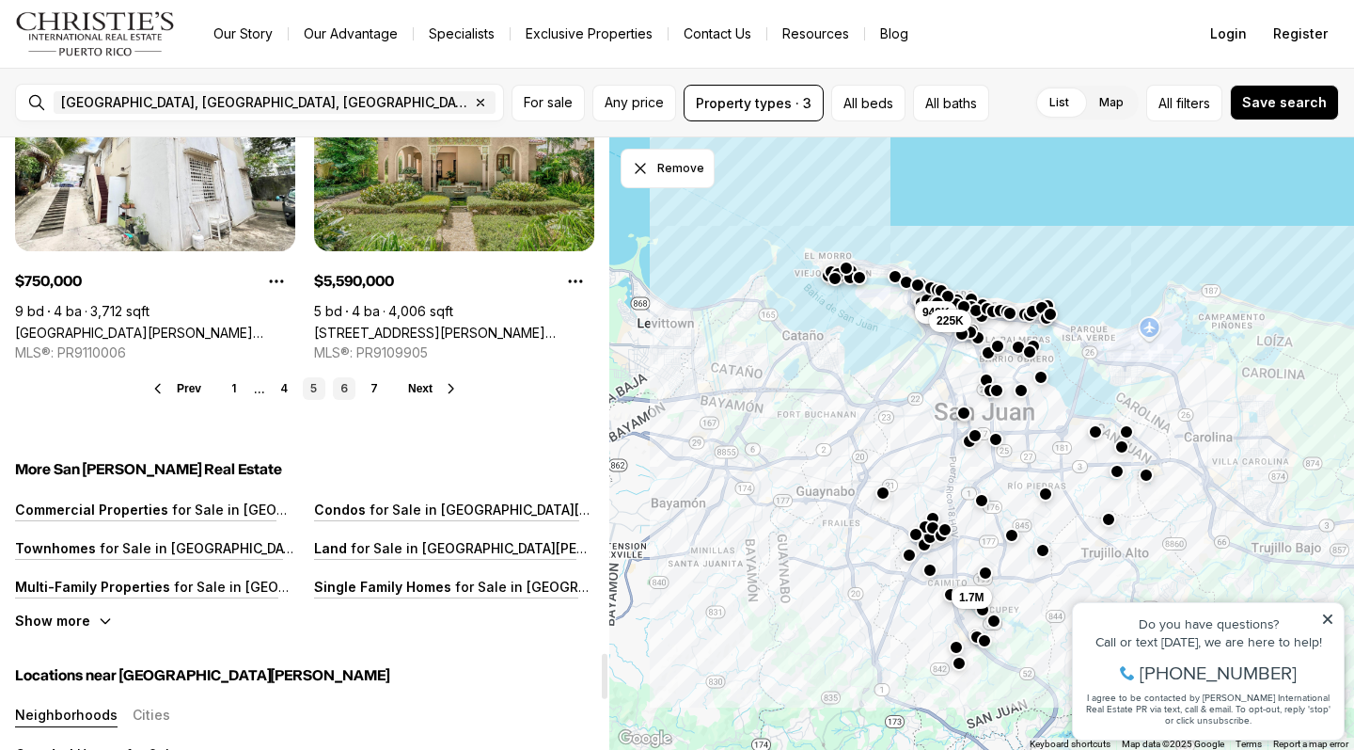
click at [348, 377] on link "6" at bounding box center [344, 388] width 23 height 23
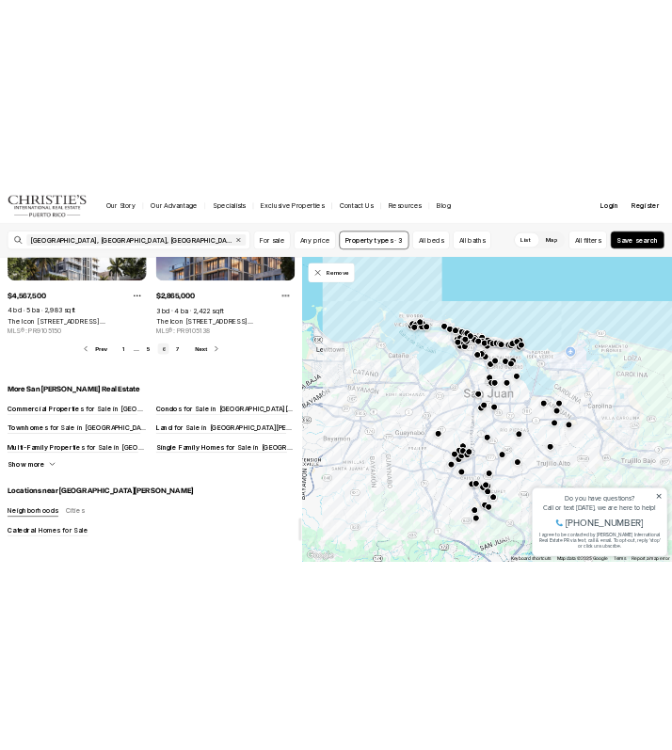
scroll to position [7040, 0]
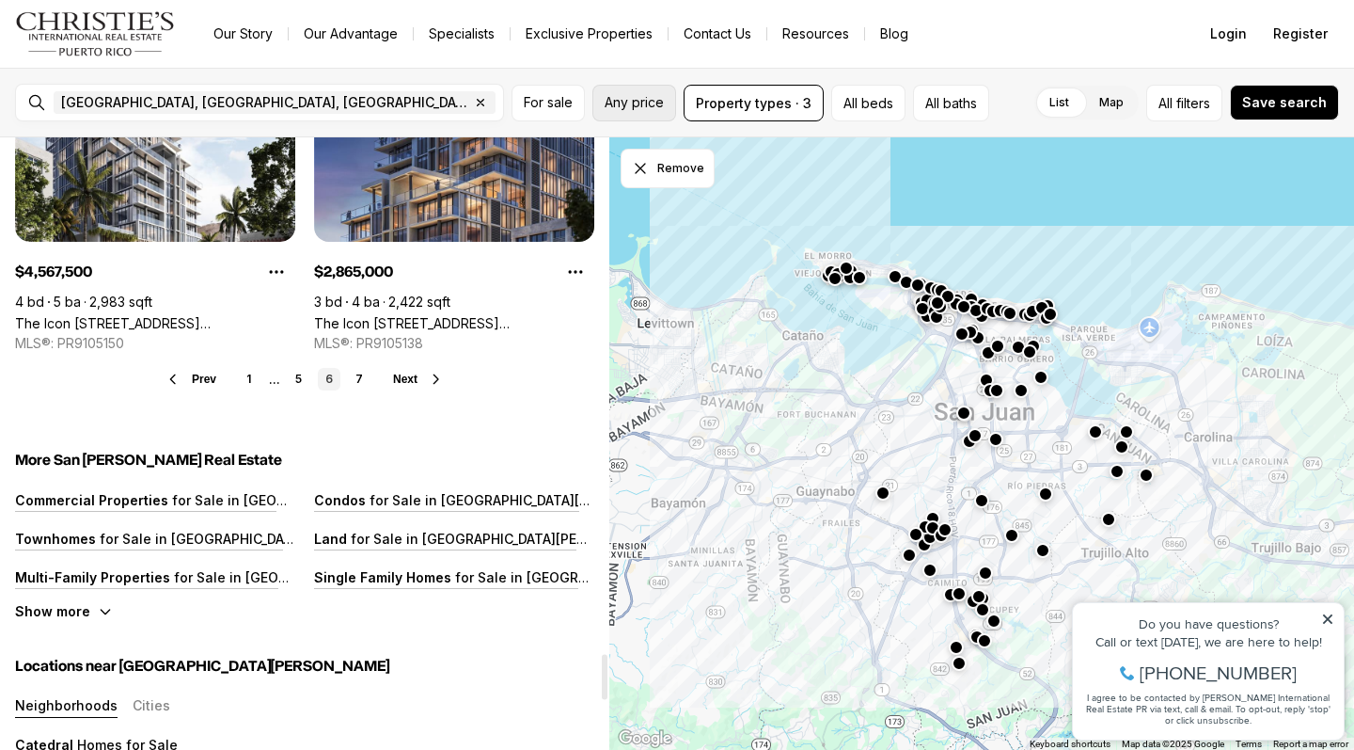
click at [645, 93] on button "Any price" at bounding box center [635, 103] width 84 height 37
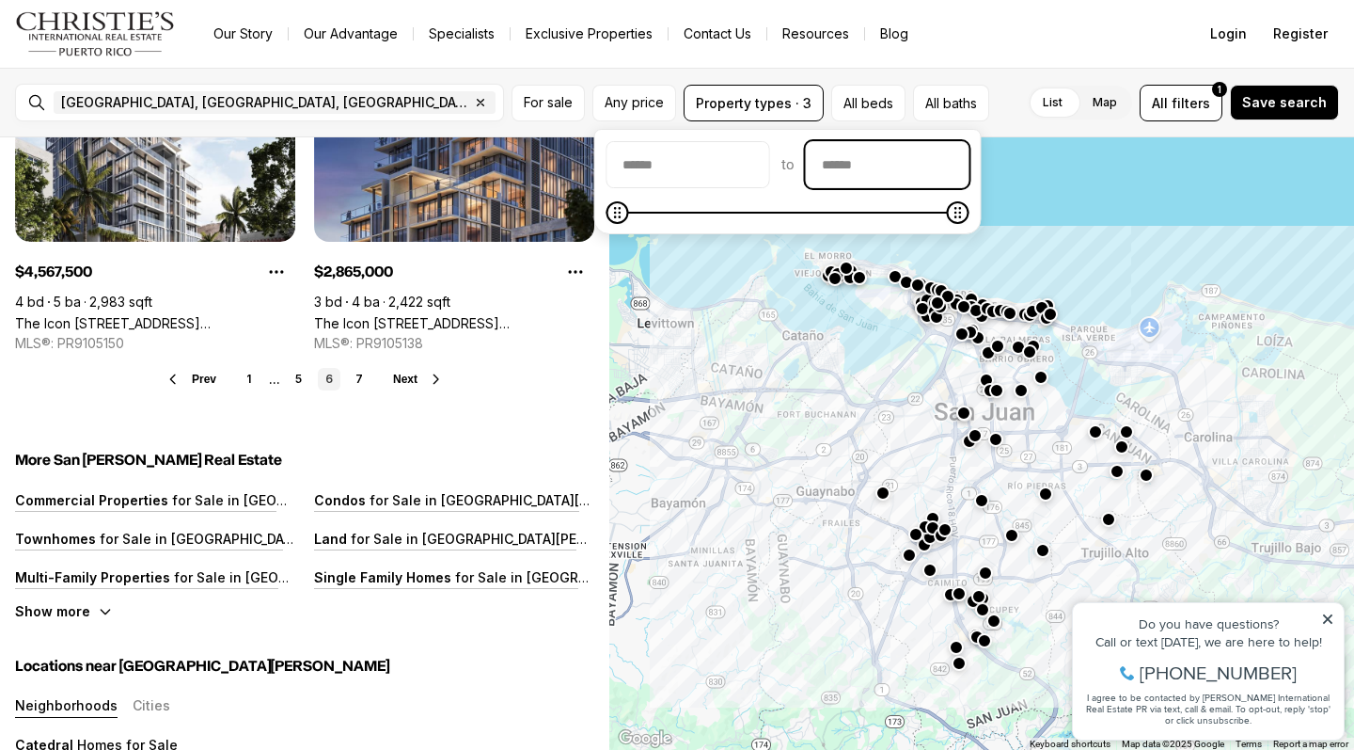
click at [877, 166] on input "priceMax" at bounding box center [888, 164] width 162 height 45
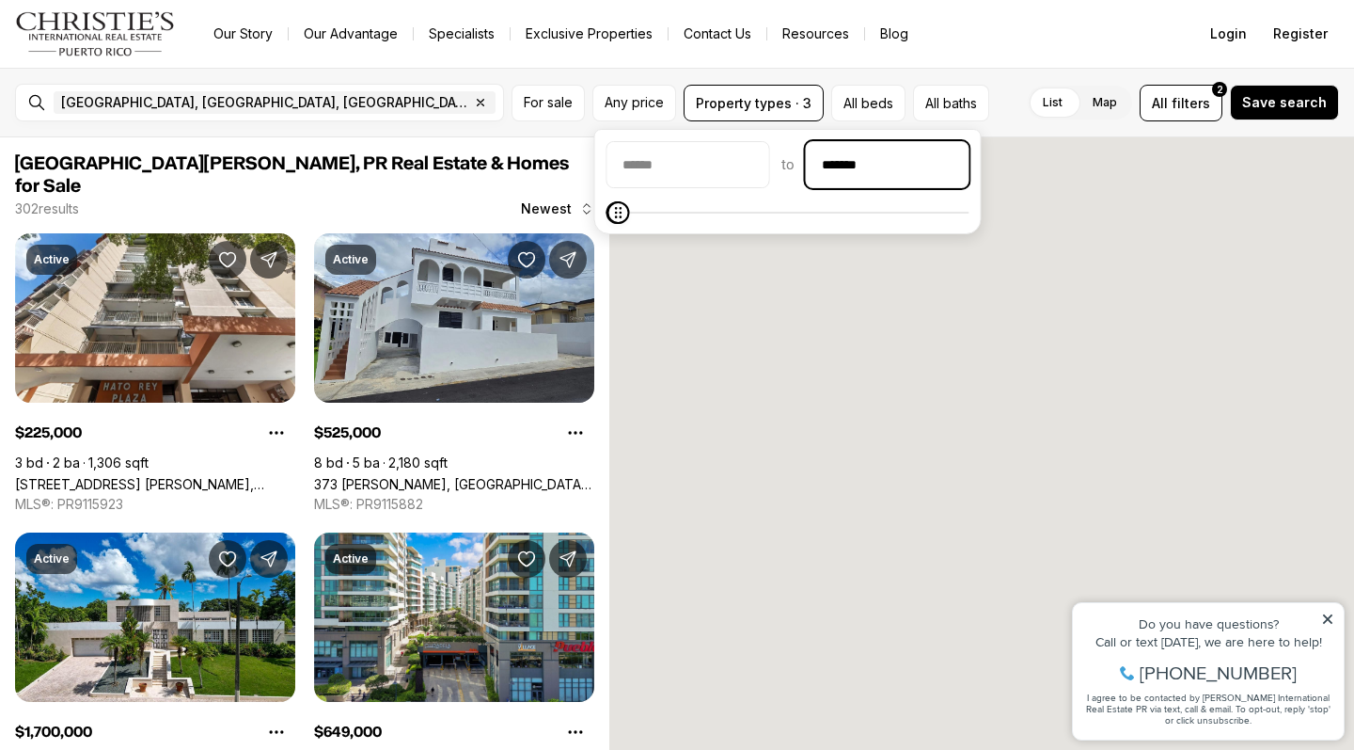
type input "********"
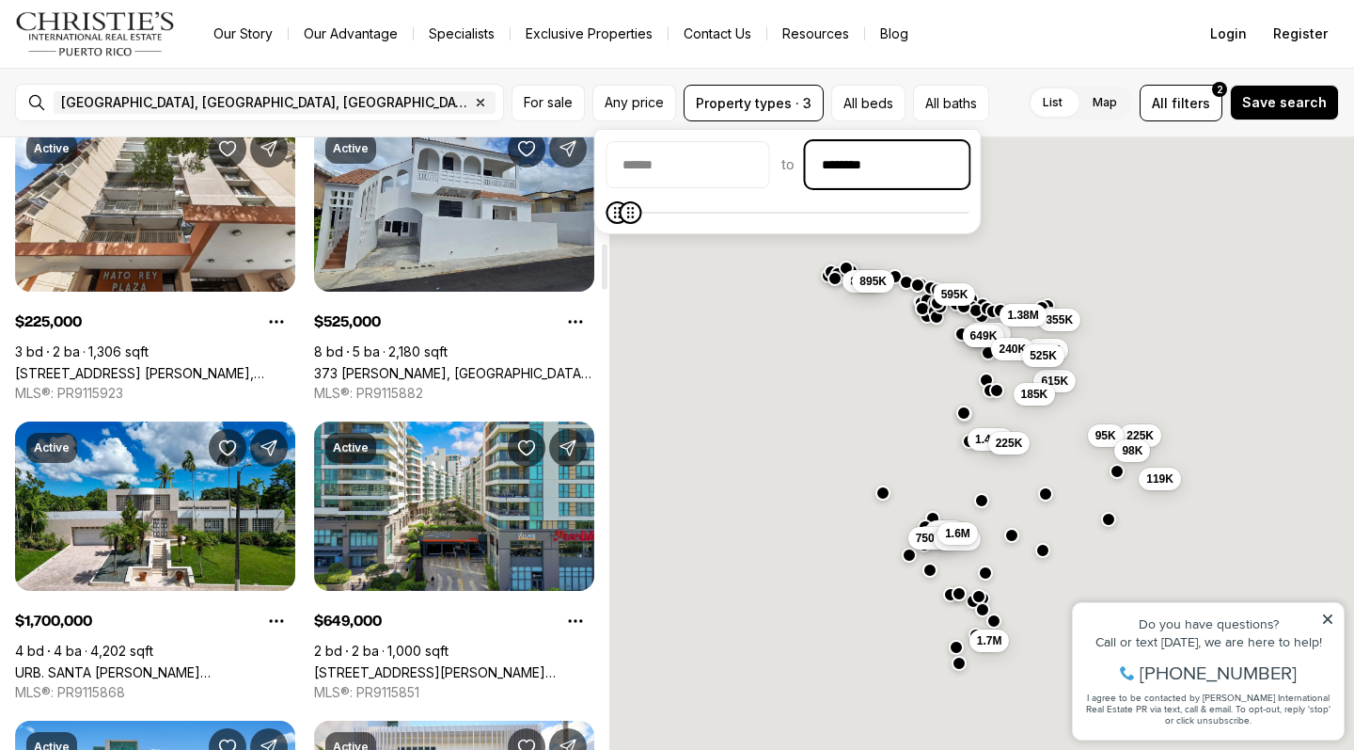
scroll to position [1787, 0]
